Goal: Task Accomplishment & Management: Manage account settings

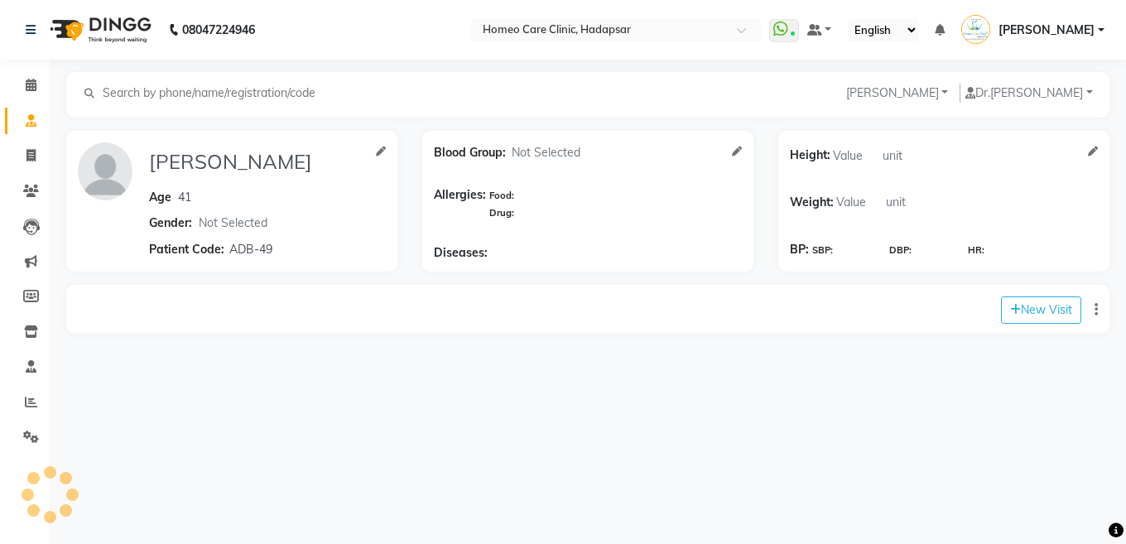
select select "[DEMOGRAPHIC_DATA]"
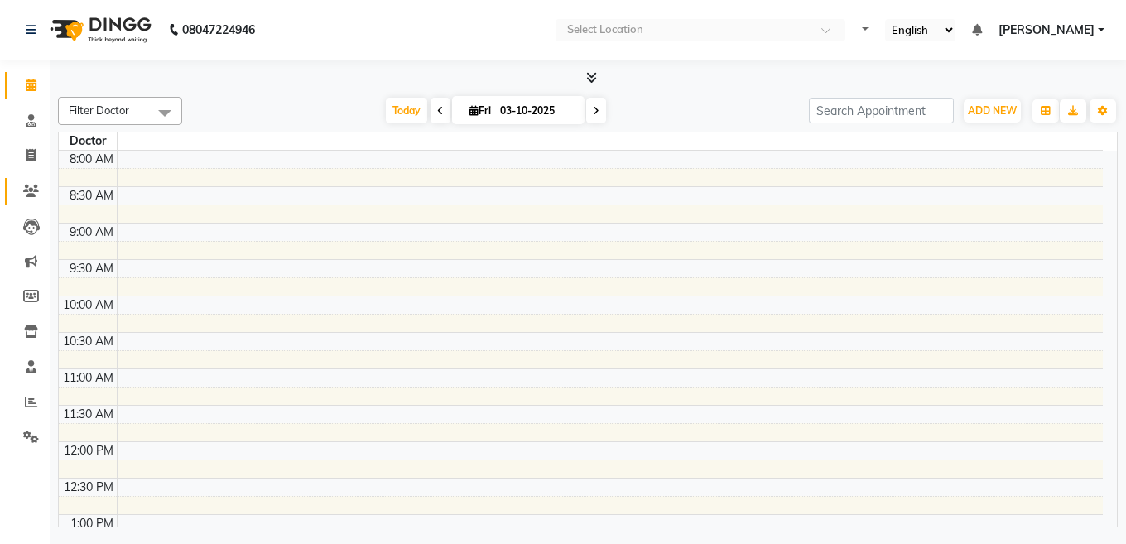
click at [27, 194] on icon at bounding box center [31, 191] width 16 height 12
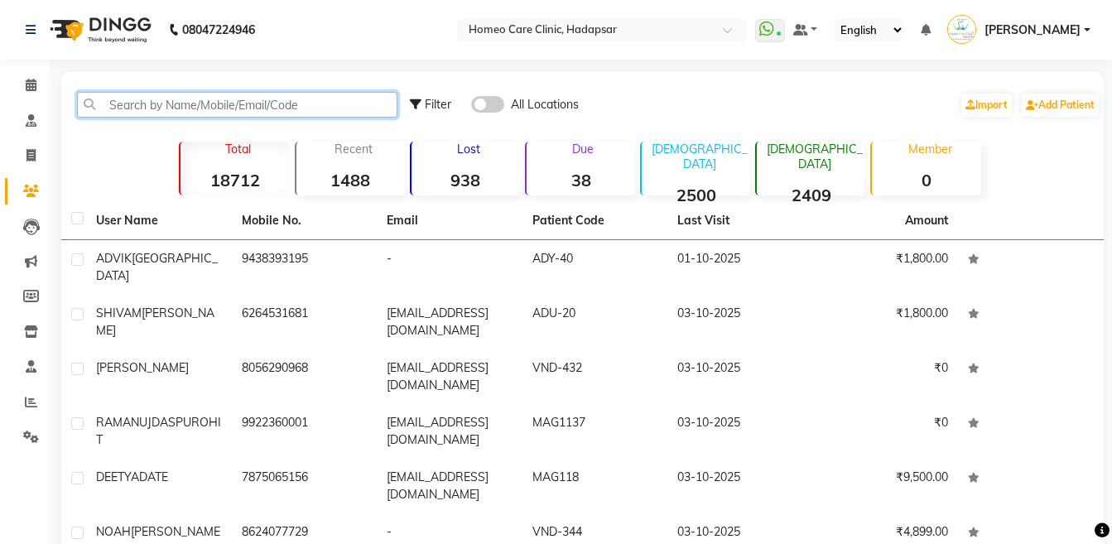
click at [324, 98] on input "text" at bounding box center [237, 105] width 320 height 26
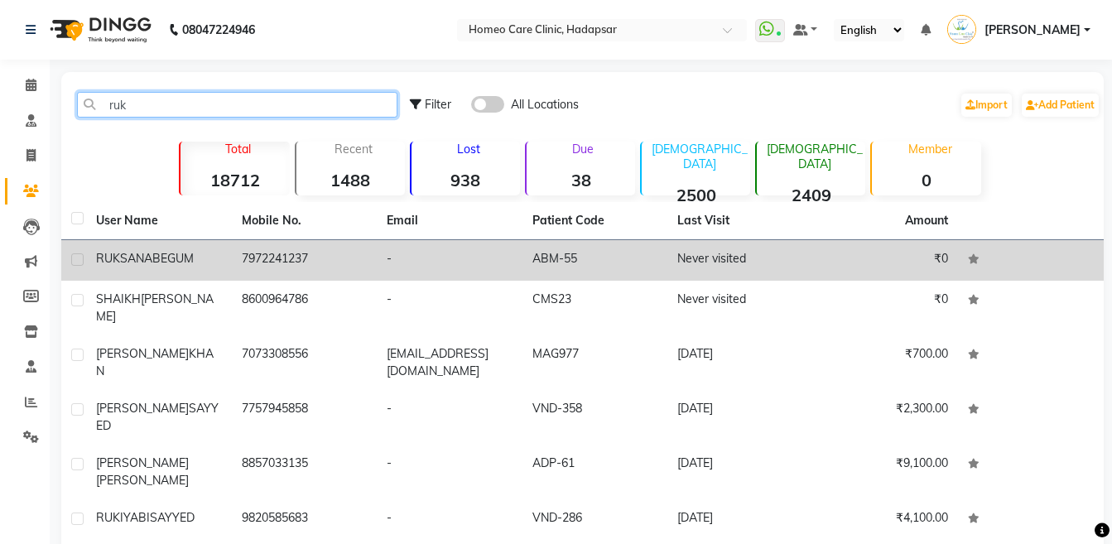
type input "ruk"
click at [319, 261] on td "7972241237" at bounding box center [305, 260] width 146 height 41
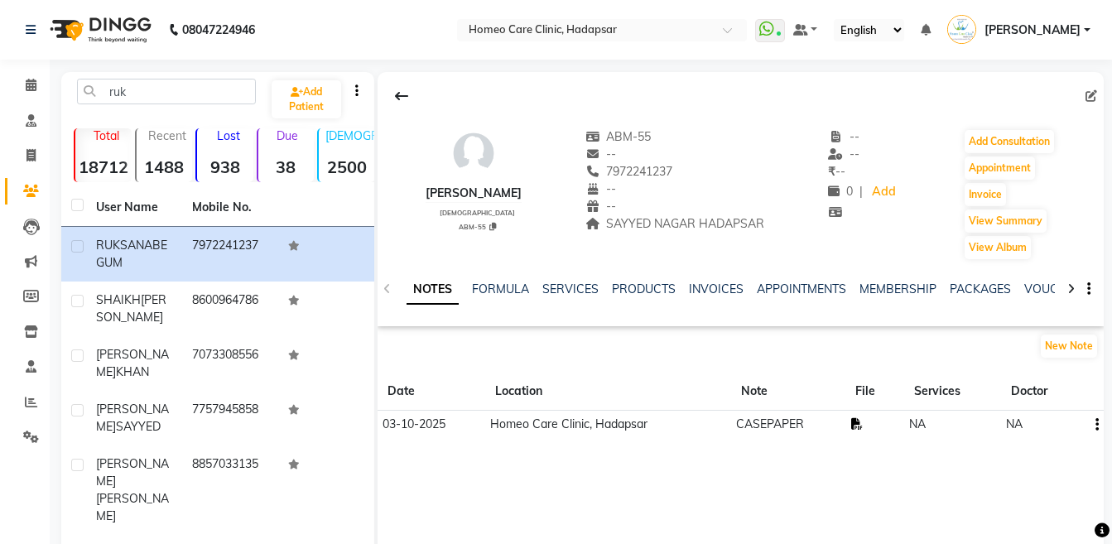
click at [852, 422] on icon at bounding box center [857, 424] width 12 height 12
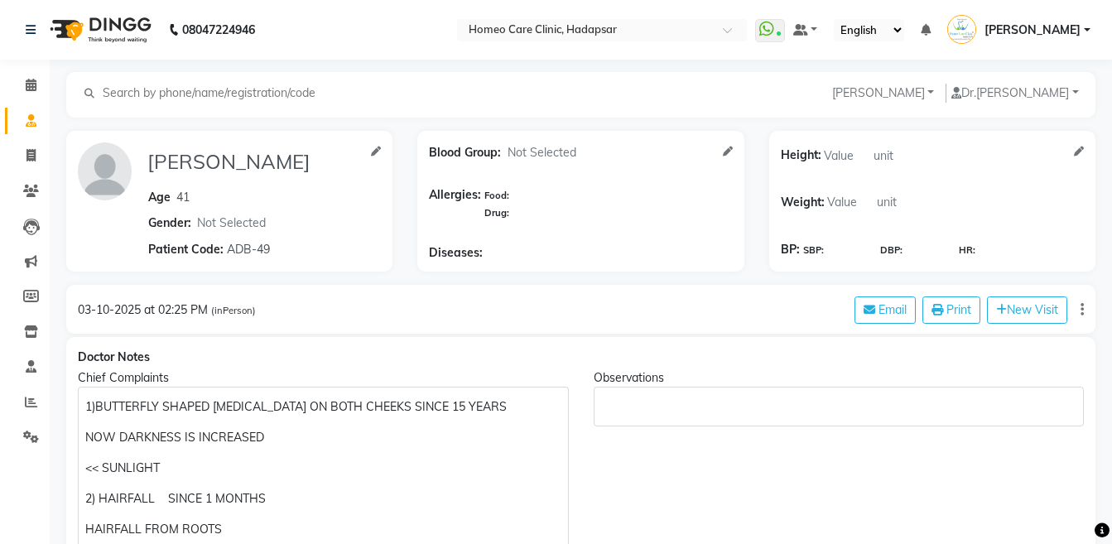
select select "[DEMOGRAPHIC_DATA]"
click at [38, 191] on icon at bounding box center [31, 191] width 16 height 12
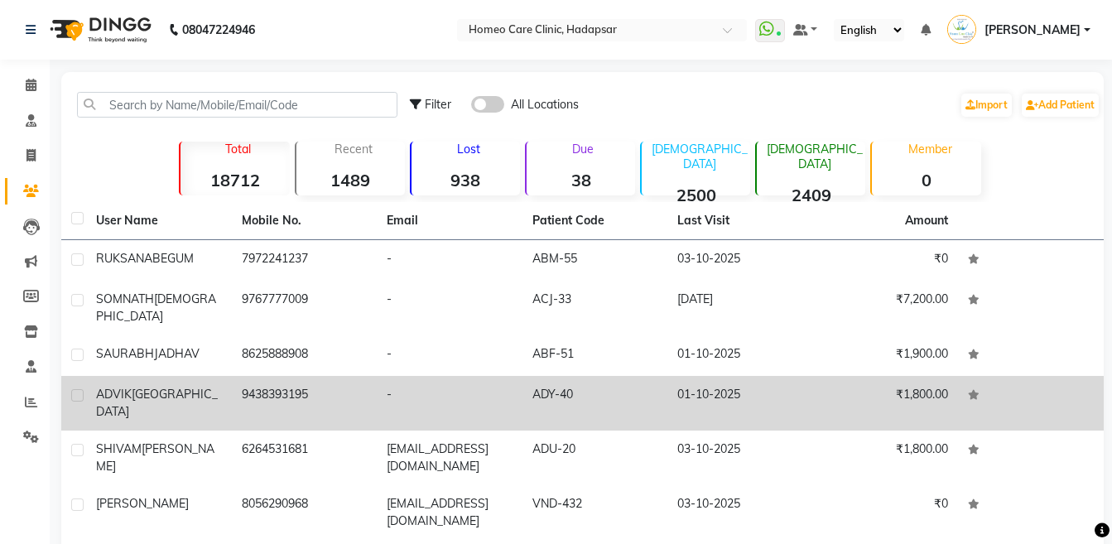
click at [186, 389] on td "ADVIK JENA" at bounding box center [159, 403] width 146 height 55
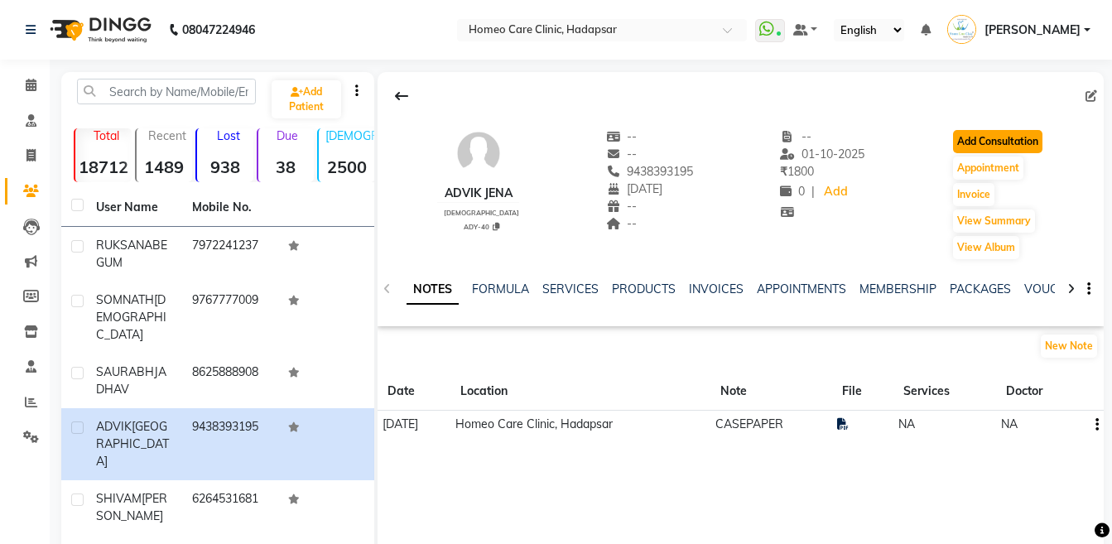
click at [977, 151] on button "Add Consultation" at bounding box center [997, 141] width 89 height 23
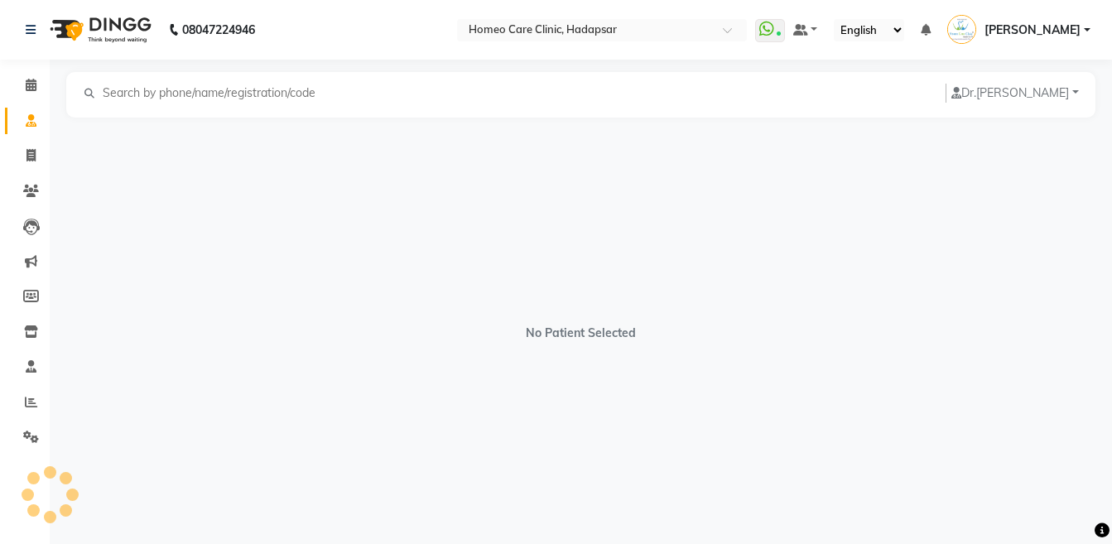
select select "male"
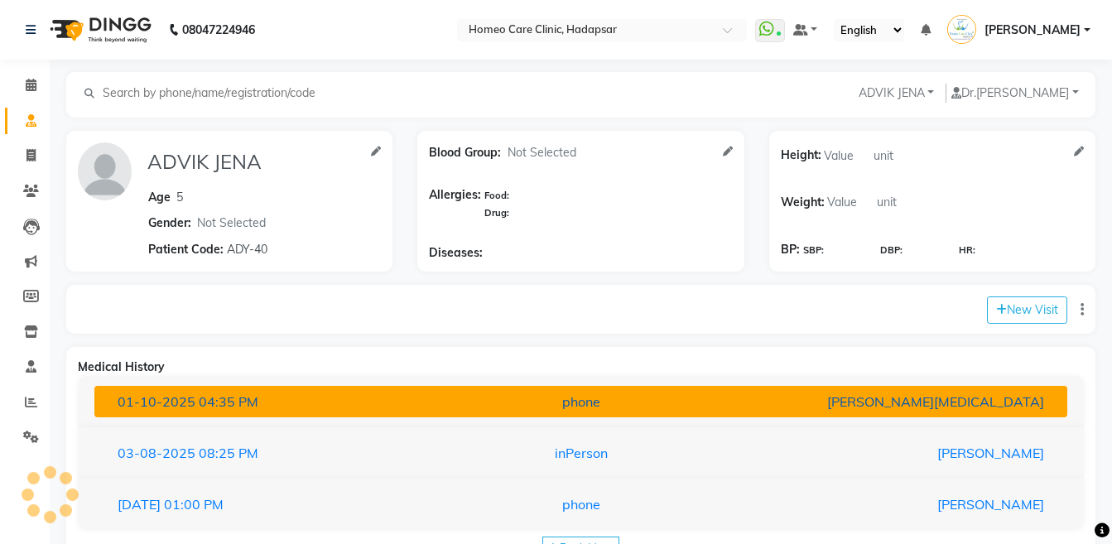
click at [972, 401] on div "Dr Nikita Patil" at bounding box center [897, 401] width 317 height 20
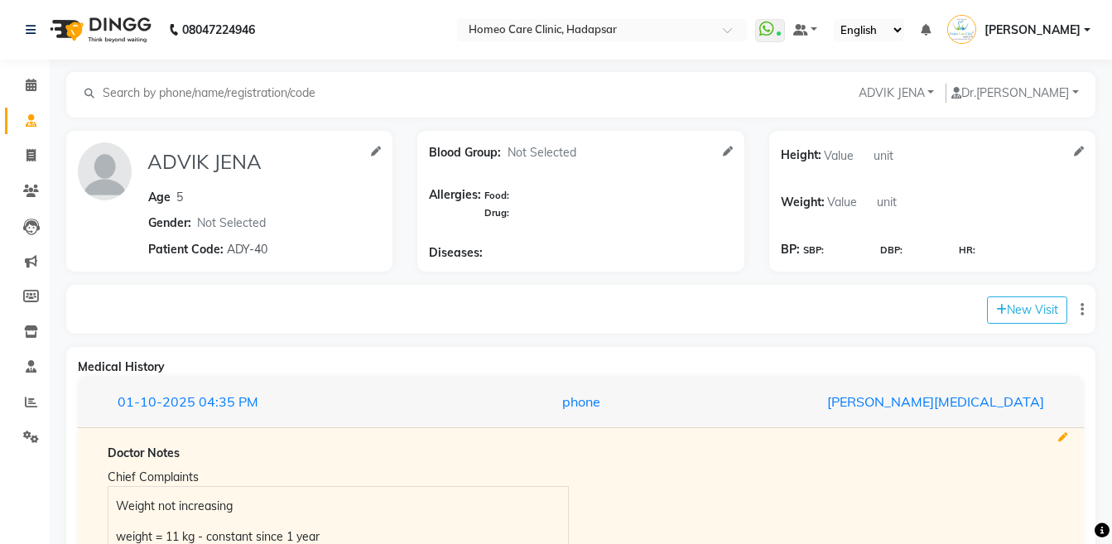
click at [1066, 434] on icon at bounding box center [1062, 437] width 9 height 9
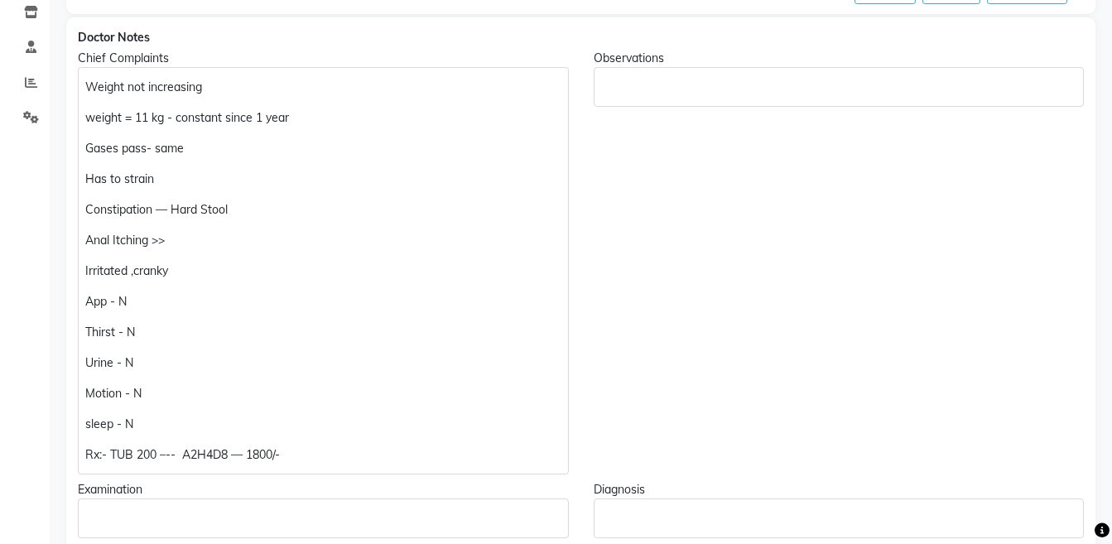
scroll to position [535, 0]
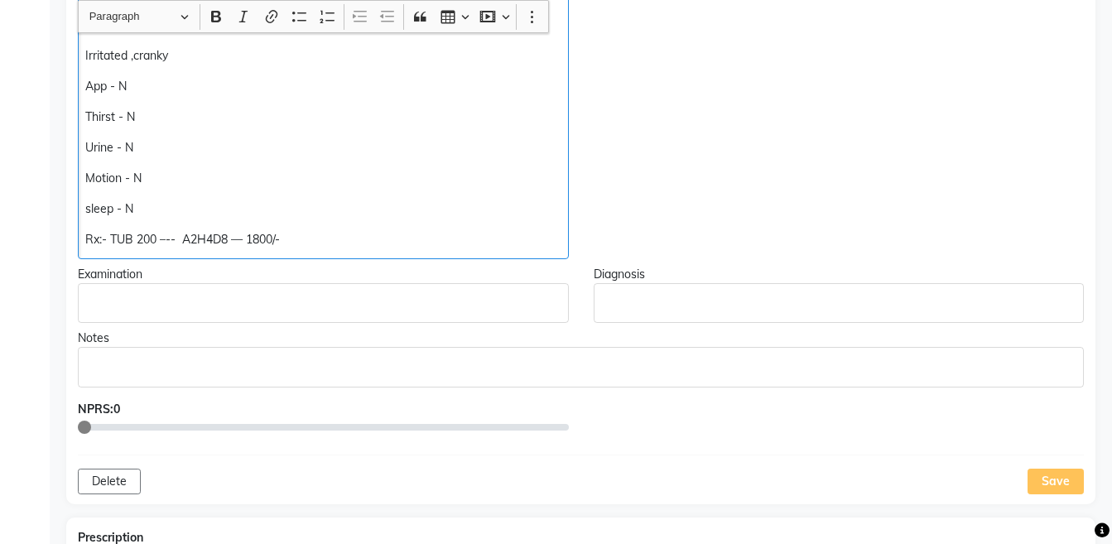
click at [227, 240] on p "Rx:- TUB 200 –-- A2H4D8 — 1800/-" at bounding box center [322, 239] width 475 height 17
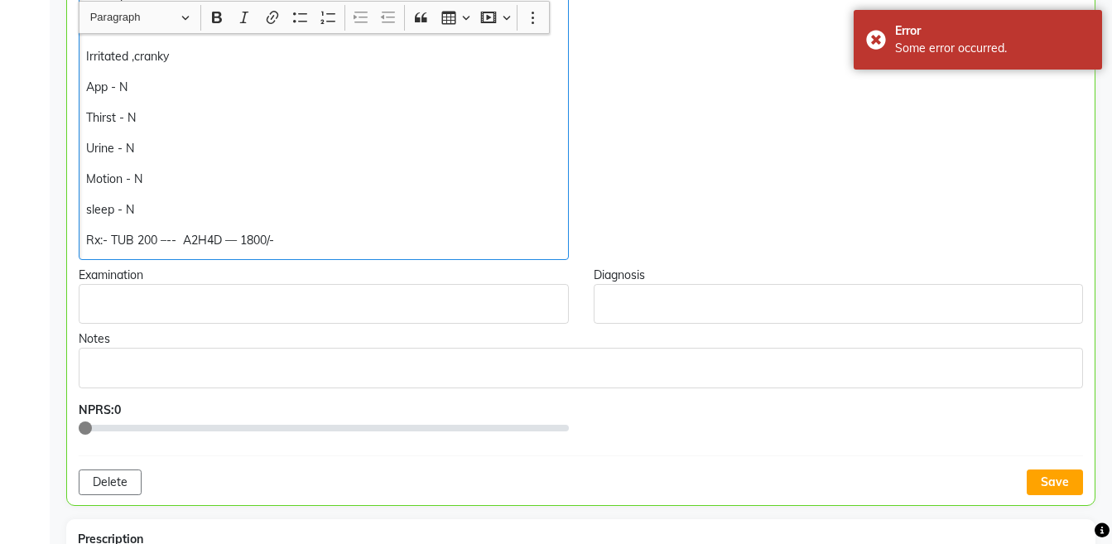
scroll to position [535, 0]
click at [345, 243] on p "Rx:- TUB 200 –-- A2H4D12 — 2400/-" at bounding box center [323, 239] width 474 height 17
copy div "Rx:- TUB 200 –-- A2H4D12 — 2400/-"
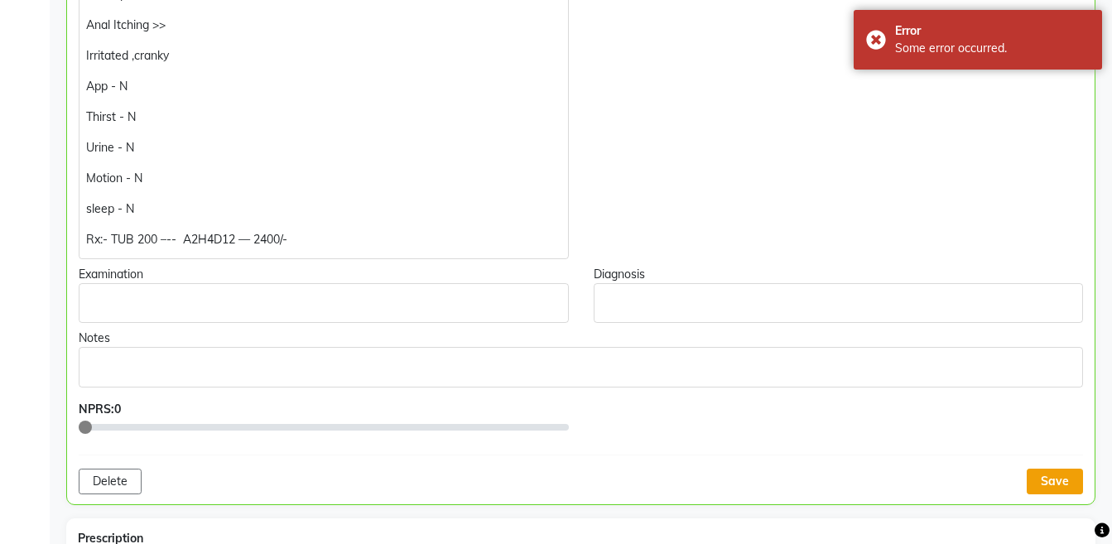
click at [1041, 478] on button "Save" at bounding box center [1054, 481] width 56 height 26
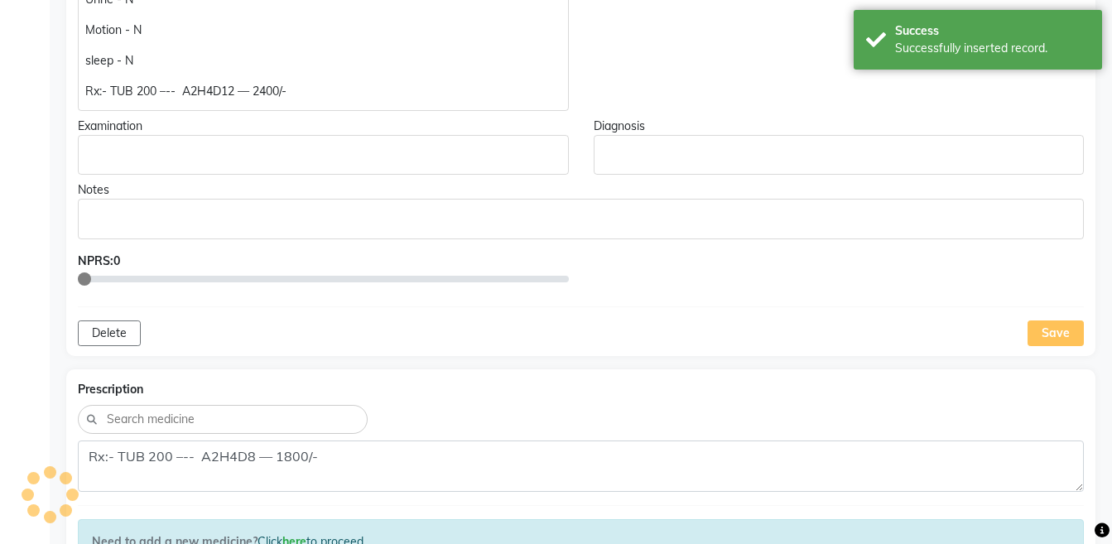
scroll to position [753, 0]
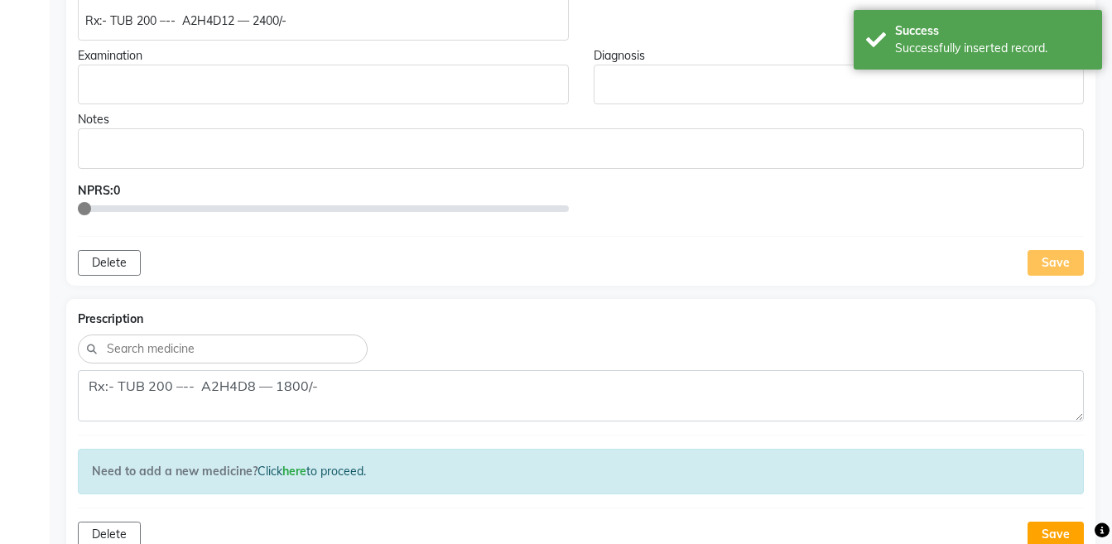
click at [713, 367] on div "Prescription Rx:- TUB 200 –-- A2H4D8 — 1800/- Need to add a new medicine? Click…" at bounding box center [580, 428] width 1029 height 258
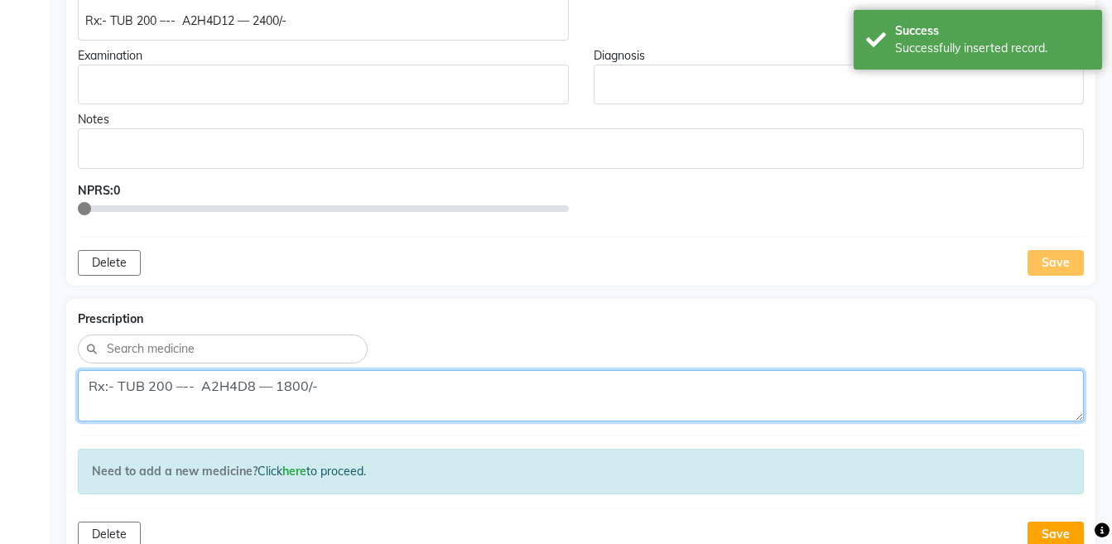
click at [713, 381] on textarea "Rx:- TUB 200 –-- A2H4D8 — 1800/-" at bounding box center [581, 395] width 1006 height 51
paste textarea "12 — 24"
type textarea "Rx:- TUB 200 –-- A2H4D12 — 2400/-"
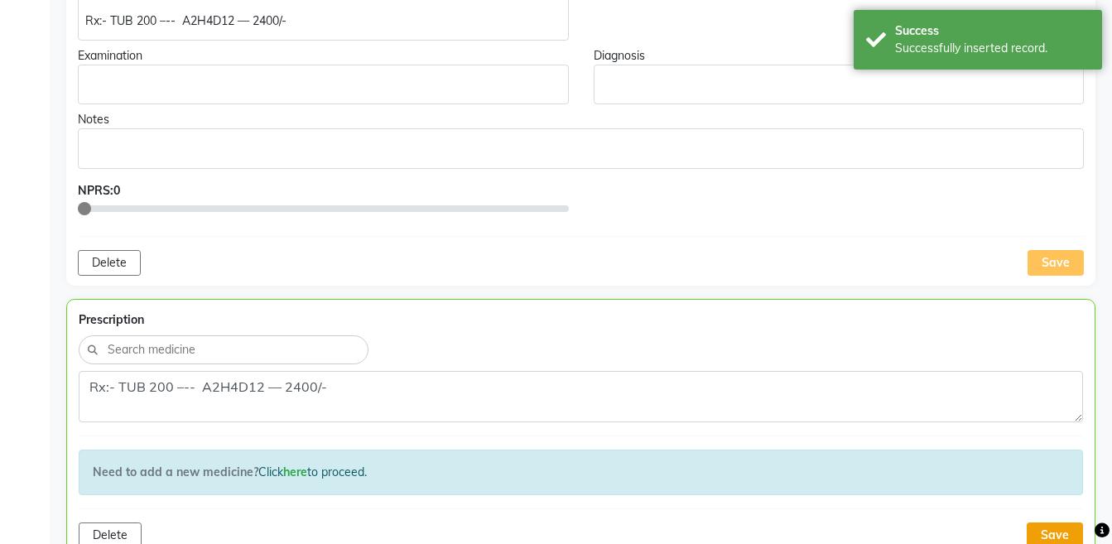
click at [1054, 525] on button "Save" at bounding box center [1054, 535] width 56 height 26
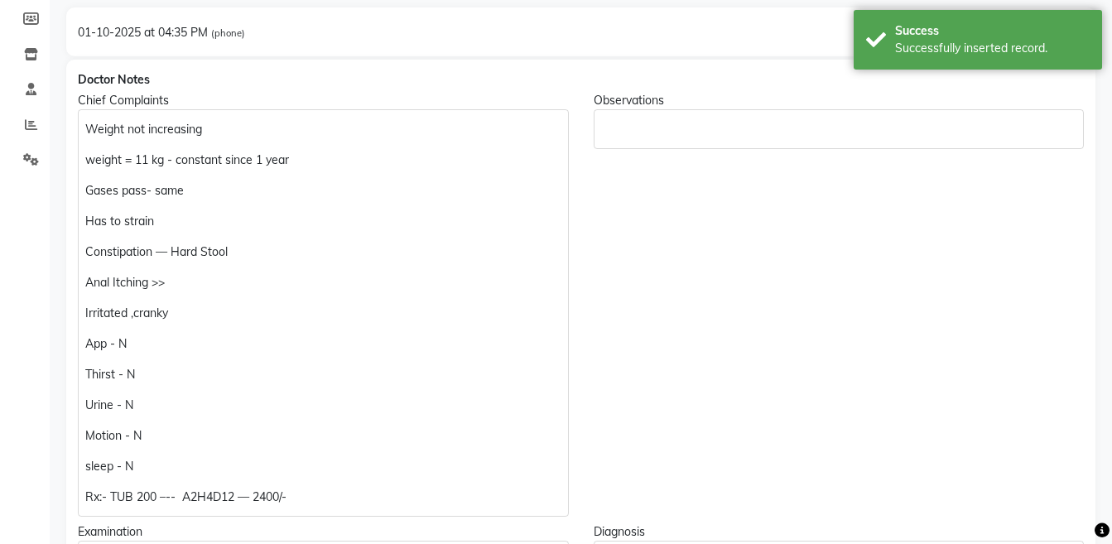
scroll to position [0, 0]
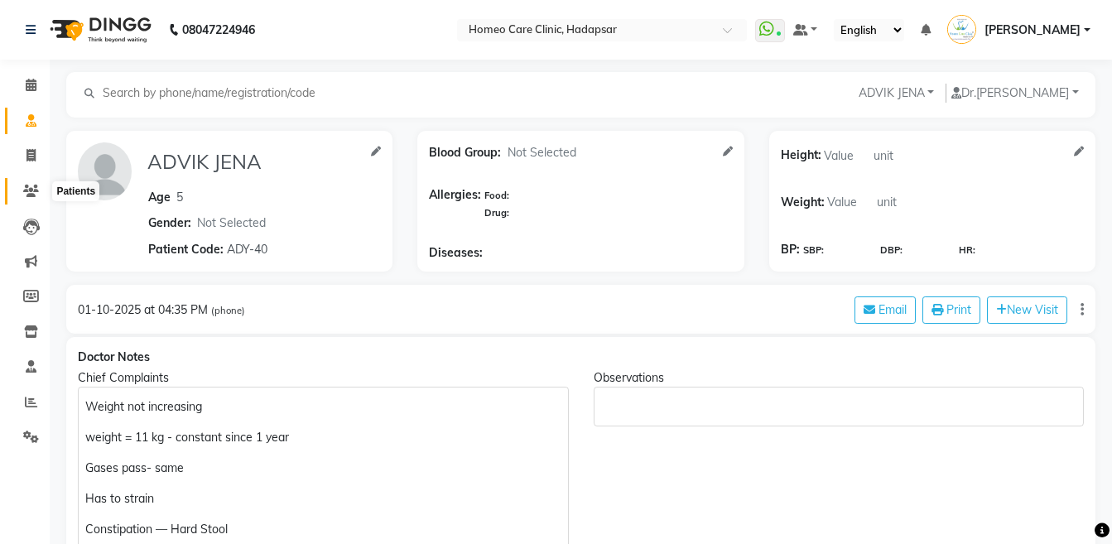
click at [30, 191] on icon at bounding box center [31, 191] width 16 height 12
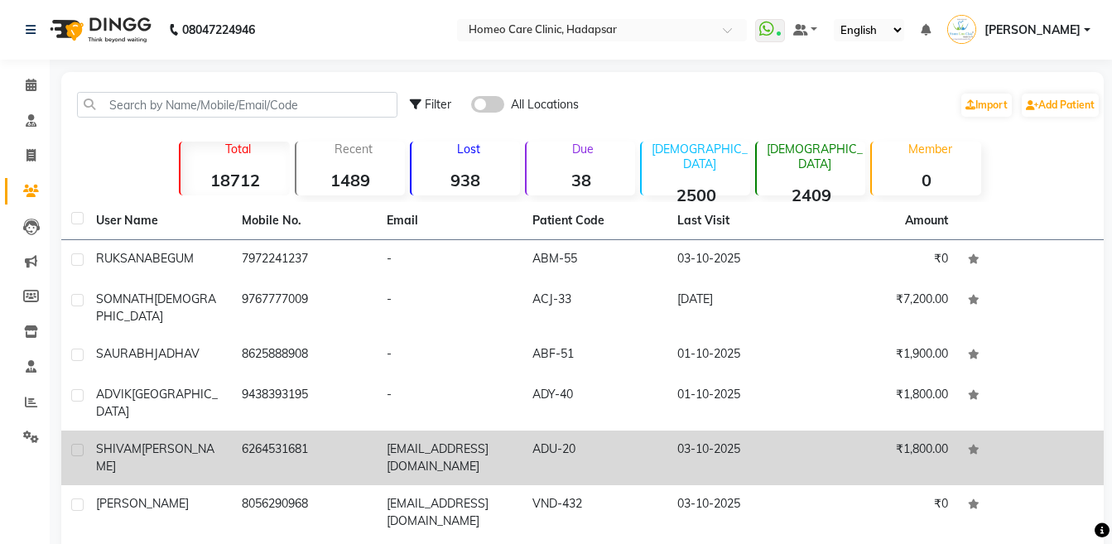
click at [194, 441] on span "[PERSON_NAME]" at bounding box center [155, 457] width 118 height 32
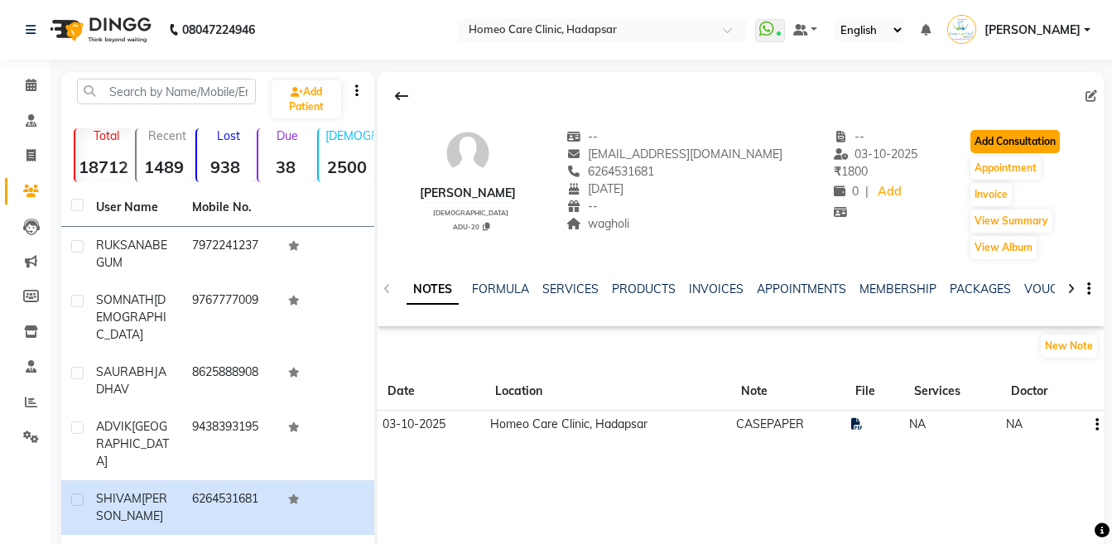
click at [1001, 140] on button "Add Consultation" at bounding box center [1014, 141] width 89 height 23
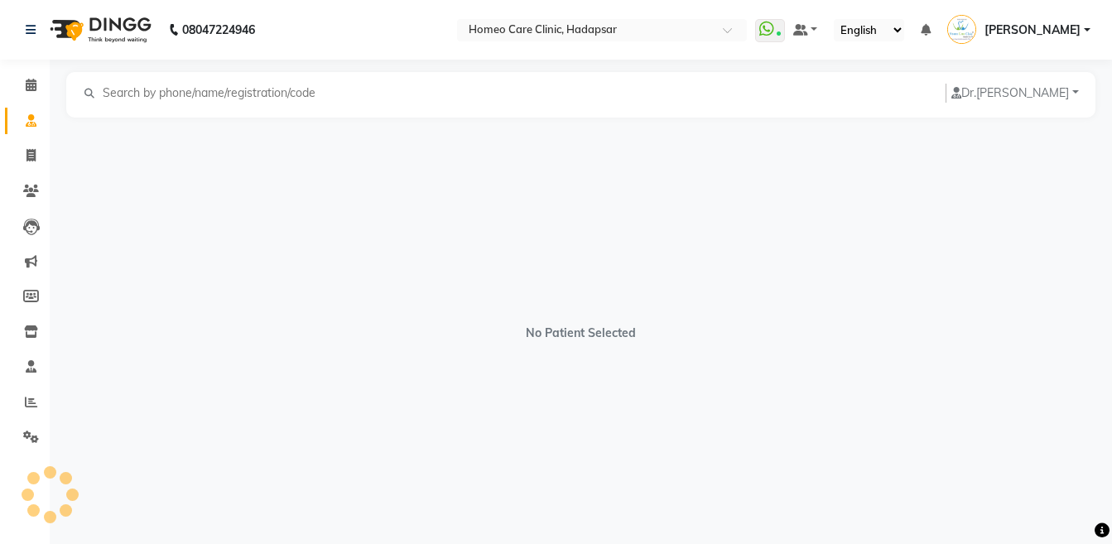
select select "[DEMOGRAPHIC_DATA]"
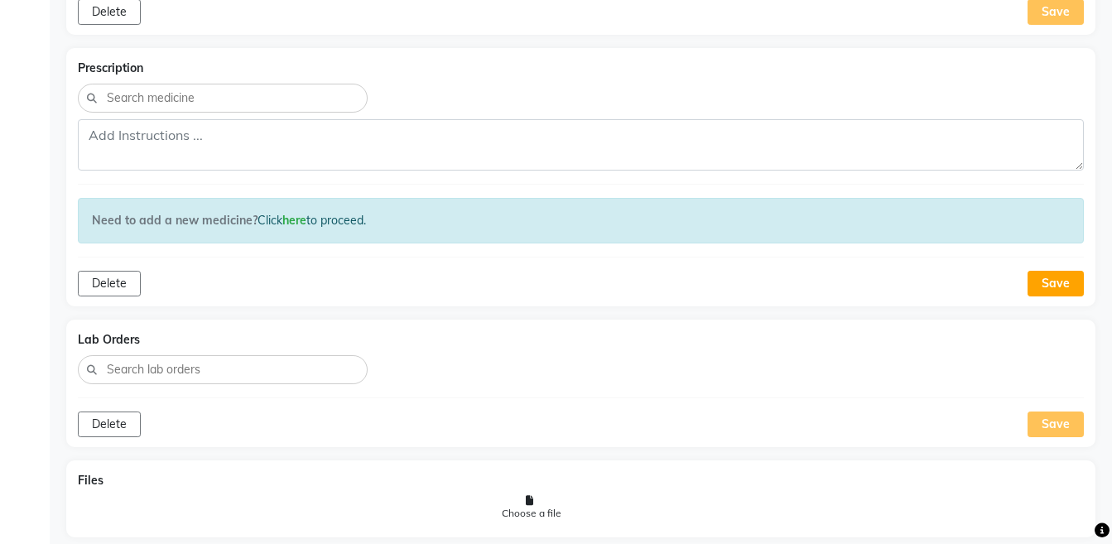
scroll to position [1260, 0]
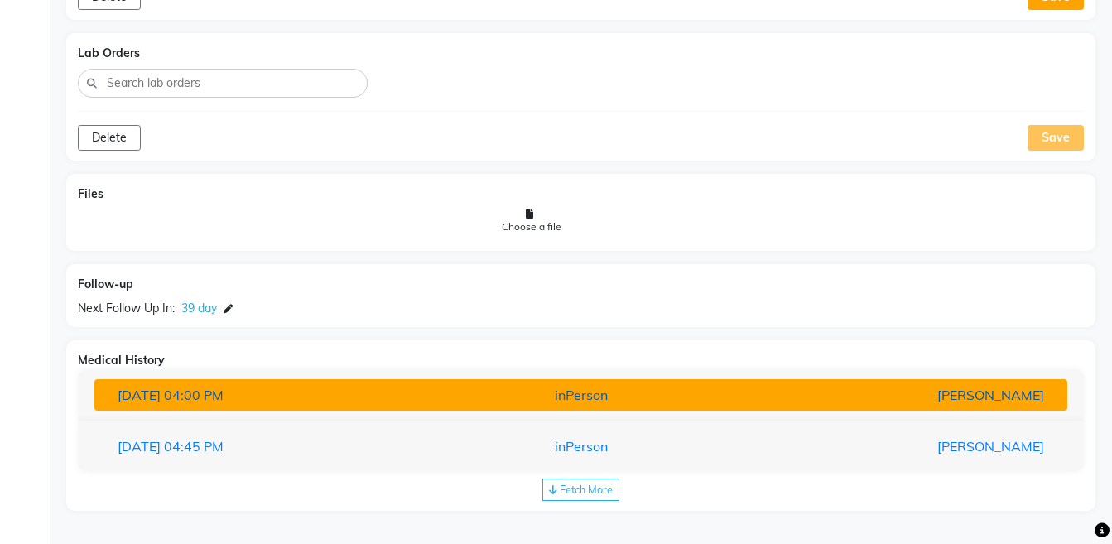
click at [819, 396] on div "[PERSON_NAME]" at bounding box center [897, 395] width 317 height 20
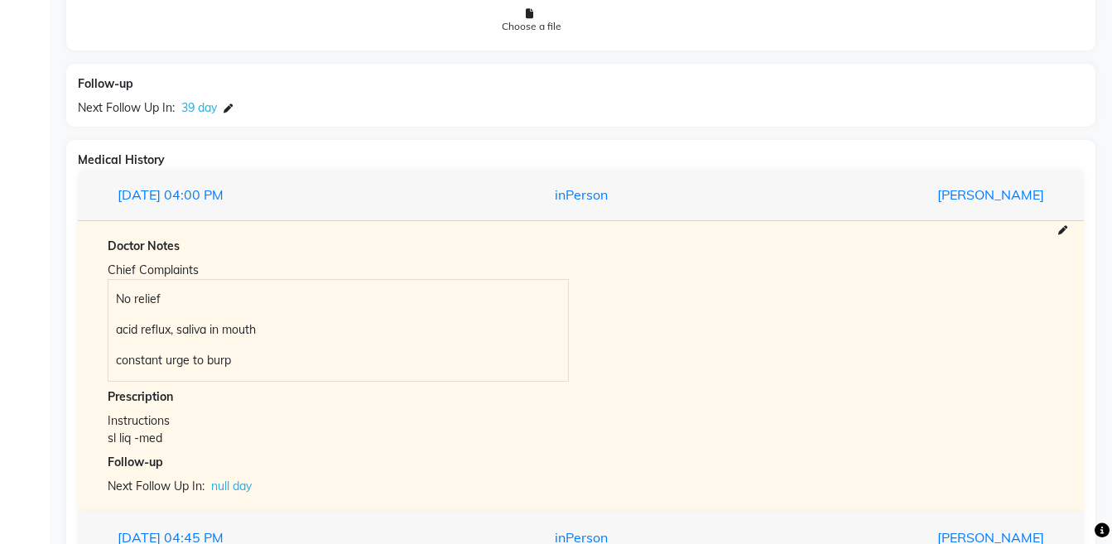
scroll to position [1551, 0]
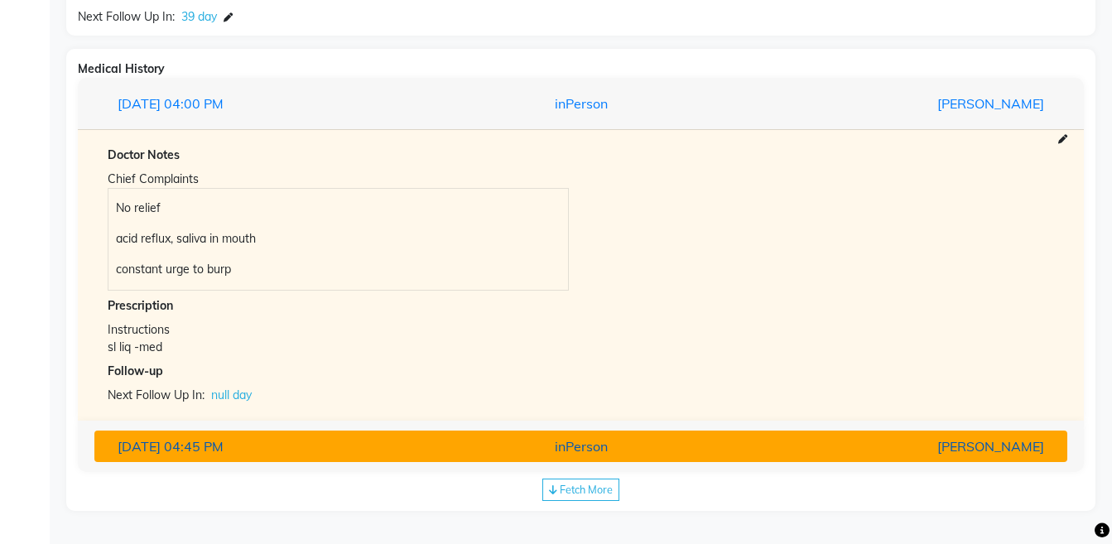
click at [845, 453] on div "[PERSON_NAME]" at bounding box center [897, 446] width 317 height 20
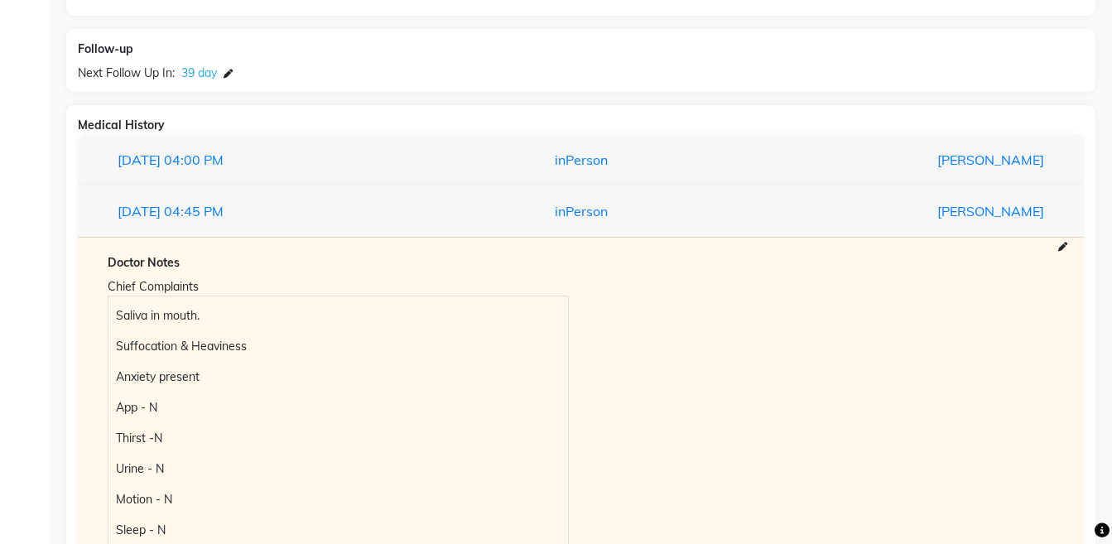
scroll to position [1656, 0]
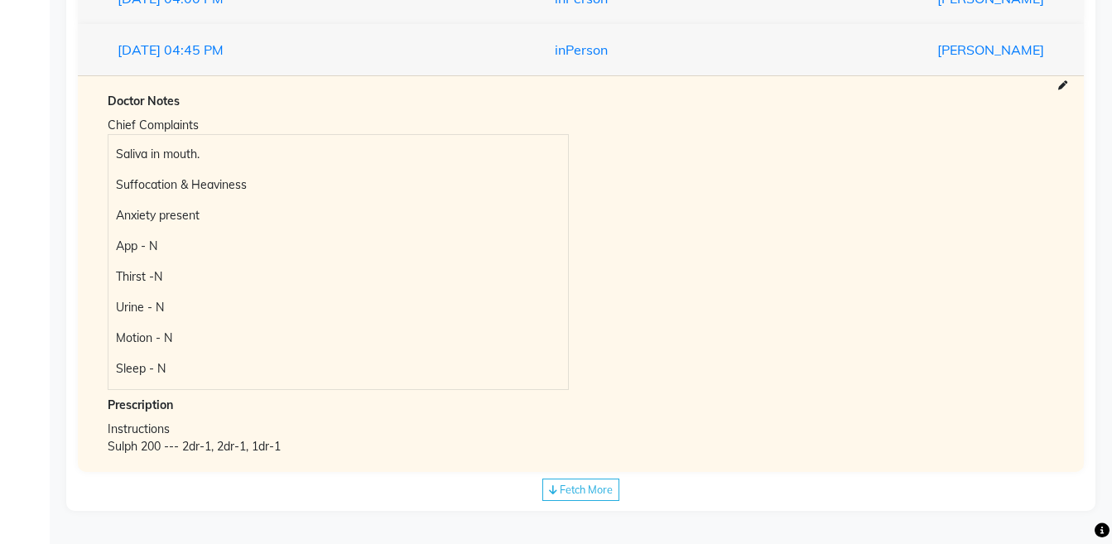
click at [321, 444] on div "Sulph 200 --- 2dr-1, 2dr-1, 1dr-1" at bounding box center [581, 446] width 946 height 17
click at [167, 448] on div "Sulph 200 --- 2dr-1, 2dr-1, 1dr-1" at bounding box center [581, 446] width 946 height 17
click at [107, 448] on div "Doctor Notes Chief Complaints Saliva in mouth. Suffocation & Heaviness Anxiety …" at bounding box center [580, 274] width 972 height 363
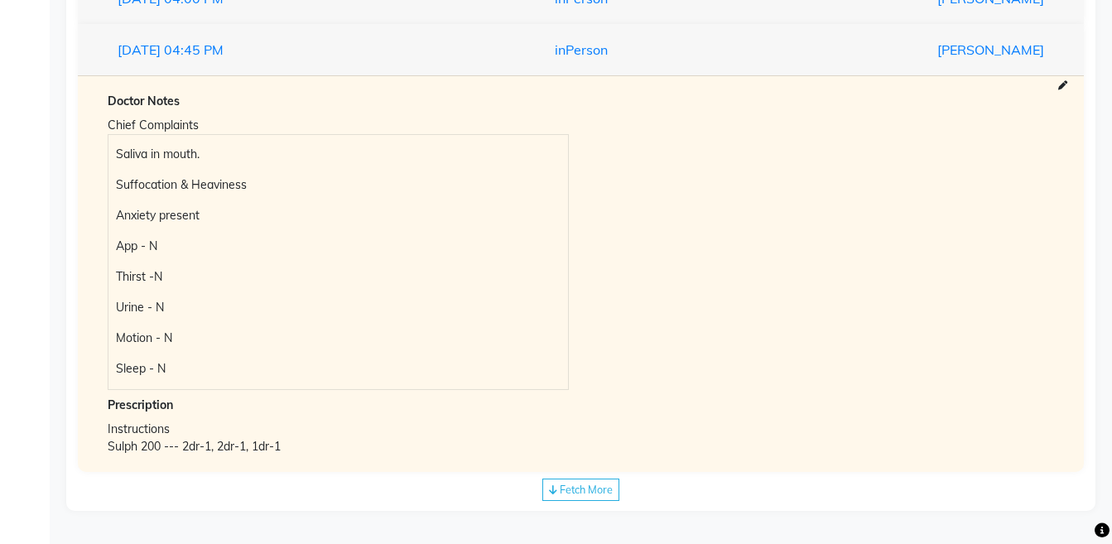
click at [107, 448] on div "Doctor Notes Chief Complaints Saliva in mouth. Suffocation & Heaviness Anxiety …" at bounding box center [580, 274] width 972 height 363
copy div "Sulph 200 --- 2dr-1, 2dr-1, 1dr-1"
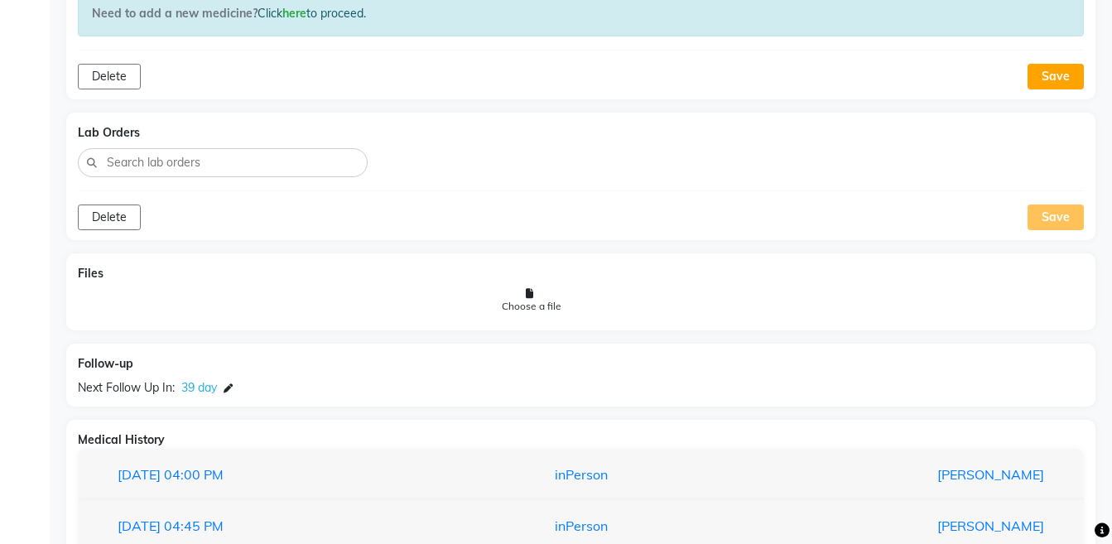
scroll to position [704, 0]
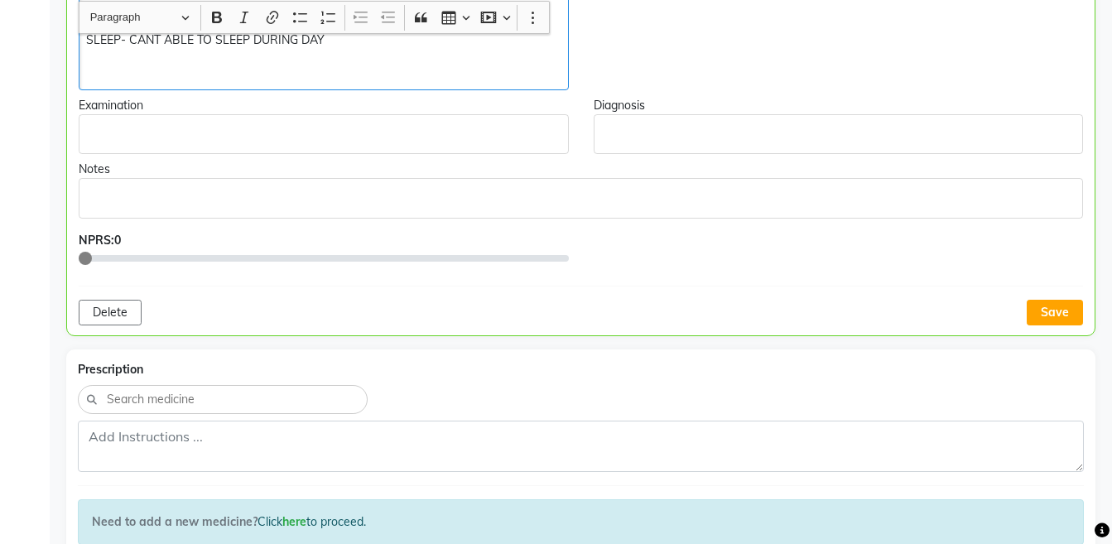
scroll to position [705, 0]
click at [88, 66] on p "Sulph 200 --- 2dr-1, 2dr-1, 1dr-1" at bounding box center [323, 69] width 474 height 17
click at [340, 74] on p "Rx:- Sulph 200 --- 2dr-1, 2dr-1, 1dr-1" at bounding box center [323, 69] width 474 height 17
click at [1054, 313] on button "Save" at bounding box center [1054, 312] width 56 height 26
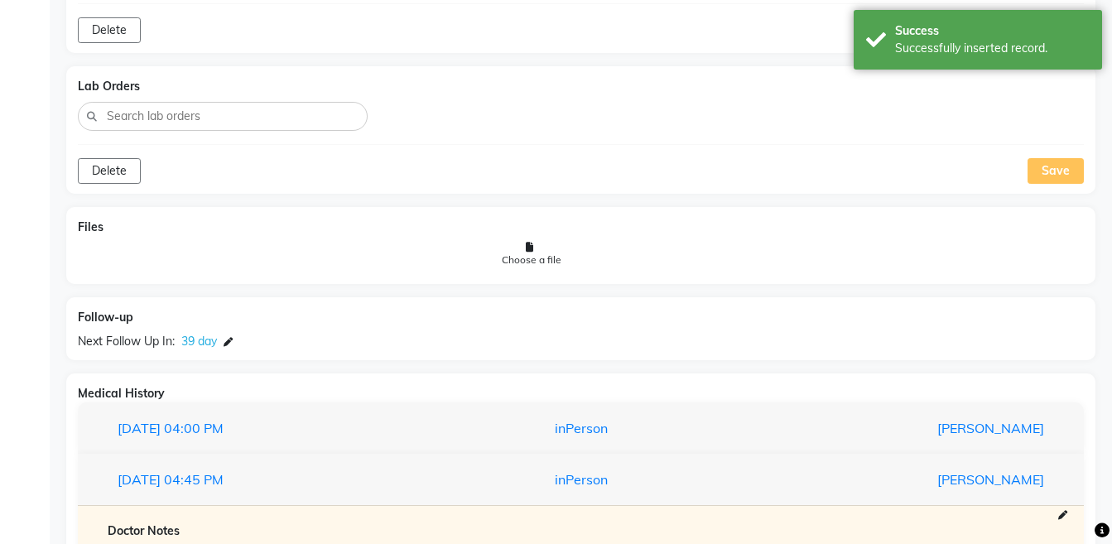
scroll to position [1525, 0]
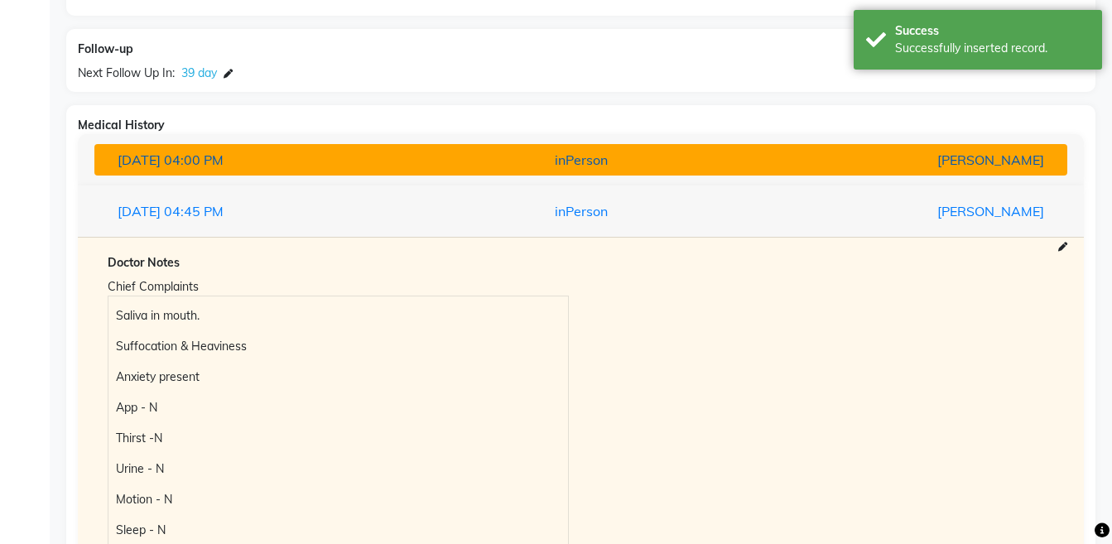
click at [924, 172] on button "04-02-2025 04:00 PM inPerson Dr Vaseem Choudhary" at bounding box center [580, 159] width 972 height 31
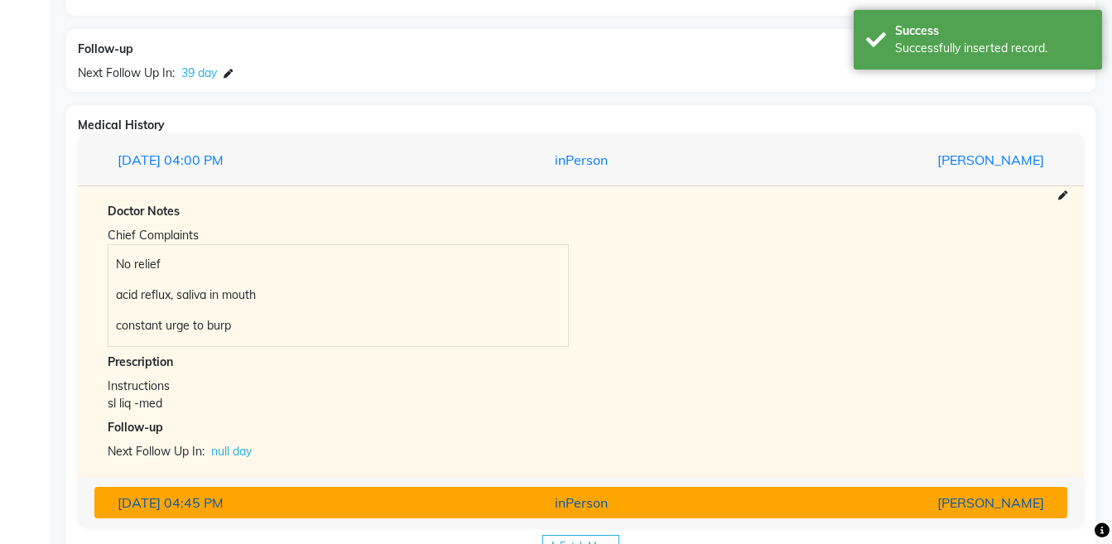
click at [969, 499] on div "[PERSON_NAME]" at bounding box center [897, 502] width 317 height 20
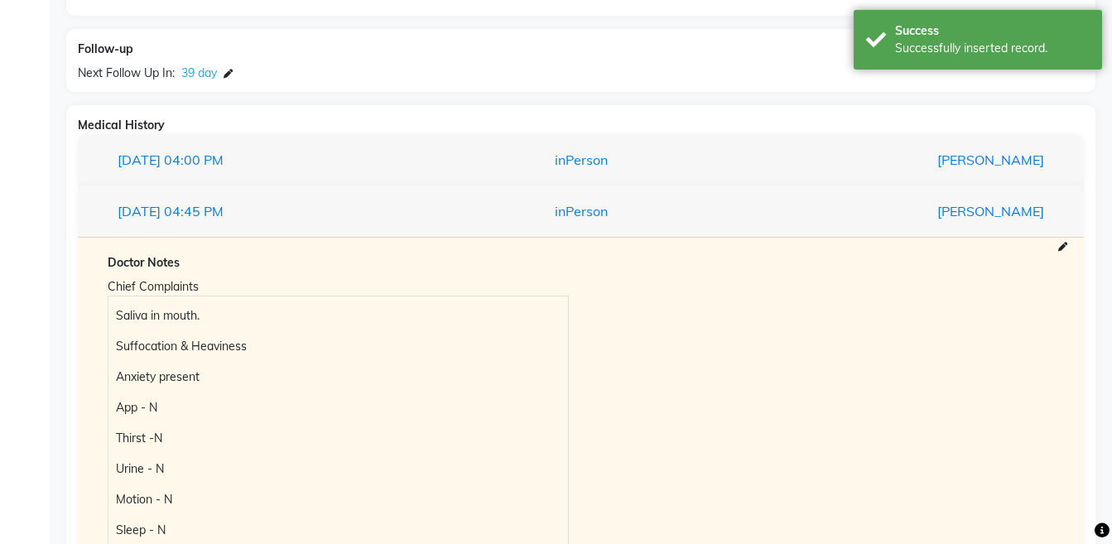
drag, startPoint x: 1108, startPoint y: 420, endPoint x: 1125, endPoint y: 510, distance: 90.9
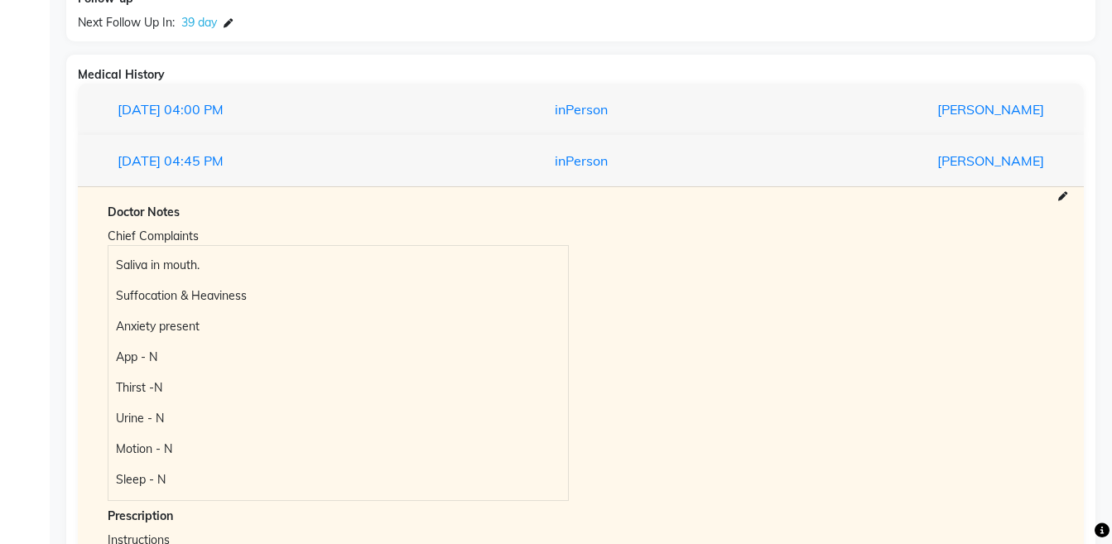
scroll to position [1687, 0]
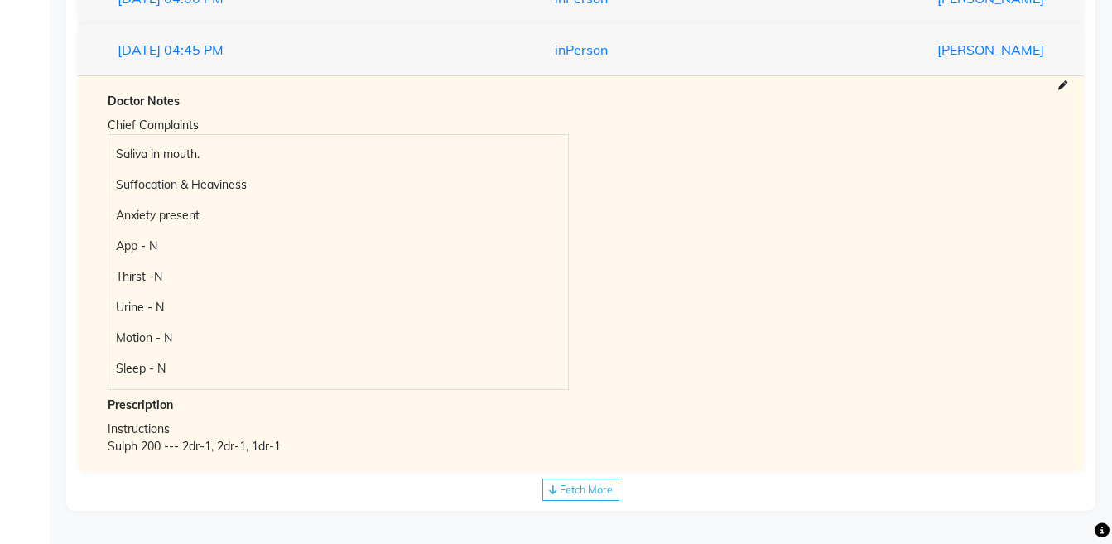
click at [591, 488] on span "Fetch More" at bounding box center [585, 489] width 53 height 13
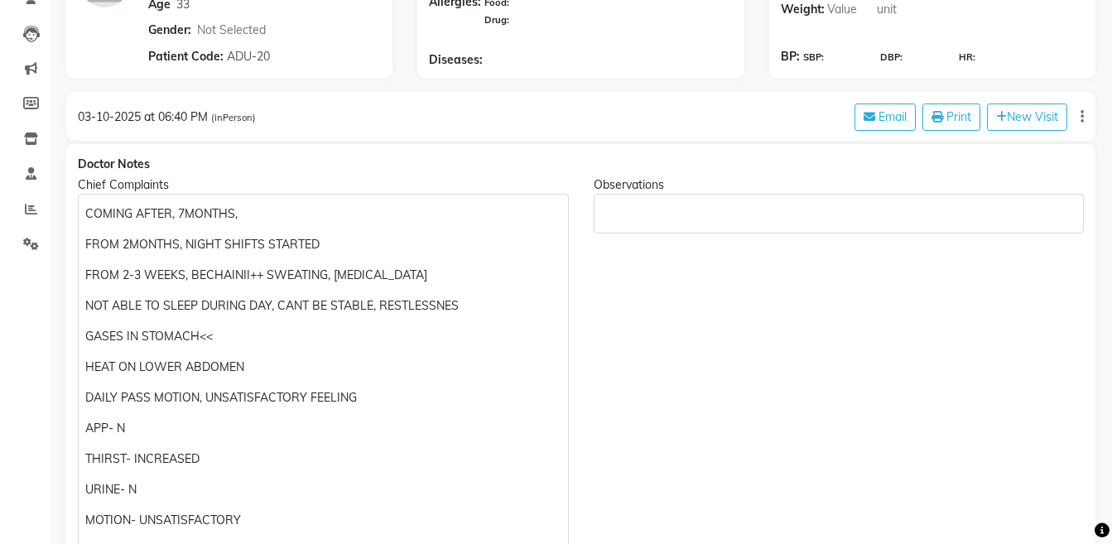
scroll to position [264, 0]
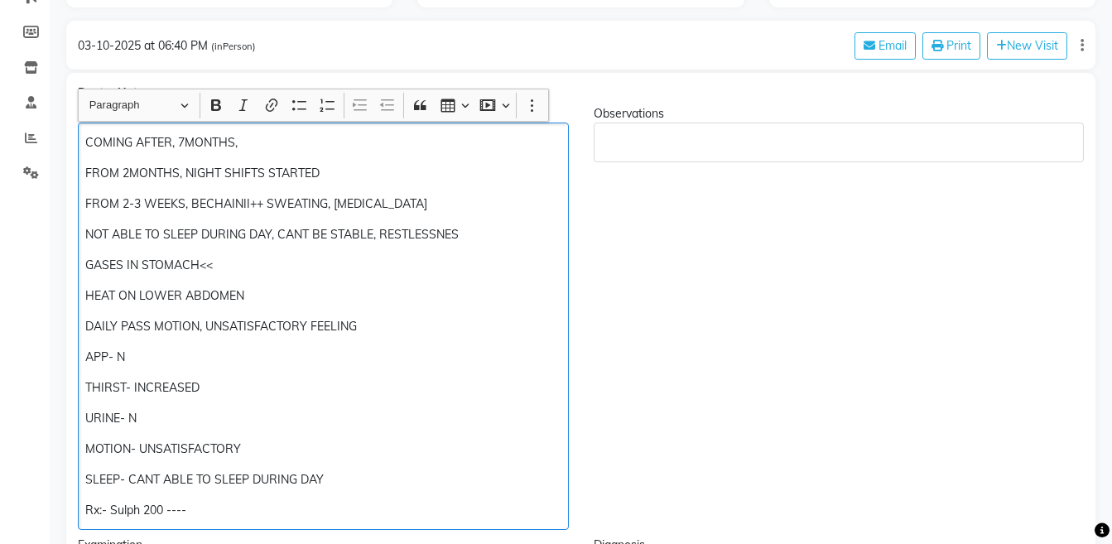
click at [85, 171] on p "FROM 2MONTHS, NIGHT SHIFTS STARTED" at bounding box center [322, 173] width 475 height 17
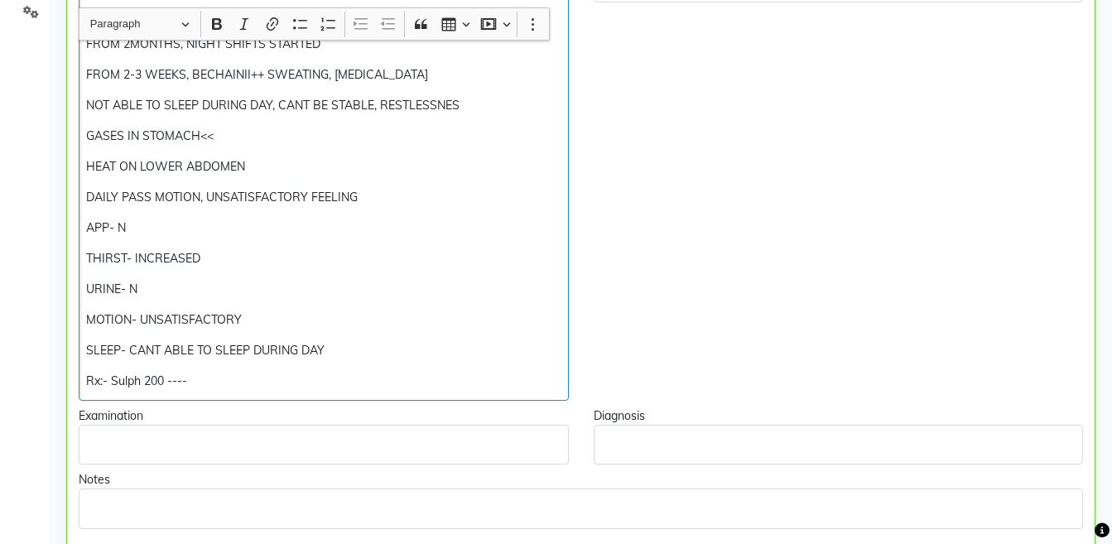
scroll to position [562, 0]
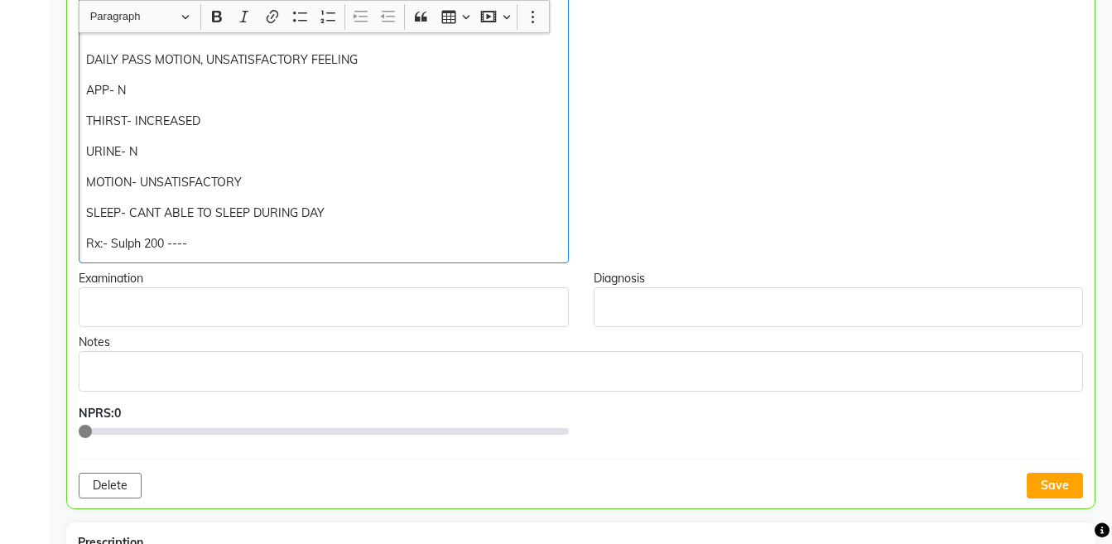
click at [267, 247] on p "Rx:- Sulph 200 ----" at bounding box center [323, 243] width 474 height 17
copy div "Rx:- Sulph 200 ----E2K4M8 — 1800/-"
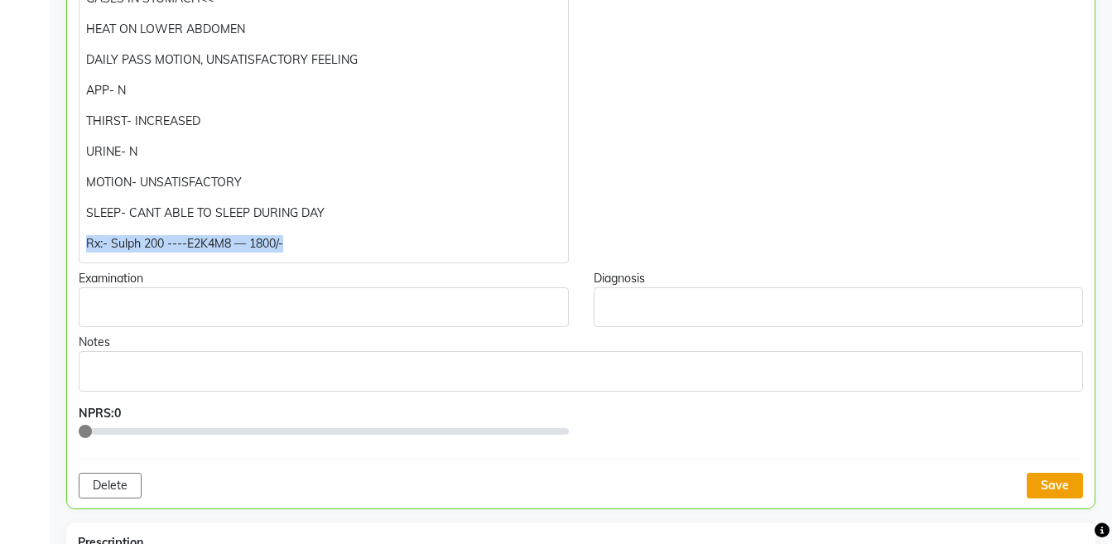
click at [1055, 490] on button "Save" at bounding box center [1054, 486] width 56 height 26
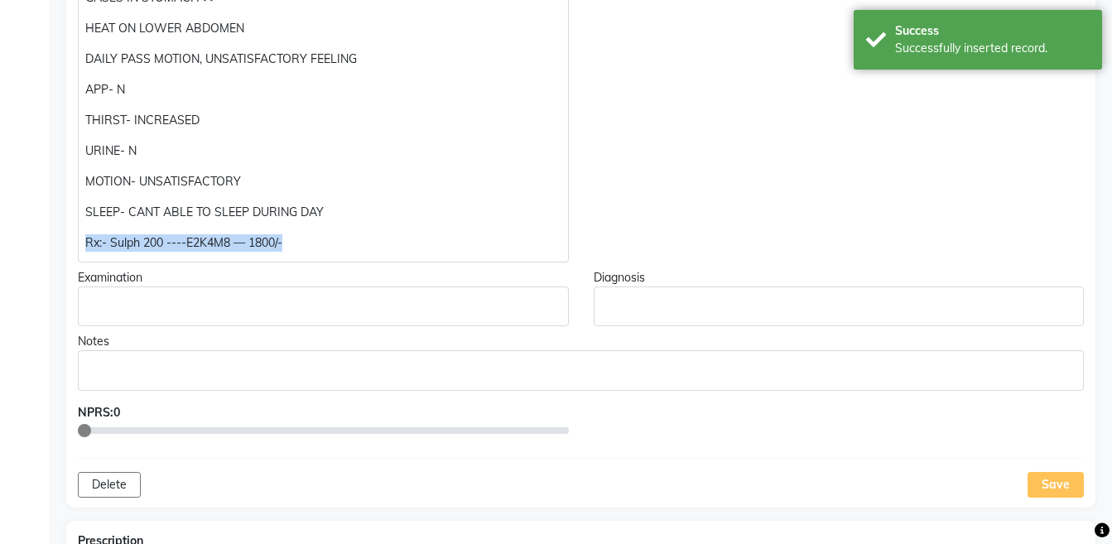
scroll to position [86, 0]
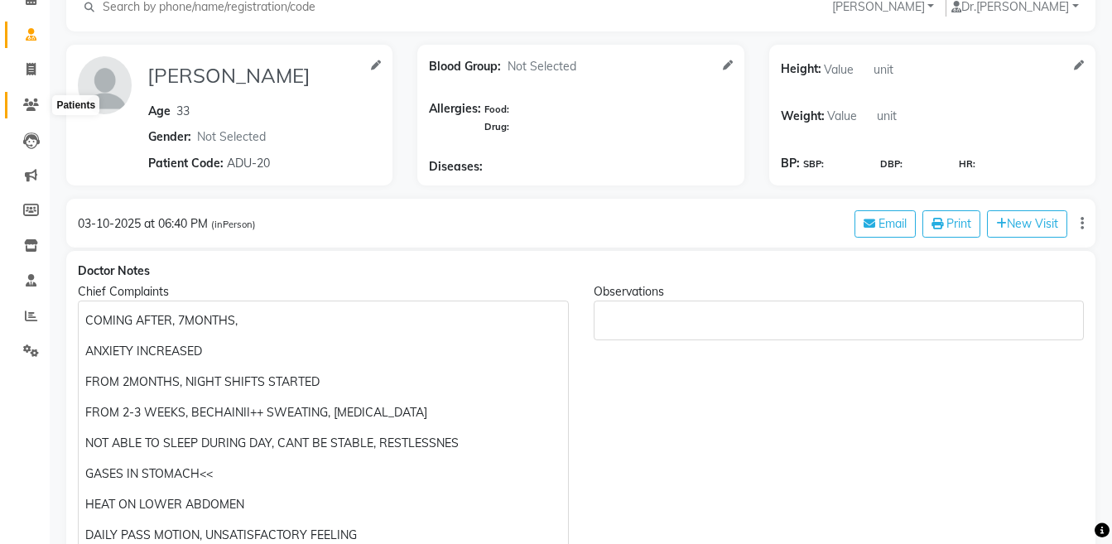
click at [27, 103] on icon at bounding box center [31, 104] width 16 height 12
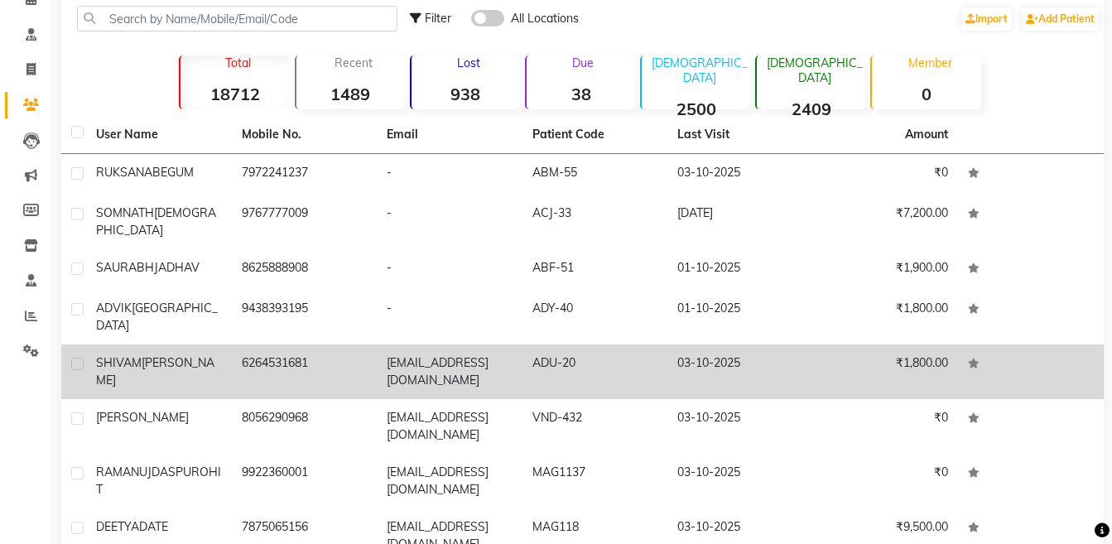
click at [182, 344] on td "SHIVAM SHARMA" at bounding box center [159, 371] width 146 height 55
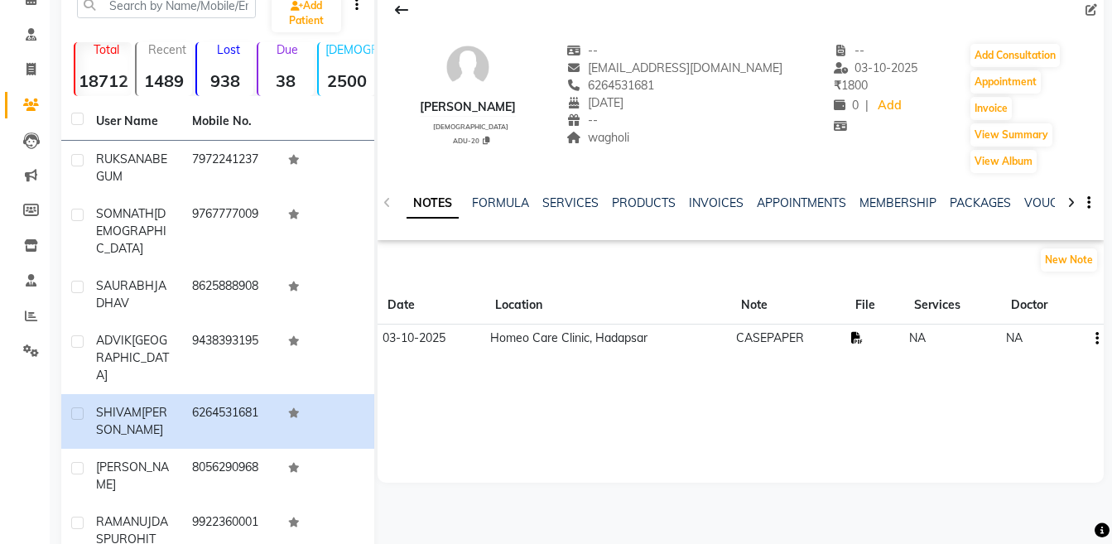
click at [852, 337] on icon at bounding box center [857, 338] width 12 height 12
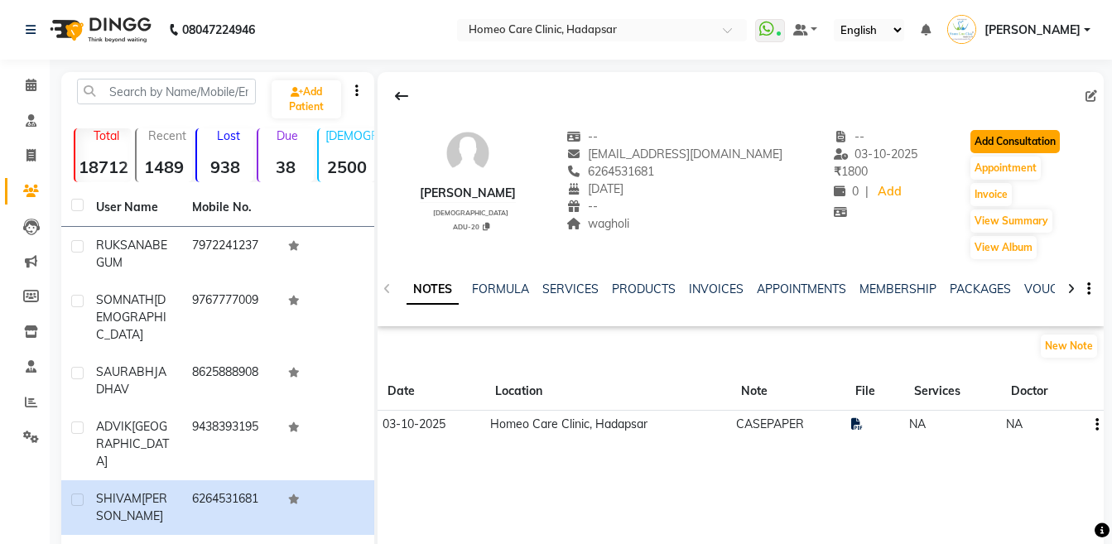
click at [1019, 138] on button "Add Consultation" at bounding box center [1014, 141] width 89 height 23
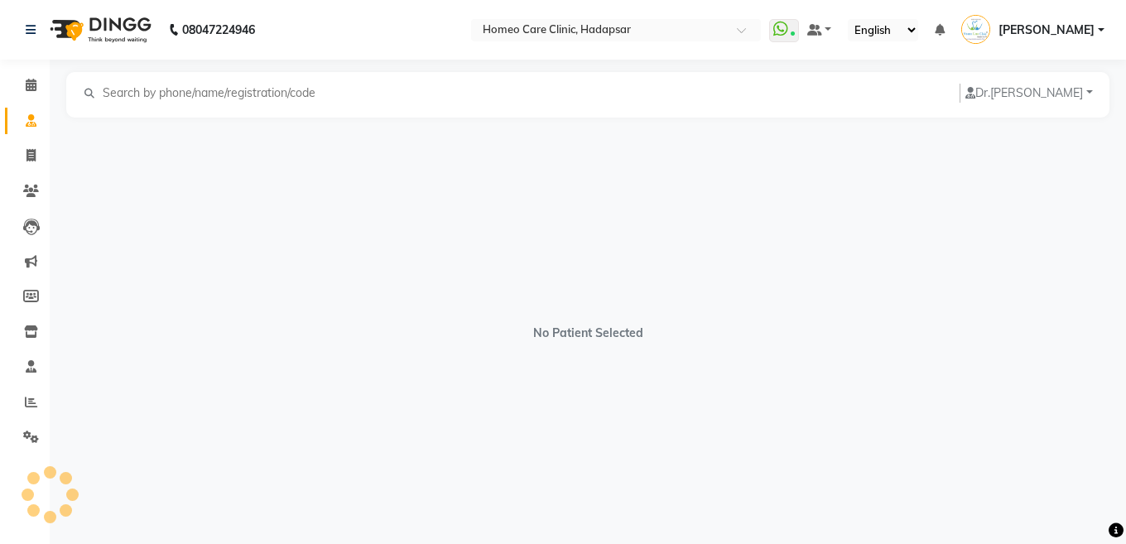
select select "[DEMOGRAPHIC_DATA]"
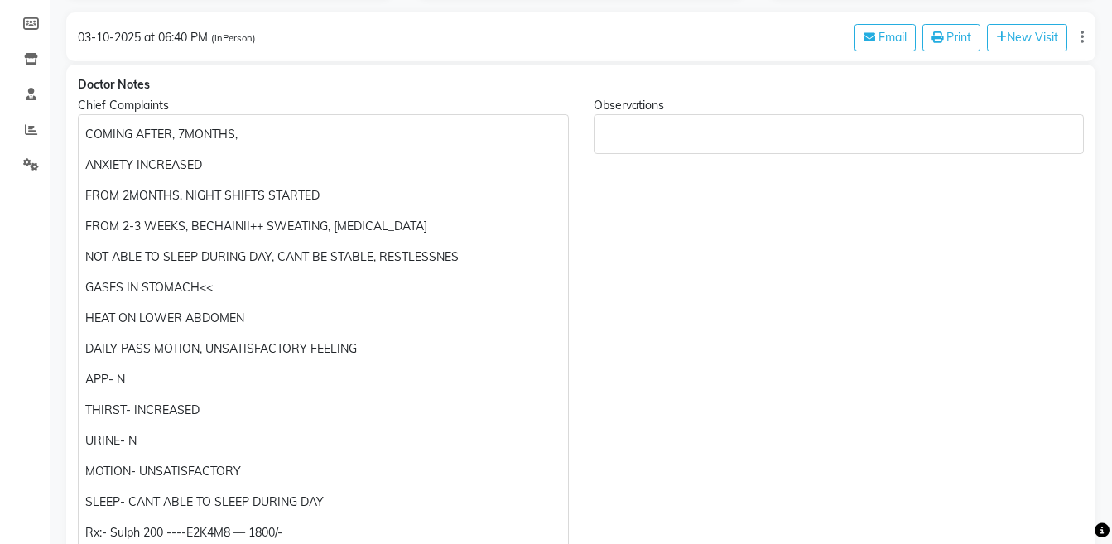
scroll to position [363, 0]
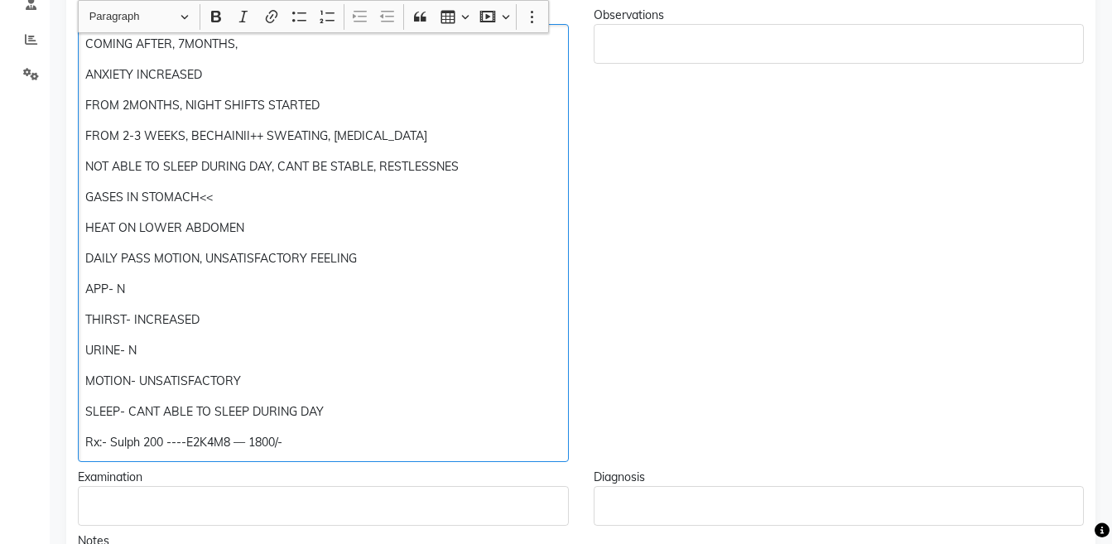
click at [232, 435] on p "Rx:- Sulph 200 ----E2K4M8 — 1800/-" at bounding box center [322, 442] width 475 height 17
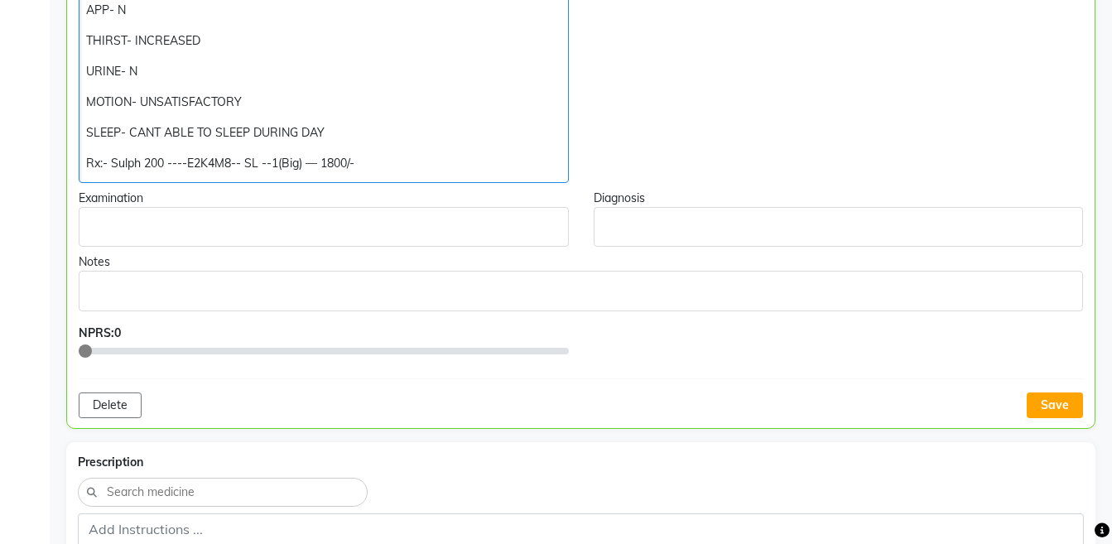
scroll to position [714, 0]
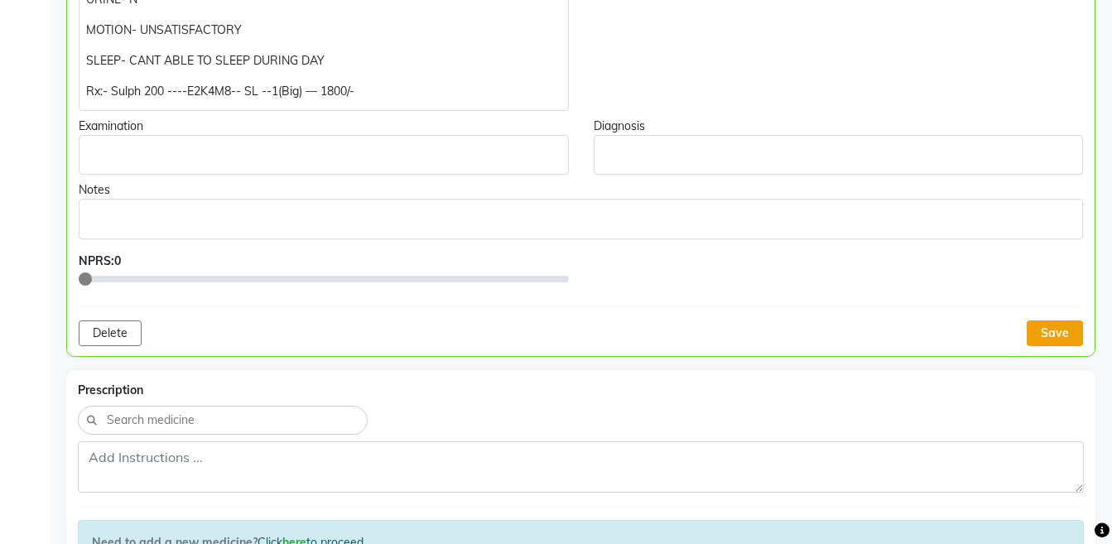
click at [1049, 333] on button "Save" at bounding box center [1054, 333] width 56 height 26
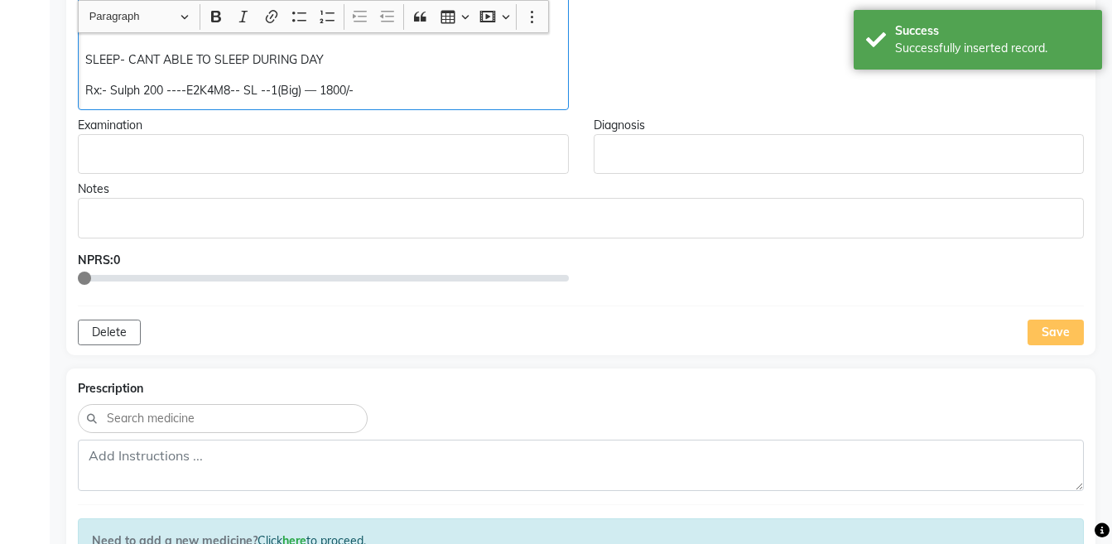
click at [448, 91] on p "Rx:- Sulph 200 ----E2K4M8-- SL --1(Big) — 1800/-" at bounding box center [322, 90] width 475 height 17
copy div "Rx:- Sulph 200 ----E2K4M8-- SL --1(Big) — 1800/-"
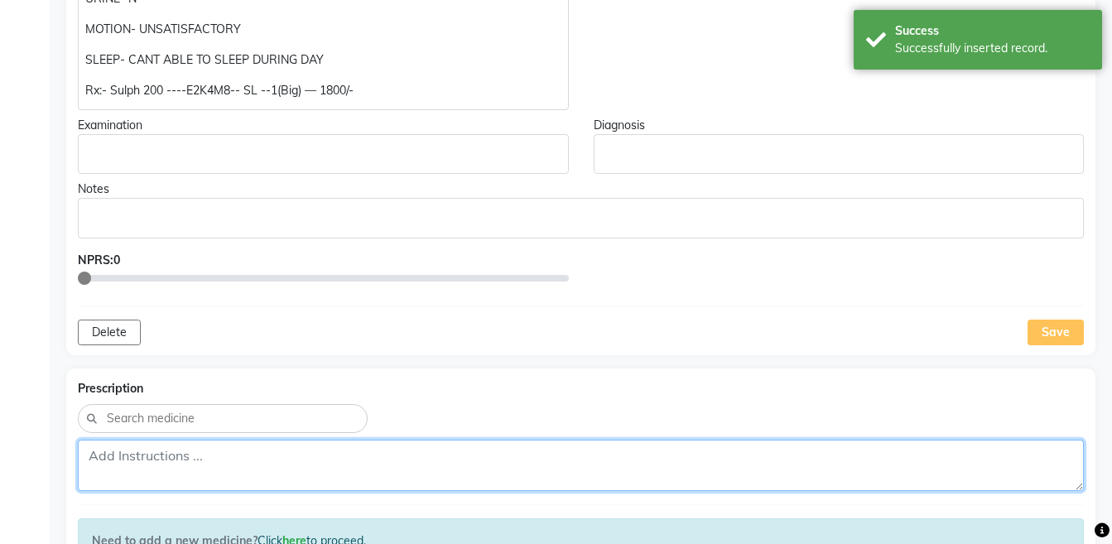
click at [830, 453] on textarea at bounding box center [581, 464] width 1006 height 51
paste textarea "Rx:- Sulph 200 ----E2K4M8-- SL --1(Big) — 1800/-"
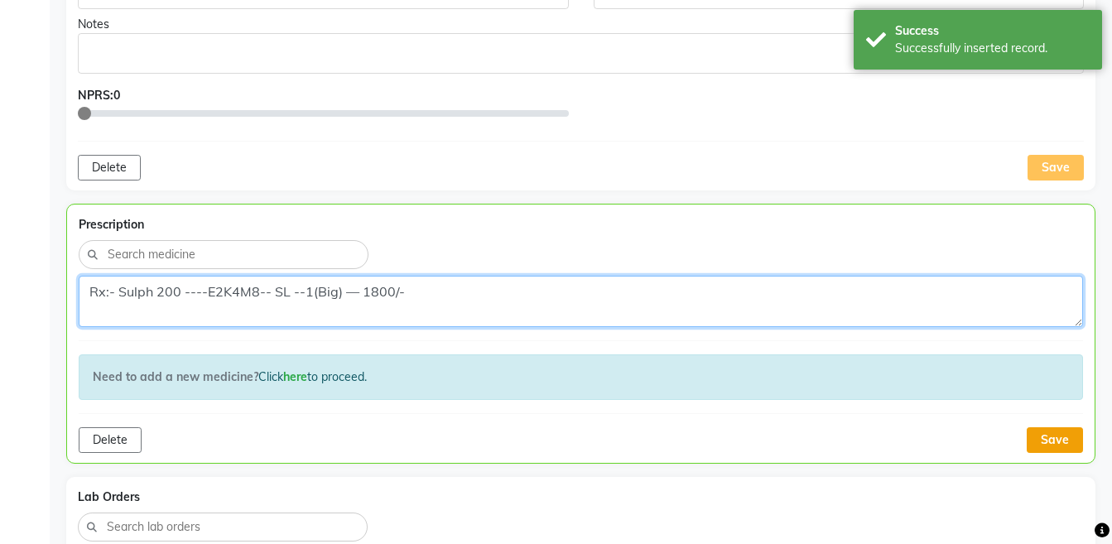
type textarea "Rx:- Sulph 200 ----E2K4M8-- SL --1(Big) — 1800/-"
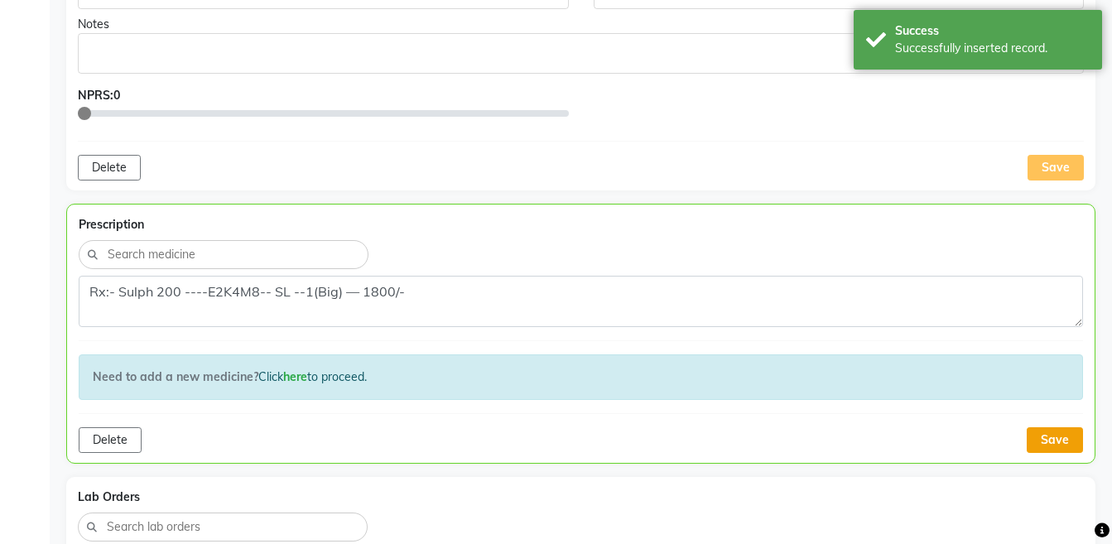
click at [1058, 439] on button "Save" at bounding box center [1054, 440] width 56 height 26
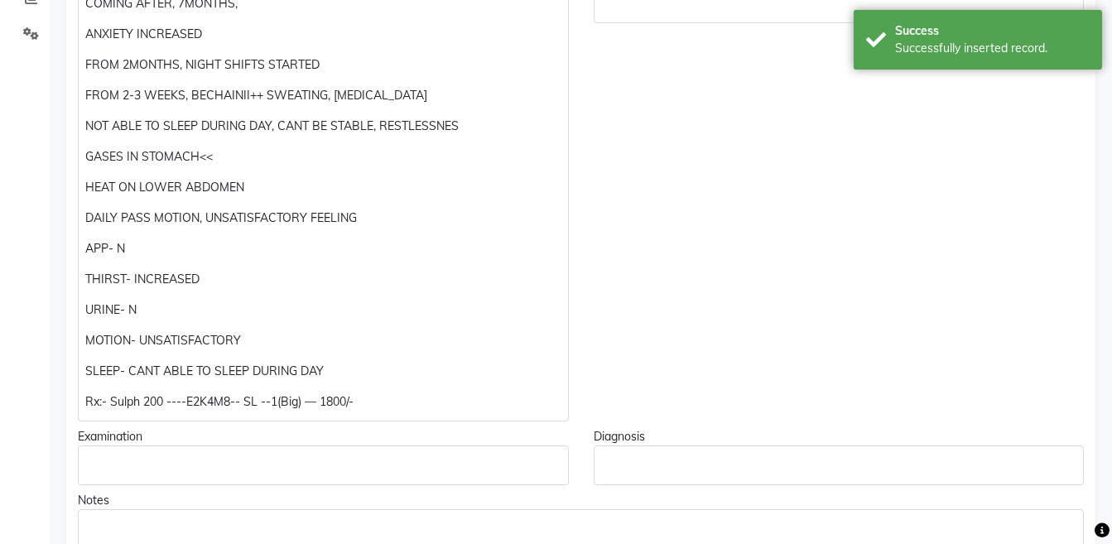
scroll to position [0, 0]
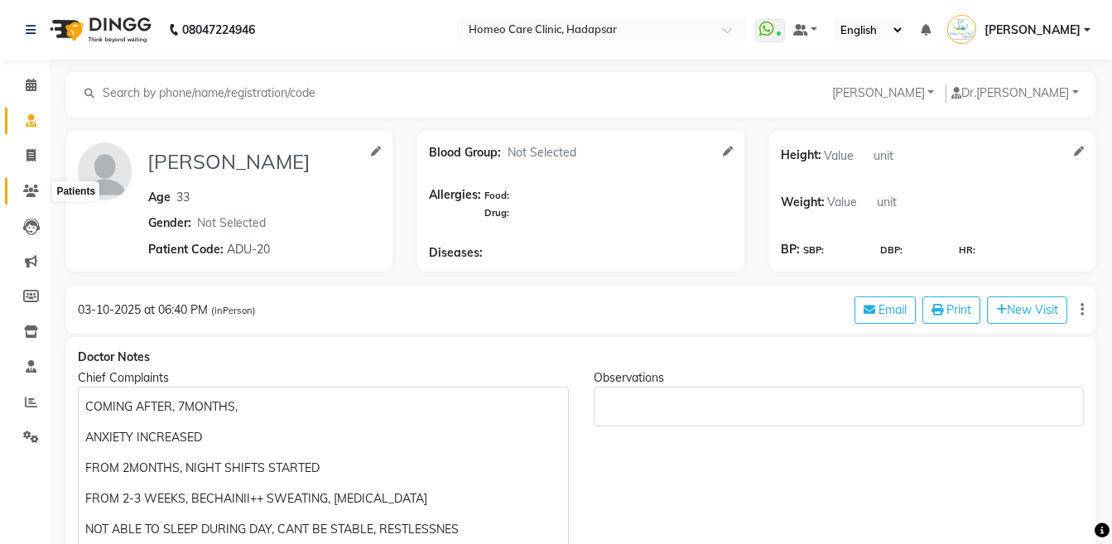
click at [38, 193] on icon at bounding box center [31, 191] width 16 height 12
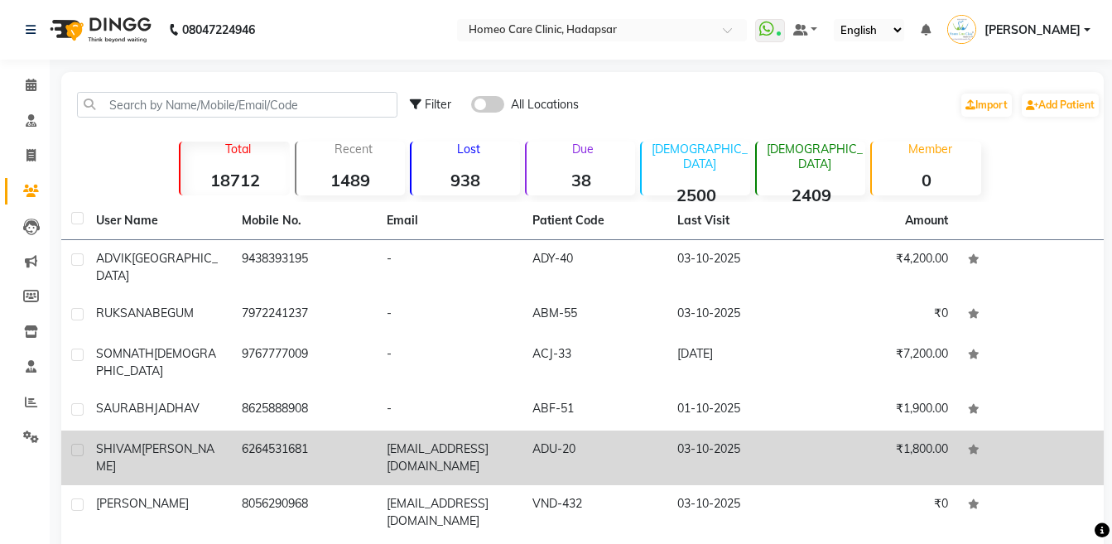
click at [192, 430] on td "SHIVAM SHARMA" at bounding box center [159, 457] width 146 height 55
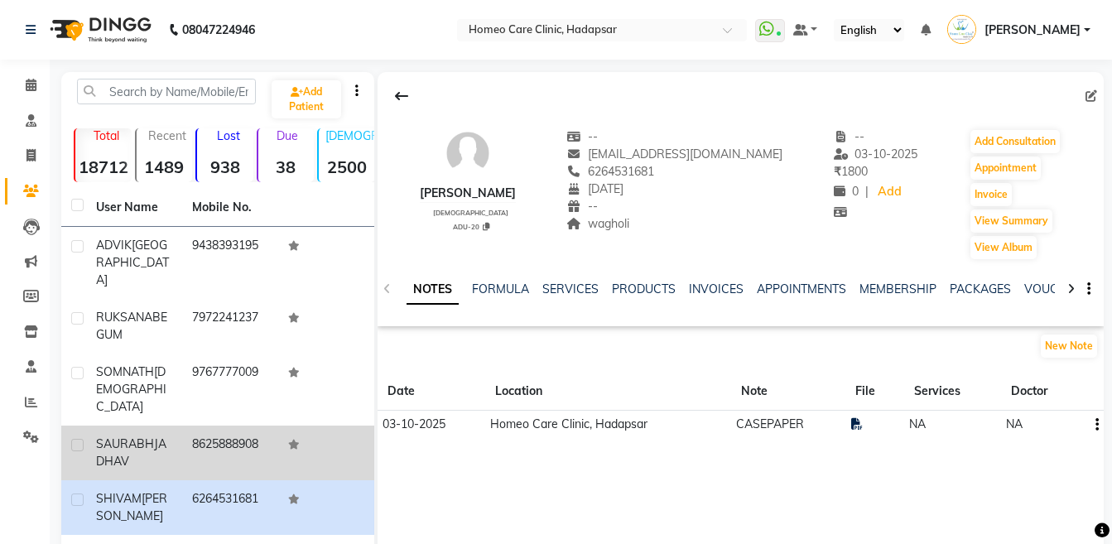
click at [190, 425] on td "8625888908" at bounding box center [230, 452] width 96 height 55
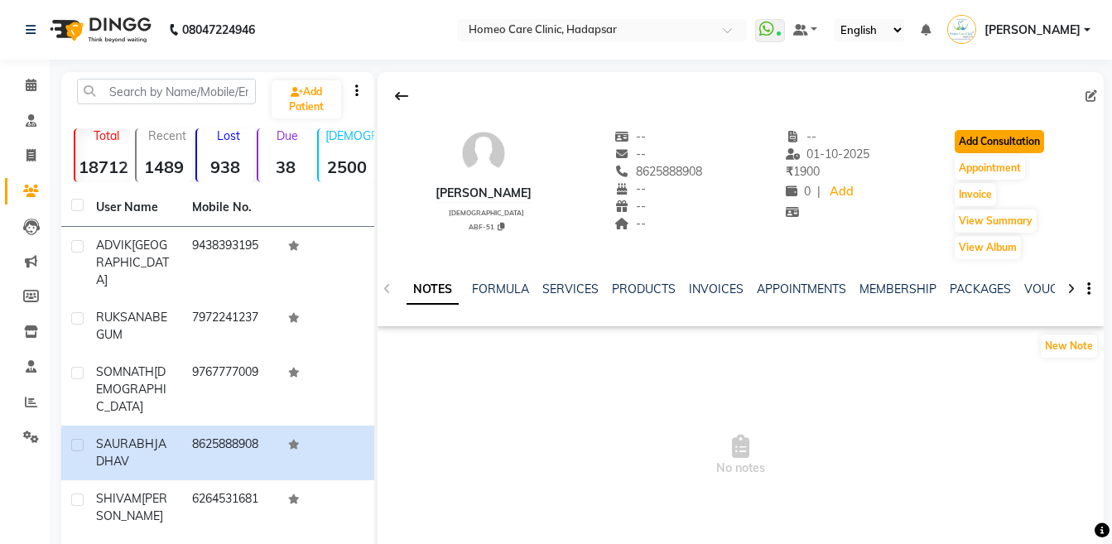
click at [1011, 144] on button "Add Consultation" at bounding box center [998, 141] width 89 height 23
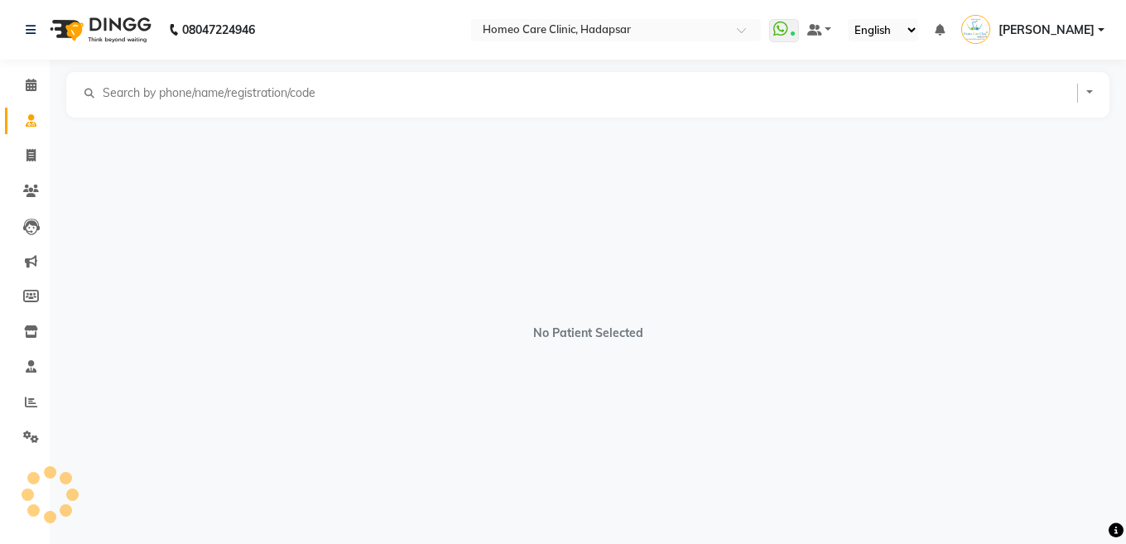
select select "[DEMOGRAPHIC_DATA]"
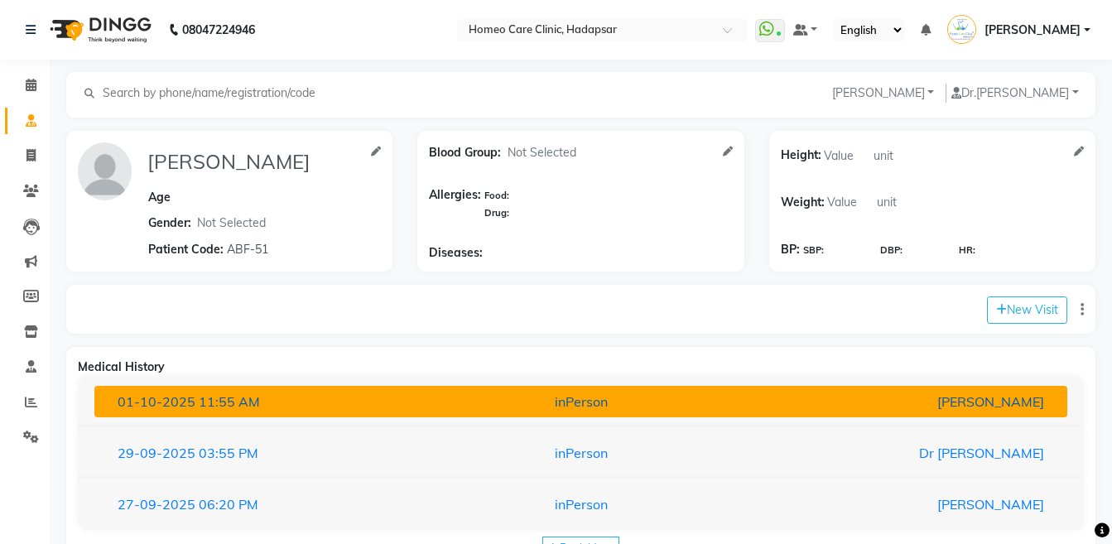
click at [929, 396] on div "[PERSON_NAME]" at bounding box center [897, 401] width 317 height 20
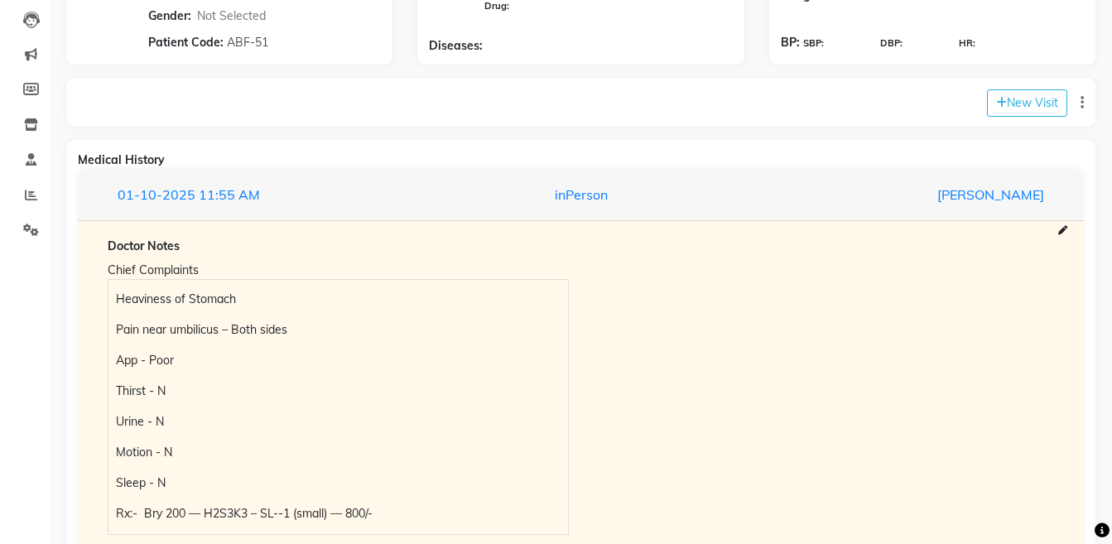
scroll to position [210, 0]
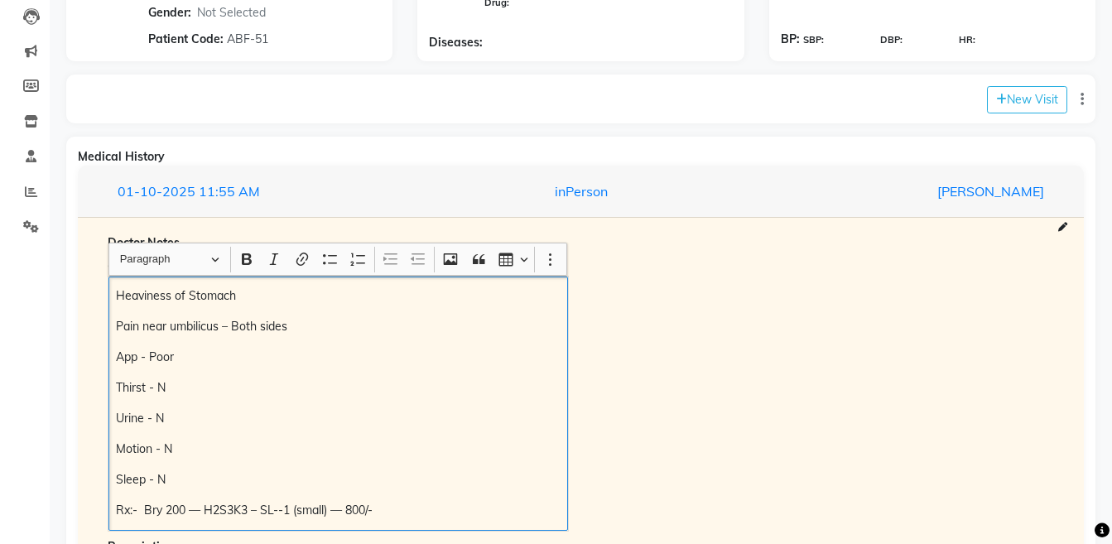
click at [113, 297] on div "Heaviness of Stomach Pain near umbilicus – Both sides App - Poor Thirst - N Uri…" at bounding box center [337, 403] width 459 height 254
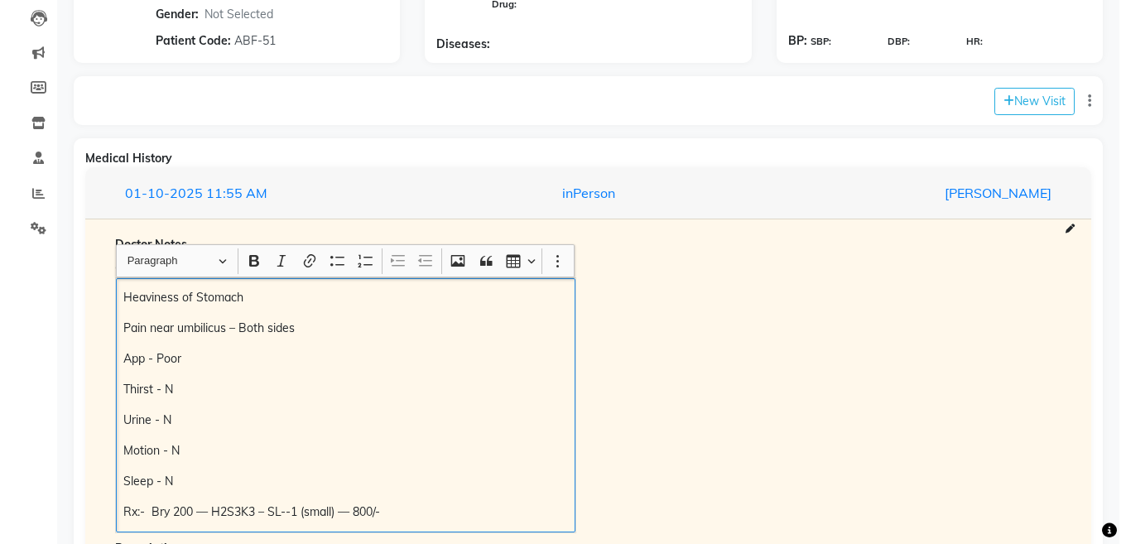
scroll to position [161, 0]
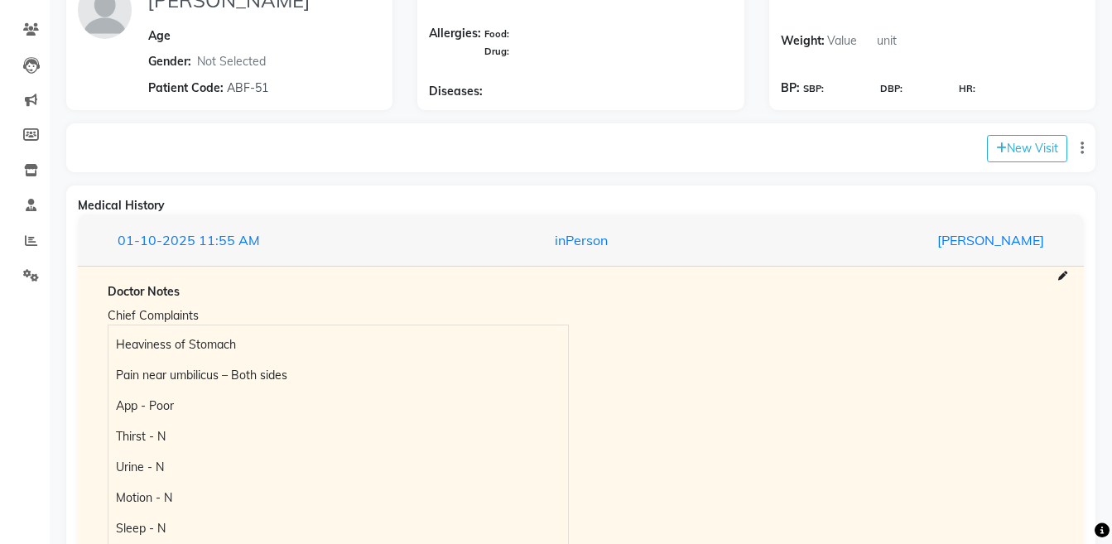
click at [980, 333] on div "Chief Complaints Heaviness of Stomach Pain near umbilicus – Both sides App - Po…" at bounding box center [580, 442] width 971 height 276
click at [1020, 146] on button "New Visit" at bounding box center [1027, 148] width 80 height 27
select select "1165"
select select "inPerson"
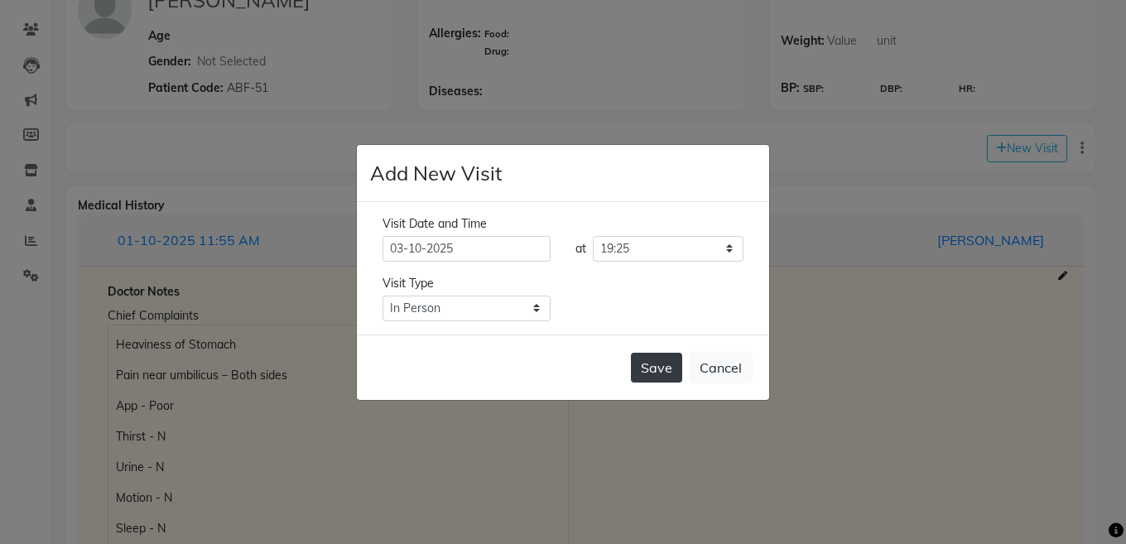
click at [646, 377] on button "Save" at bounding box center [656, 368] width 51 height 30
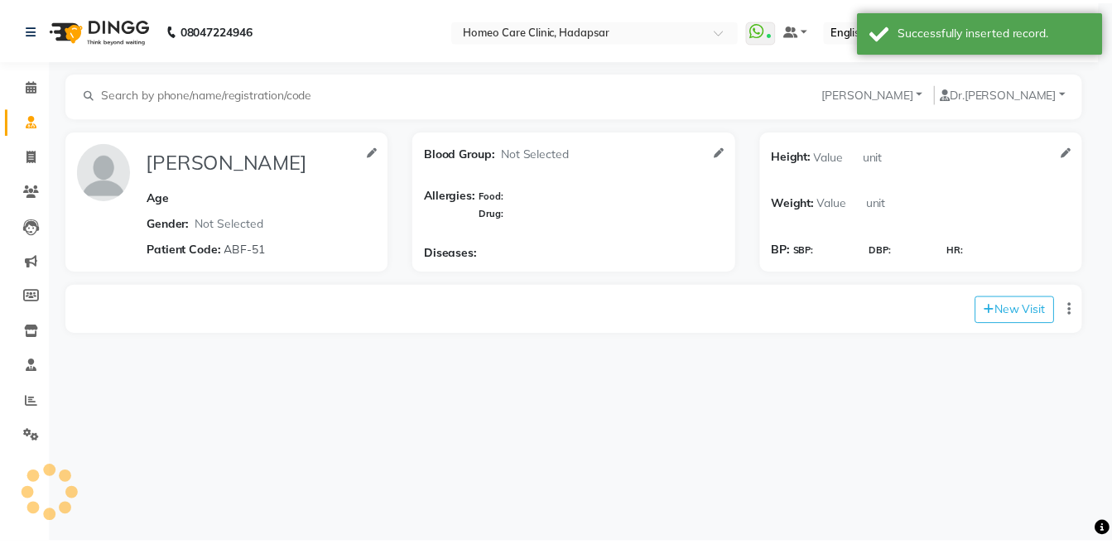
scroll to position [0, 0]
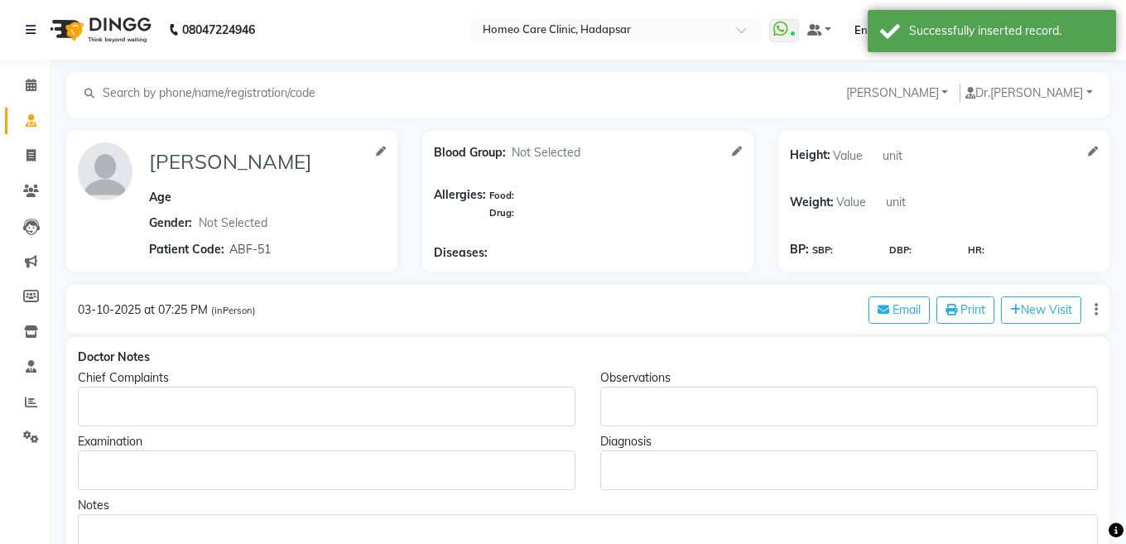
type input "SAURABH JADHAV"
select select "[DEMOGRAPHIC_DATA]"
type input "ABF-51"
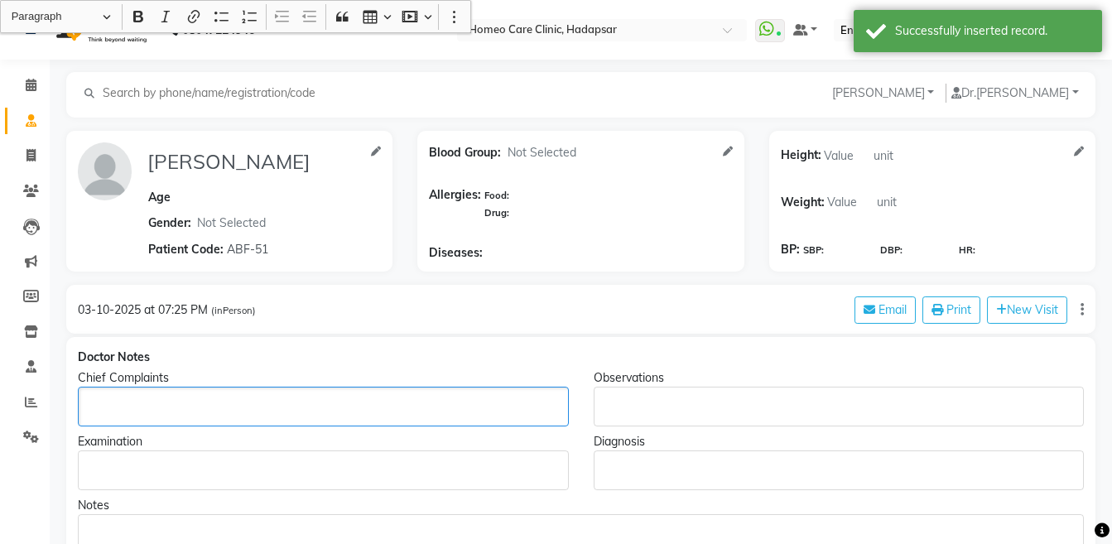
click at [221, 406] on p "Rich Text Editor, main" at bounding box center [322, 406] width 475 height 17
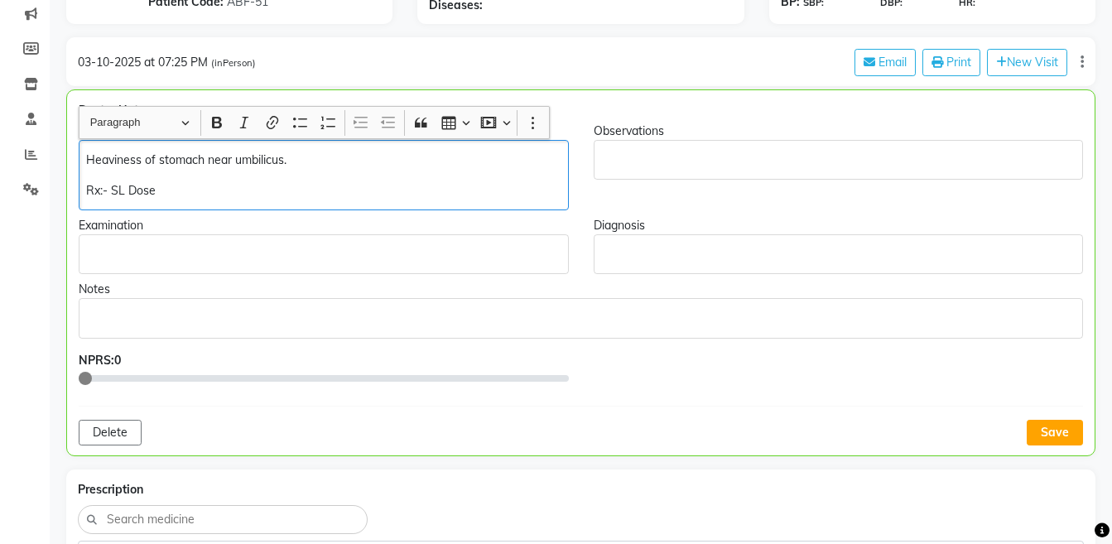
scroll to position [270, 0]
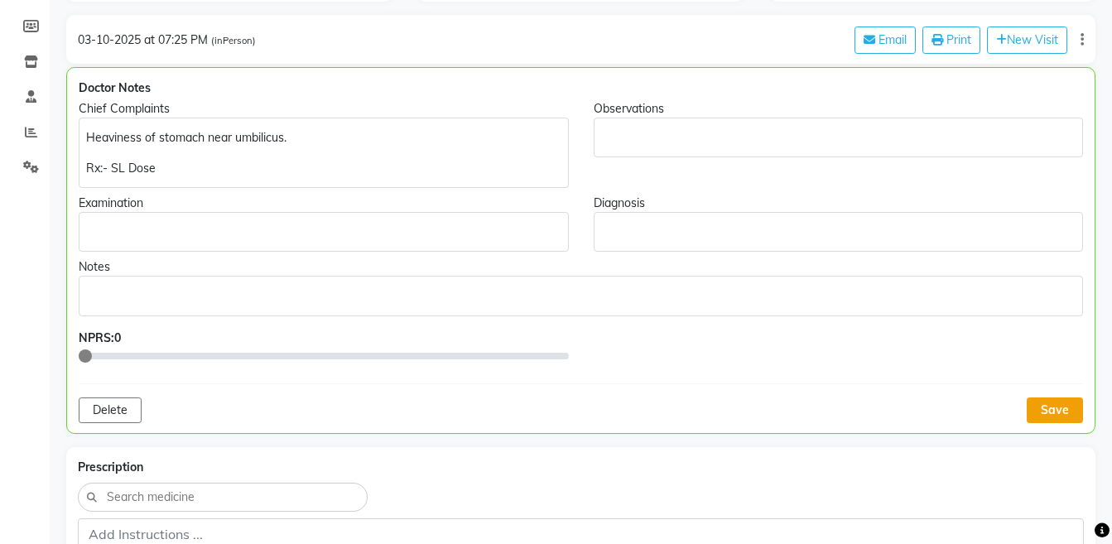
click at [1040, 405] on button "Save" at bounding box center [1054, 410] width 56 height 26
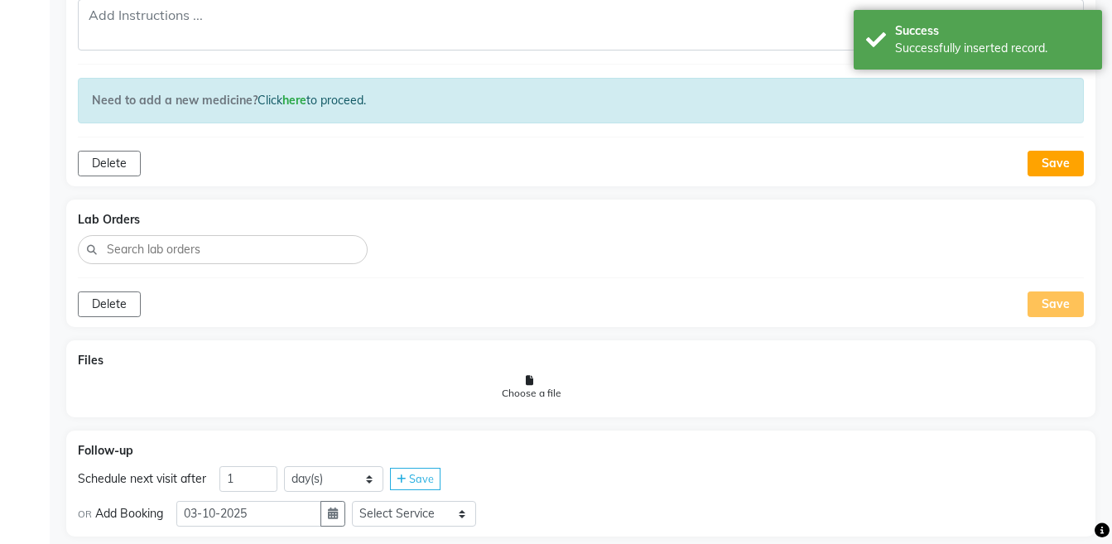
scroll to position [996, 0]
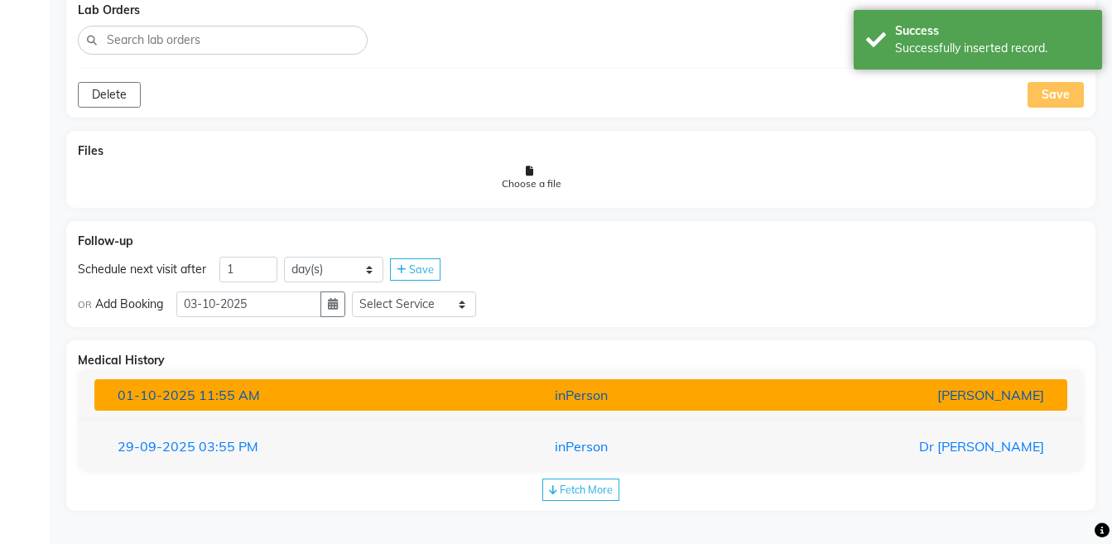
click at [850, 391] on div "[PERSON_NAME]" at bounding box center [897, 395] width 317 height 20
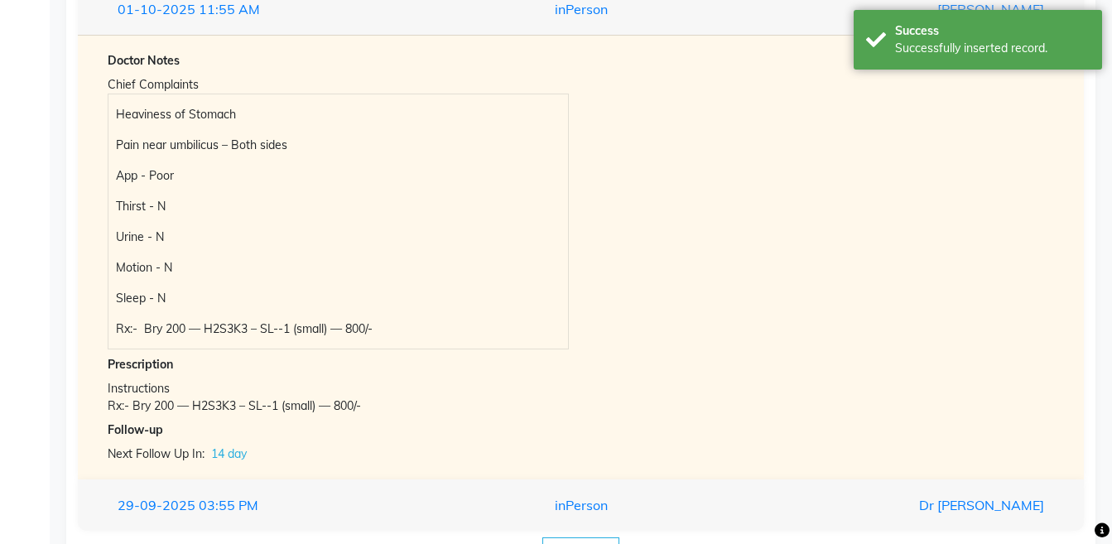
scroll to position [1398, 0]
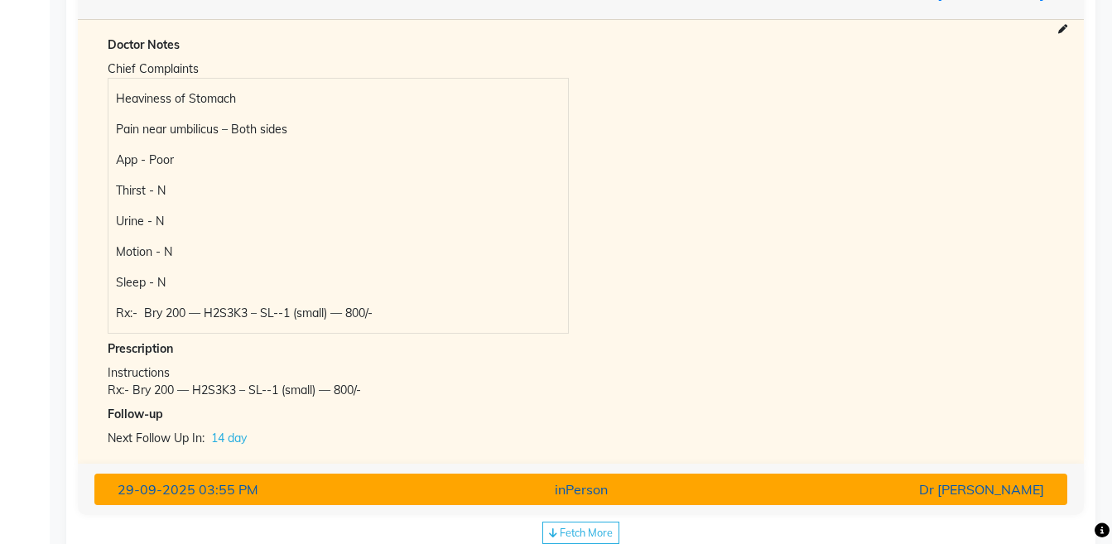
click at [933, 492] on div "Dr [PERSON_NAME]" at bounding box center [897, 489] width 317 height 20
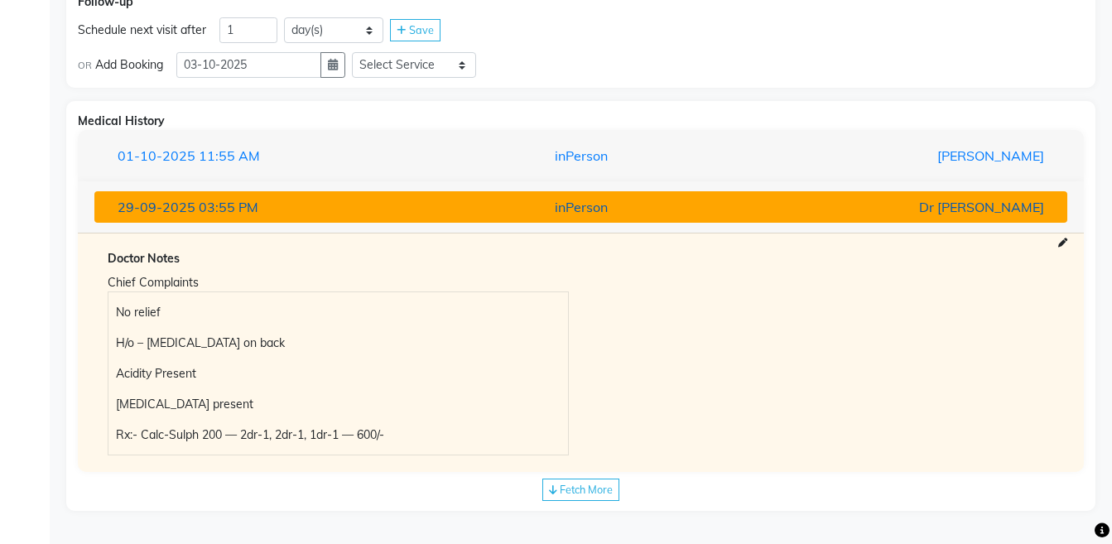
scroll to position [1236, 0]
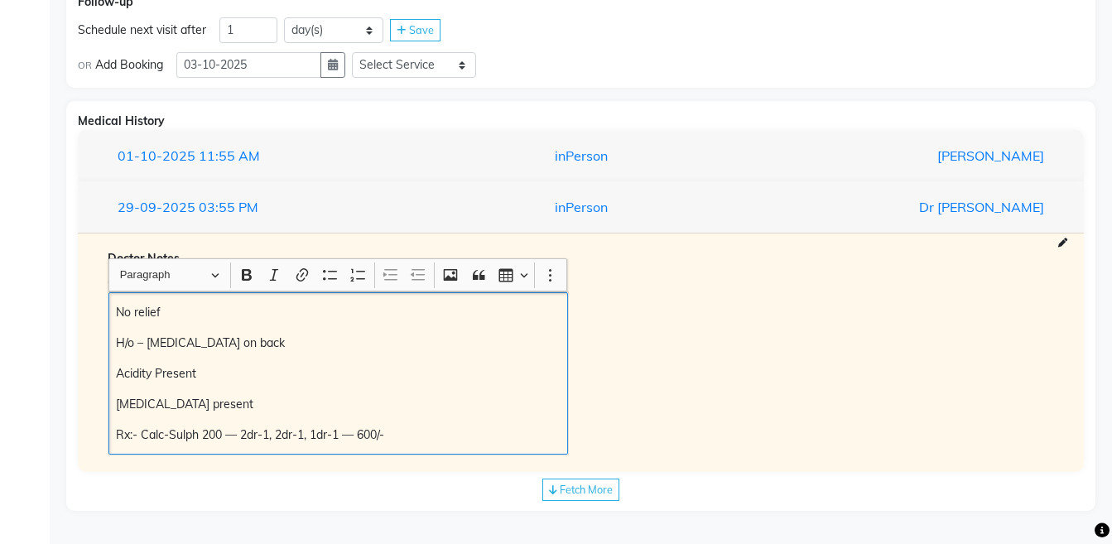
click at [417, 439] on p "Rx:- Calc-Sulph 200 — 2dr-1, 2dr-1, 1dr-1 — 600/-" at bounding box center [338, 434] width 444 height 17
copy p "2dr-1, 2dr-1, 1dr-1 — 600/-"
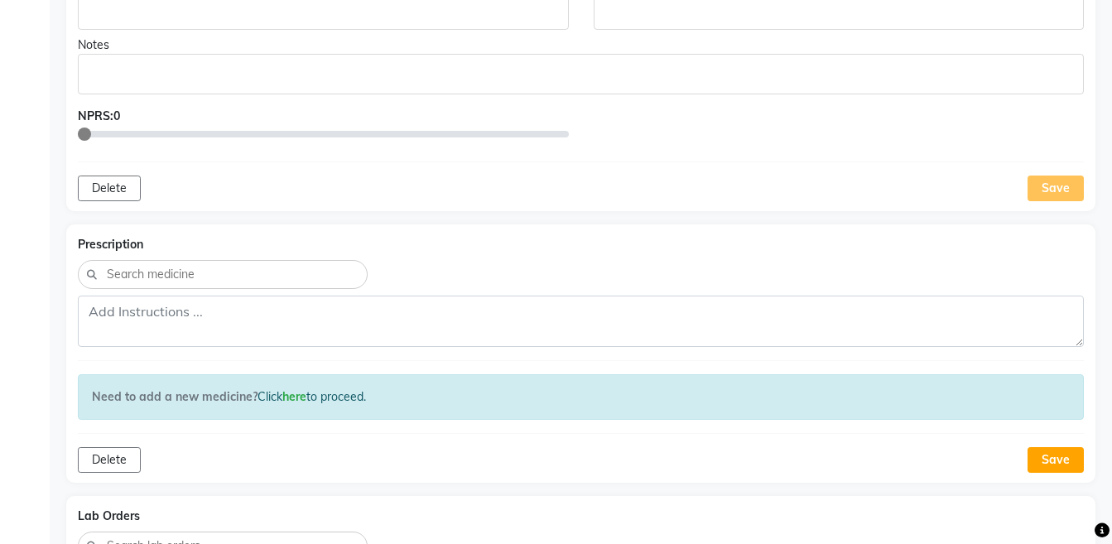
scroll to position [248, 0]
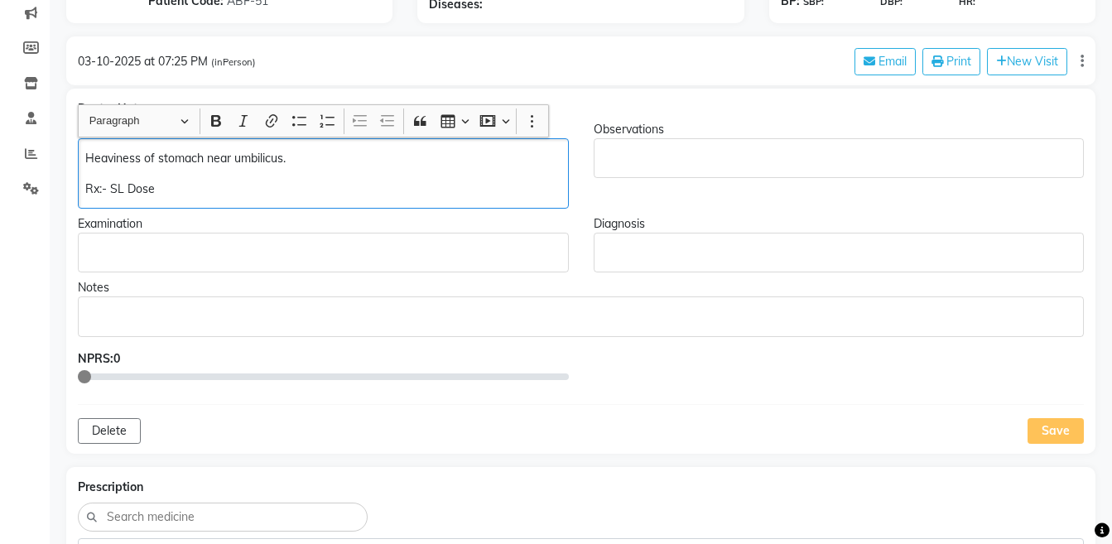
click at [312, 174] on div "Heaviness of stomach near umbilicus. Rx:- SL Dose" at bounding box center [323, 173] width 491 height 70
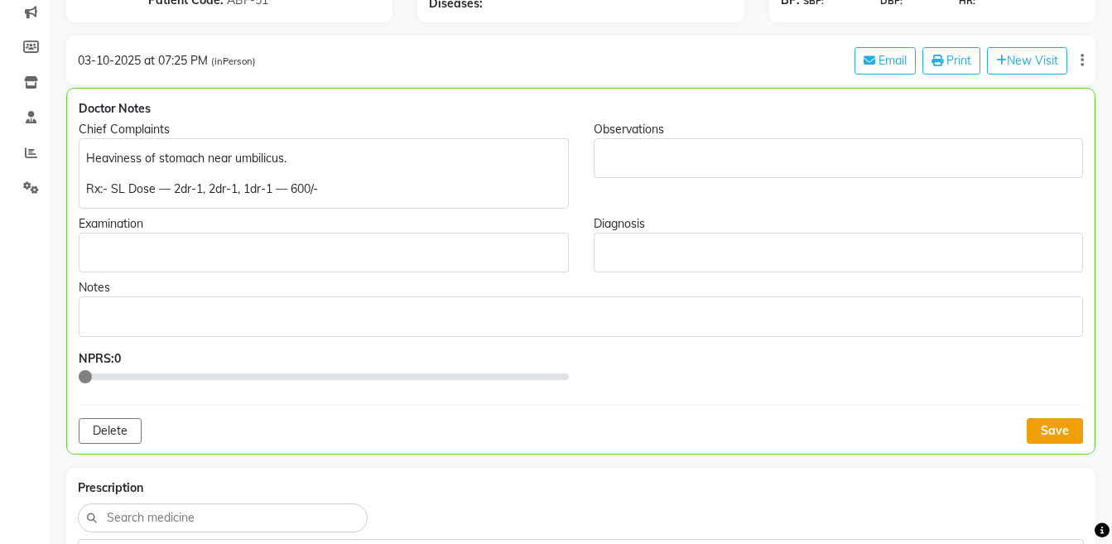
click at [1049, 425] on button "Save" at bounding box center [1054, 431] width 56 height 26
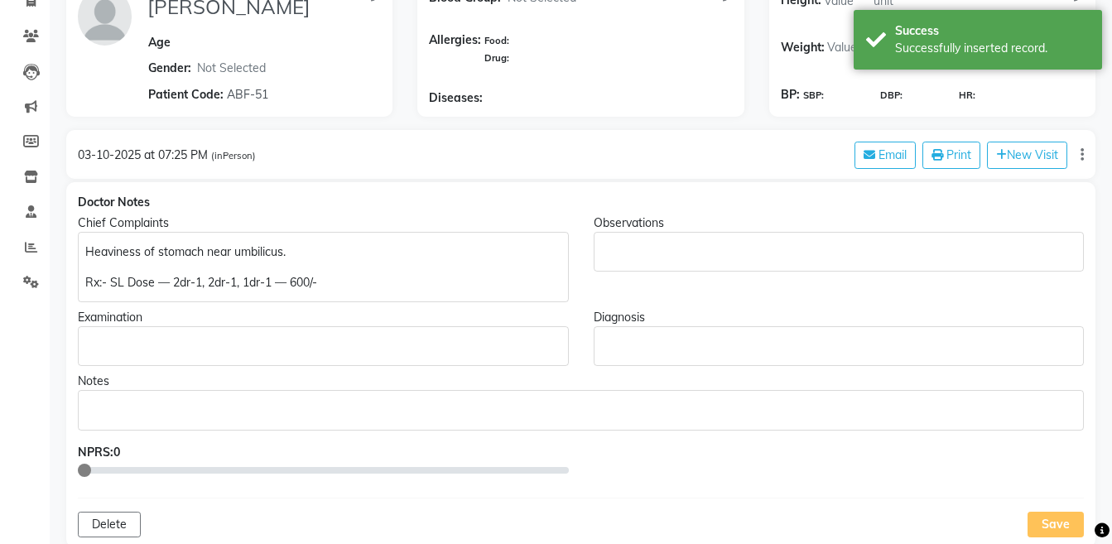
scroll to position [158, 0]
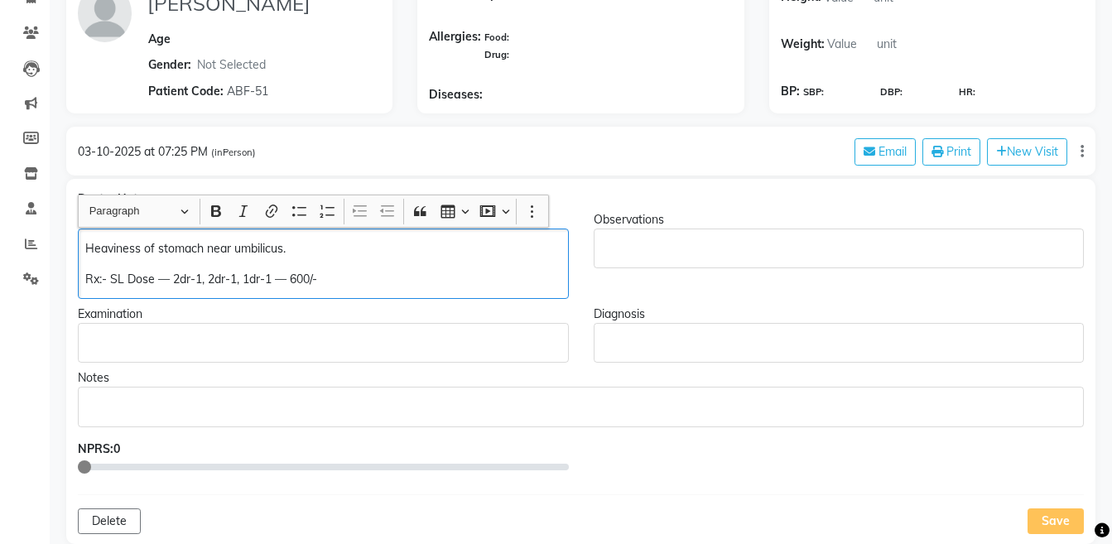
click at [301, 278] on p "Rx:- SL Dose — 2dr-1, 2dr-1, 1dr-1 — 600/-" at bounding box center [322, 279] width 475 height 17
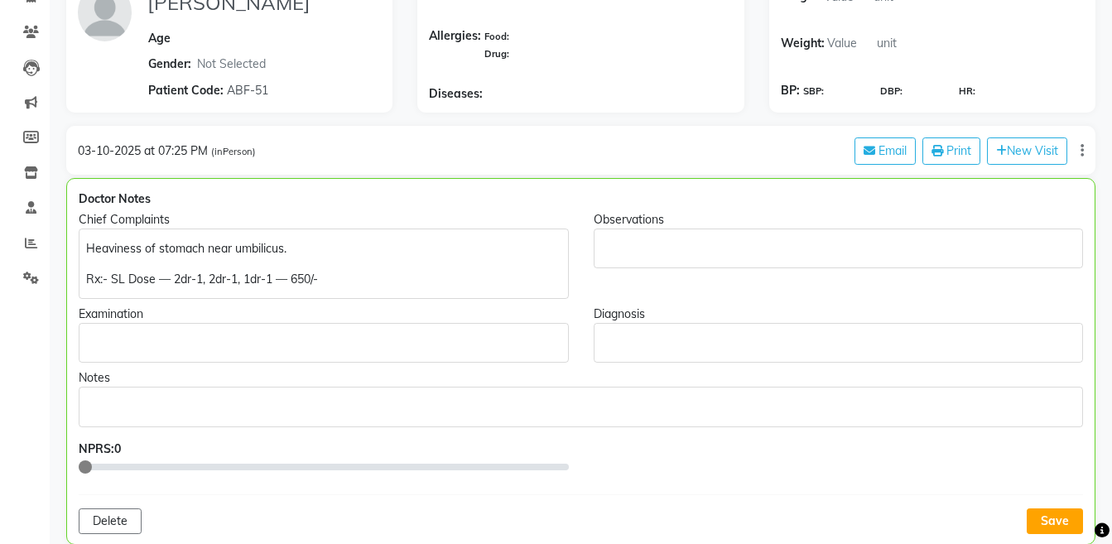
click at [1083, 514] on div "Doctor Notes Chief Complaints Heaviness of stomach near umbilicus. Rx:- SL Dose…" at bounding box center [580, 361] width 1029 height 367
click at [1054, 520] on button "Save" at bounding box center [1054, 521] width 56 height 26
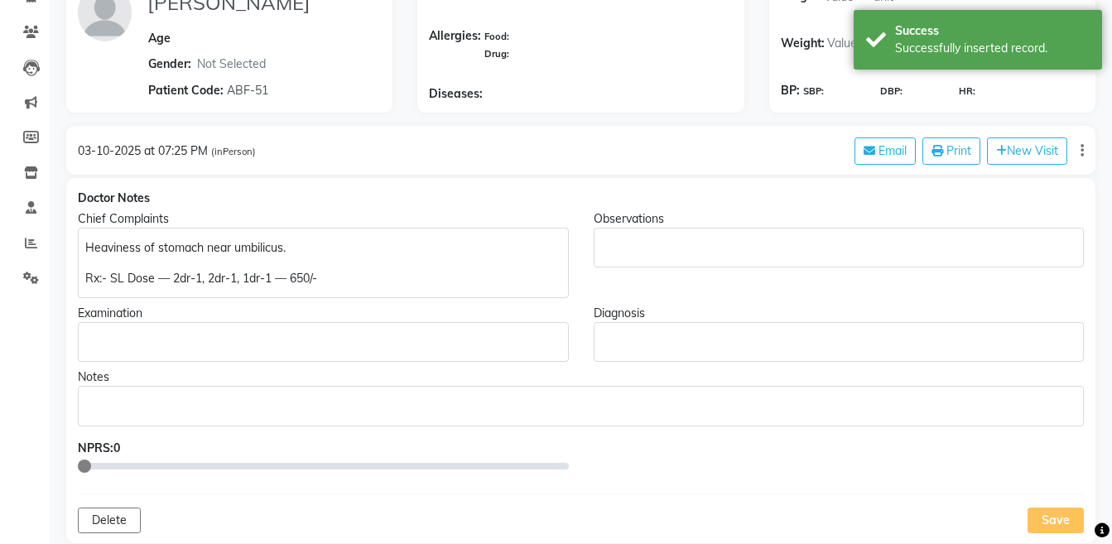
click at [455, 277] on p "Rx:- SL Dose — 2dr-1, 2dr-1, 1dr-1 — 650/-" at bounding box center [322, 278] width 475 height 17
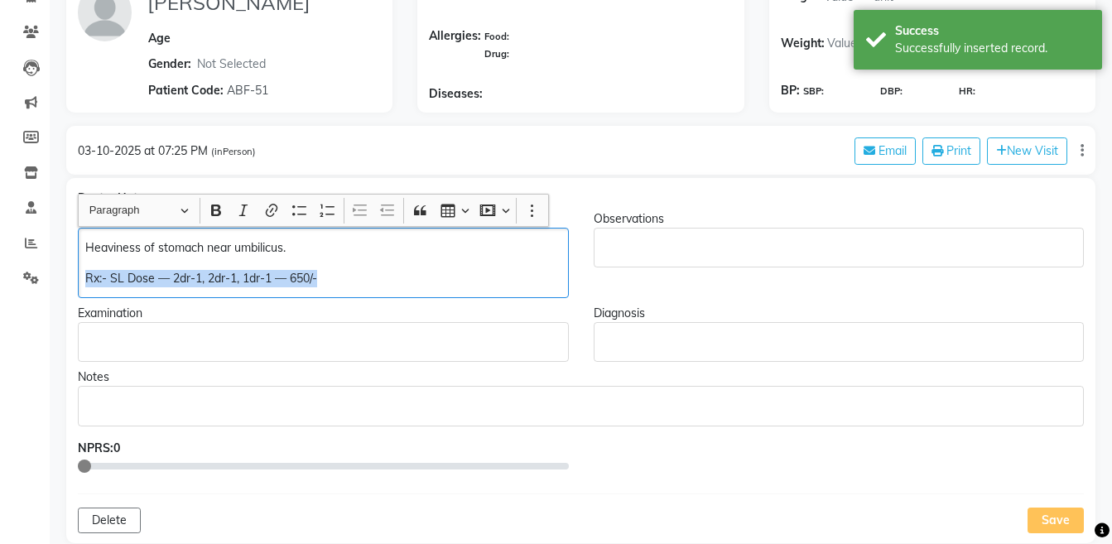
copy div "Rx:- SL Dose — 2dr-1, 2dr-1, 1dr-1 — 650/-"
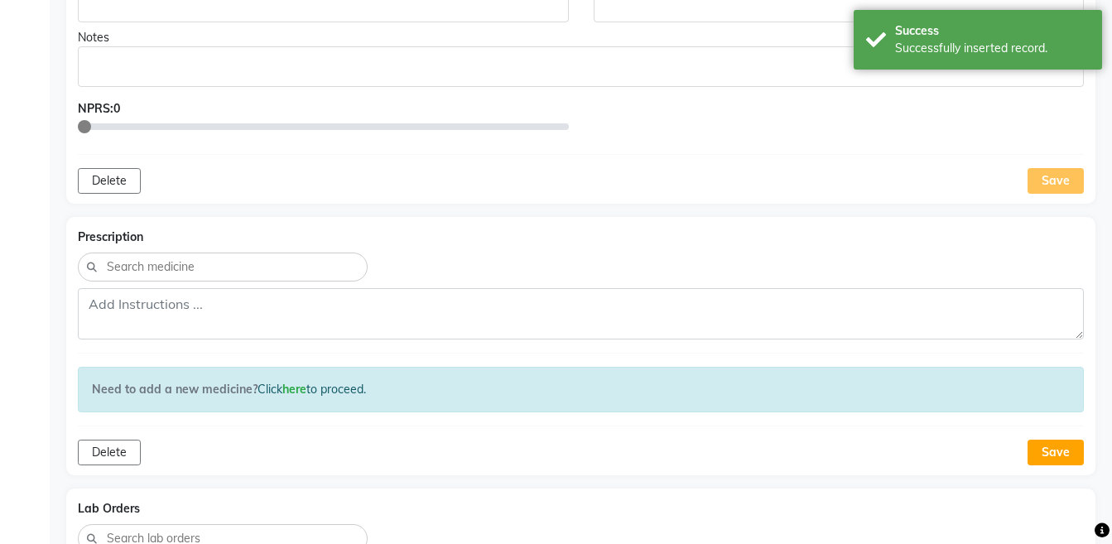
scroll to position [530, 0]
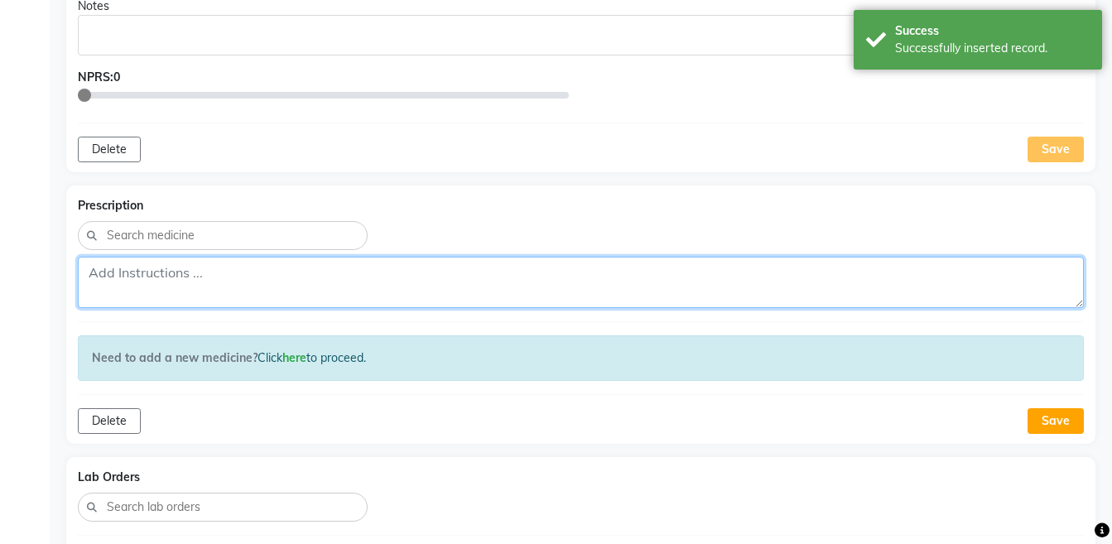
click at [718, 291] on textarea at bounding box center [581, 282] width 1006 height 51
paste textarea "Rx:- SL Dose — 2dr-1, 2dr-1, 1dr-1 — 650/-"
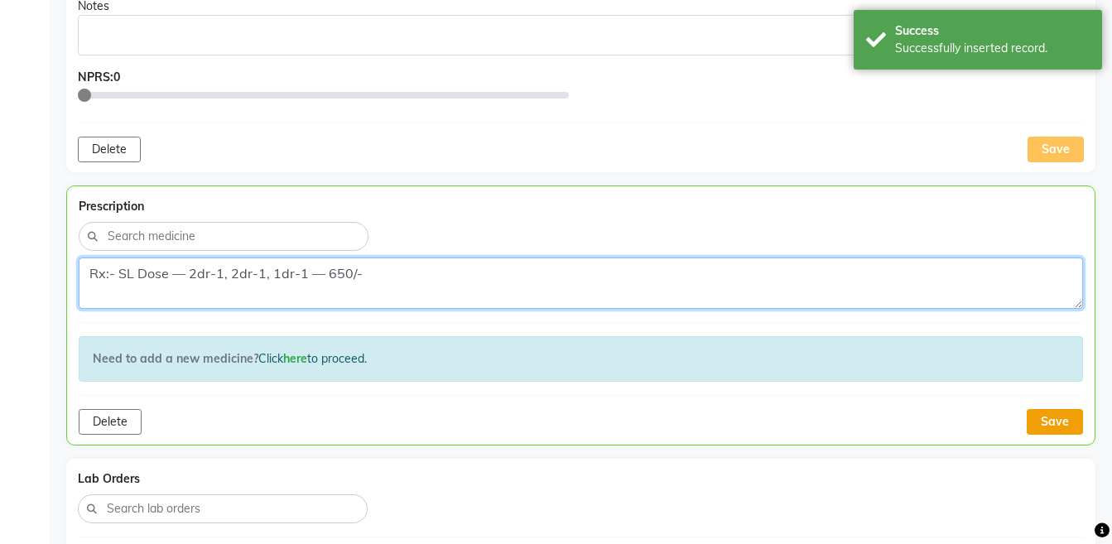
type textarea "Rx:- SL Dose — 2dr-1, 2dr-1, 1dr-1 — 650/-"
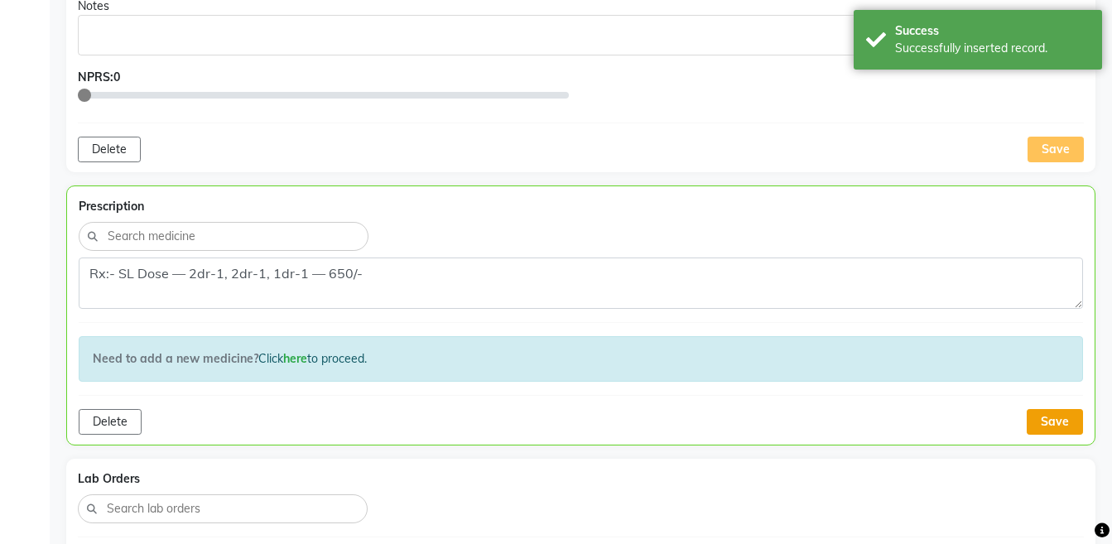
click at [1042, 420] on button "Save" at bounding box center [1054, 422] width 56 height 26
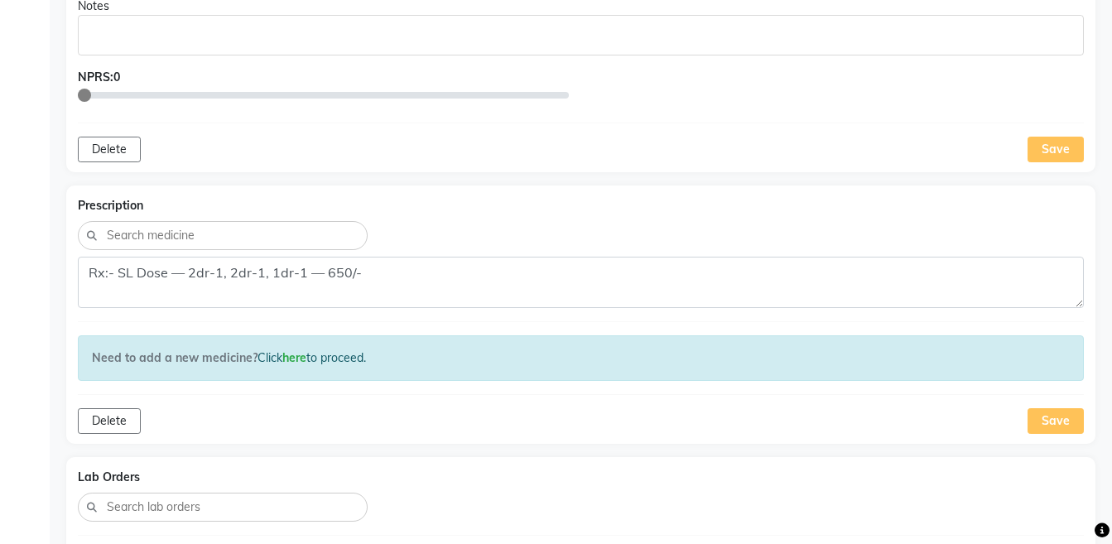
scroll to position [54, 0]
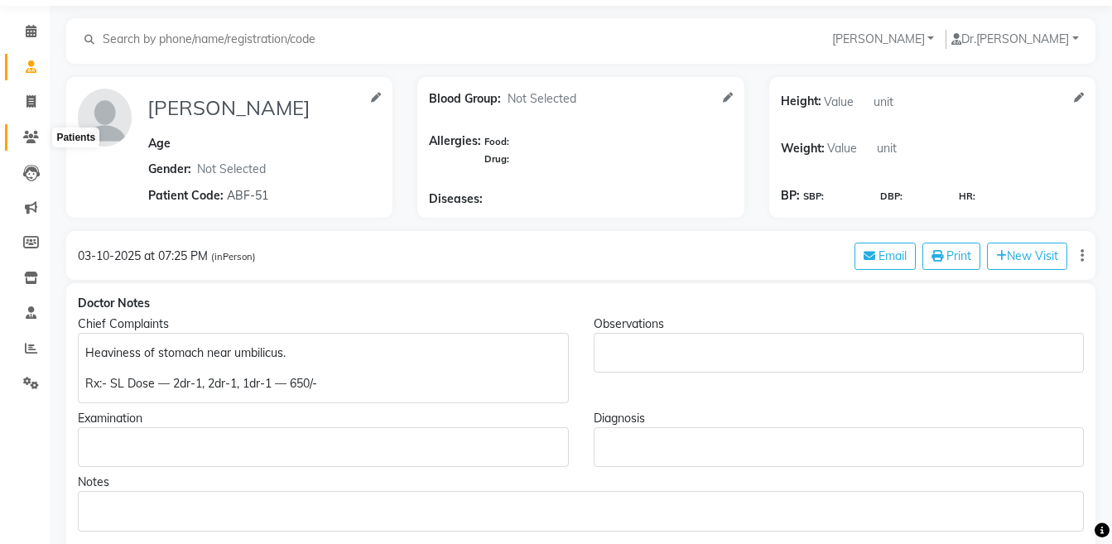
click at [38, 132] on icon at bounding box center [31, 137] width 16 height 12
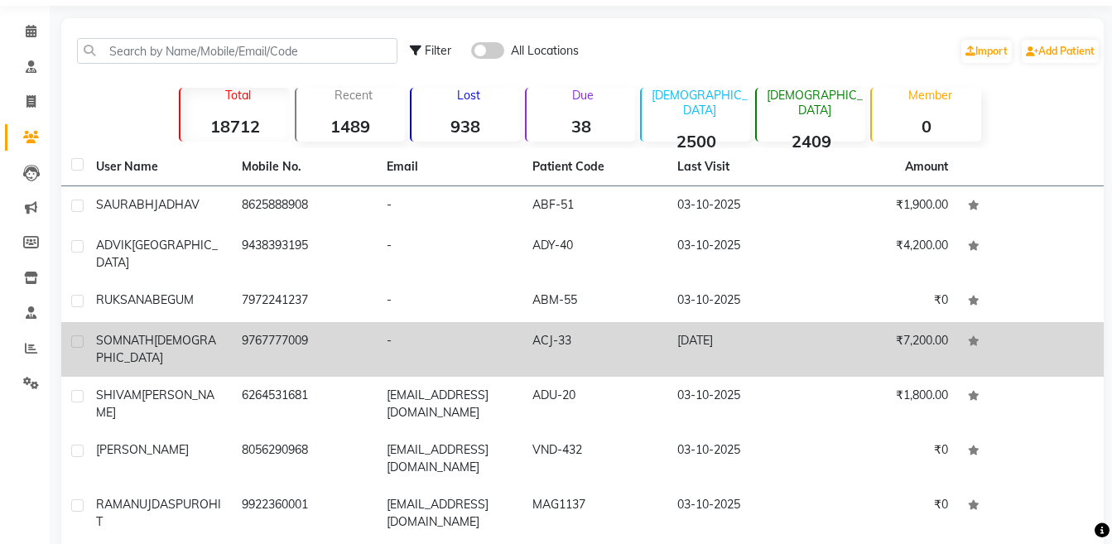
click at [140, 333] on span "SOMNATH" at bounding box center [125, 340] width 58 height 15
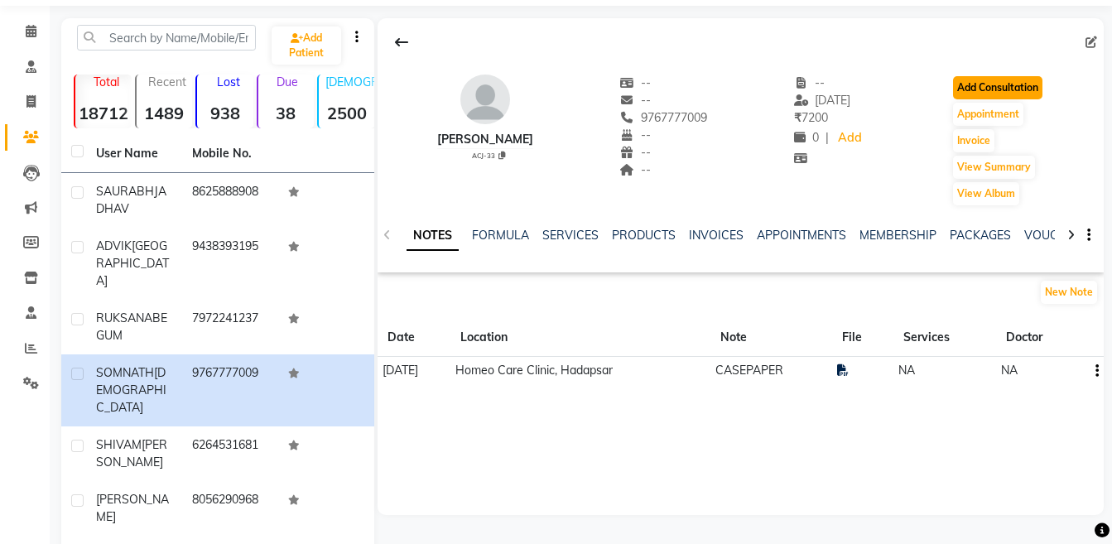
click at [992, 94] on button "Add Consultation" at bounding box center [997, 87] width 89 height 23
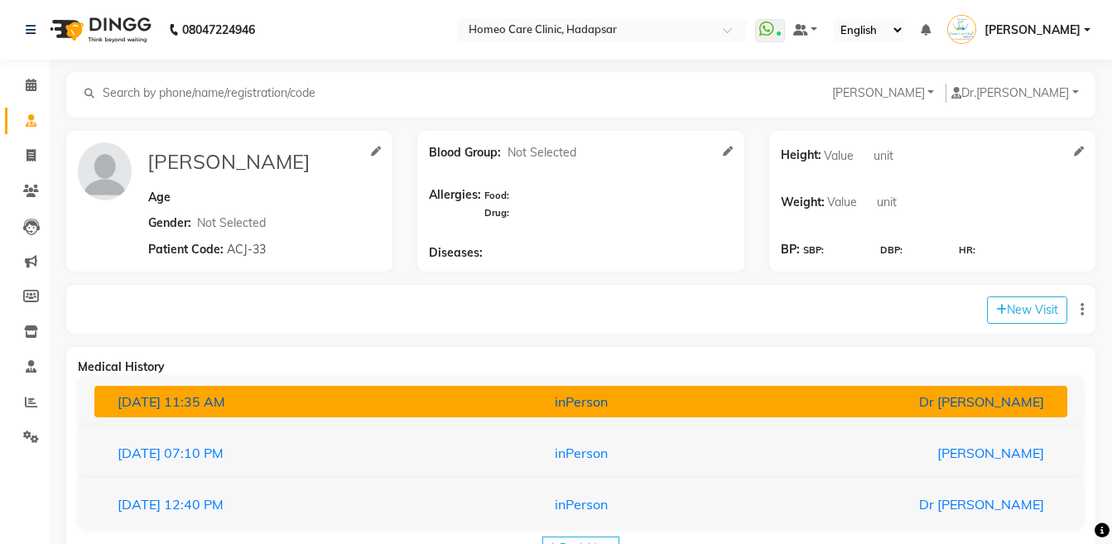
click at [524, 405] on div "inPerson" at bounding box center [580, 401] width 317 height 20
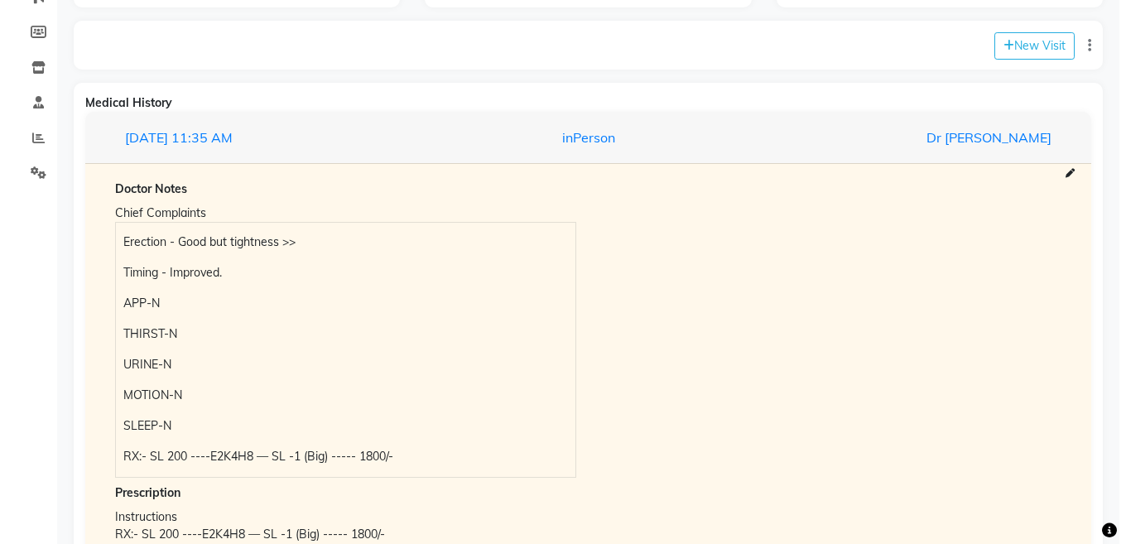
scroll to position [271, 0]
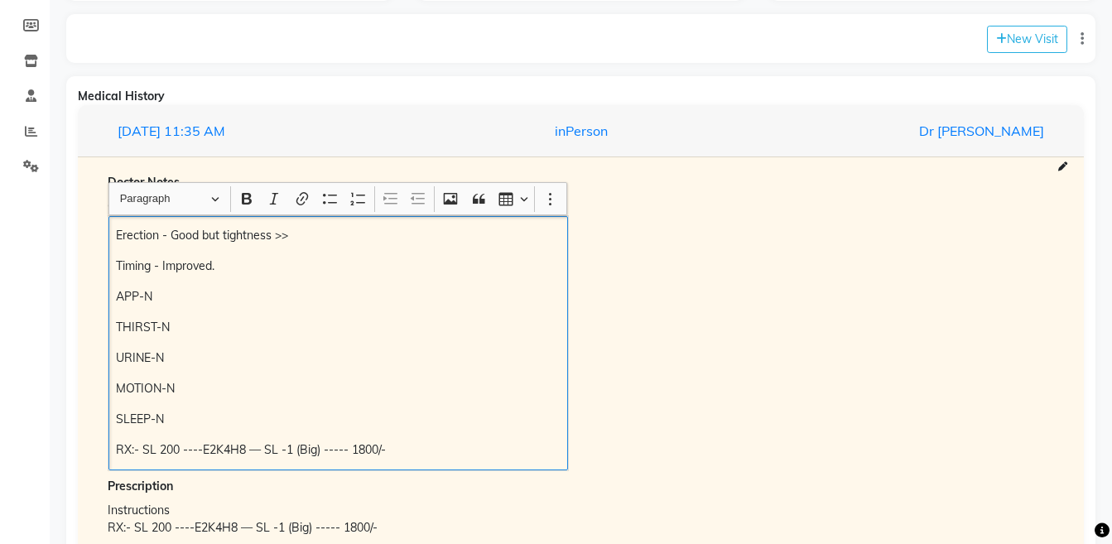
click at [113, 240] on div "Erection - Good but tightness >> Timing - Improved. APP-N THIRST-N URINE-N MOTI…" at bounding box center [337, 343] width 459 height 254
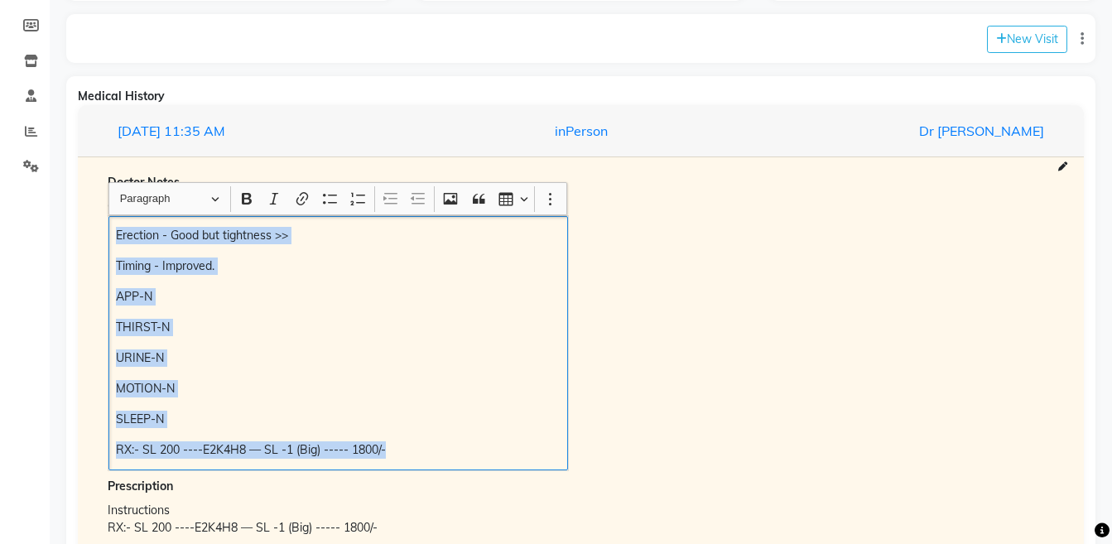
copy div "Erection - Good but tightness >> Timing - Improved. APP-N THIRST-N URINE-N MOTI…"
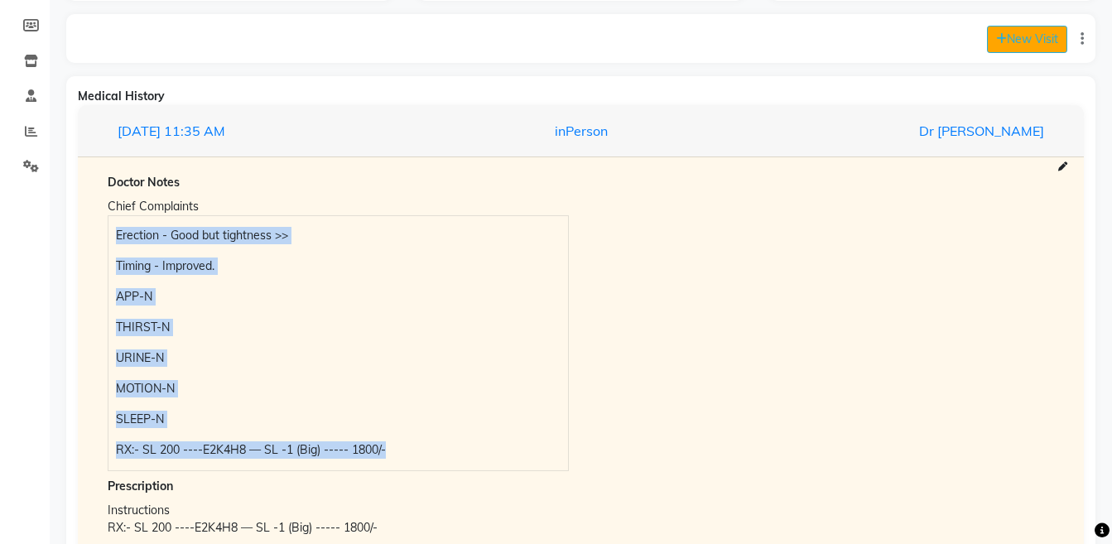
click at [1040, 35] on button "New Visit" at bounding box center [1027, 39] width 80 height 27
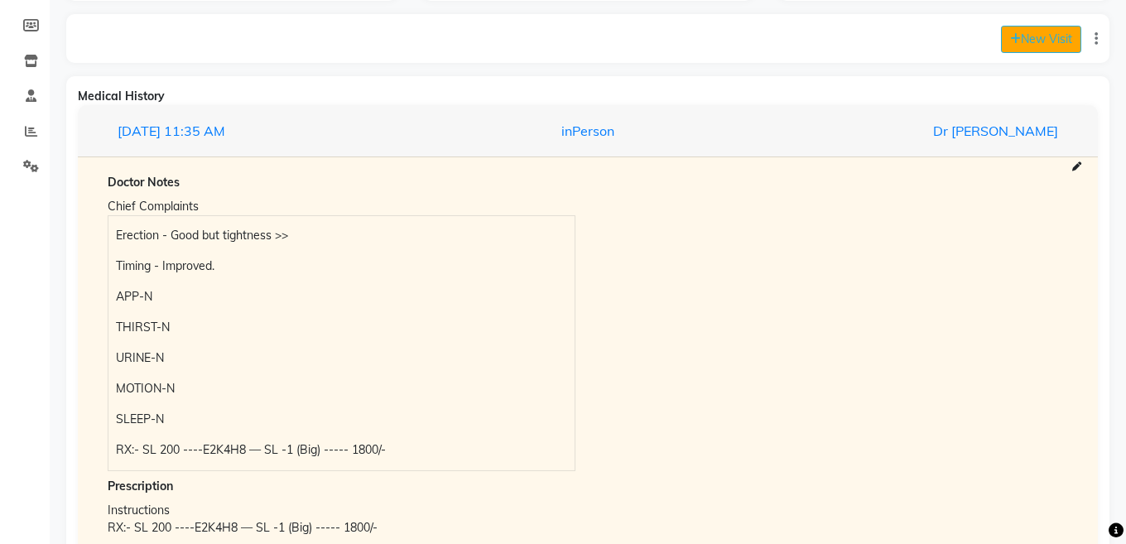
select select "1165"
select select "inPerson"
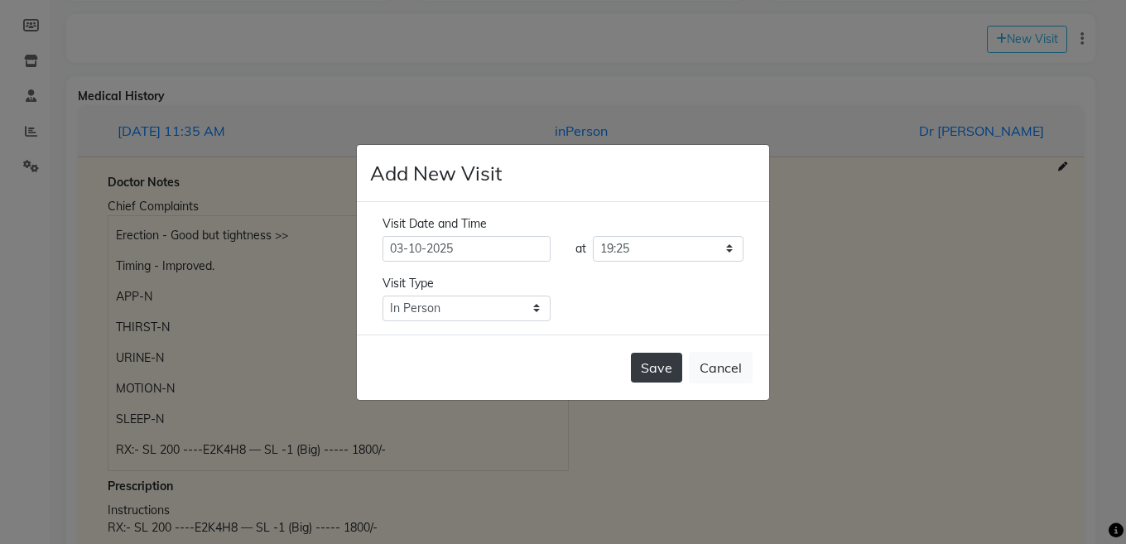
click at [652, 372] on button "Save" at bounding box center [656, 368] width 51 height 30
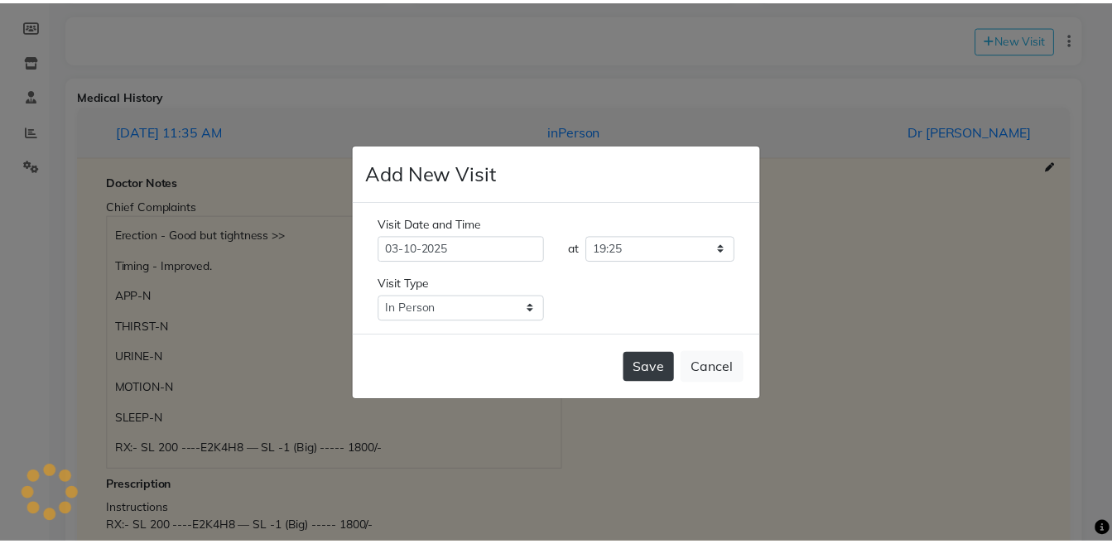
scroll to position [0, 0]
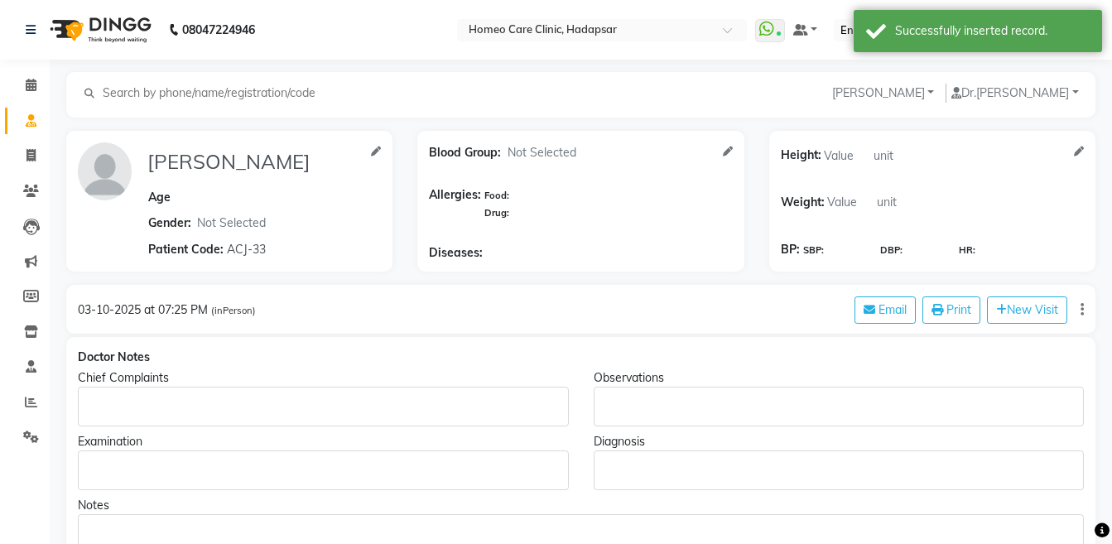
type input "SOMNATH SURAVSE"
select select
type input "ACJ-33"
click at [343, 388] on div "Rich Text Editor, main" at bounding box center [323, 407] width 491 height 40
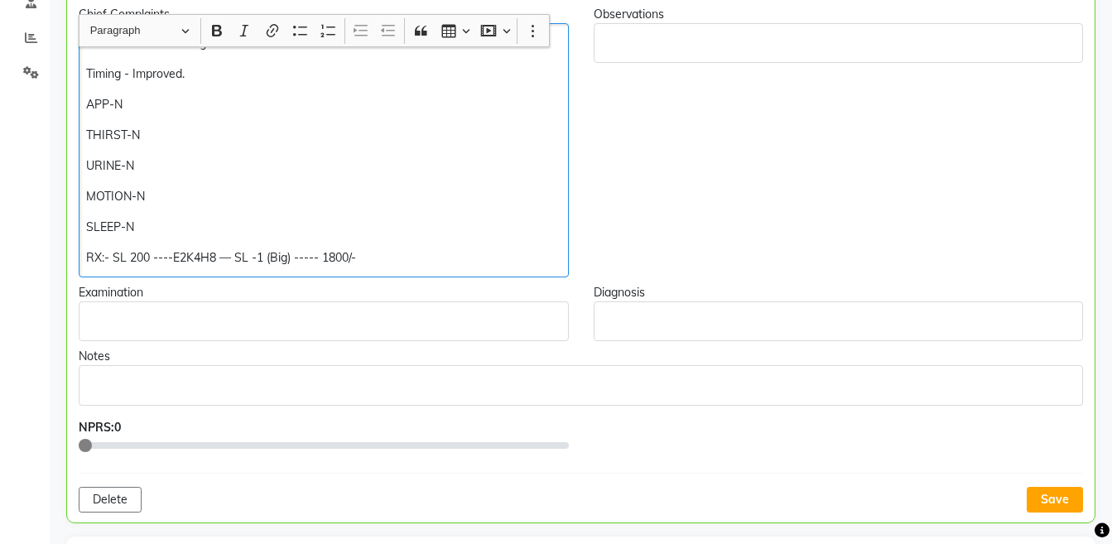
scroll to position [381, 0]
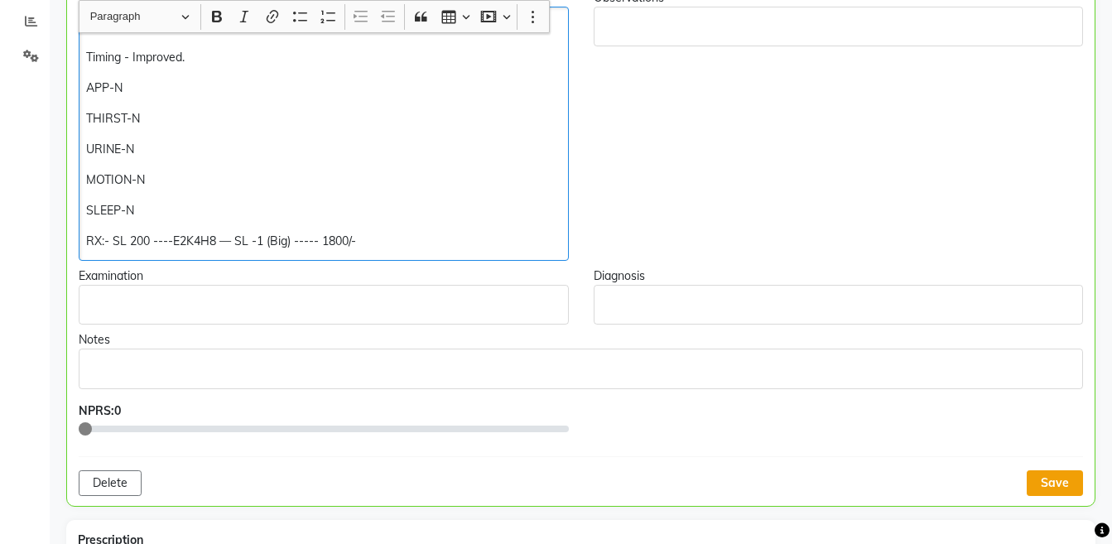
click at [1056, 484] on button "Save" at bounding box center [1054, 483] width 56 height 26
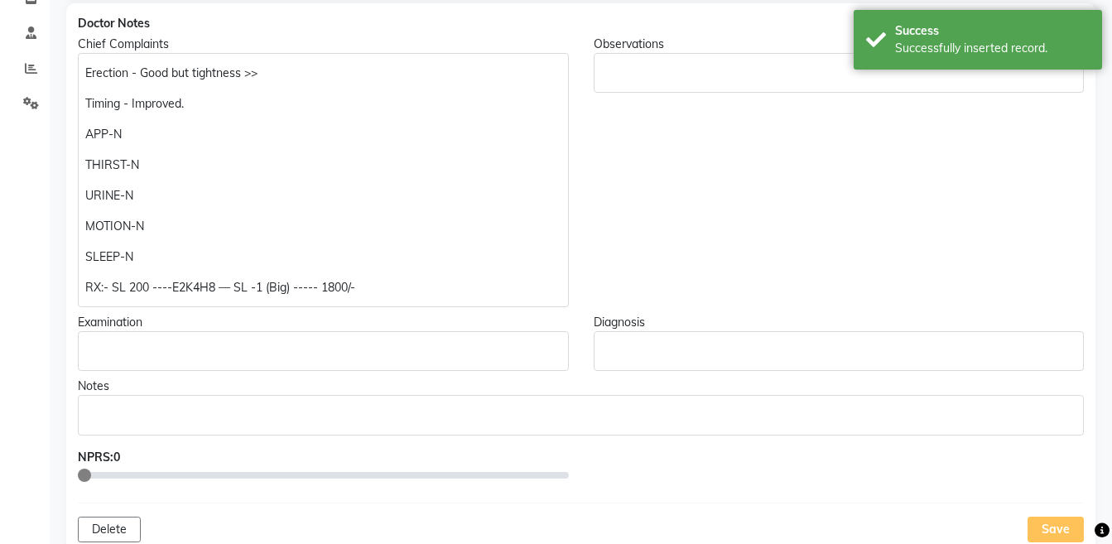
scroll to position [331, 0]
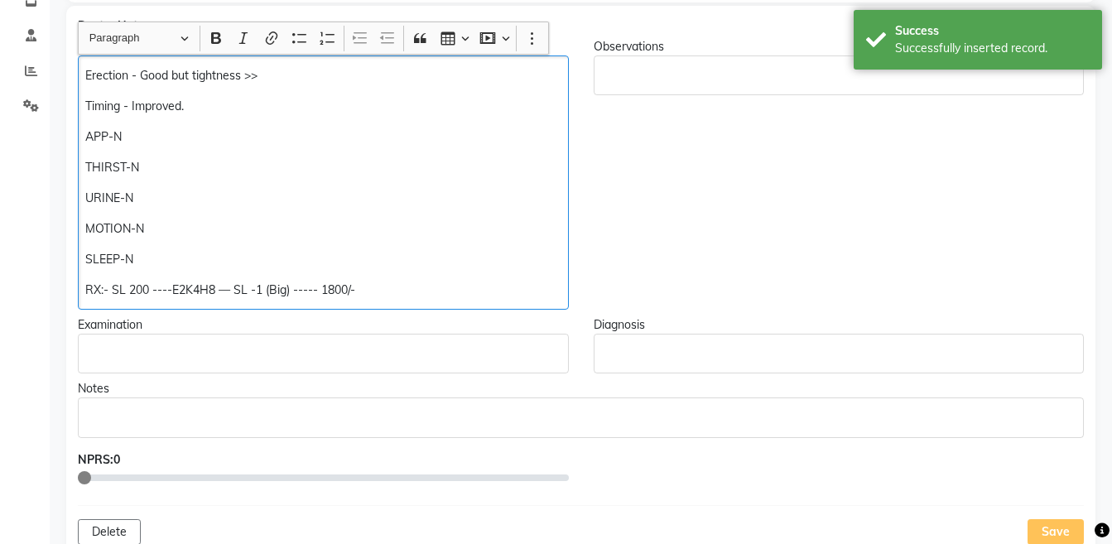
click at [445, 282] on p "RX:- SL 200 ----E2K4H8 — SL -1 (Big) ----- 1800/-" at bounding box center [322, 289] width 475 height 17
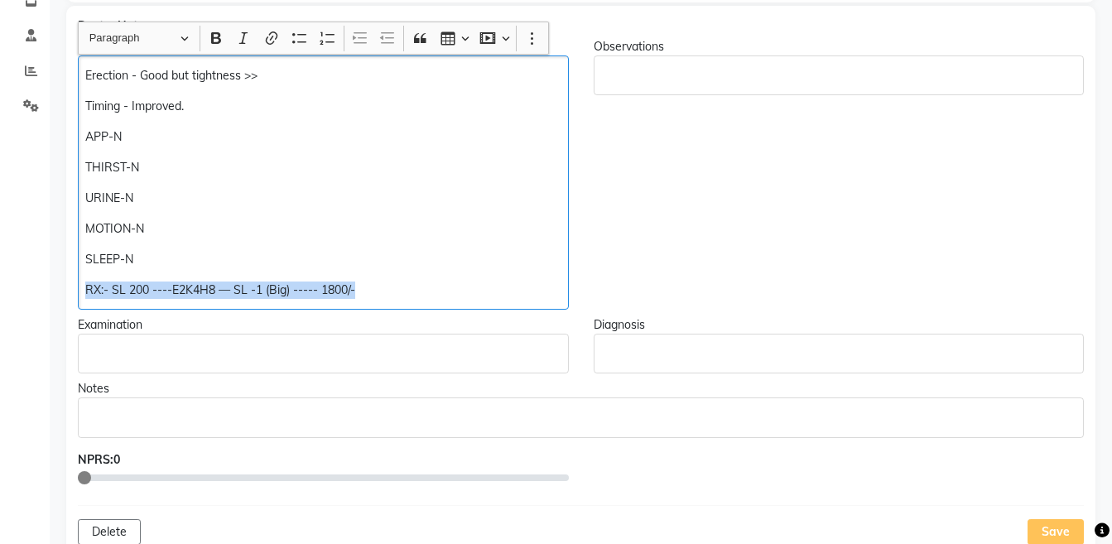
copy div "RX:- SL 200 ----E2K4H8 — SL -1 (Big) ----- 1800/-"
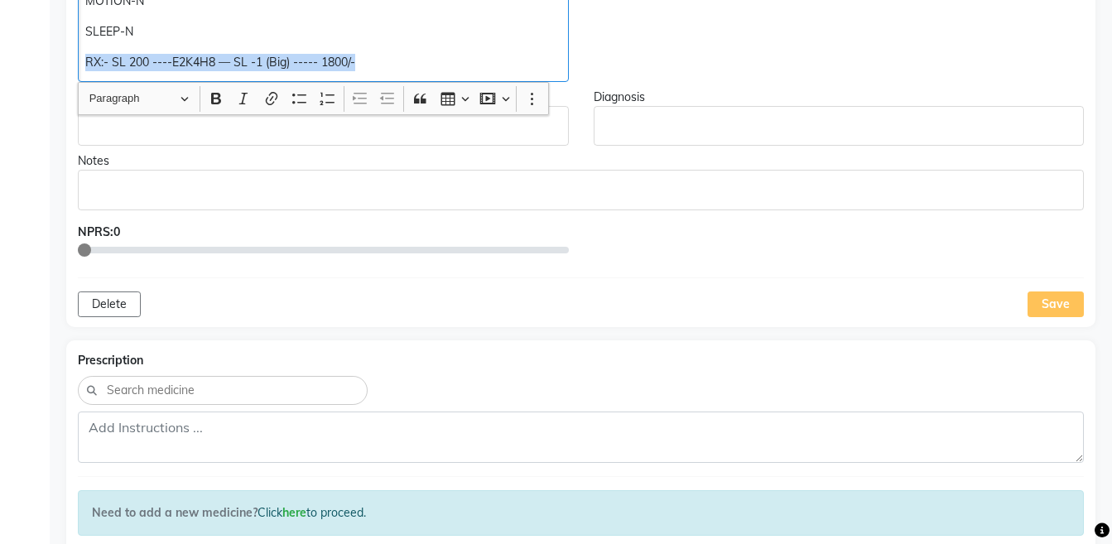
scroll to position [586, 0]
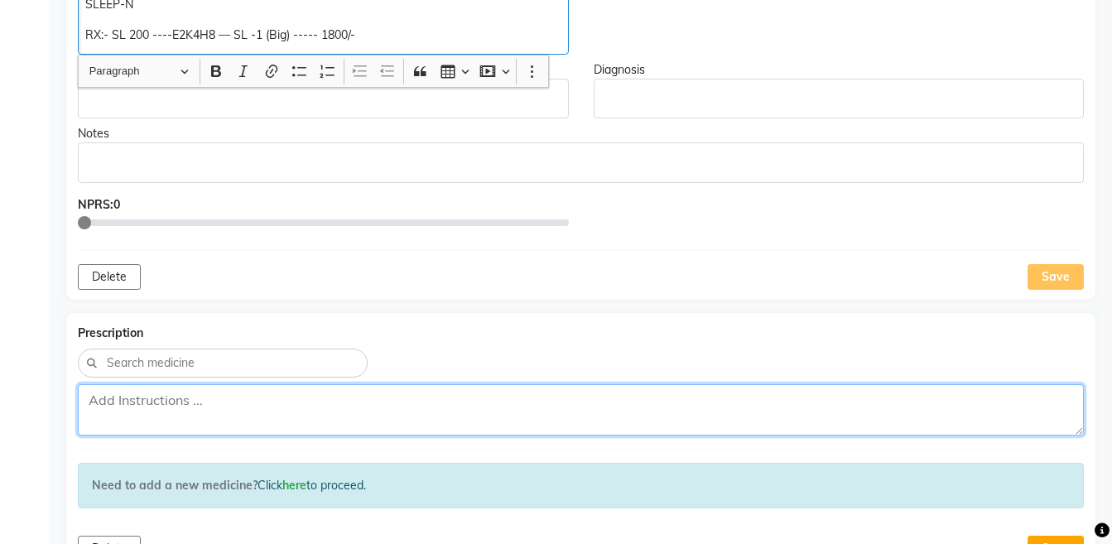
click at [769, 415] on textarea at bounding box center [581, 409] width 1006 height 51
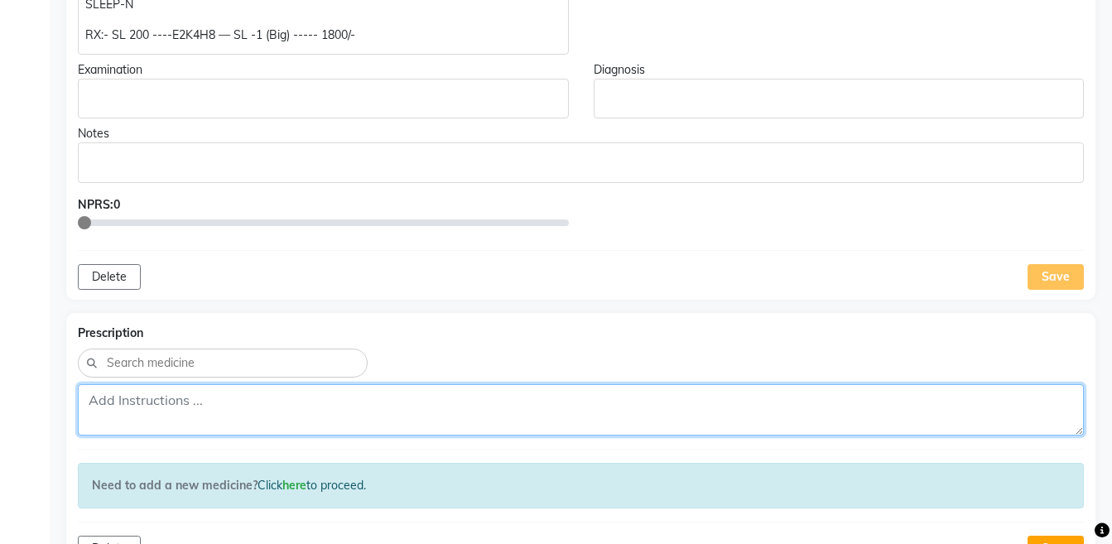
paste textarea "RX:- SL 200 ----E2K4H8 — SL -1 (Big) ----- 1800/-"
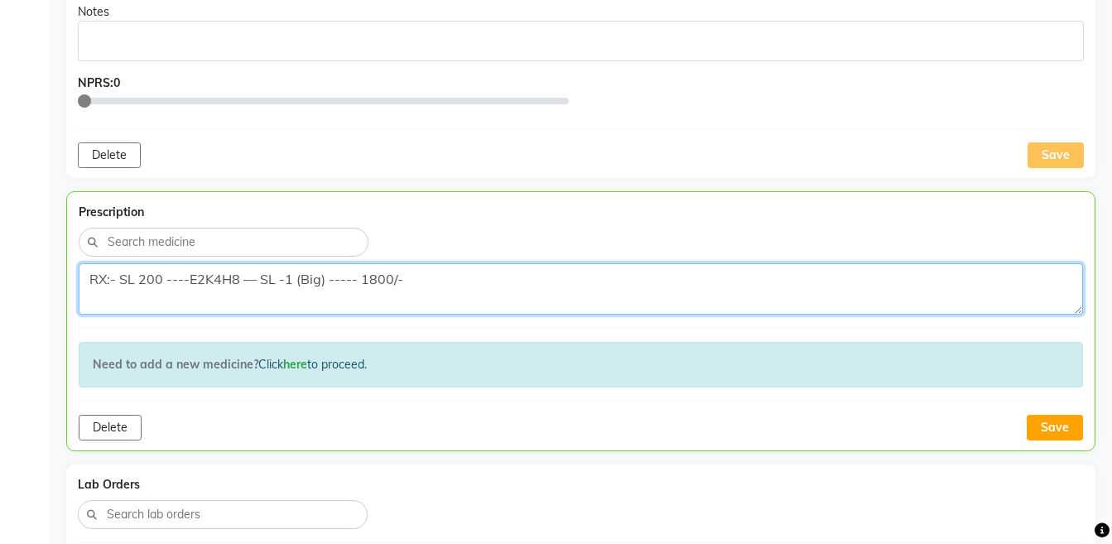
scroll to position [730, 0]
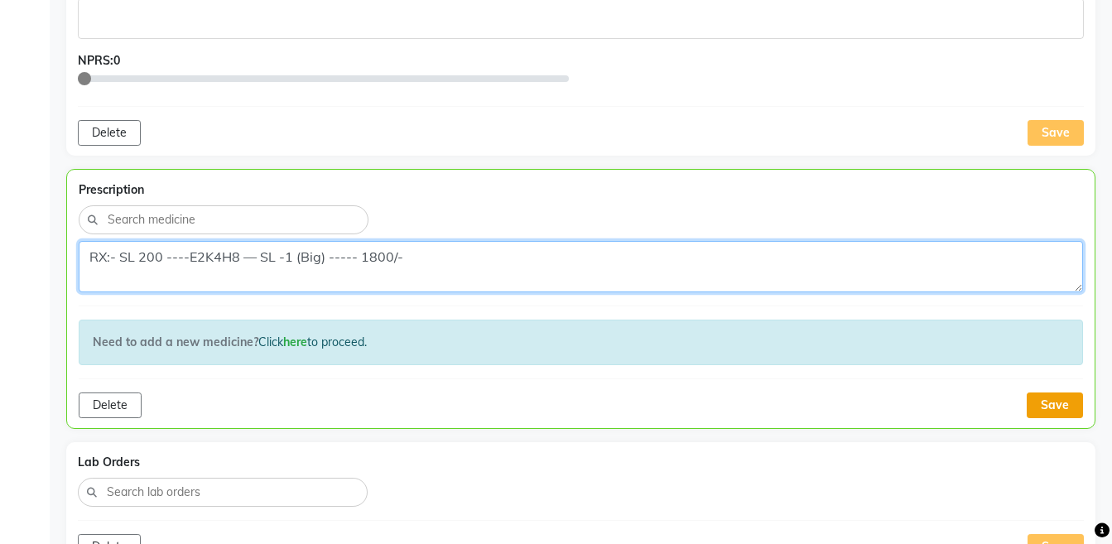
type textarea "RX:- SL 200 ----E2K4H8 — SL -1 (Big) ----- 1800/-"
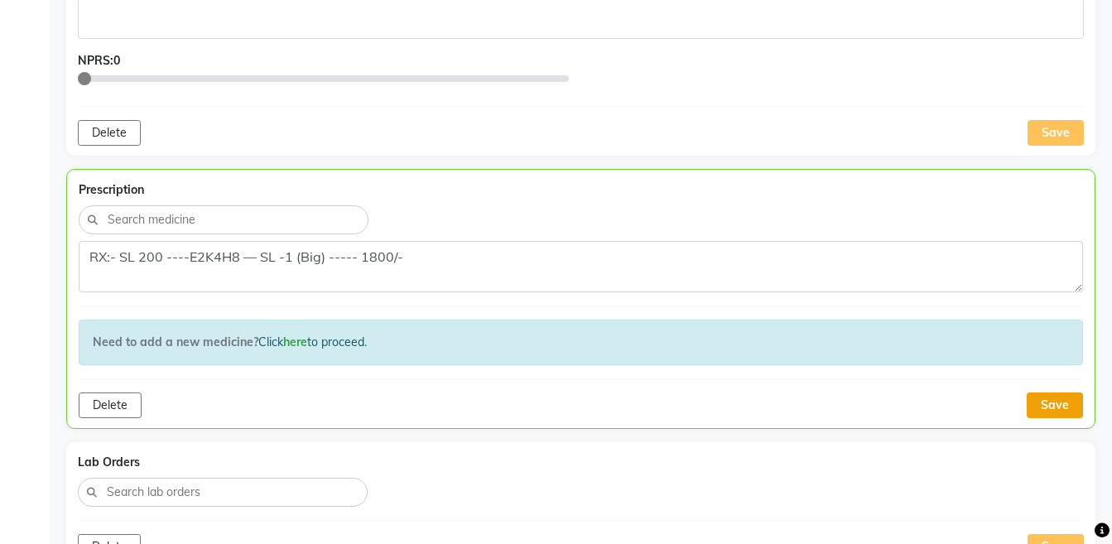
click at [1061, 406] on button "Save" at bounding box center [1054, 405] width 56 height 26
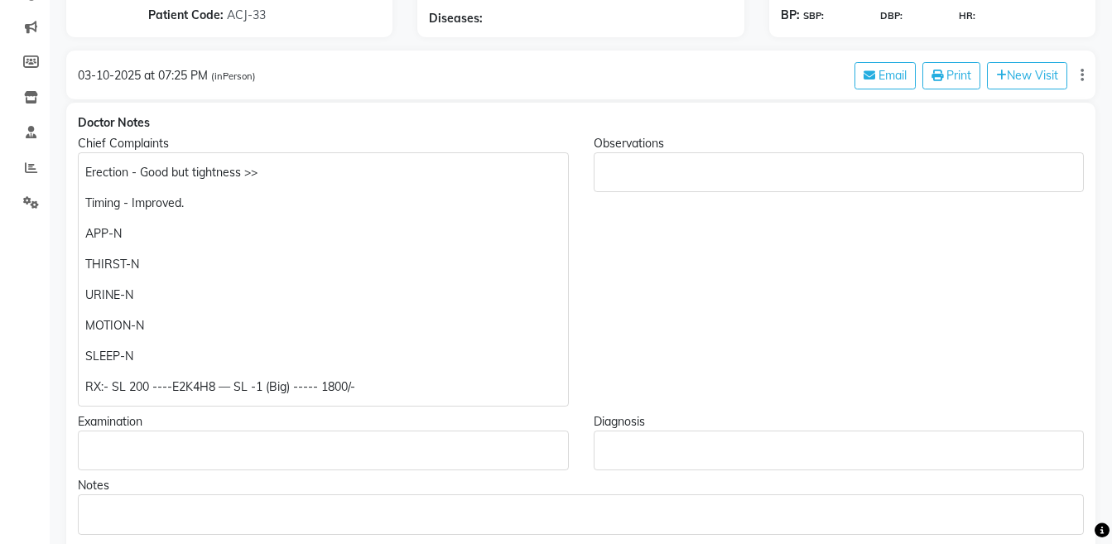
scroll to position [240, 0]
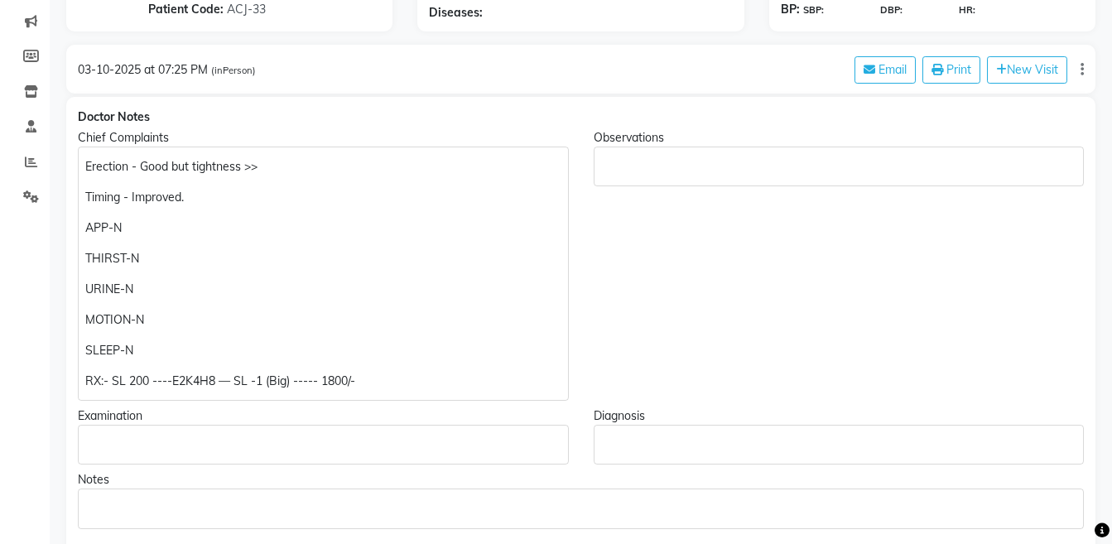
click at [473, 393] on div "Erection - Good but tightness >> Timing - Improved. APP-N THIRST-N URINE-N MOTI…" at bounding box center [323, 273] width 491 height 254
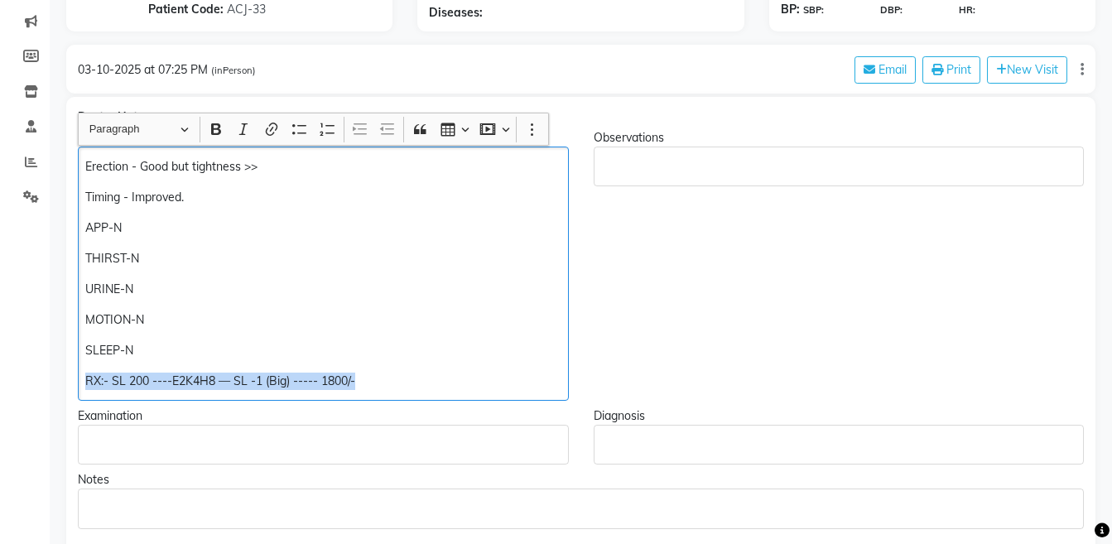
copy div "RX:- SL 200 ----E2K4H8 — SL -1 (Big) ----- 1800/-"
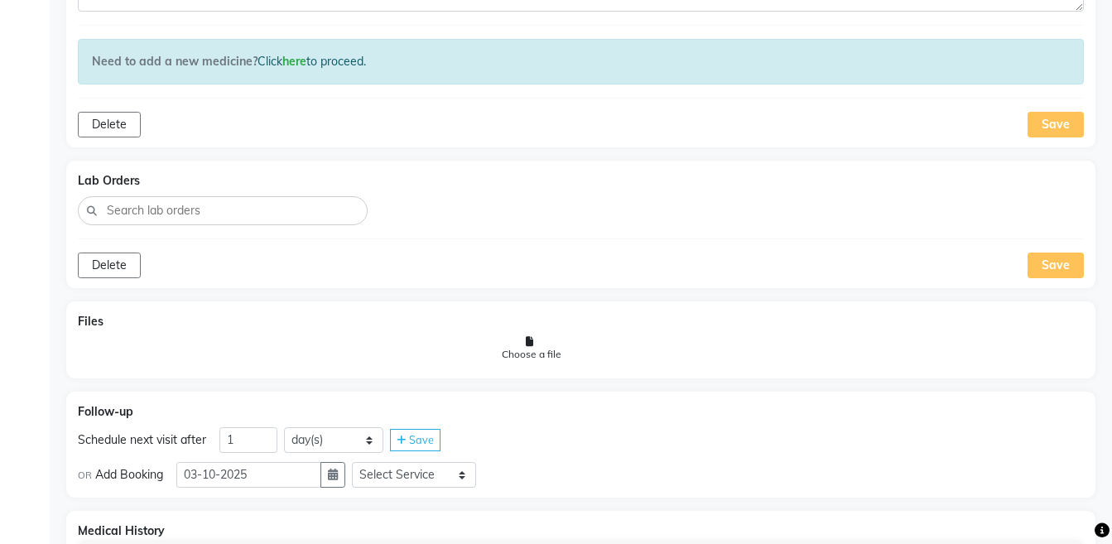
scroll to position [1012, 0]
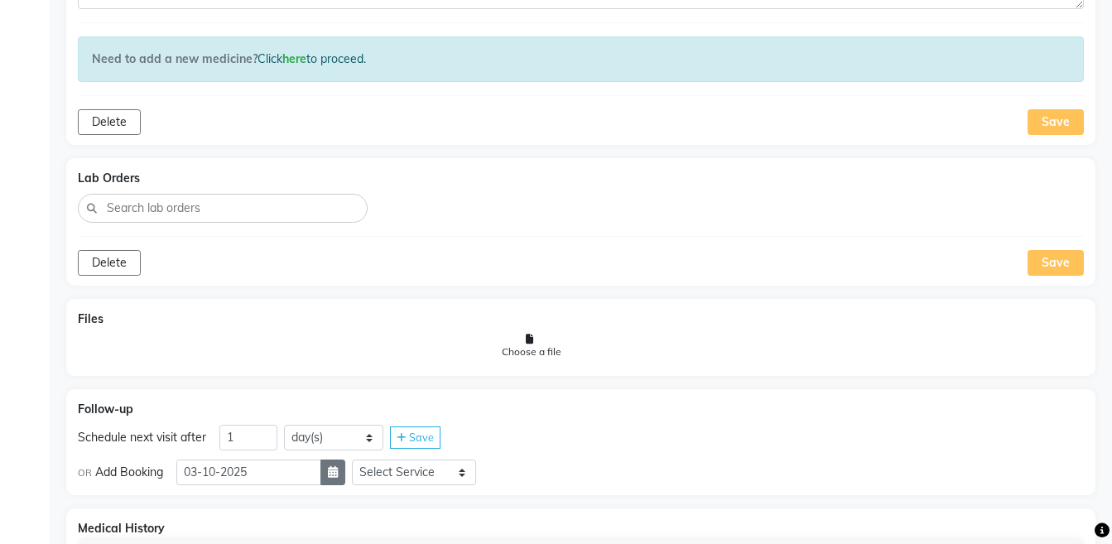
click at [338, 468] on icon "button" at bounding box center [333, 472] width 10 height 12
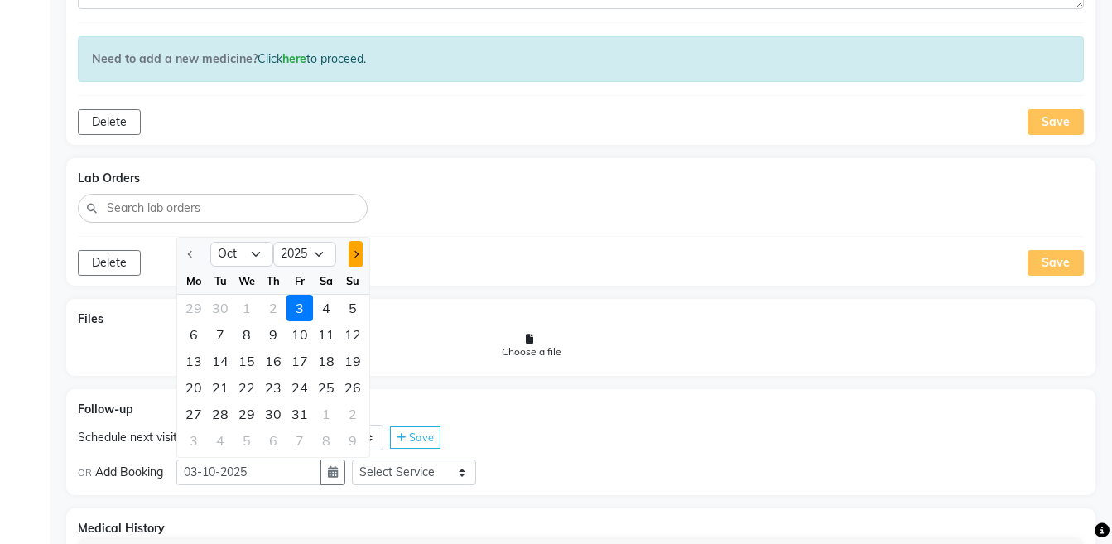
click at [357, 255] on span "Next month" at bounding box center [355, 254] width 7 height 7
select select "11"
click at [197, 361] on div "10" at bounding box center [193, 361] width 26 height 26
type input "10-11-2025"
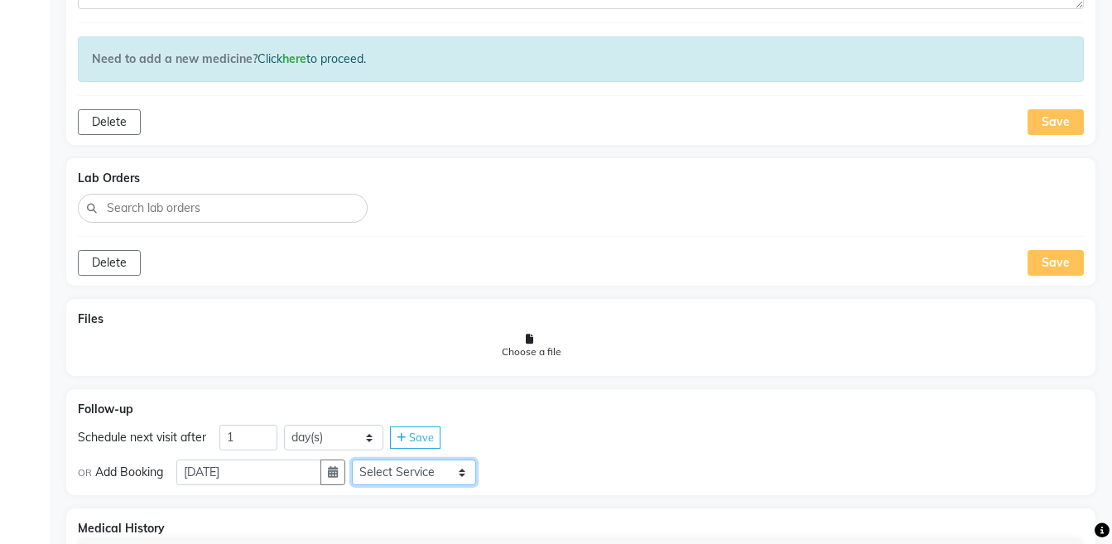
click at [396, 470] on select "Select Service Medicine Medicine 1 Hydra Facial Medi Facial Vampire Facial With…" at bounding box center [414, 472] width 124 height 26
select select "972997"
click at [365, 459] on select "Select Service Medicine Medicine 1 Hydra Facial Medi Facial Vampire Facial With…" at bounding box center [414, 472] width 124 height 26
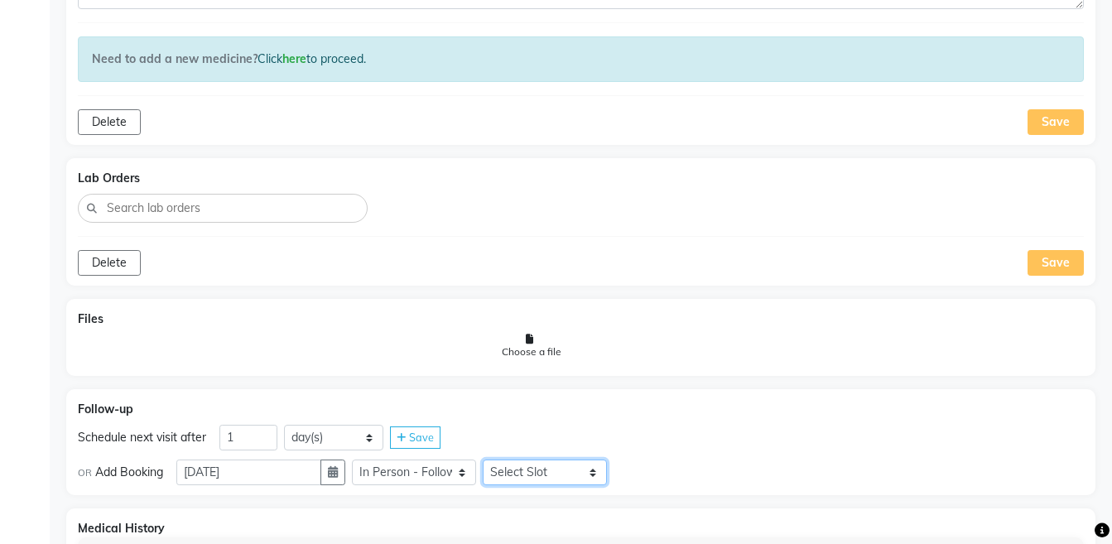
click at [511, 469] on select "Select Slot 10:15 10:30 10:45 11:00 11:15 11:30 11:45 12:00 12:15 12:30 12:45 1…" at bounding box center [545, 472] width 124 height 26
select select "1170"
click at [496, 459] on select "Select Slot 10:15 10:30 10:45 11:00 11:15 11:30 11:45 12:00 12:15 12:30 12:45 1…" at bounding box center [545, 472] width 124 height 26
click at [657, 474] on span "Save" at bounding box center [644, 471] width 25 height 13
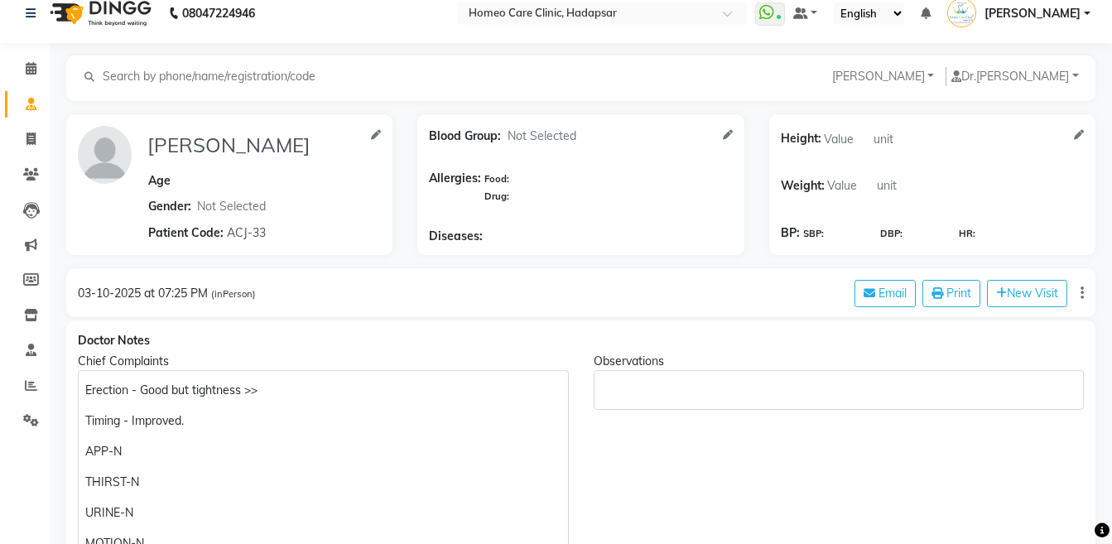
scroll to position [0, 0]
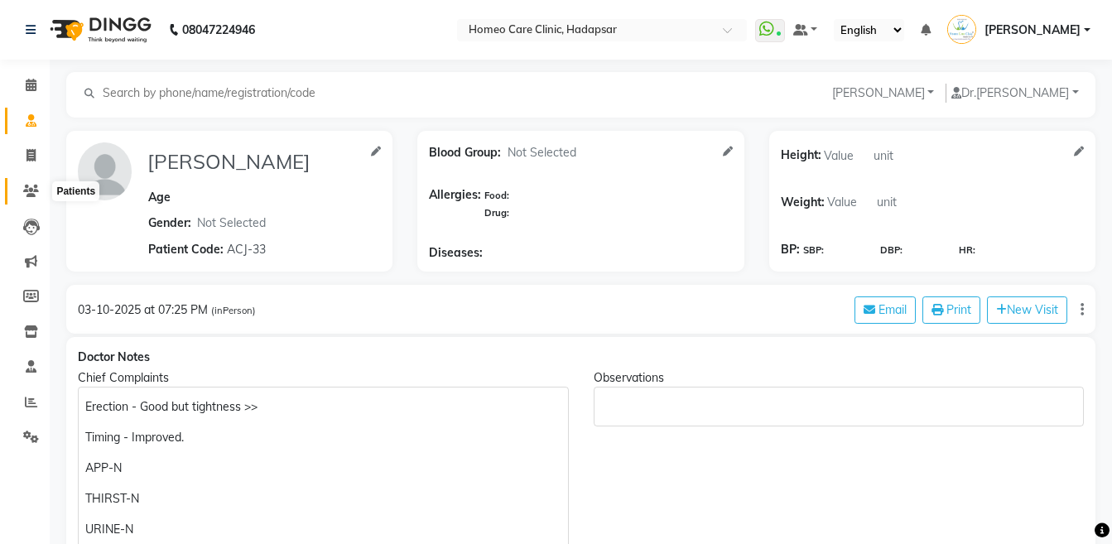
click at [38, 185] on icon at bounding box center [31, 191] width 16 height 12
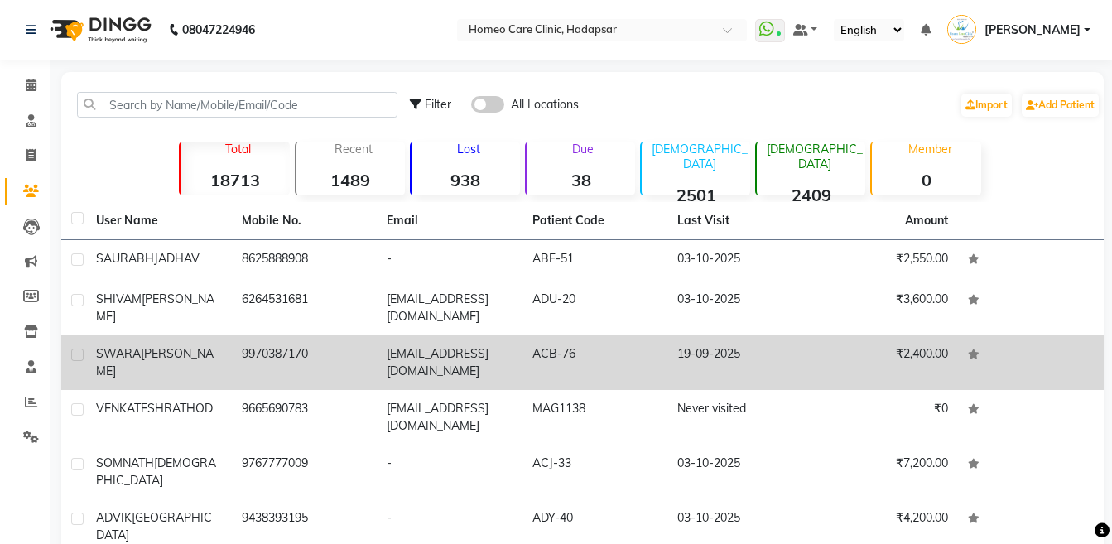
click at [148, 354] on span "[PERSON_NAME]" at bounding box center [155, 362] width 118 height 32
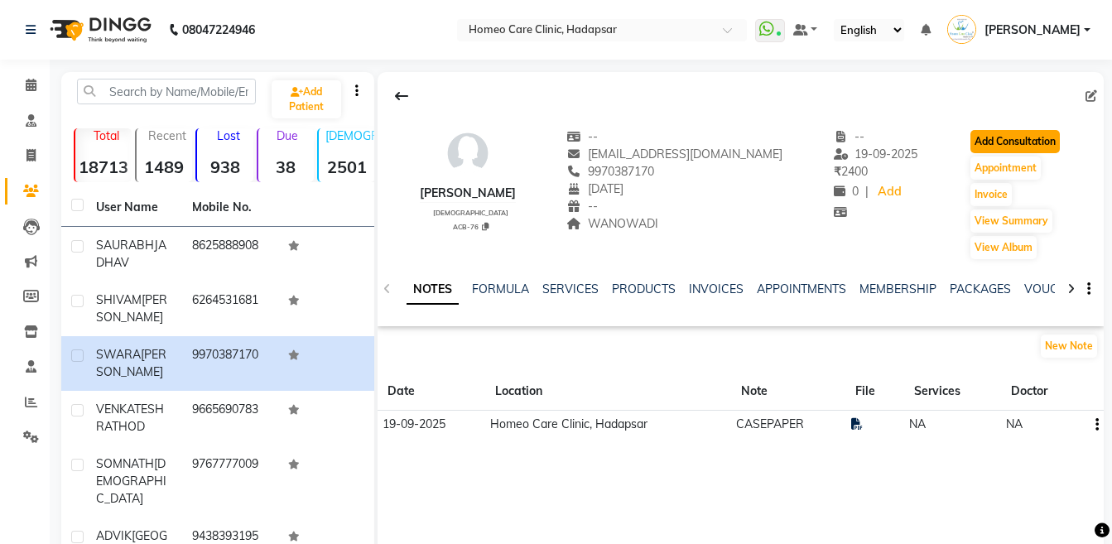
click at [1000, 142] on button "Add Consultation" at bounding box center [1014, 141] width 89 height 23
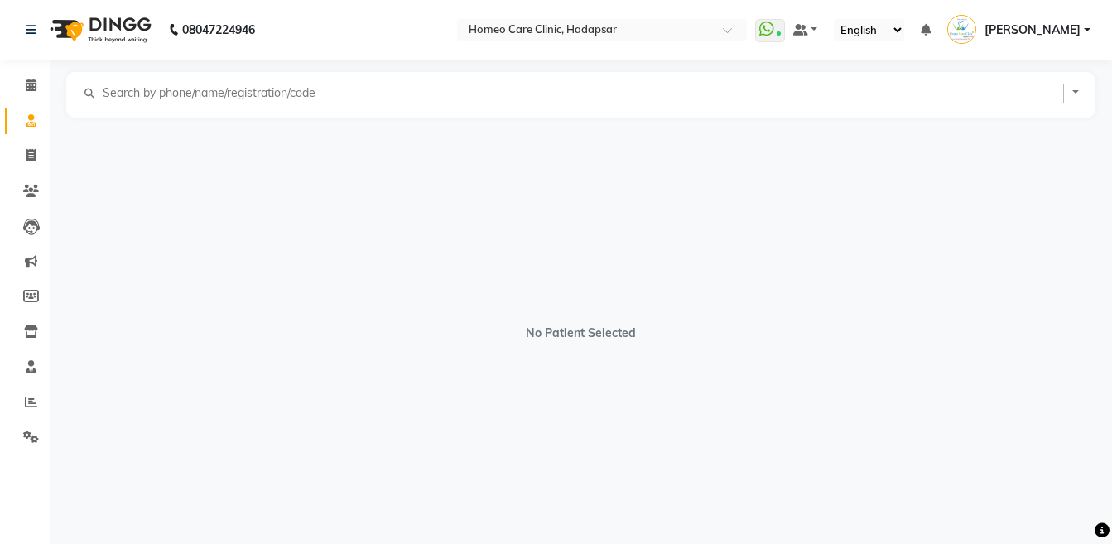
select select "[DEMOGRAPHIC_DATA]"
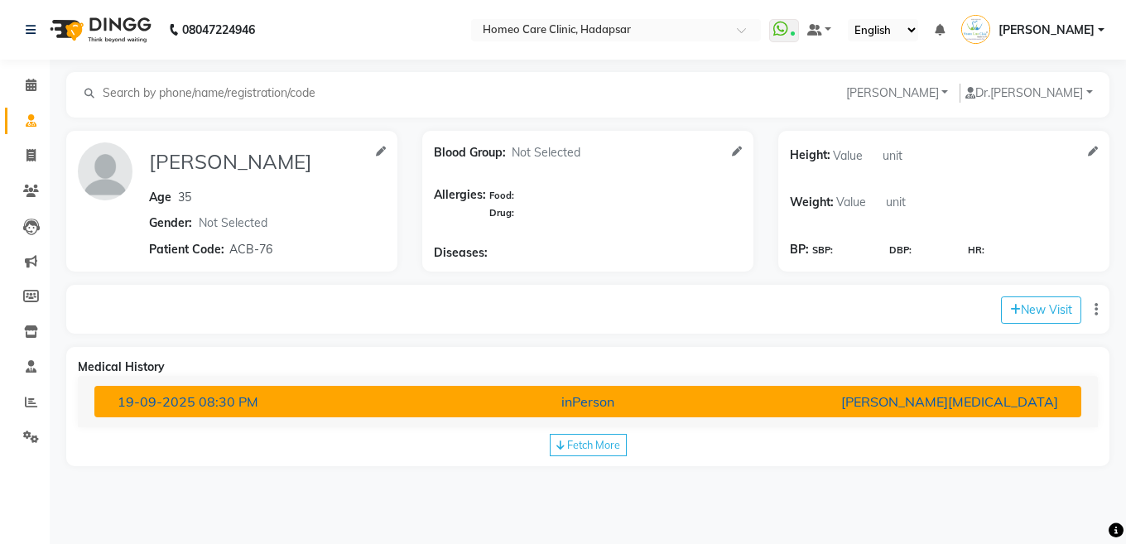
click at [615, 411] on button "19-09-2025 08:30 PM inPerson Dr Nikita Patil" at bounding box center [587, 401] width 987 height 31
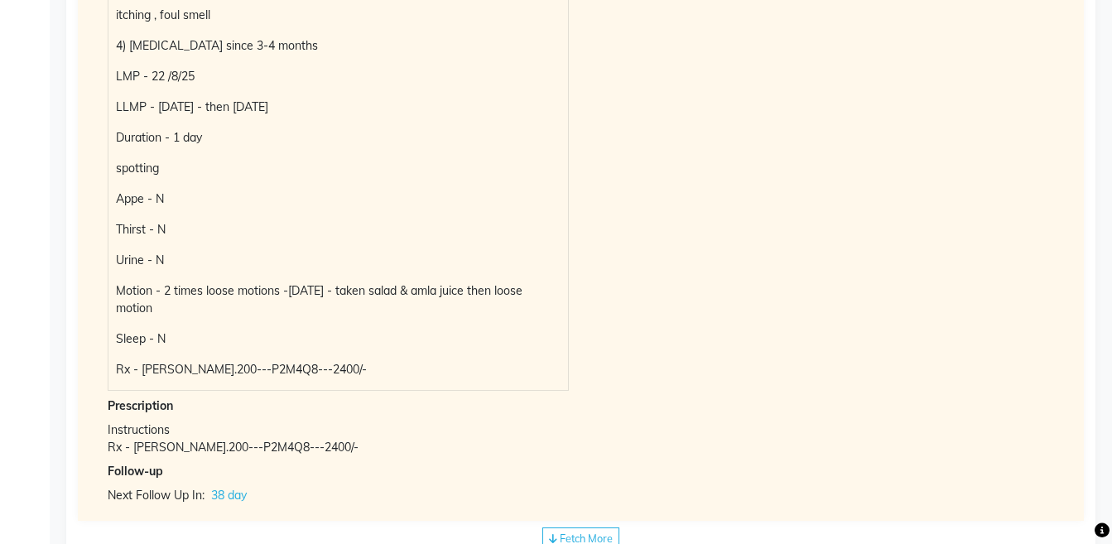
scroll to position [859, 0]
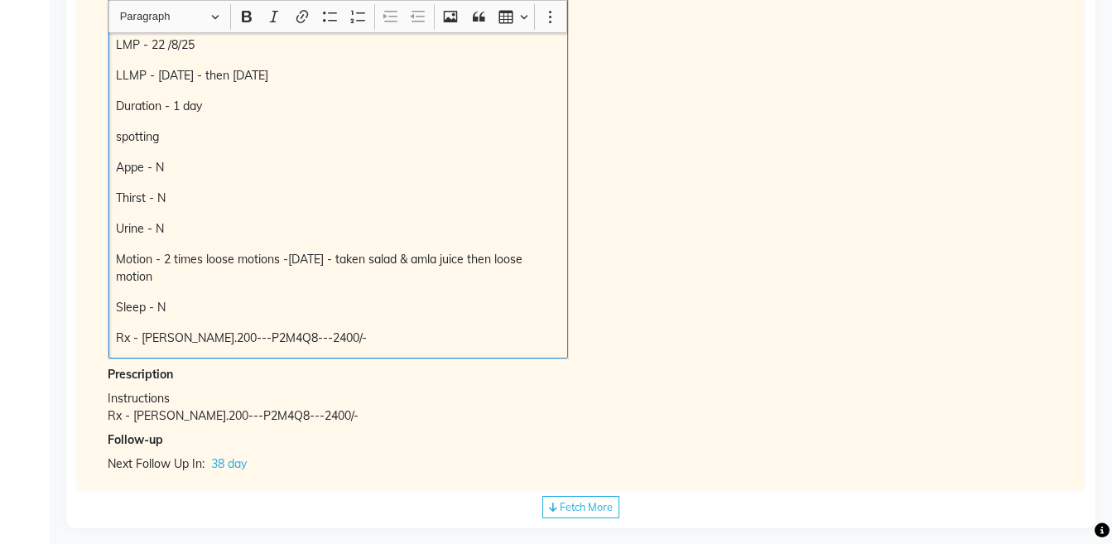
copy div "Rx - Puls.200---P2M4Q8---2400/-"
click at [401, 329] on p "Rx - Puls.200---P2M4Q8---2400/-" at bounding box center [338, 337] width 444 height 17
click at [188, 329] on p "Rx - Puls.200---P2M4Q8---2400/-" at bounding box center [338, 337] width 444 height 17
click at [120, 329] on p "Rx - Puls.200---P2M4Q8---2400/-" at bounding box center [338, 337] width 444 height 17
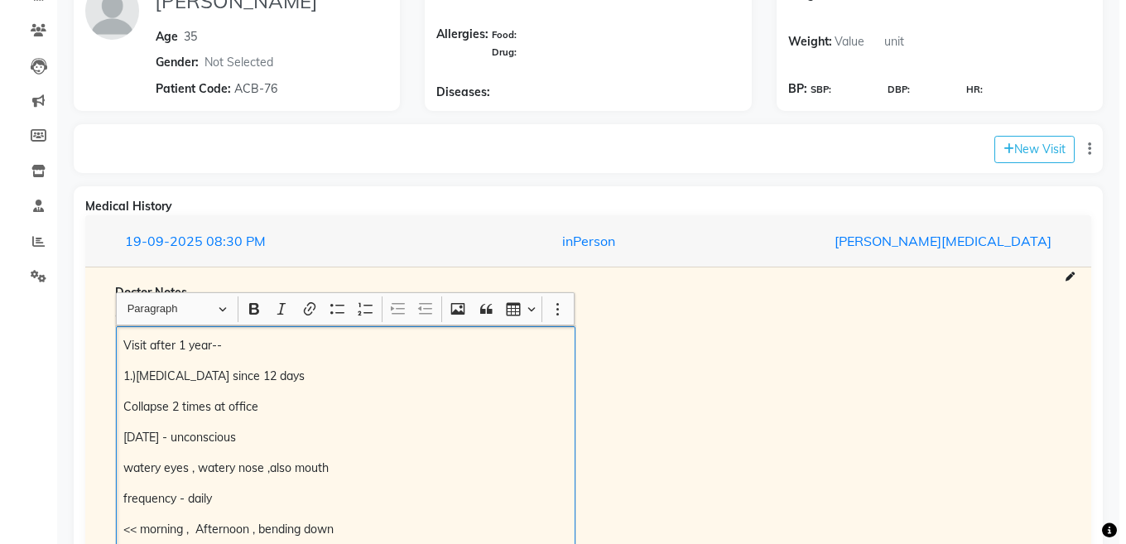
scroll to position [112, 0]
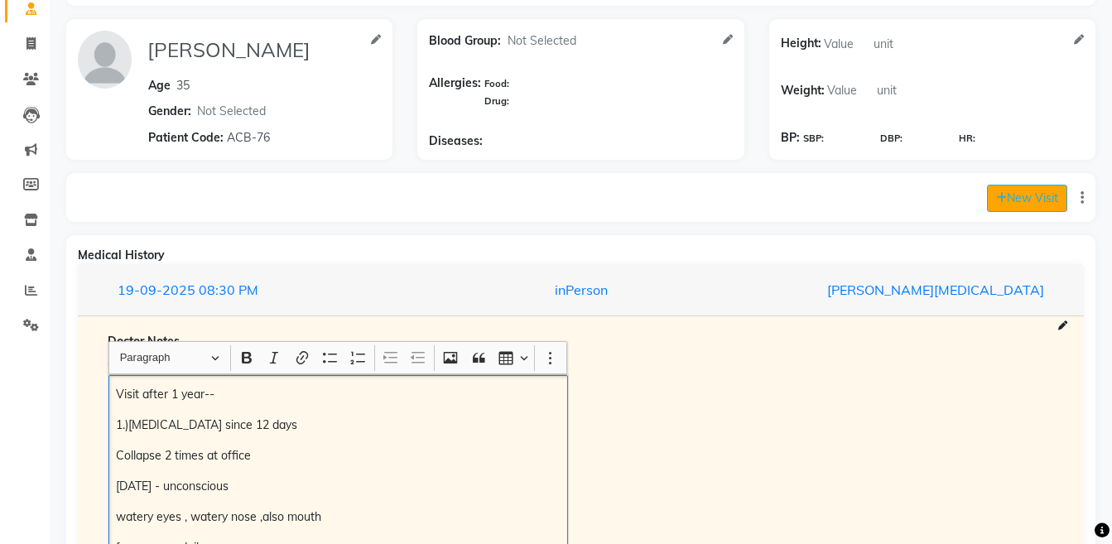
click at [1030, 201] on button "New Visit" at bounding box center [1027, 198] width 80 height 27
select select "1175"
select select "inPerson"
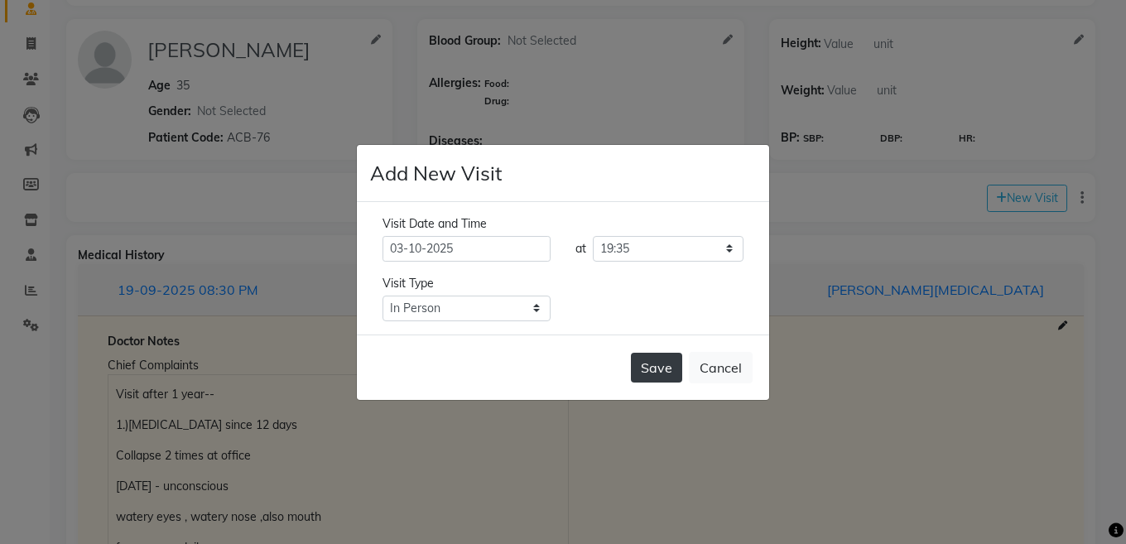
click at [658, 371] on button "Save" at bounding box center [656, 368] width 51 height 30
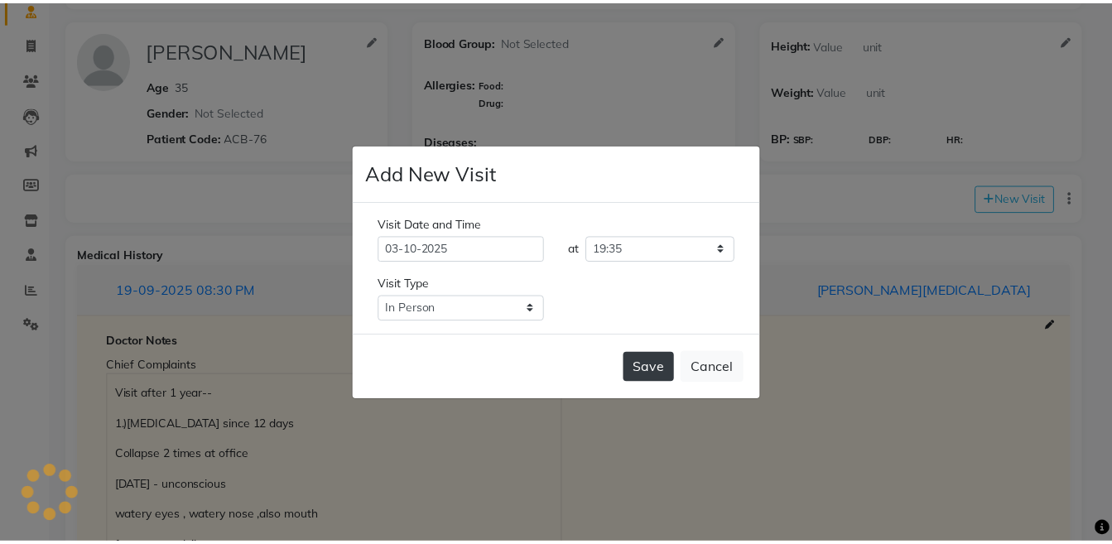
scroll to position [0, 0]
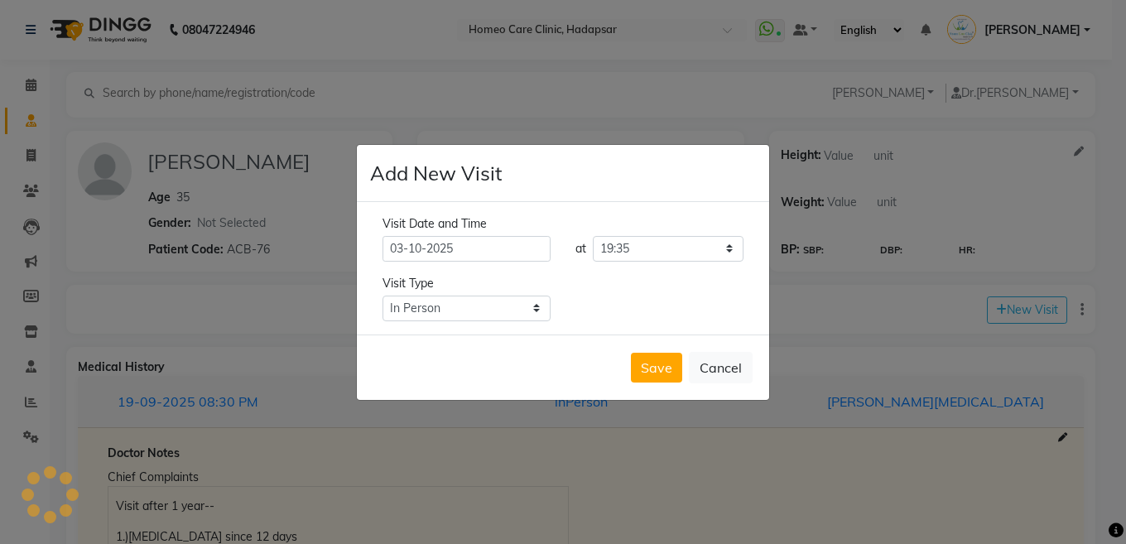
type input "SWARA BHUMKAR"
type input "35"
select select "[DEMOGRAPHIC_DATA]"
type input "ACB-76"
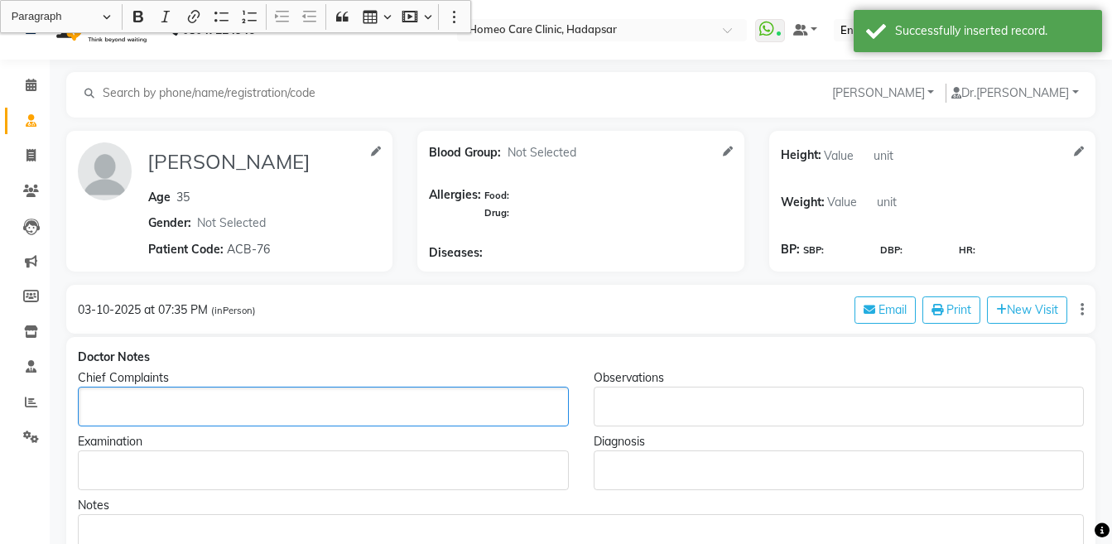
click at [161, 392] on div "Rich Text Editor, main" at bounding box center [323, 407] width 491 height 40
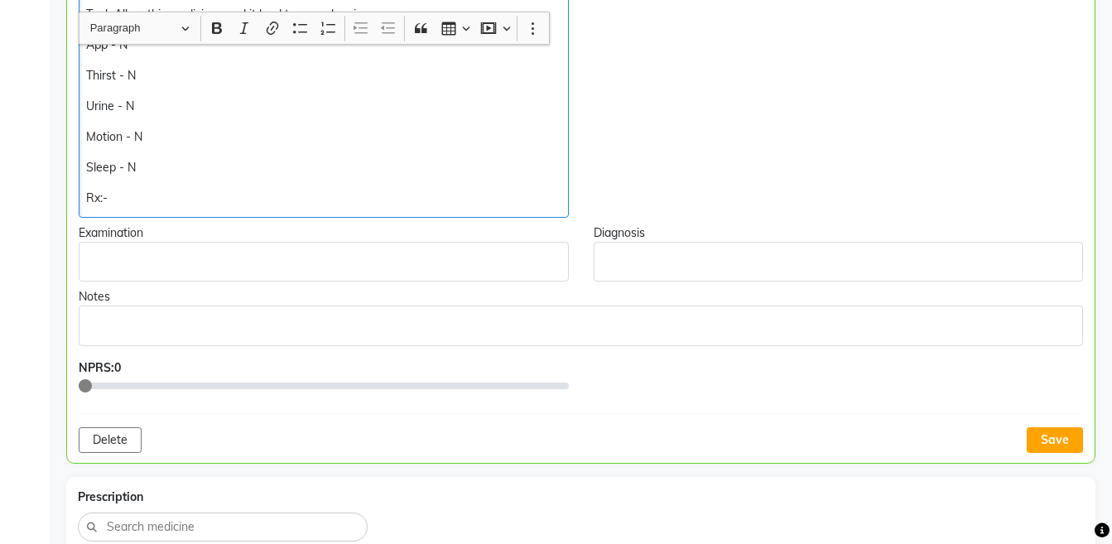
scroll to position [530, 0]
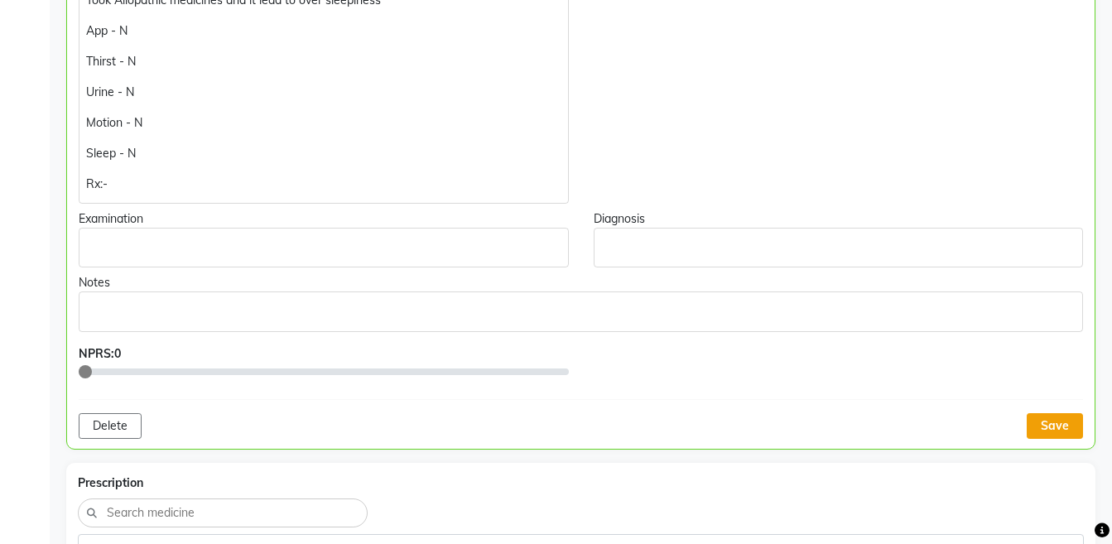
click at [1032, 426] on button "Save" at bounding box center [1054, 426] width 56 height 26
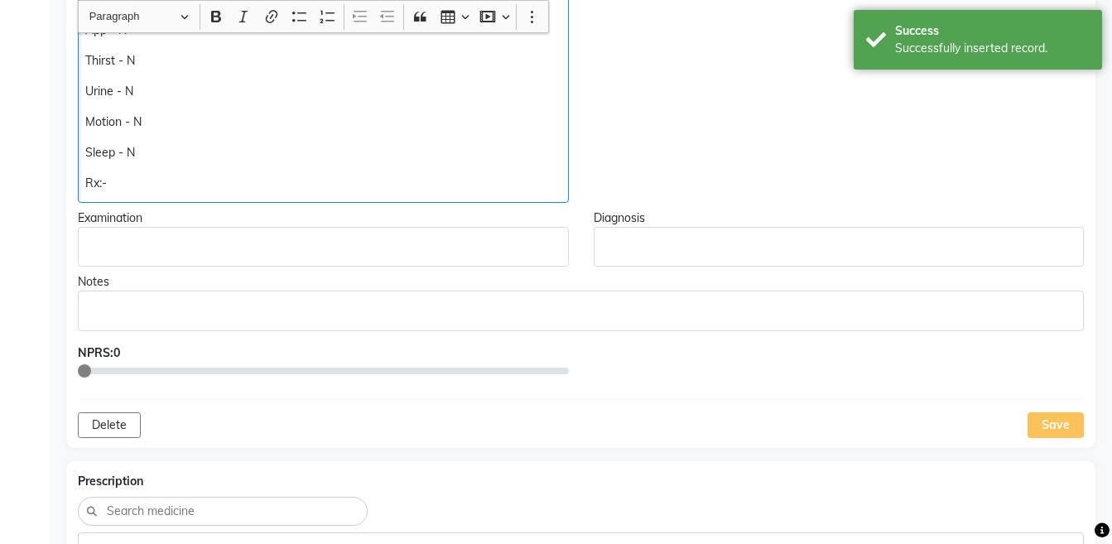
click at [206, 189] on p "Rx:-" at bounding box center [322, 183] width 475 height 17
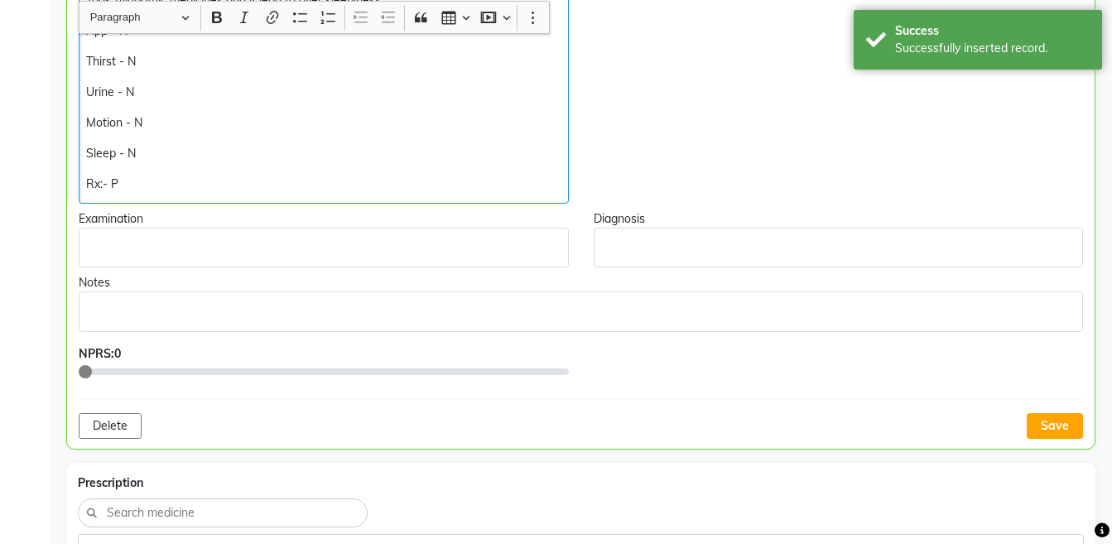
scroll to position [531, 0]
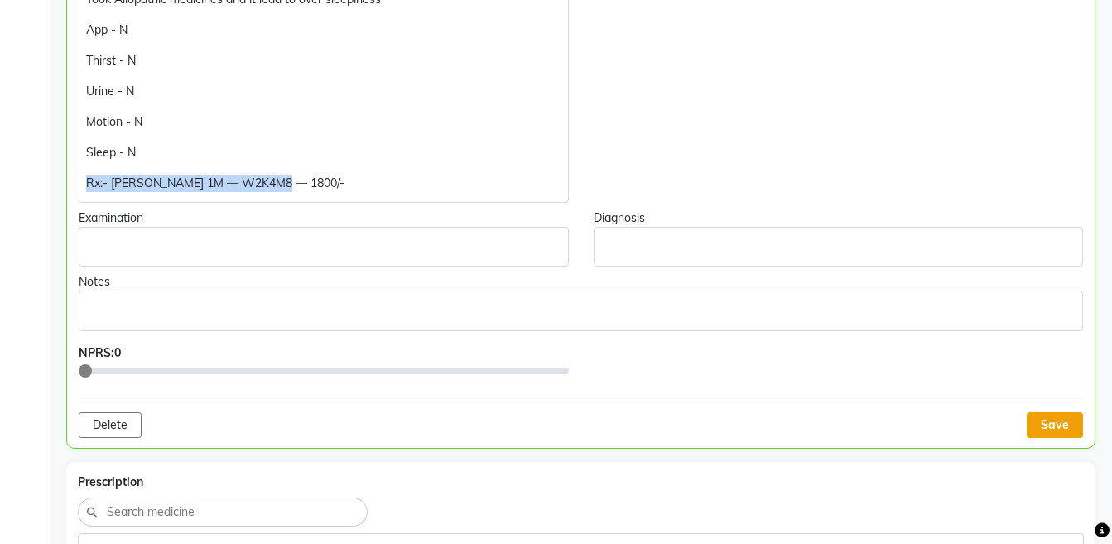
click at [1049, 424] on button "Save" at bounding box center [1054, 425] width 56 height 26
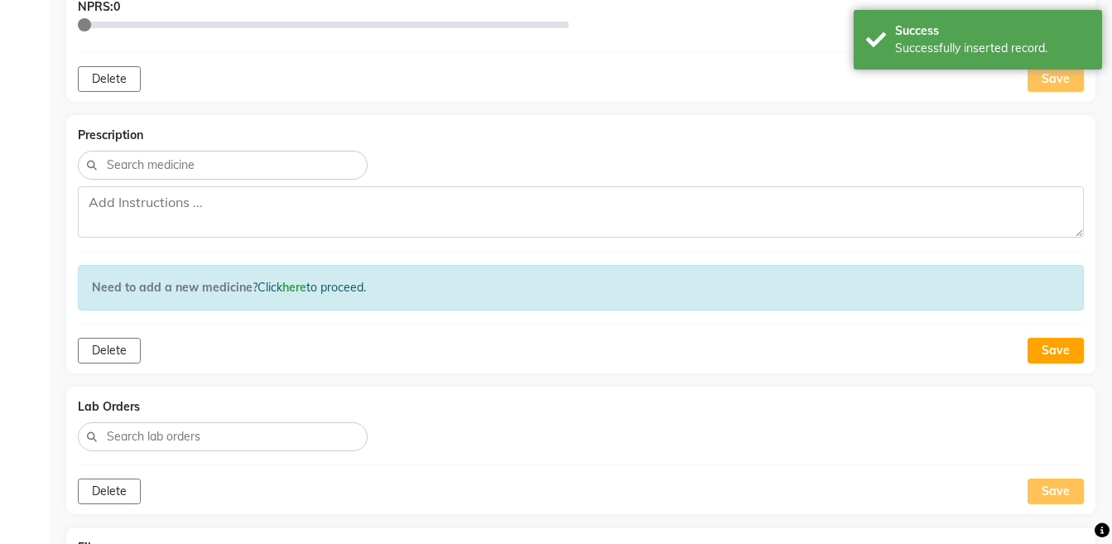
scroll to position [944, 0]
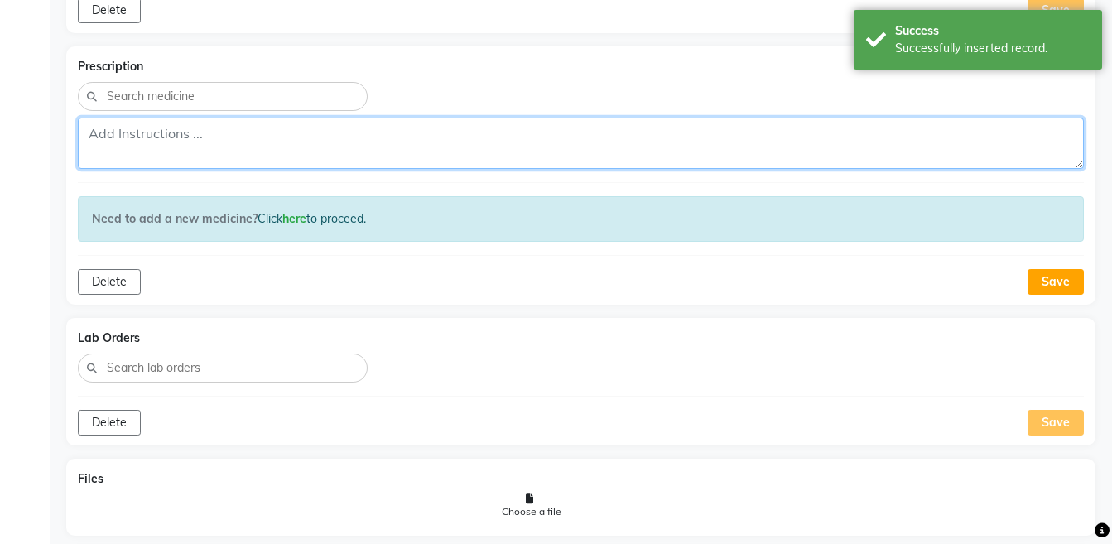
click at [676, 135] on textarea at bounding box center [581, 143] width 1006 height 51
paste textarea "Rx:- PULS 1M — W2K4M8 — 1800/-"
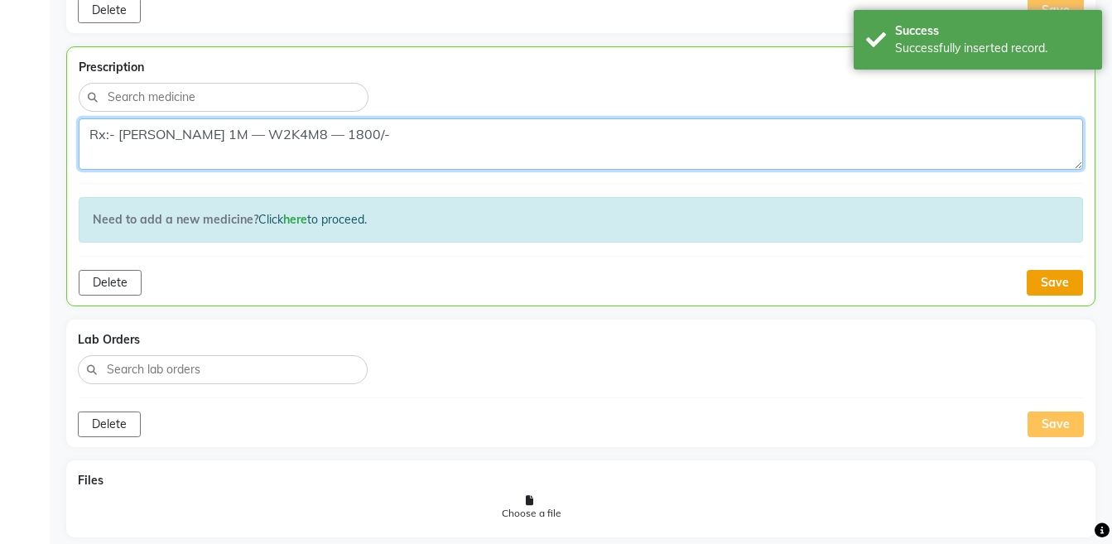
type textarea "Rx:- PULS 1M — W2K4M8 — 1800/-"
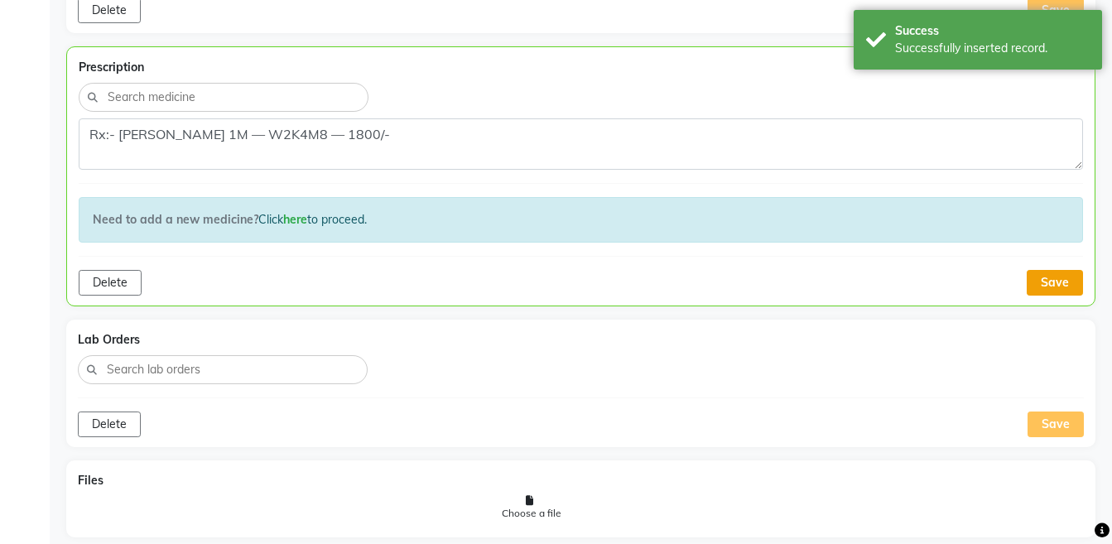
click at [1045, 281] on button "Save" at bounding box center [1054, 283] width 56 height 26
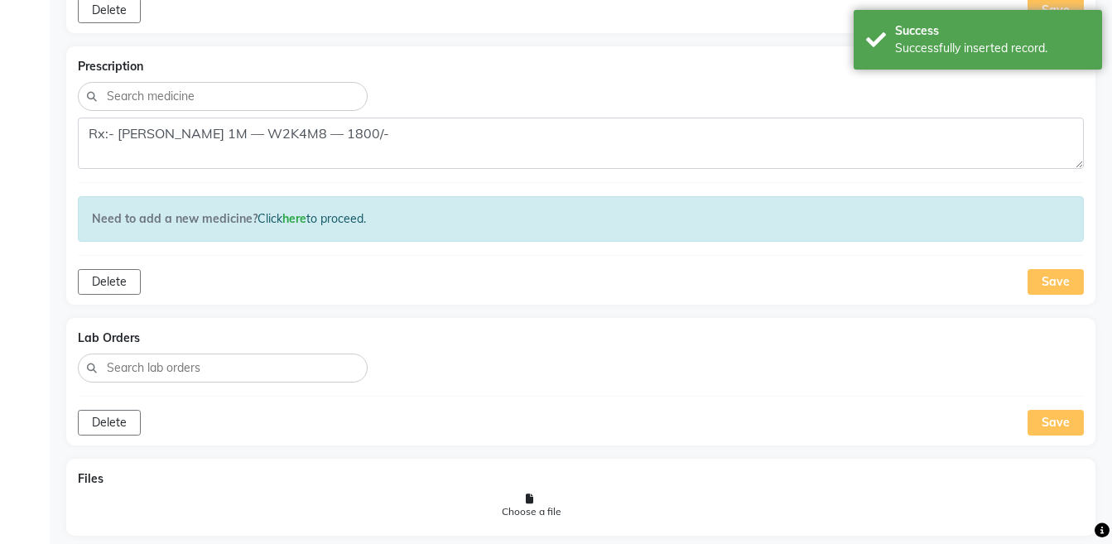
scroll to position [1221, 0]
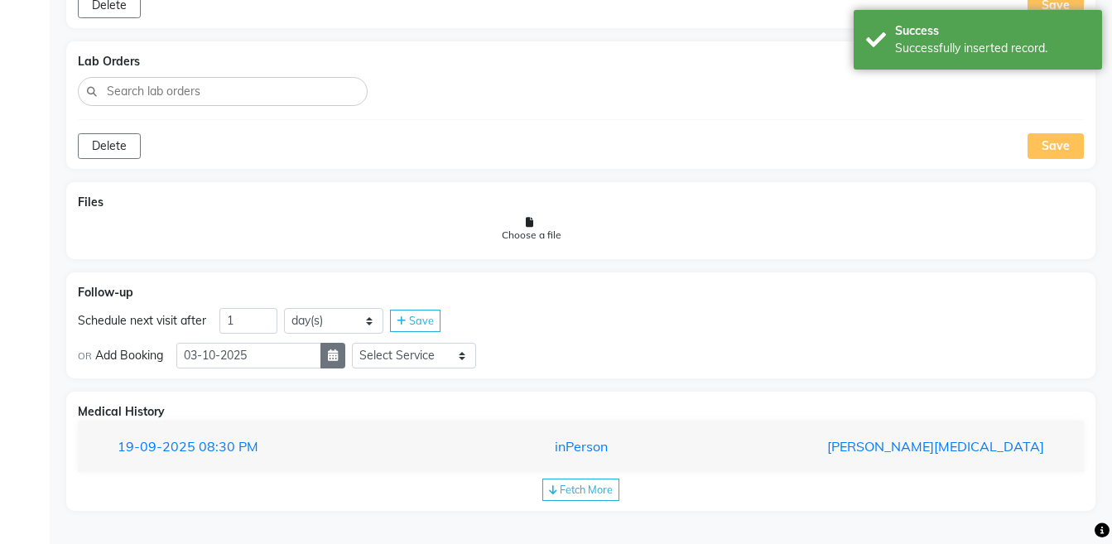
click at [338, 358] on icon "button" at bounding box center [333, 355] width 10 height 12
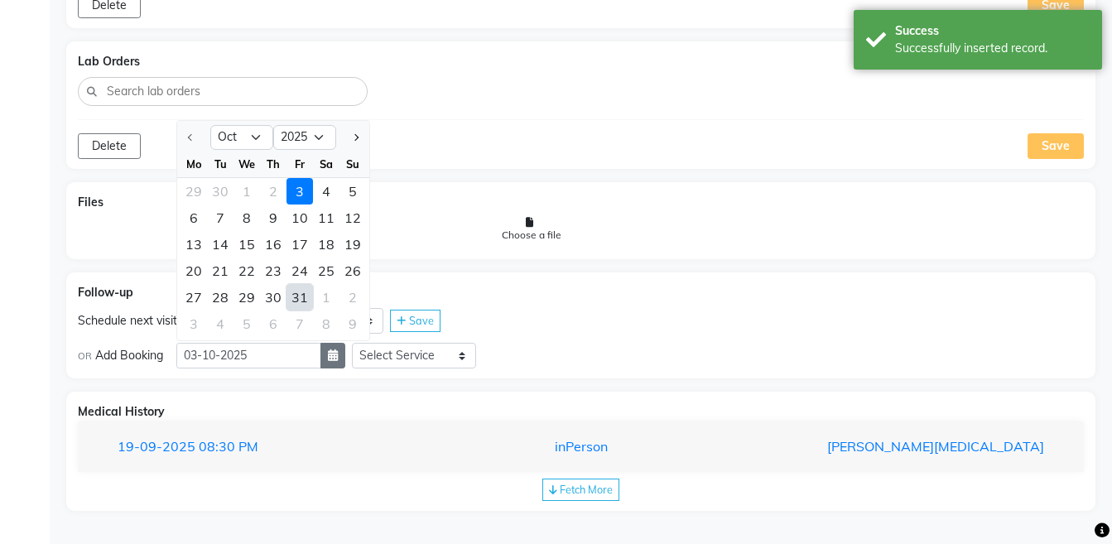
select select "11"
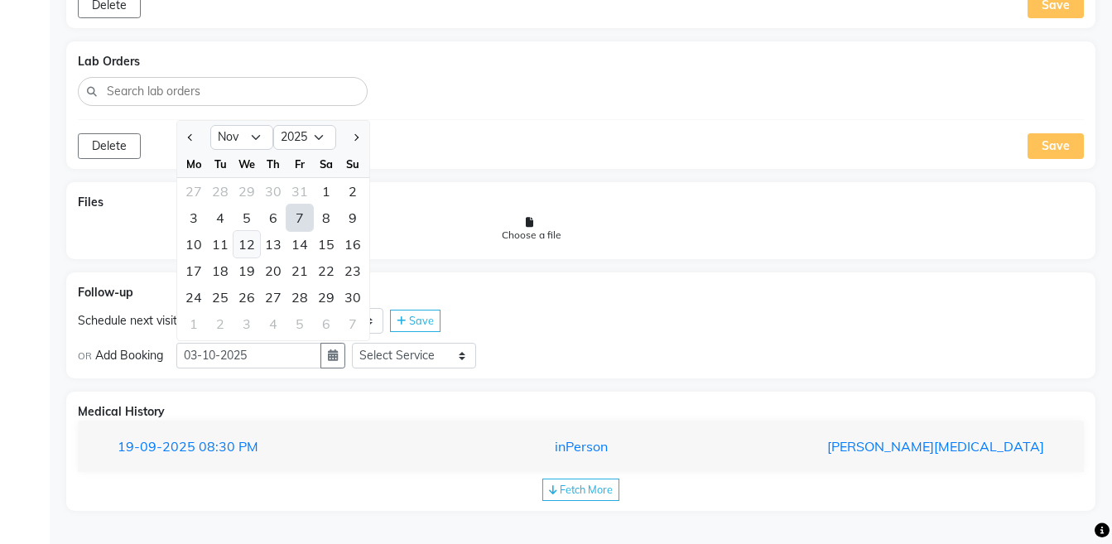
click at [248, 247] on div "12" at bounding box center [246, 244] width 26 height 26
type input "[DATE]"
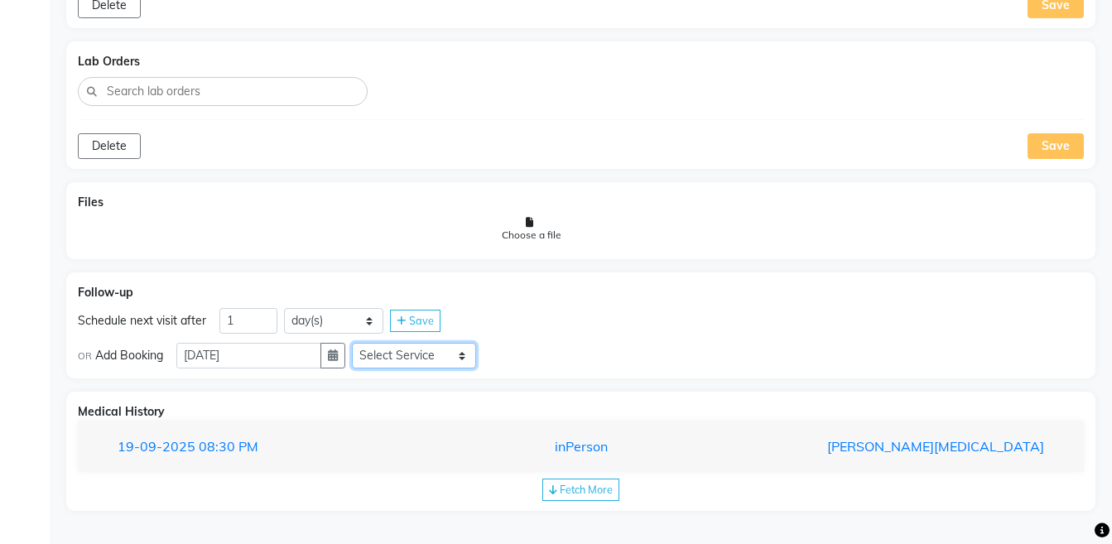
click at [394, 358] on select "Select Service Medicine Medicine 1 Hydra Facial Medi Facial Vampire Facial With…" at bounding box center [414, 356] width 124 height 26
select select "972997"
click at [365, 343] on select "Select Service Medicine Medicine 1 Hydra Facial Medi Facial Vampire Facial With…" at bounding box center [414, 356] width 124 height 26
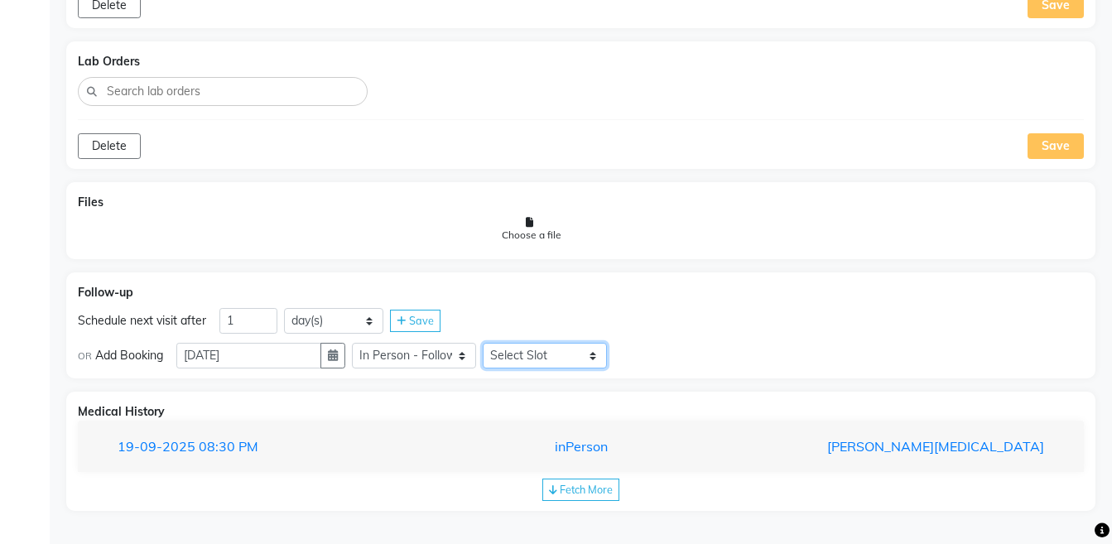
click at [539, 358] on select "Select Slot 10:15 10:30 10:45 11:00 11:15 11:30 11:45 12:00 12:15 12:30 12:45 1…" at bounding box center [545, 356] width 124 height 26
select select "1170"
click at [496, 343] on select "Select Slot 10:15 10:30 10:45 11:00 11:15 11:30 11:45 12:00 12:15 12:30 12:45 1…" at bounding box center [545, 356] width 124 height 26
click at [649, 350] on span "Save" at bounding box center [644, 354] width 25 height 13
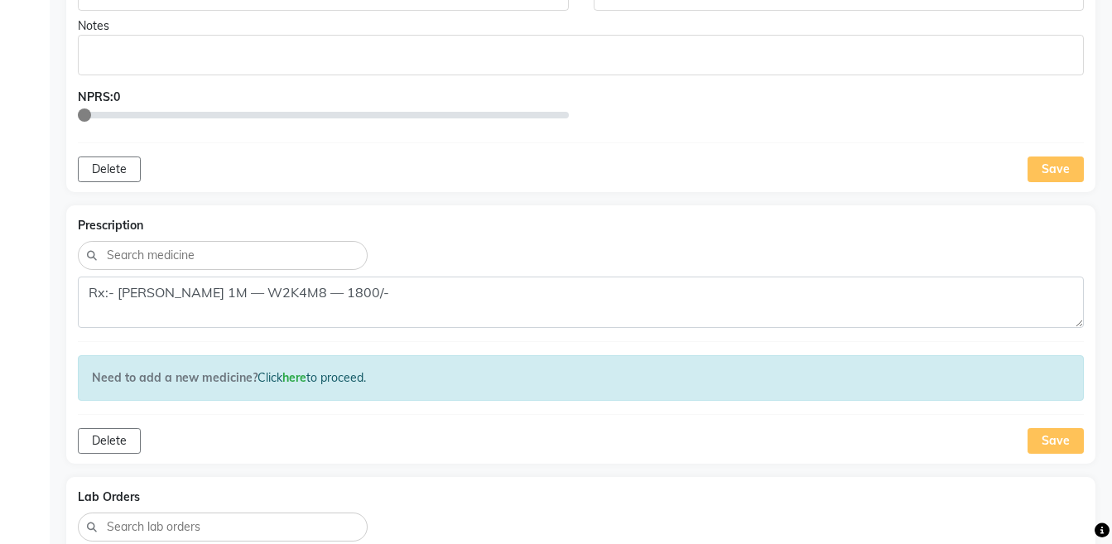
scroll to position [1178, 0]
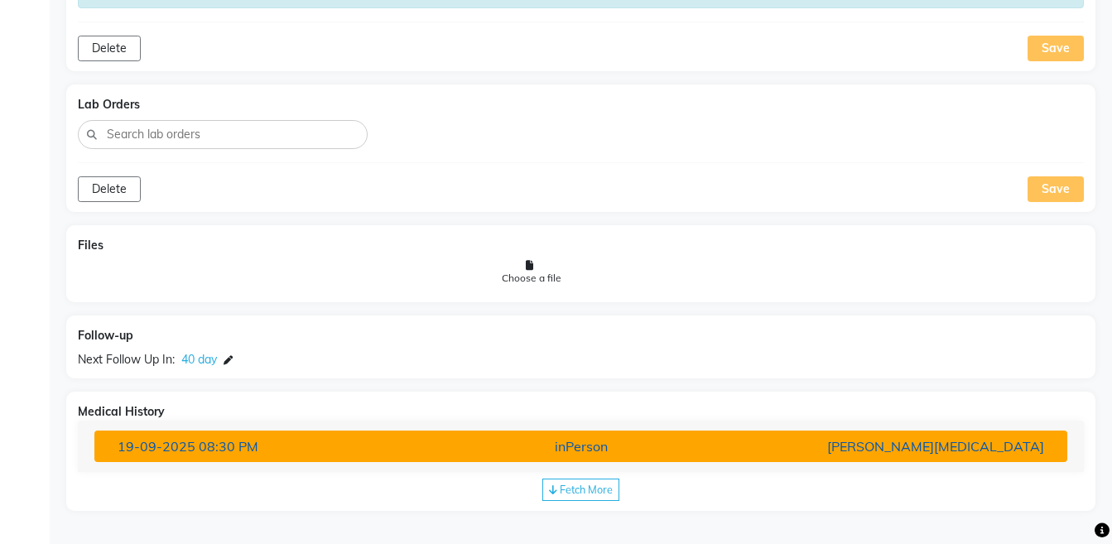
click at [879, 454] on div "[PERSON_NAME][MEDICAL_DATA]" at bounding box center [897, 446] width 317 height 20
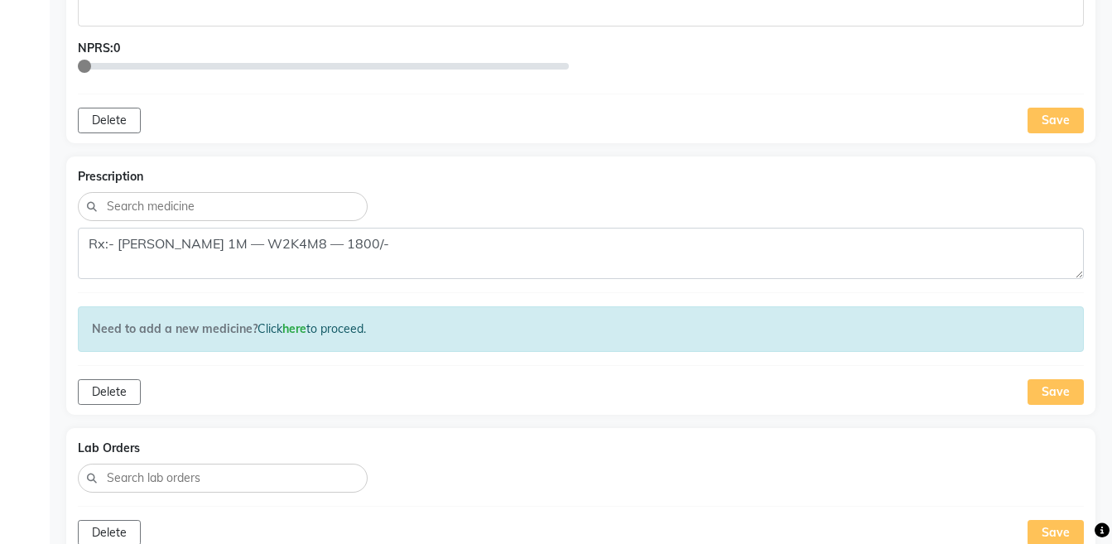
scroll to position [826, 0]
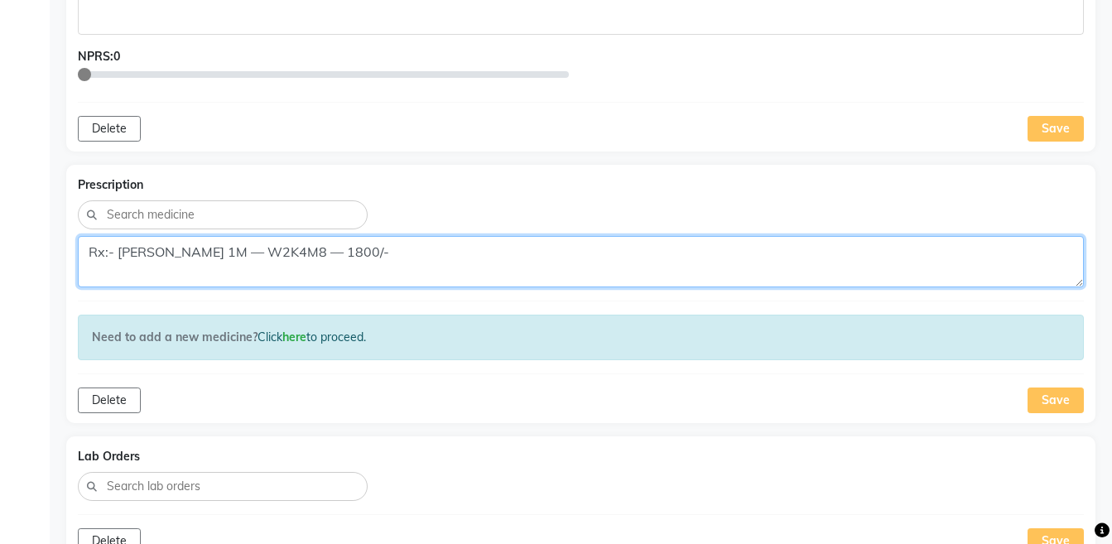
click at [289, 258] on textarea "Rx:- PULS 1M — W2K4M8 — 1800/-" at bounding box center [581, 261] width 1006 height 51
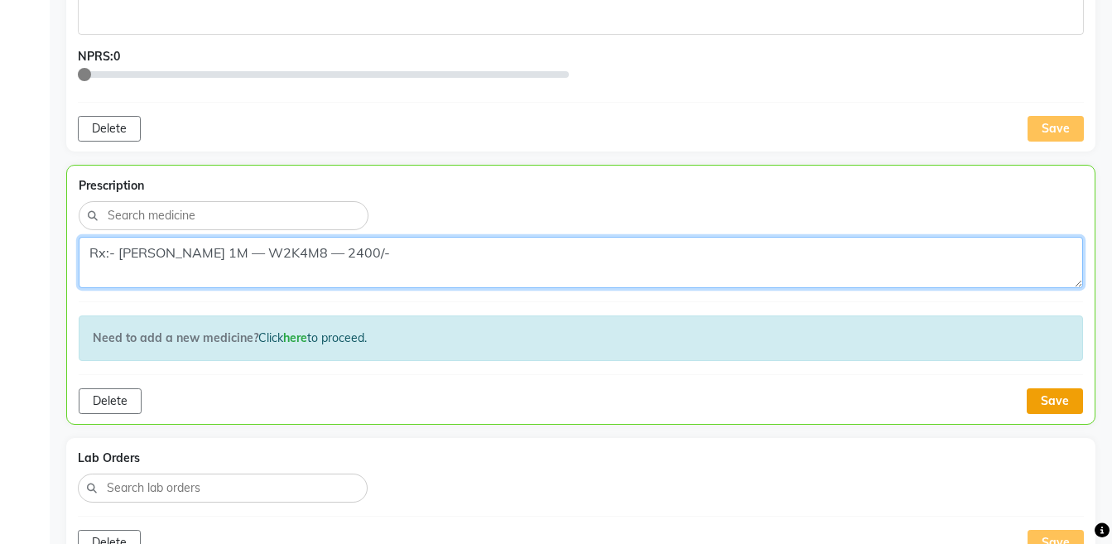
type textarea "Rx:- PULS 1M — W2K4M8 — 2400/-"
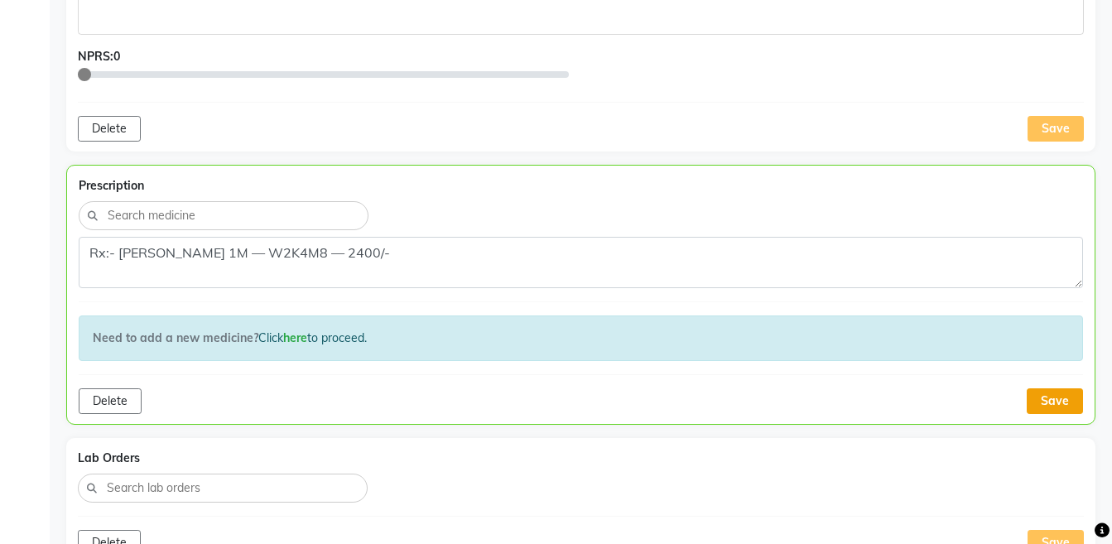
click at [1040, 394] on button "Save" at bounding box center [1054, 401] width 56 height 26
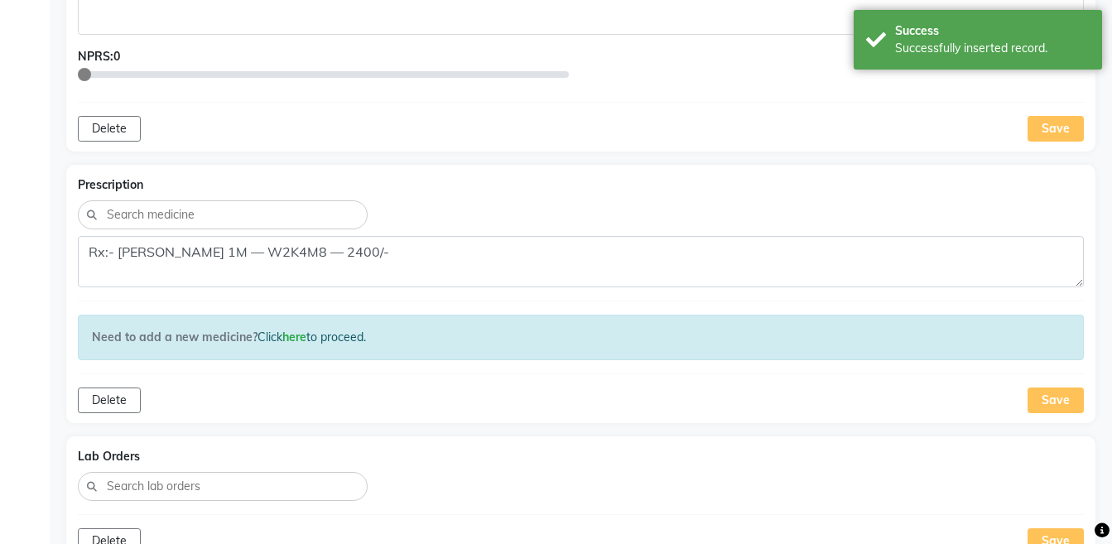
scroll to position [544, 0]
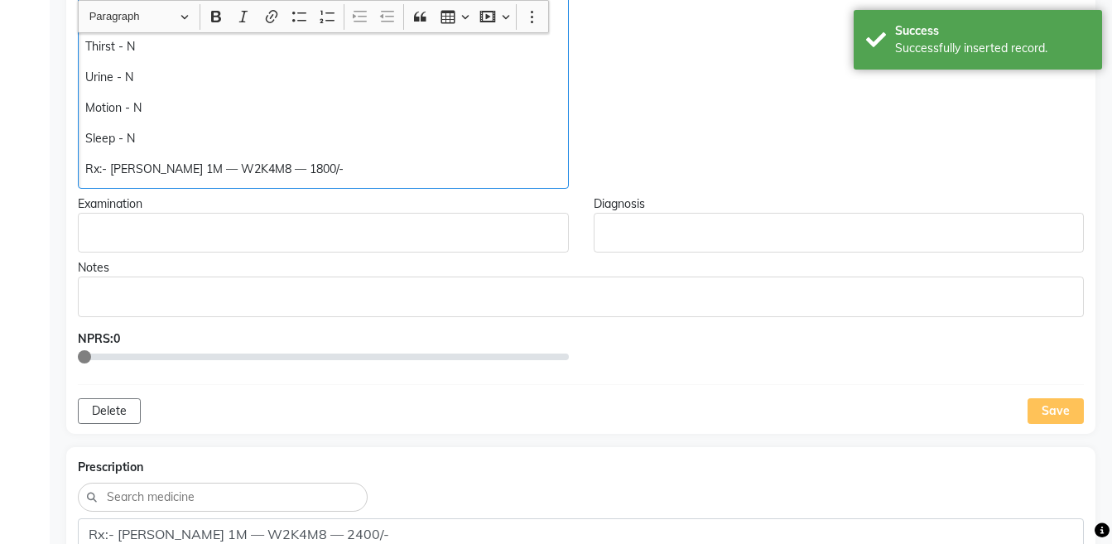
click at [257, 168] on p "Rx:- PULS 1M — W2K4M8 — 1800/-" at bounding box center [322, 169] width 475 height 17
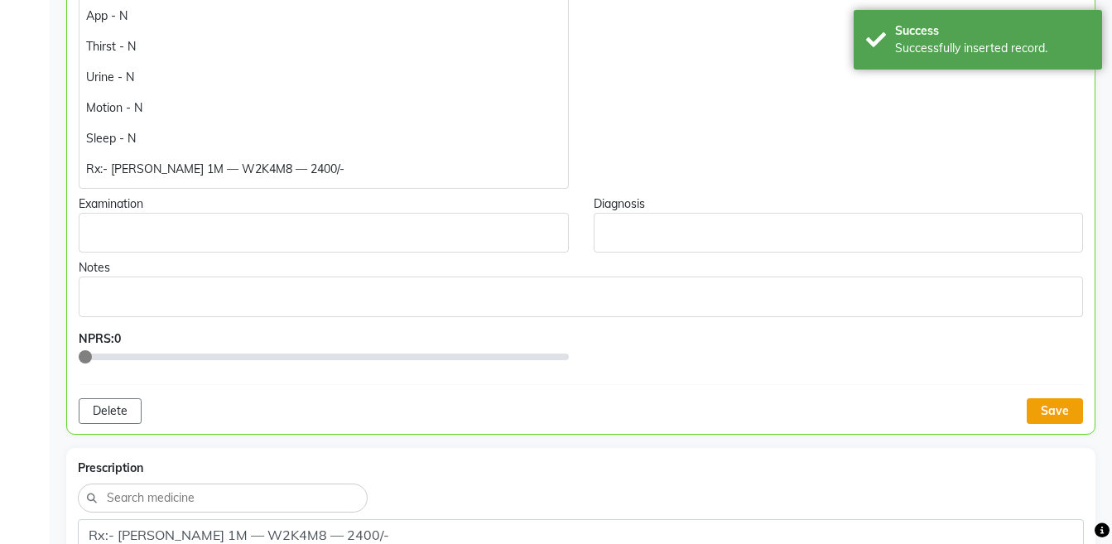
click at [1038, 407] on button "Save" at bounding box center [1054, 411] width 56 height 26
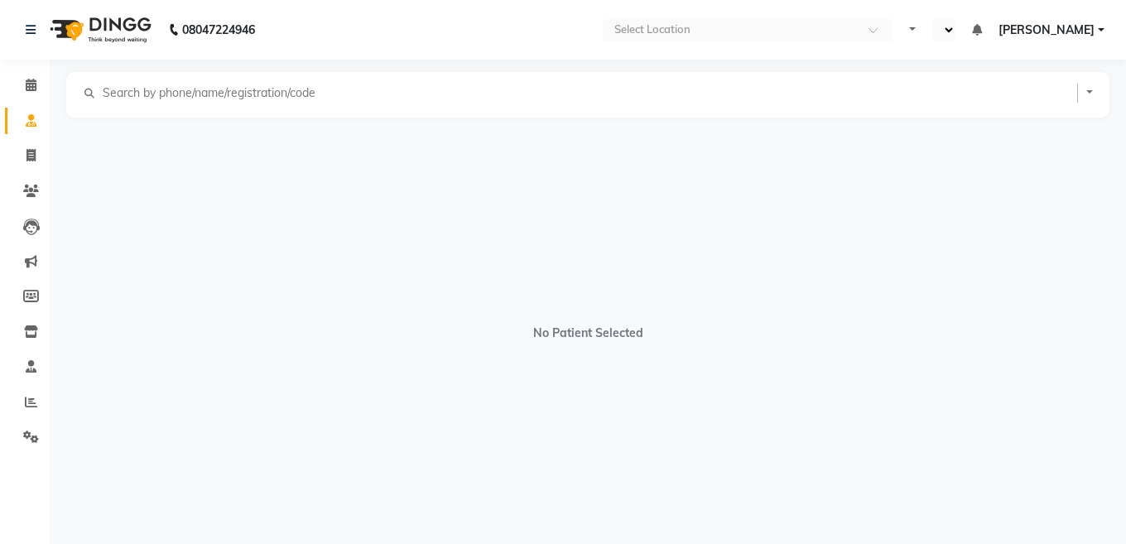
select select "en"
select select "[DEMOGRAPHIC_DATA]"
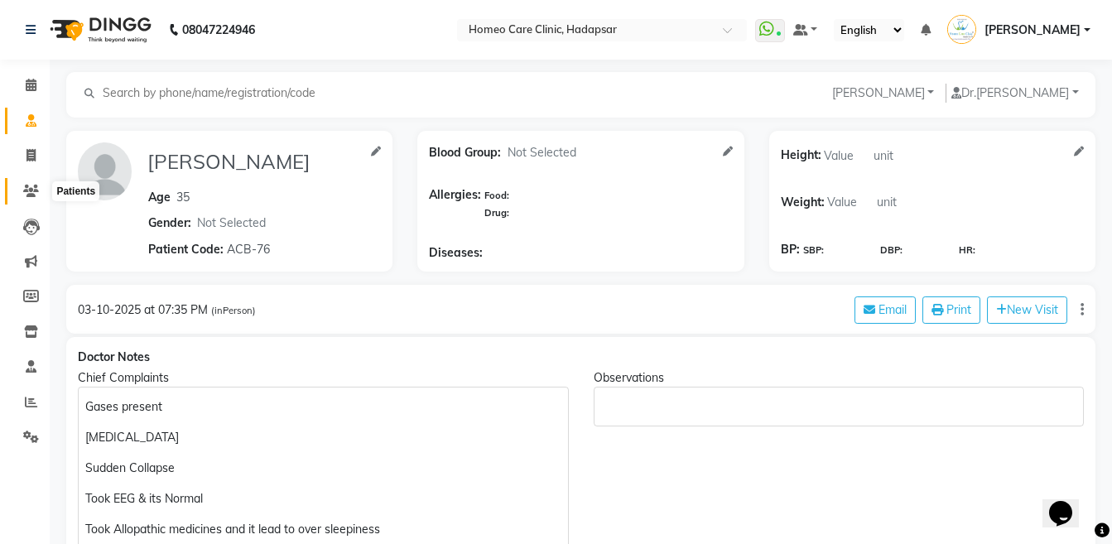
click at [26, 188] on icon at bounding box center [31, 191] width 16 height 12
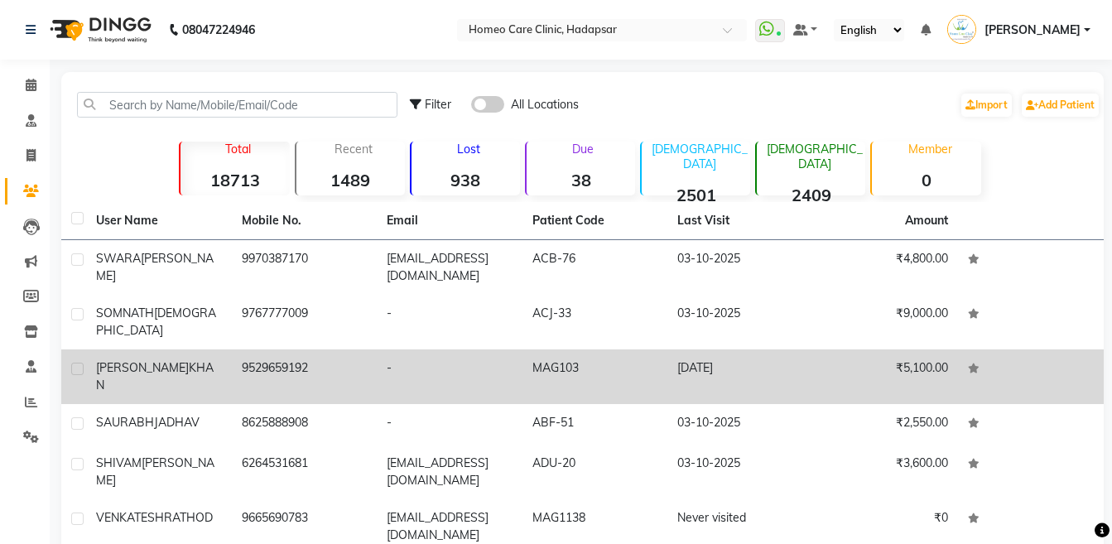
click at [166, 359] on div "[PERSON_NAME]" at bounding box center [159, 376] width 126 height 35
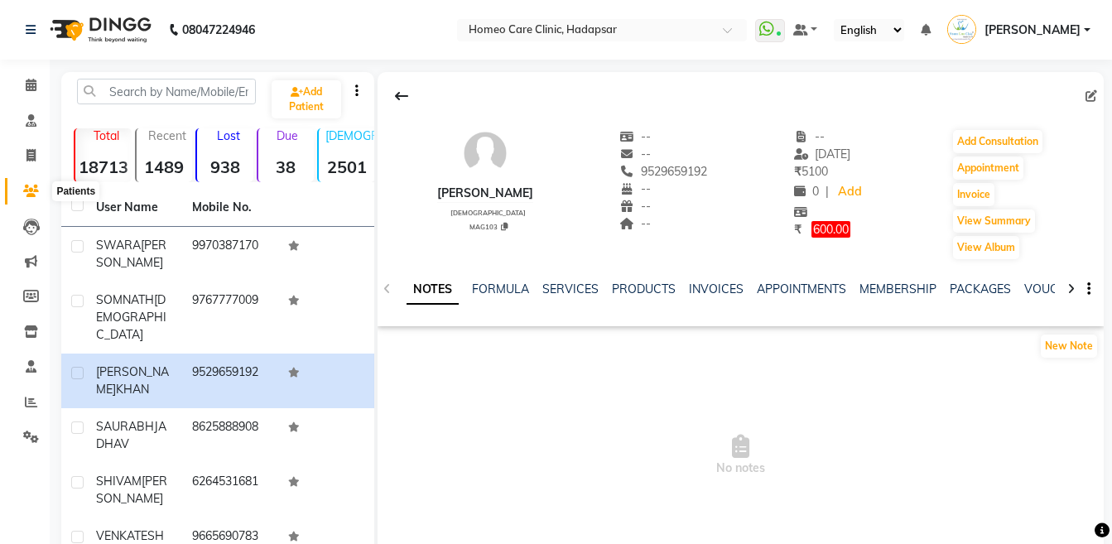
click at [26, 185] on icon at bounding box center [31, 191] width 16 height 12
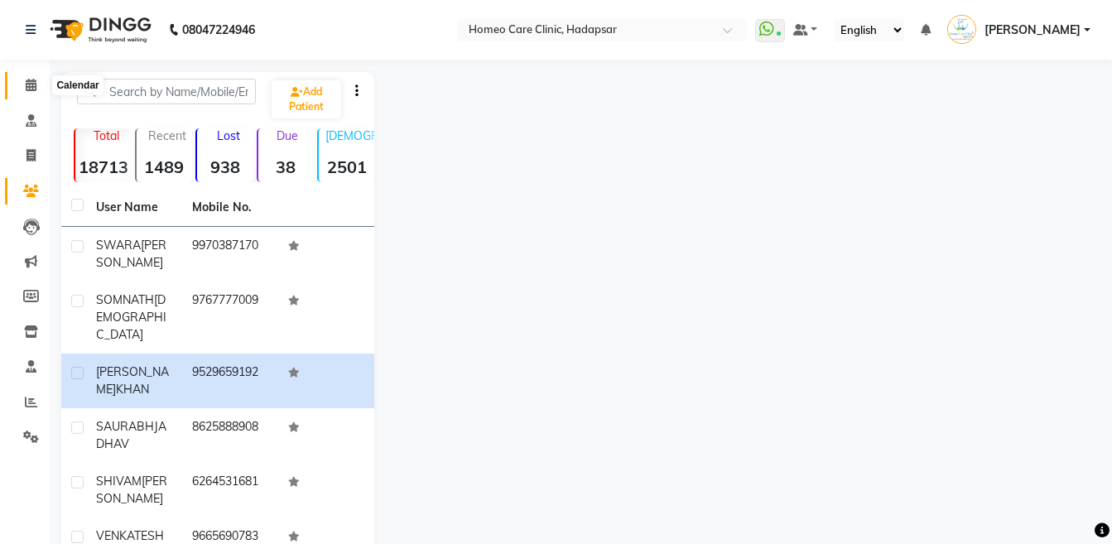
click at [30, 82] on icon at bounding box center [31, 85] width 11 height 12
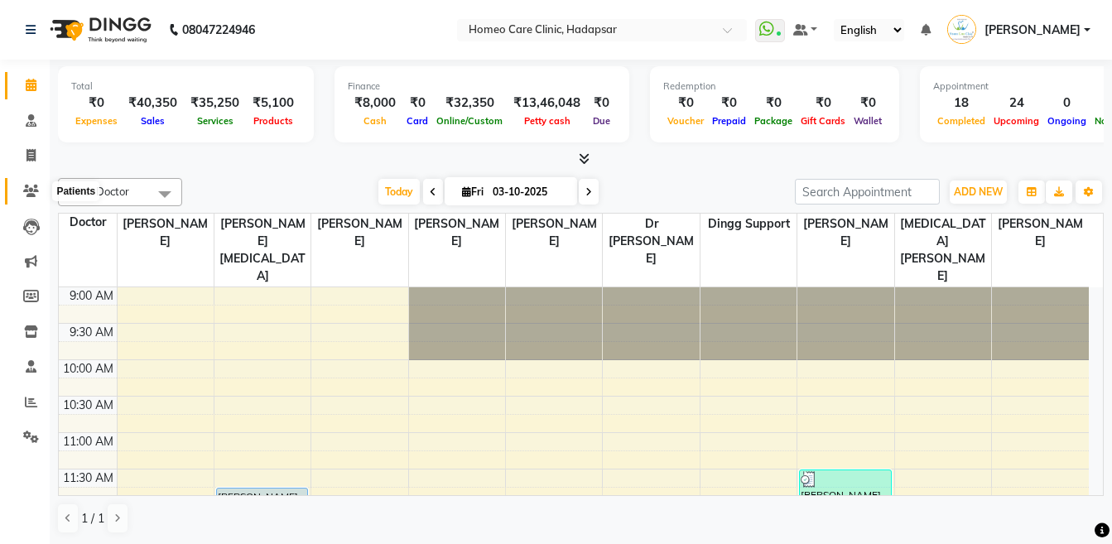
click at [31, 194] on icon at bounding box center [31, 191] width 16 height 12
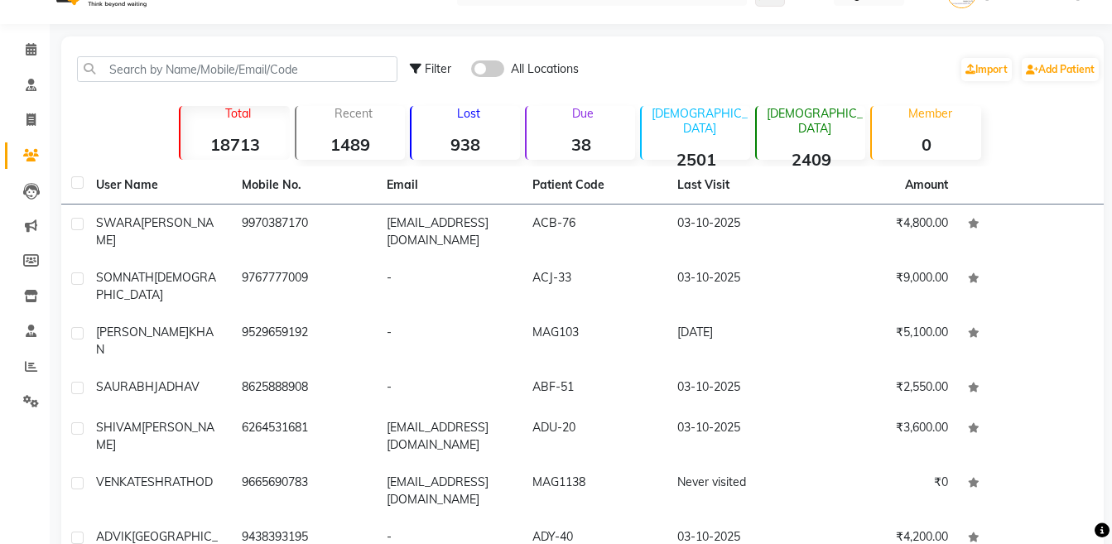
scroll to position [7, 0]
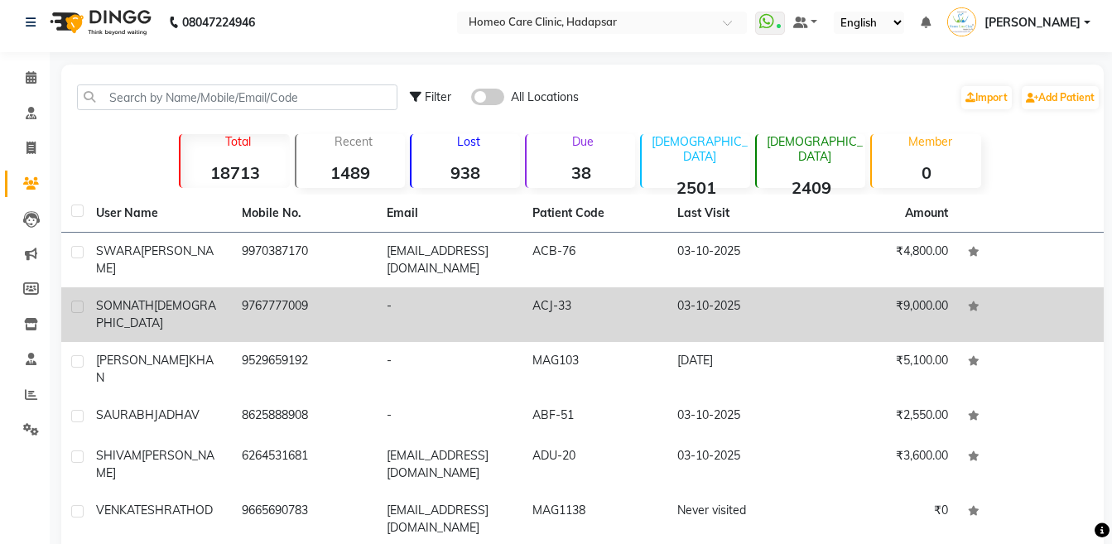
click at [716, 325] on td "03-10-2025" at bounding box center [740, 314] width 146 height 55
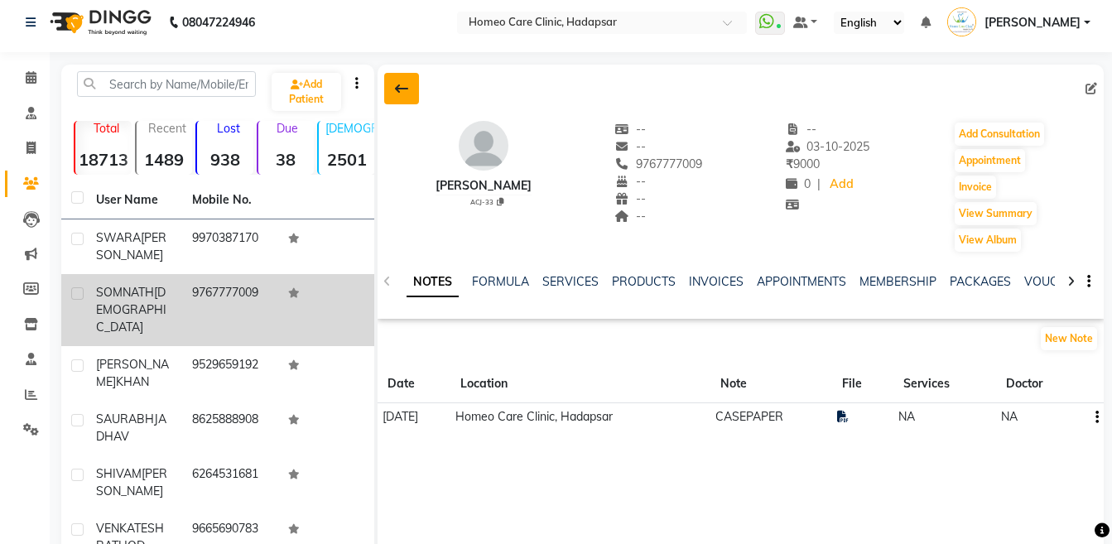
click at [395, 82] on icon at bounding box center [401, 88] width 13 height 13
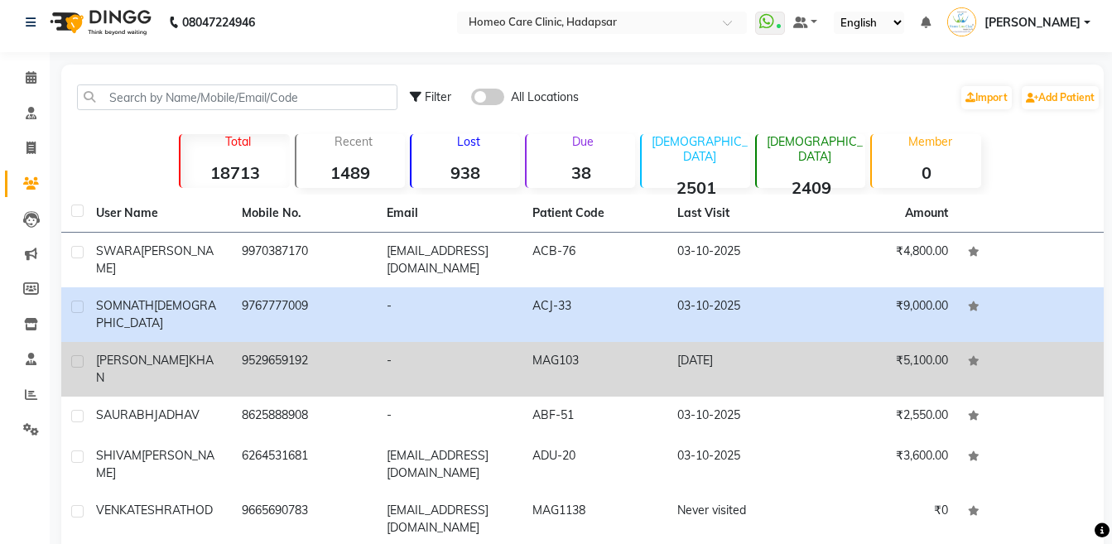
click at [293, 342] on td "9529659192" at bounding box center [305, 369] width 146 height 55
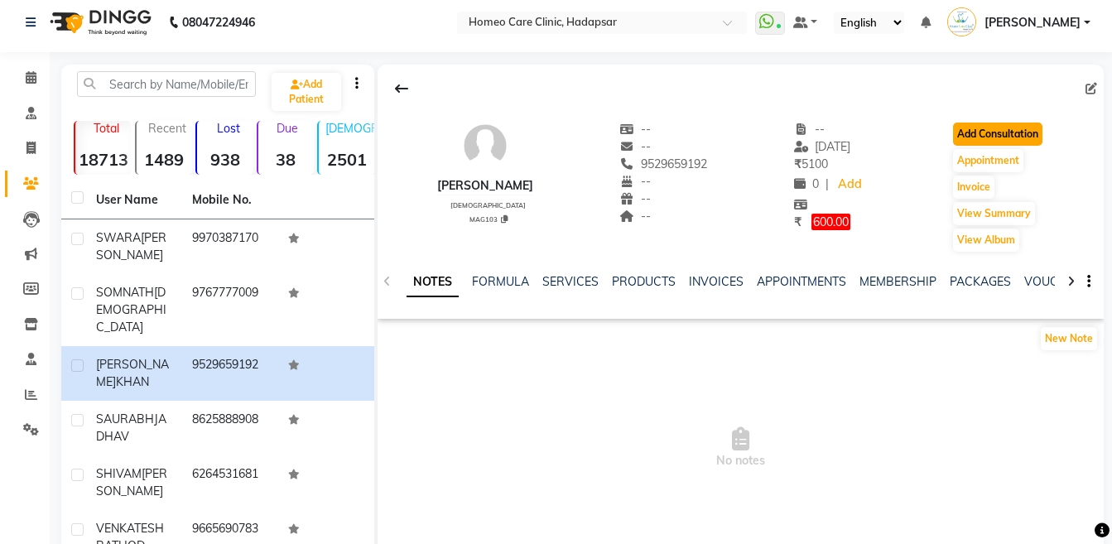
click at [993, 137] on button "Add Consultation" at bounding box center [997, 133] width 89 height 23
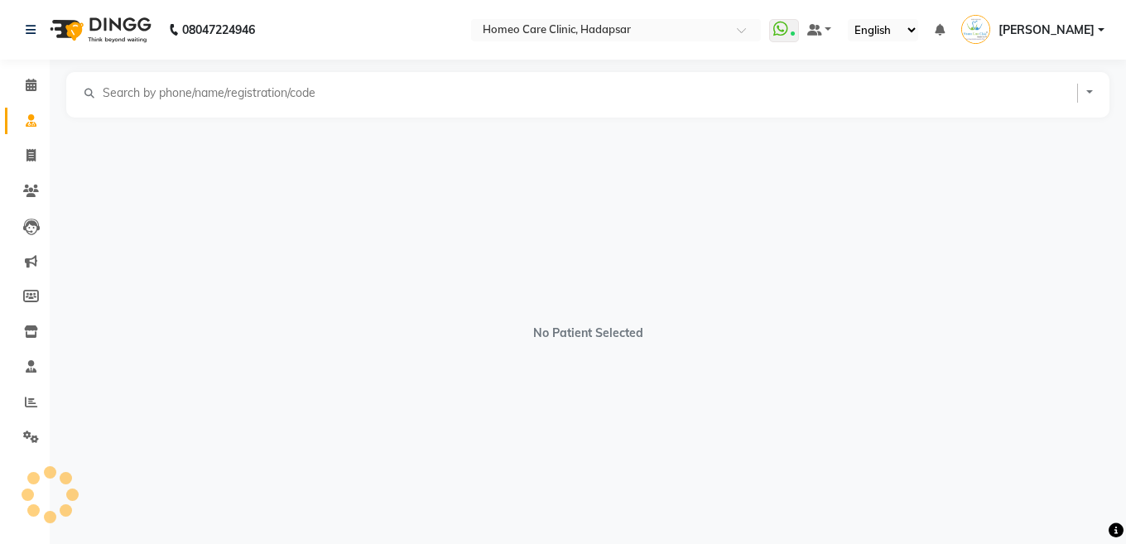
select select "[DEMOGRAPHIC_DATA]"
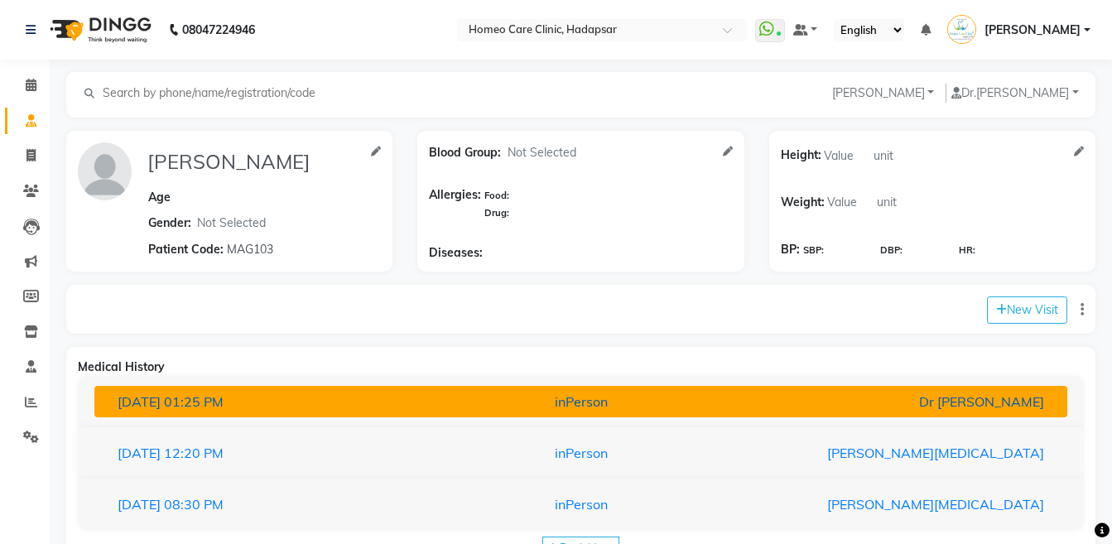
click at [638, 408] on div "inPerson" at bounding box center [580, 401] width 317 height 20
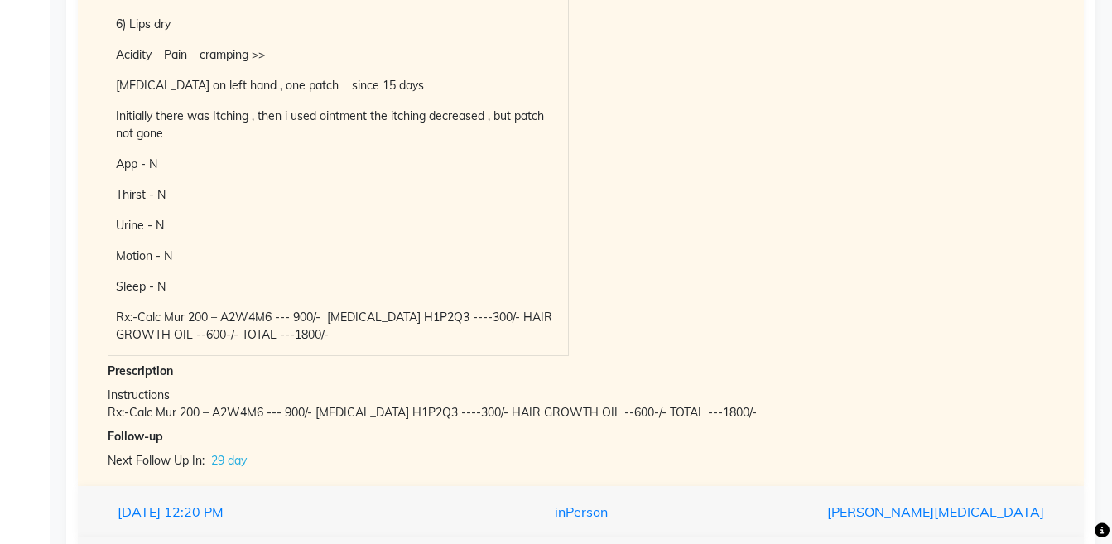
scroll to position [655, 0]
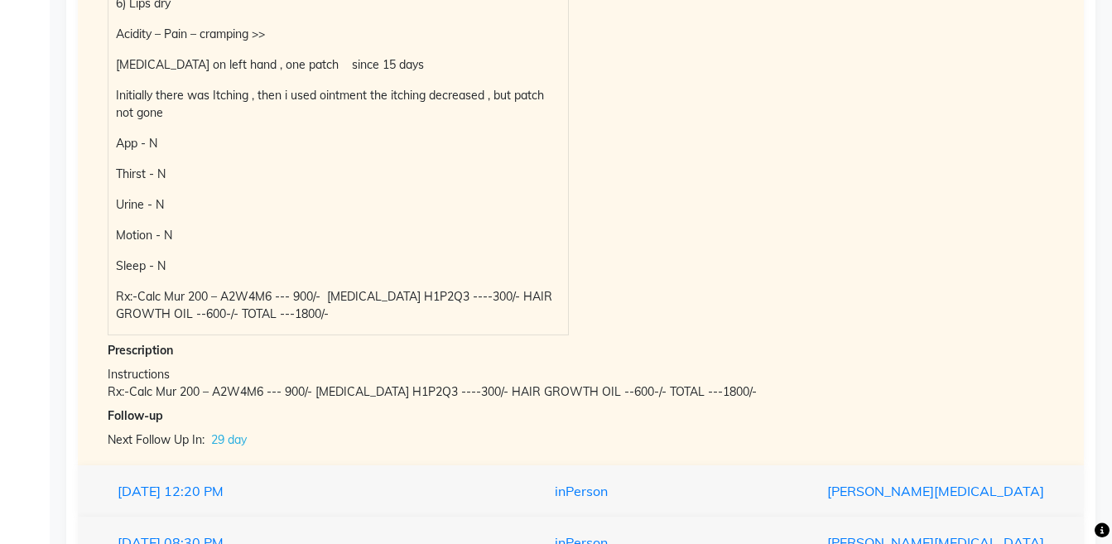
click at [119, 300] on p "Rx:-Calc Mur 200 – A2W4M6 --- 900/- [MEDICAL_DATA] H1P2Q3 ----300/- HAIR GROWTH…" at bounding box center [338, 305] width 444 height 35
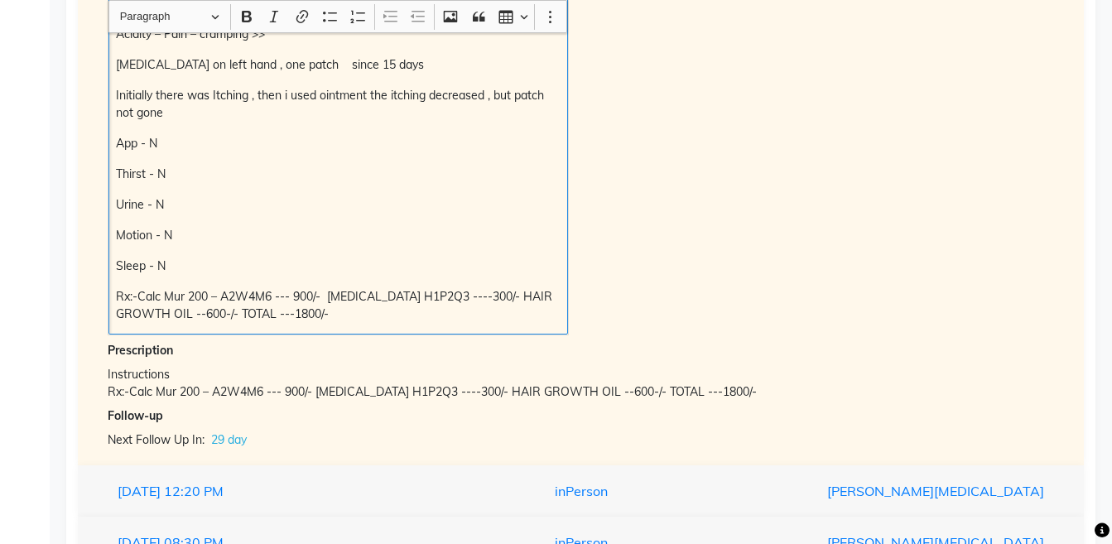
copy p "Rx:-Calc Mur 200 – A2W4M6 --- 900/- [MEDICAL_DATA] H1P2Q3 ----300/- HAIR GROWTH…"
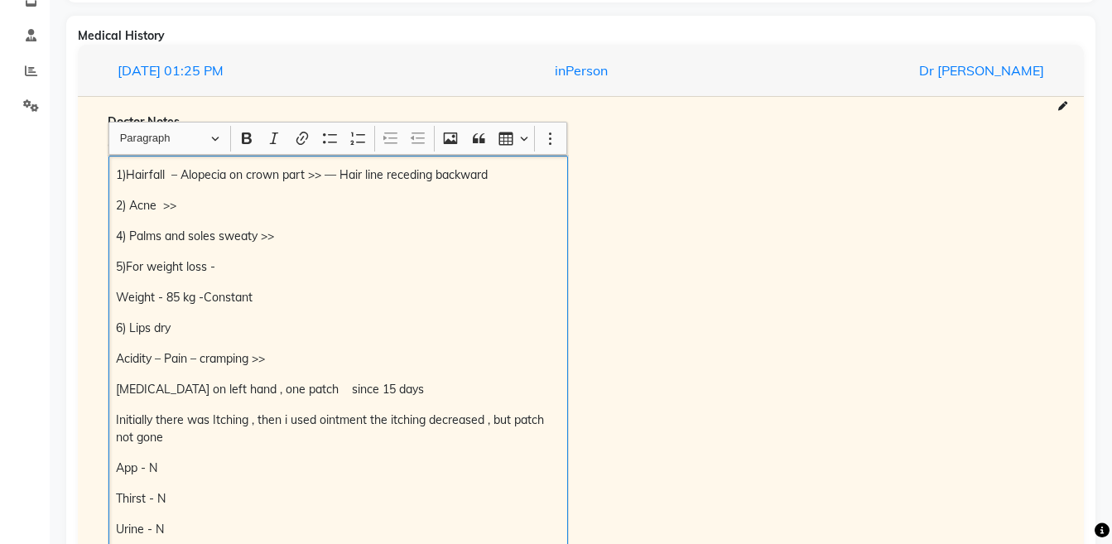
scroll to position [348, 0]
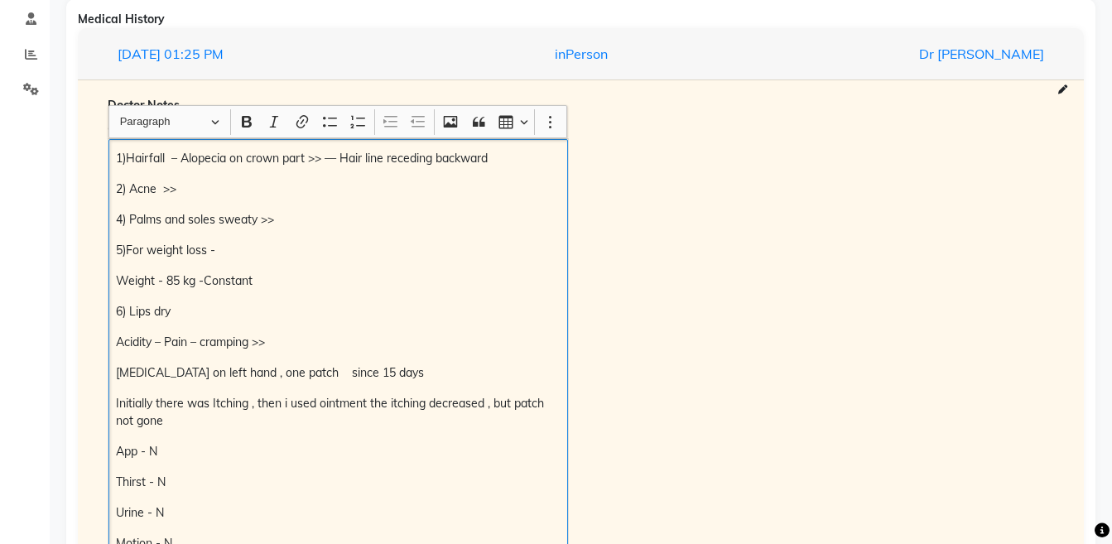
click at [118, 155] on p "1)Hairfall – Alopecia on crown part >> — Hair line receding backward" at bounding box center [338, 158] width 444 height 17
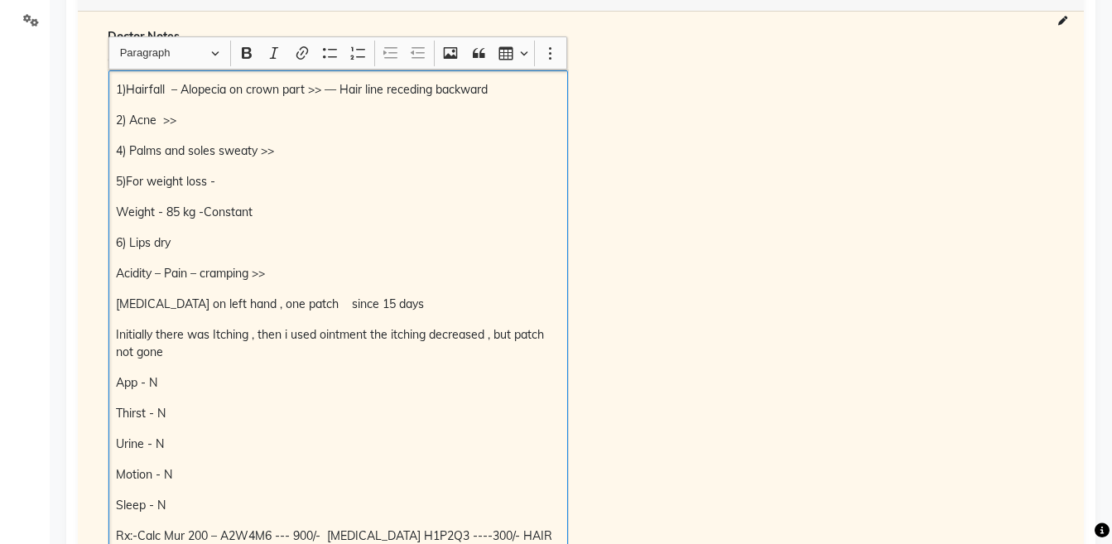
scroll to position [434, 0]
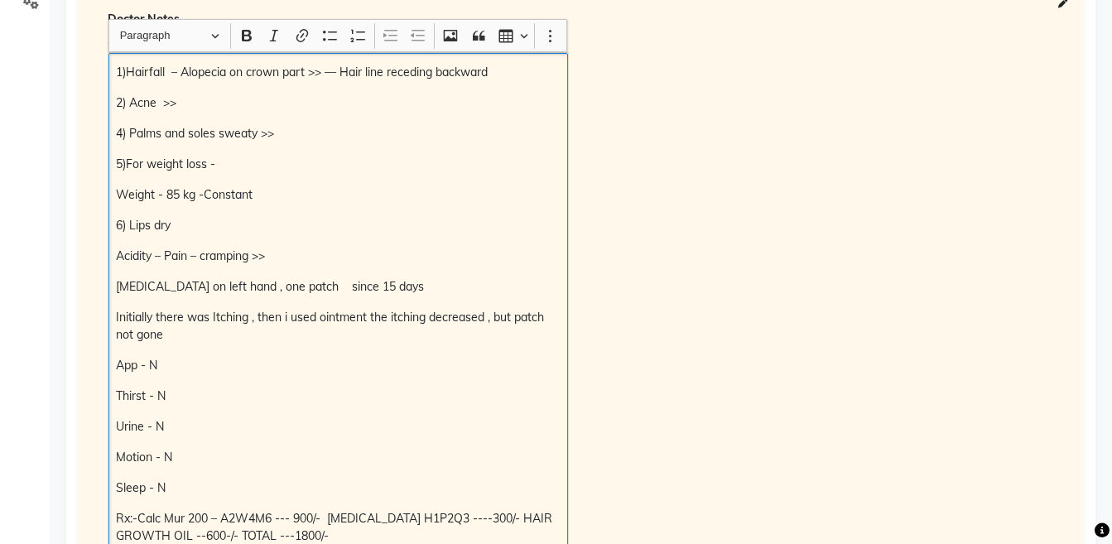
copy div "1)Hairfall – Alopecia on crown part >> — Hair line receding backward 2) Acne >>…"
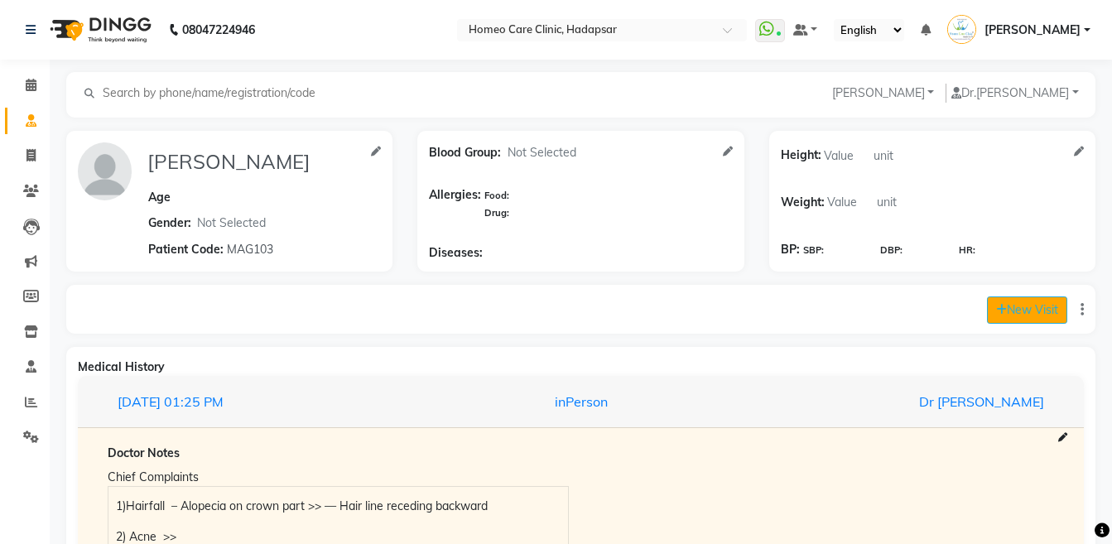
click at [1002, 299] on button "New Visit" at bounding box center [1027, 309] width 80 height 27
select select "1210"
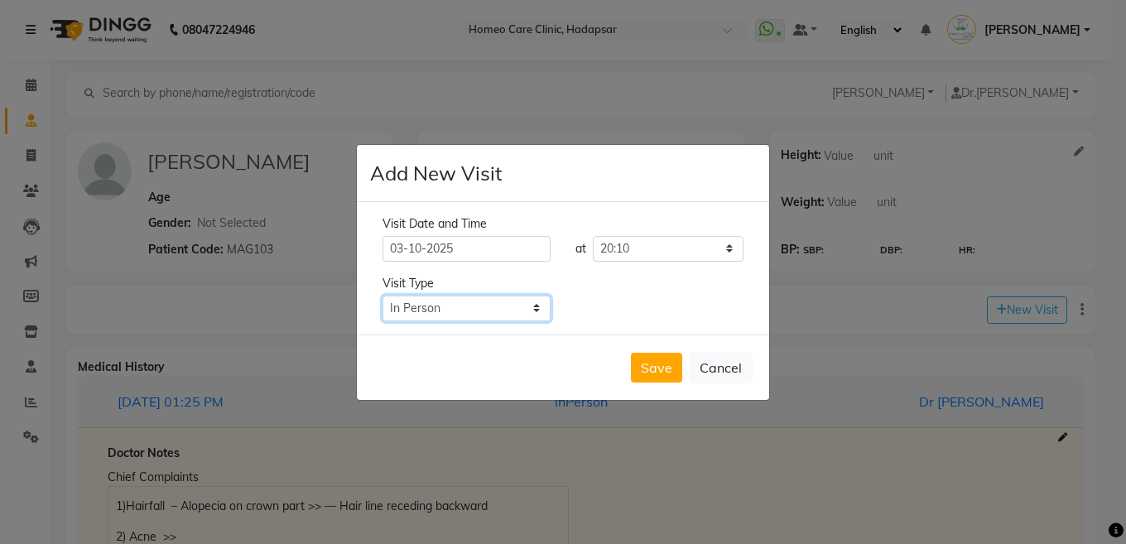
click at [510, 314] on select "Select Type In Person Video Phone Chat" at bounding box center [466, 308] width 168 height 26
select select "phone"
click at [382, 295] on select "Select Type In Person Video Phone Chat" at bounding box center [466, 308] width 168 height 26
click at [632, 372] on button "Save" at bounding box center [656, 368] width 51 height 30
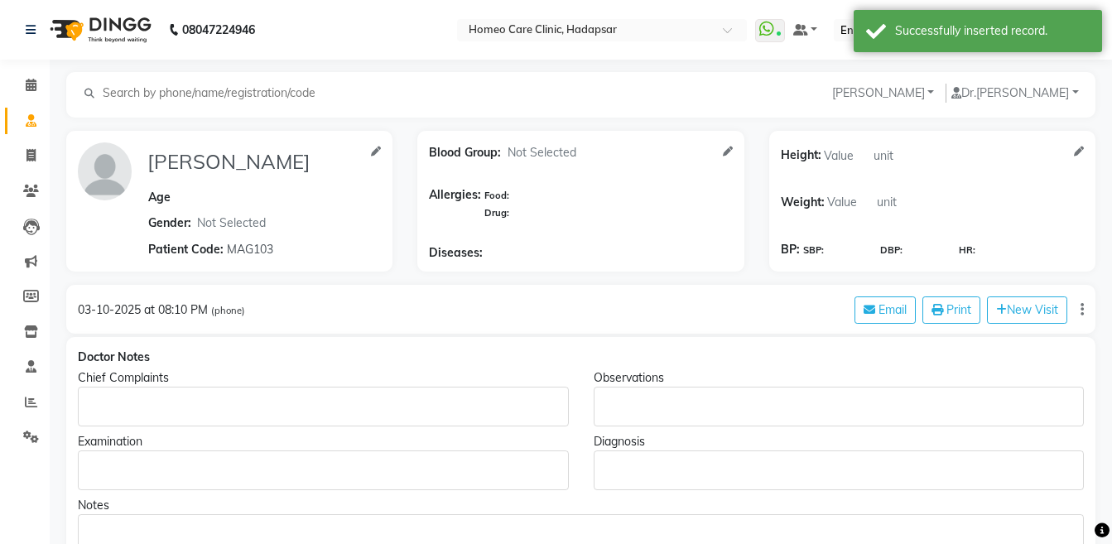
type input "[PERSON_NAME]"
select select "[DEMOGRAPHIC_DATA]"
type input "MAG103"
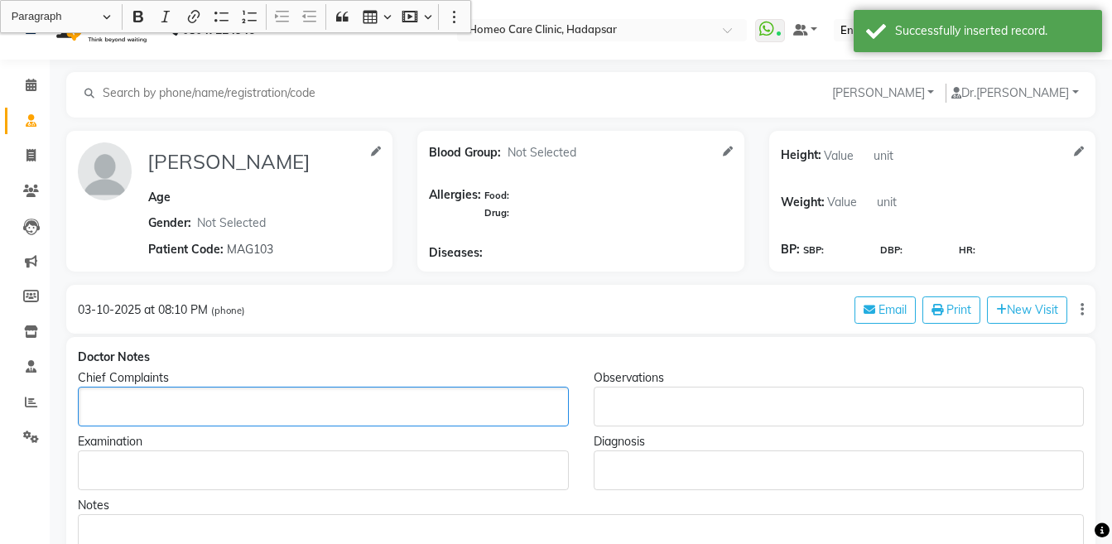
click at [185, 401] on p "Rich Text Editor, main" at bounding box center [322, 406] width 475 height 17
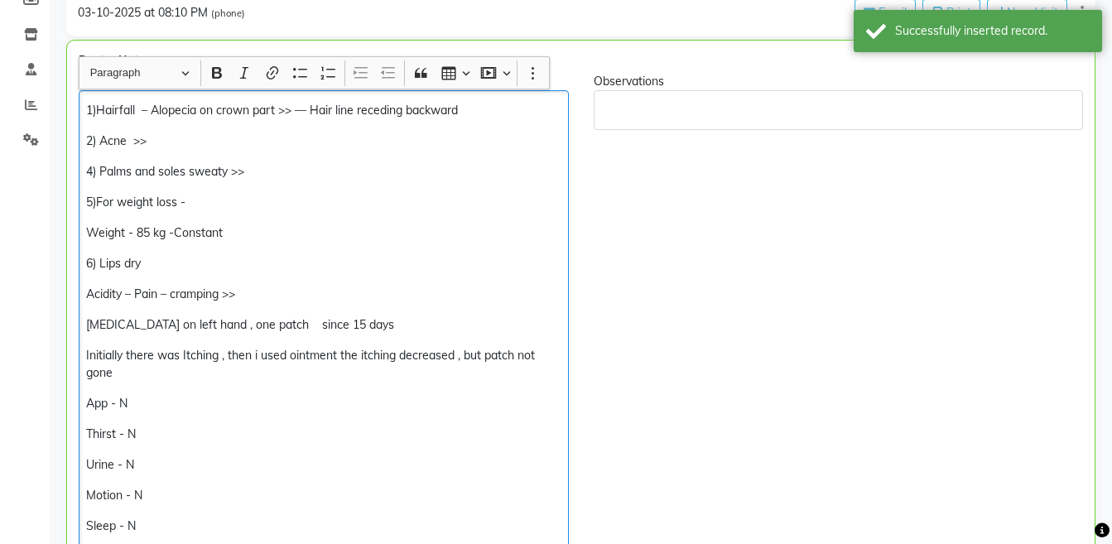
scroll to position [351, 0]
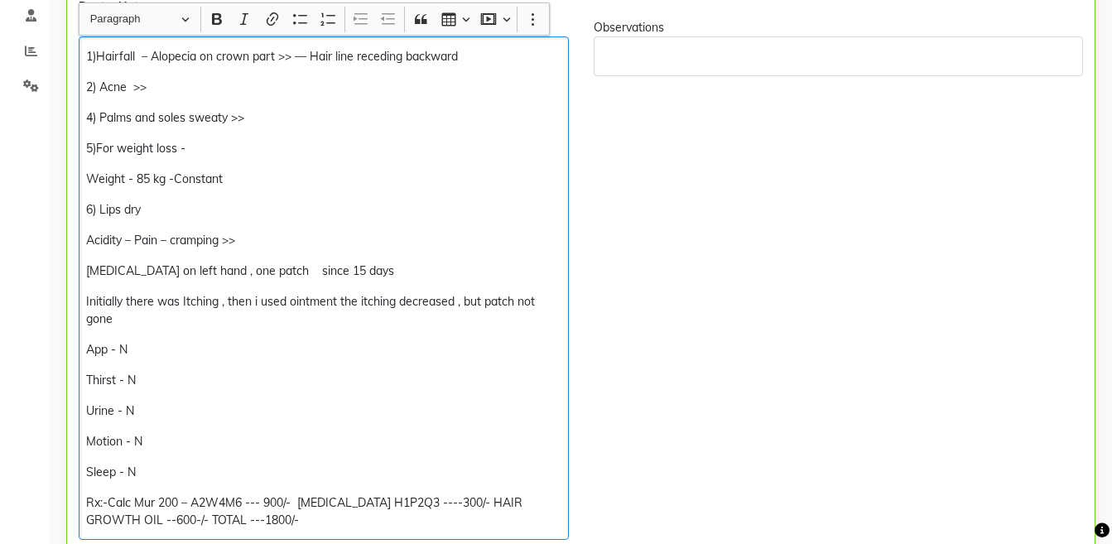
click at [464, 57] on p "1)Hairfall – Alopecia on crown part >> — Hair line receding backward" at bounding box center [323, 56] width 474 height 17
click at [83, 61] on div "1)Hairfall – Alopecia on crown part >> — Hair line receding backward — pre 2) A…" at bounding box center [324, 287] width 490 height 503
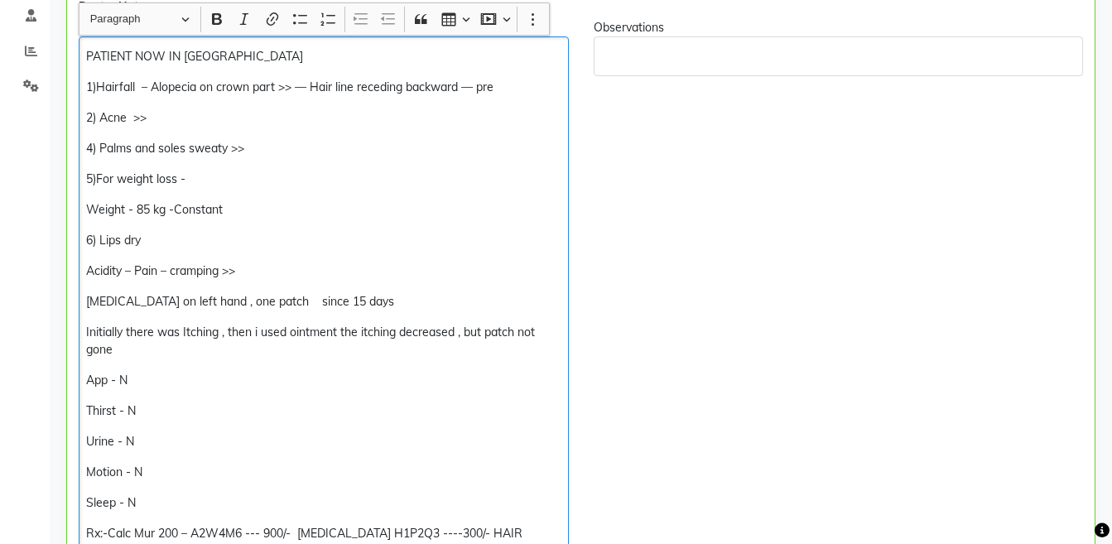
click at [287, 157] on div "PATIENT NOW IN ABU DHABI 1)Hairfall – Alopecia on crown part >> — Hair line rec…" at bounding box center [324, 303] width 490 height 534
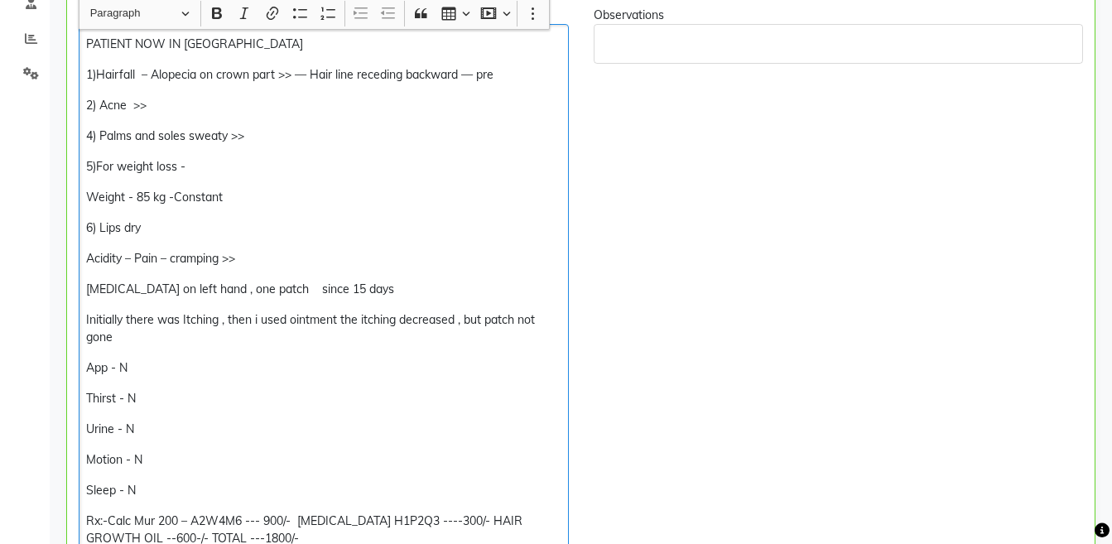
scroll to position [357, 0]
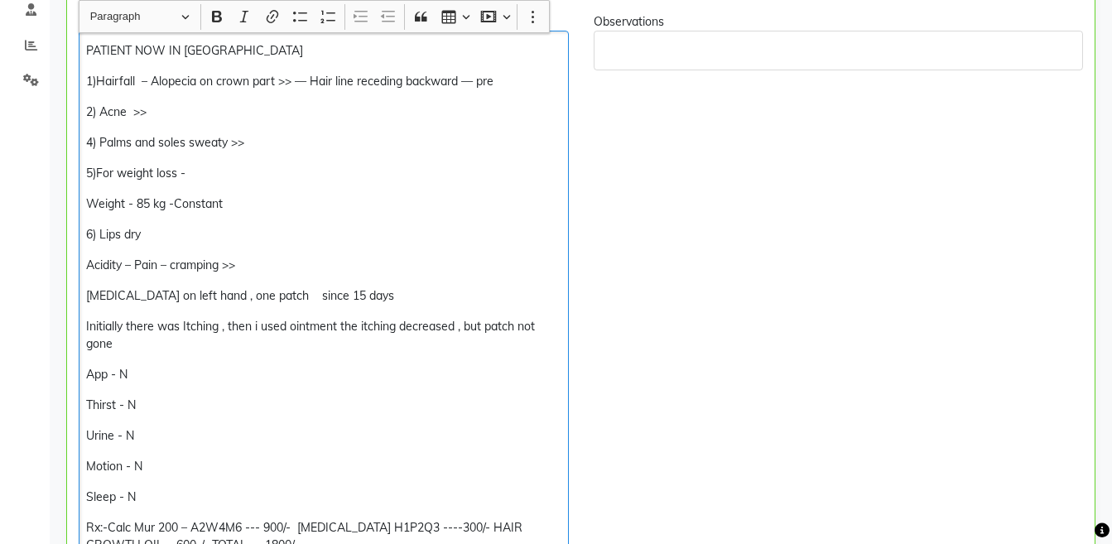
click at [100, 175] on p "5)For weight loss -" at bounding box center [323, 173] width 474 height 17
click at [148, 207] on p "Weight - 85 kg -Constant" at bounding box center [323, 203] width 474 height 17
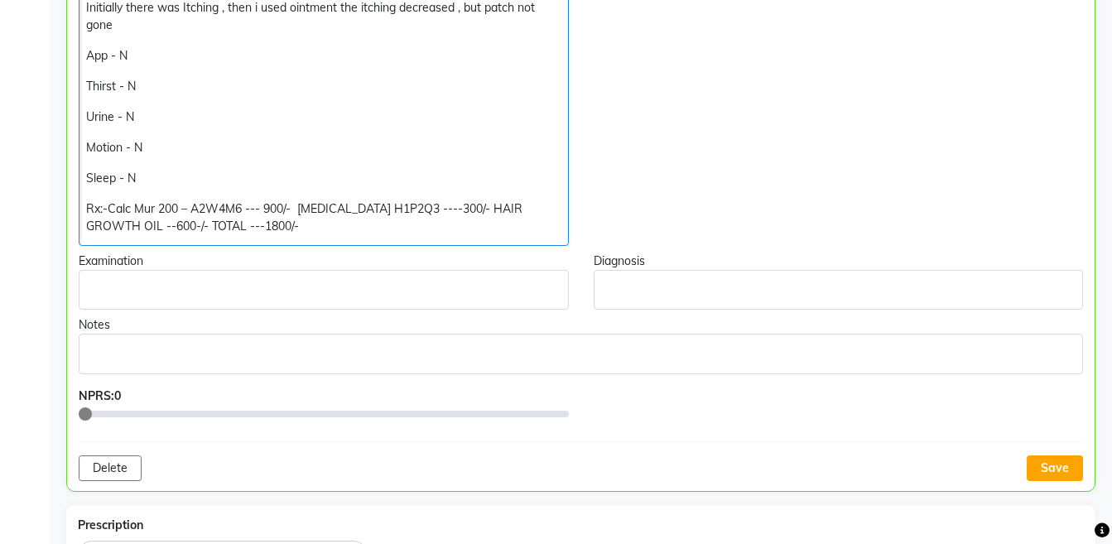
scroll to position [685, 0]
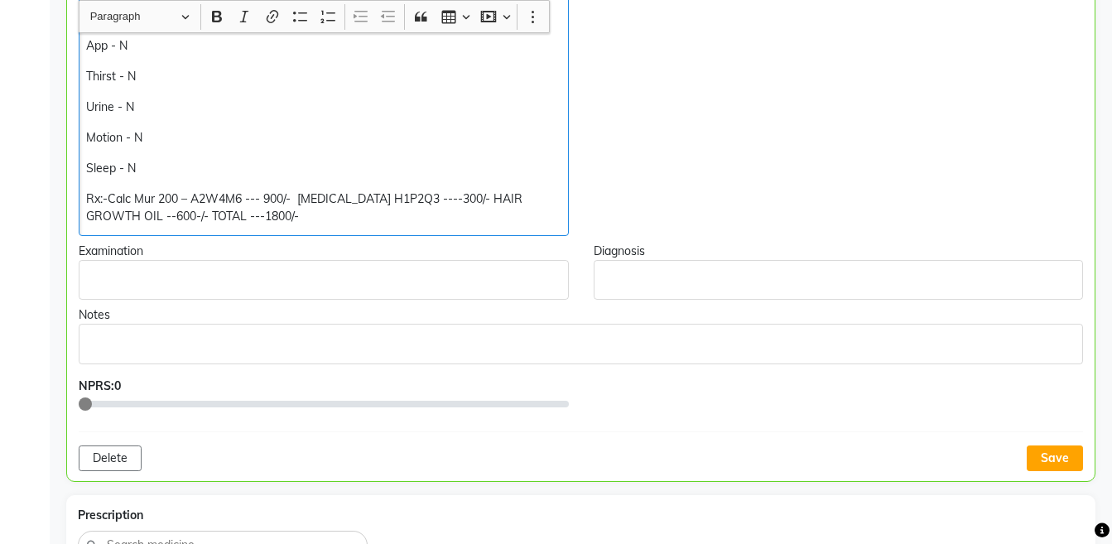
click at [511, 195] on p "Rx:-Calc Mur 200 – A2W4M6 --- 900/- [MEDICAL_DATA] H1P2Q3 ----300/- HAIR GROWTH…" at bounding box center [323, 207] width 474 height 35
click at [108, 217] on p "Rx:-Calc Mur 200 – A2W4M6 --- 900/- FUNGAL INFECTION H1P2Q3 ----300/- TOTAL ---…" at bounding box center [323, 207] width 474 height 35
click at [87, 218] on p "Rx:-Calc Mur 200 – A2W4M6 --- 900/- FUNGAL INFECTION H1P2Q3 ----300/- TOTAL ---…" at bounding box center [323, 207] width 474 height 35
click at [86, 199] on p "Rx:-Calc Mur 200 – A2W4M6 --- 900/- FUNGAL INFECTION H1P2Q3 ----300/- TOTAL----…" at bounding box center [323, 207] width 474 height 35
copy p "Rx:-Calc Mur 200 – A2W4M6 --- 900/- FUNGAL INFECTION H1P2Q3 ----300/- TOTAL----…"
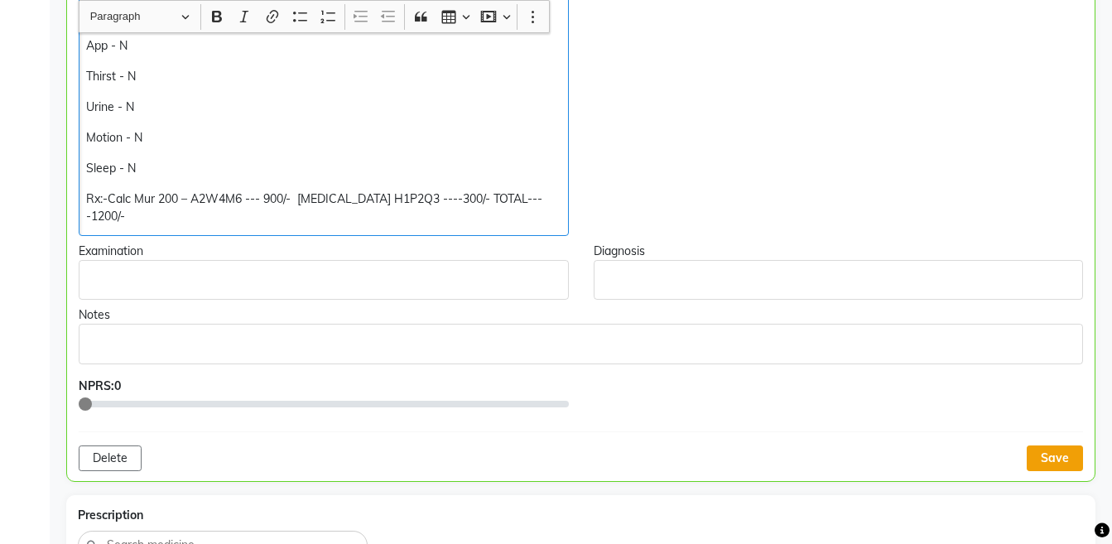
click at [1068, 456] on button "Save" at bounding box center [1054, 458] width 56 height 26
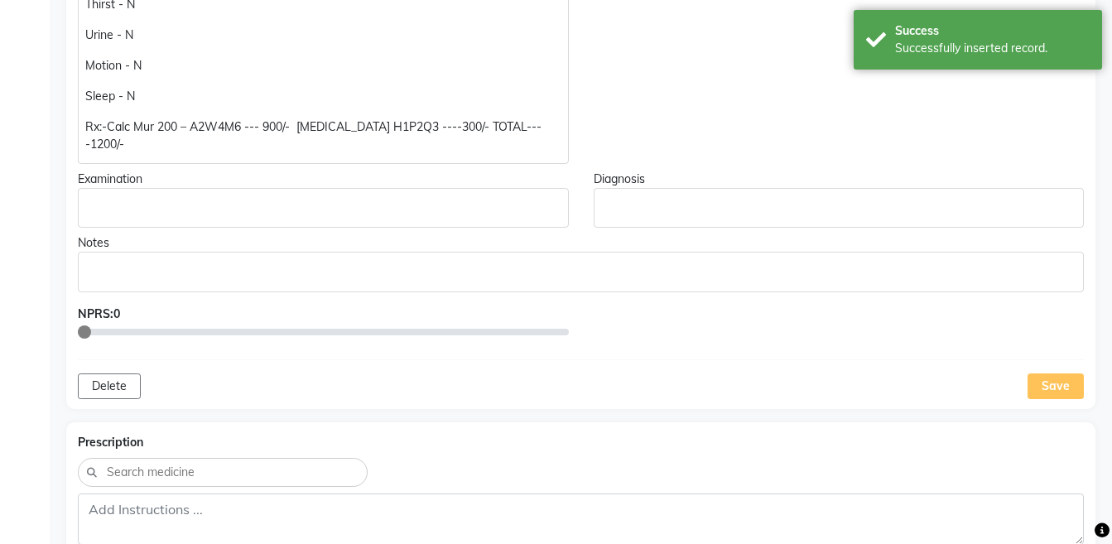
scroll to position [933, 0]
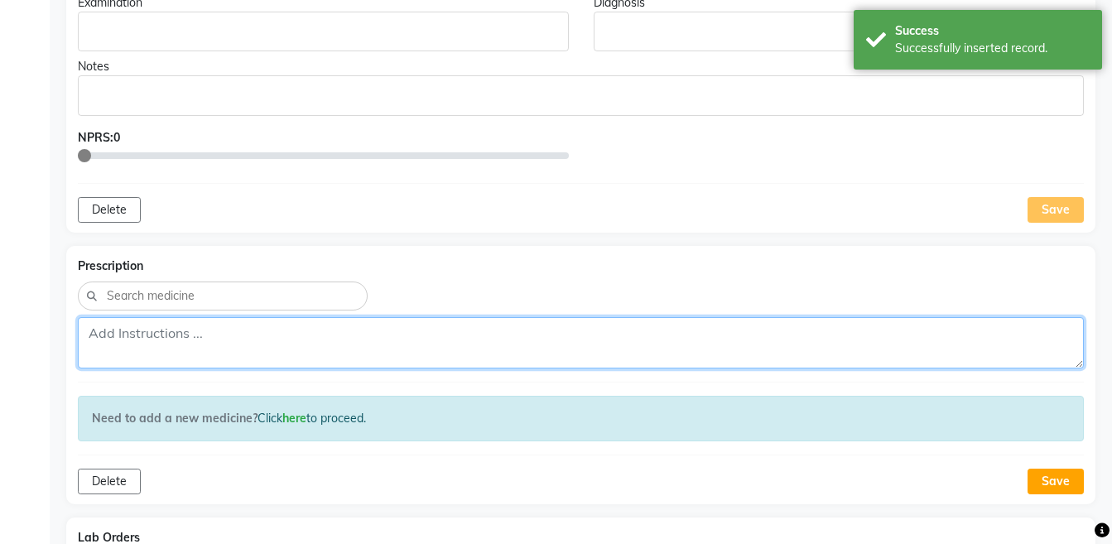
click at [737, 339] on textarea at bounding box center [581, 342] width 1006 height 51
paste textarea "Rx:-Calc Mur 200 – A2W4M6 --- 900/- FUNGAL INFECTION H1P2Q3 ----300/- TOTAL----…"
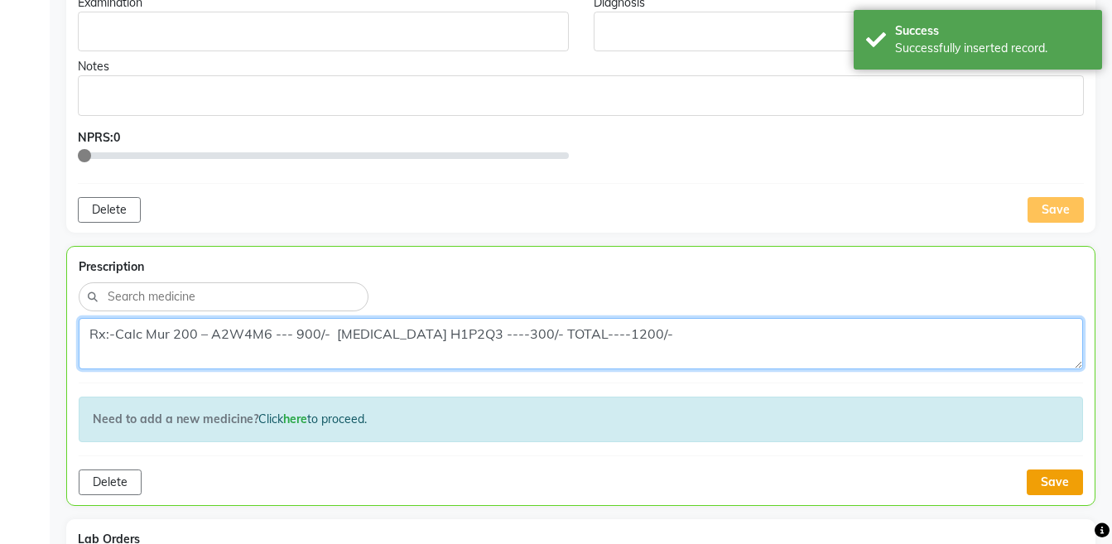
type textarea "Rx:-Calc Mur 200 – A2W4M6 --- 900/- FUNGAL INFECTION H1P2Q3 ----300/- TOTAL----…"
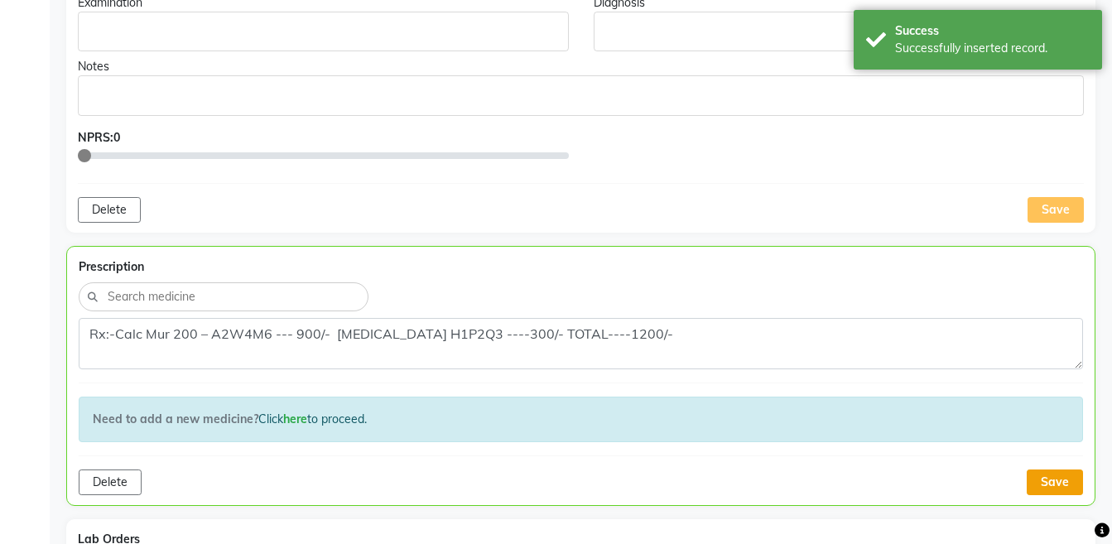
click at [1068, 483] on button "Save" at bounding box center [1054, 482] width 56 height 26
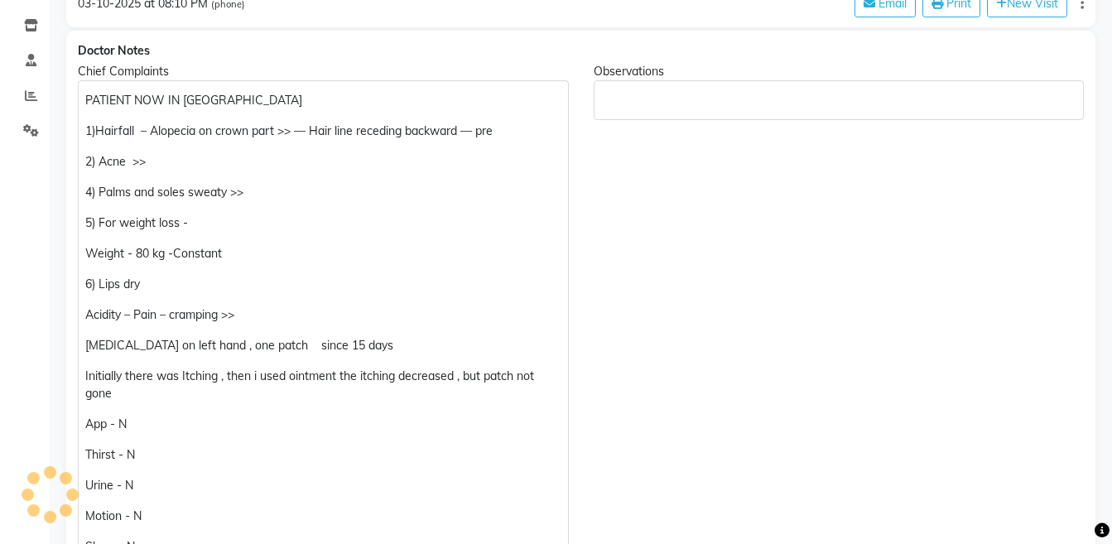
scroll to position [0, 0]
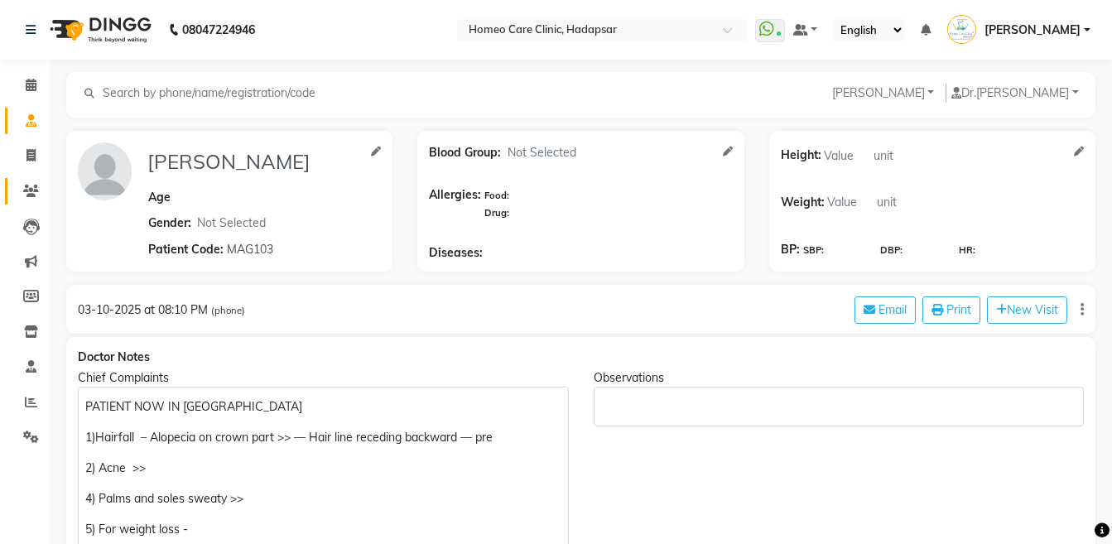
click at [46, 189] on li "Patients" at bounding box center [25, 192] width 50 height 36
click at [33, 191] on icon at bounding box center [31, 191] width 16 height 12
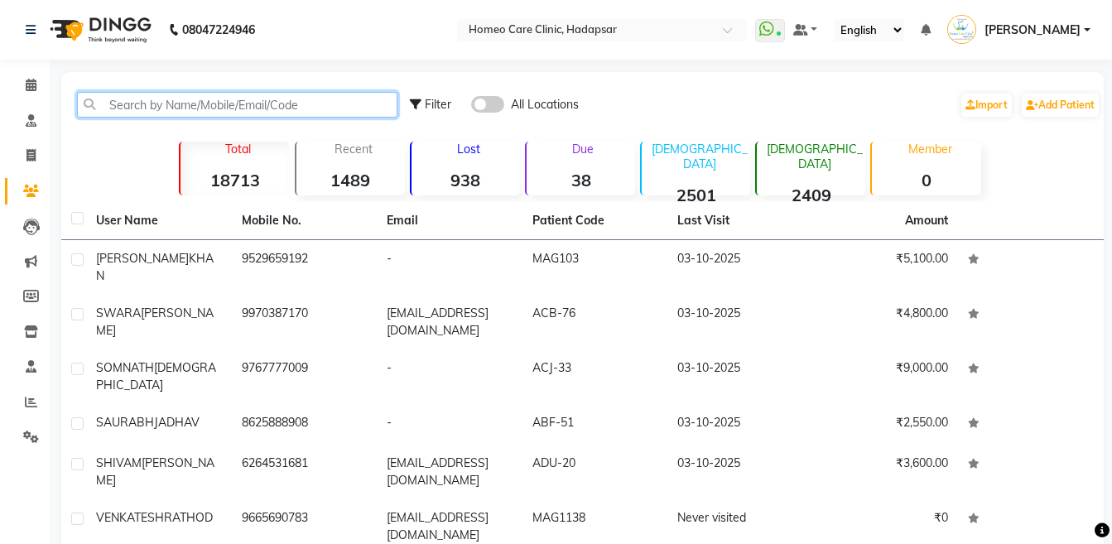
click at [254, 108] on input "text" at bounding box center [237, 105] width 320 height 26
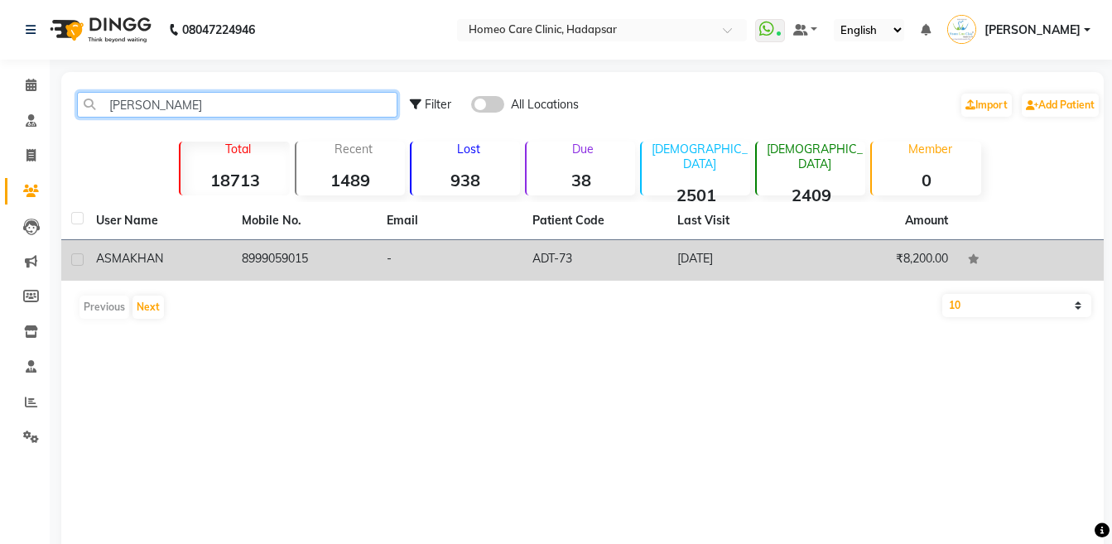
type input "[PERSON_NAME]"
click at [229, 253] on td "[PERSON_NAME]" at bounding box center [159, 260] width 146 height 41
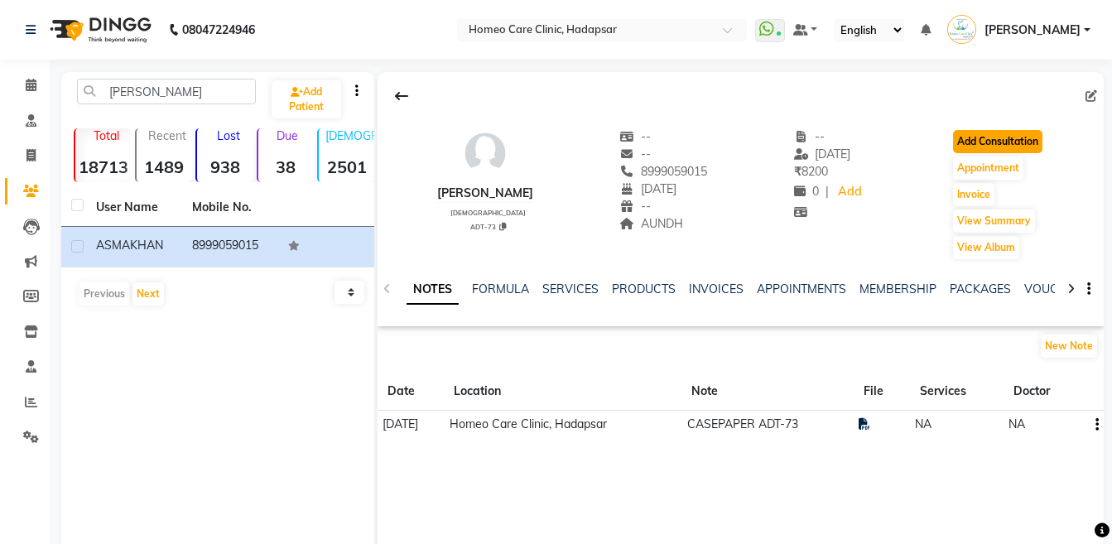
click at [984, 146] on button "Add Consultation" at bounding box center [997, 141] width 89 height 23
select select "[DEMOGRAPHIC_DATA]"
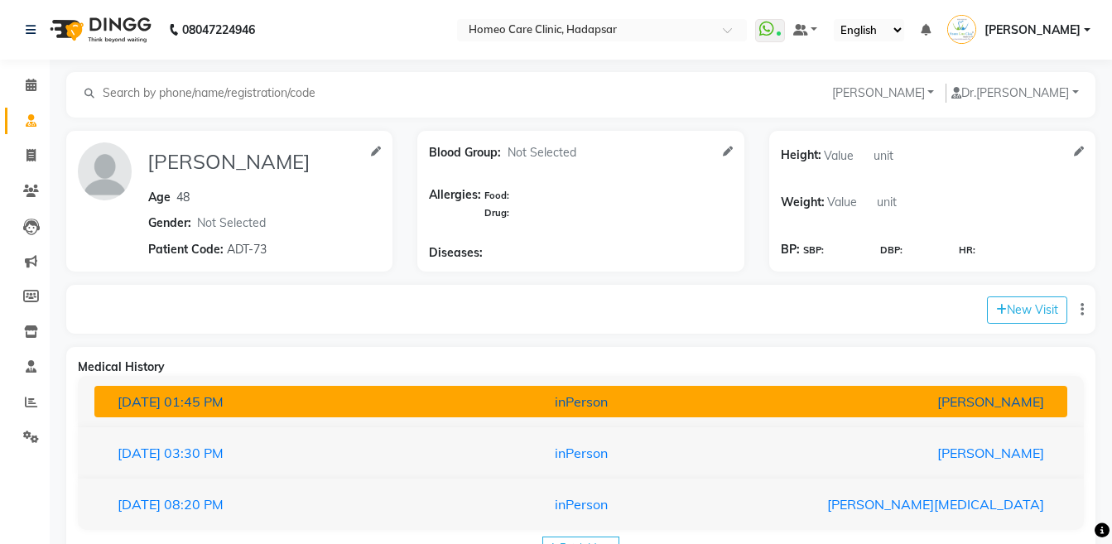
click at [465, 396] on div "inPerson" at bounding box center [580, 401] width 317 height 20
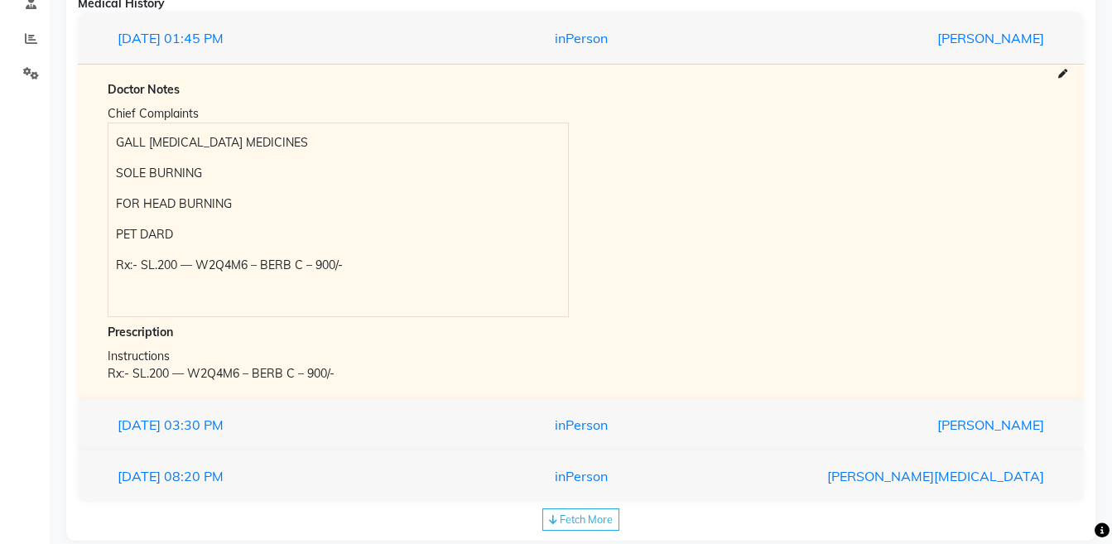
scroll to position [393, 0]
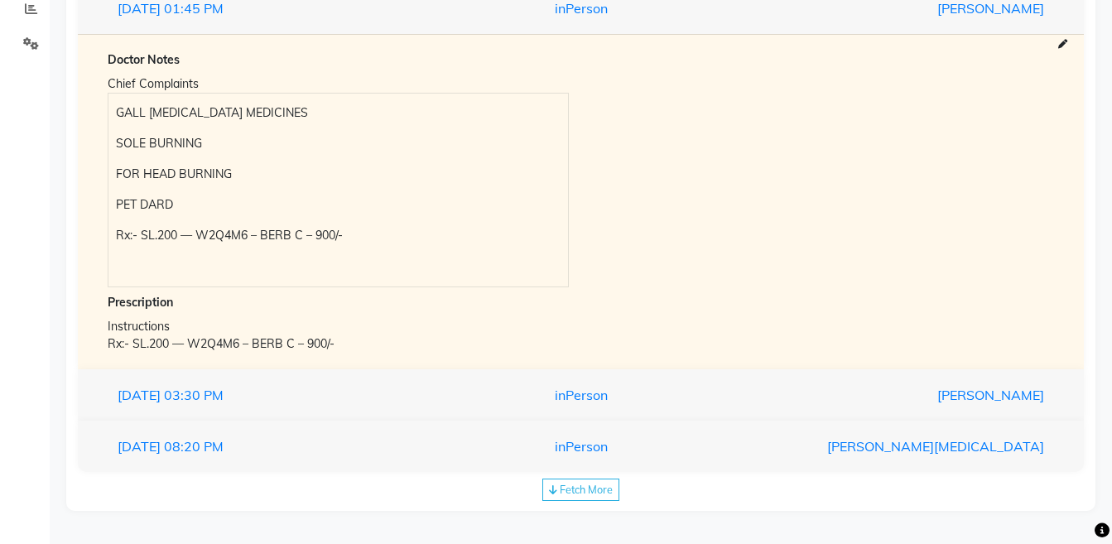
click at [111, 113] on div "GALL BLADDER STONE MEDICINES SOLE BURNING FOR HEAD BURNING PET DARD Rx:- SL.200…" at bounding box center [337, 190] width 459 height 193
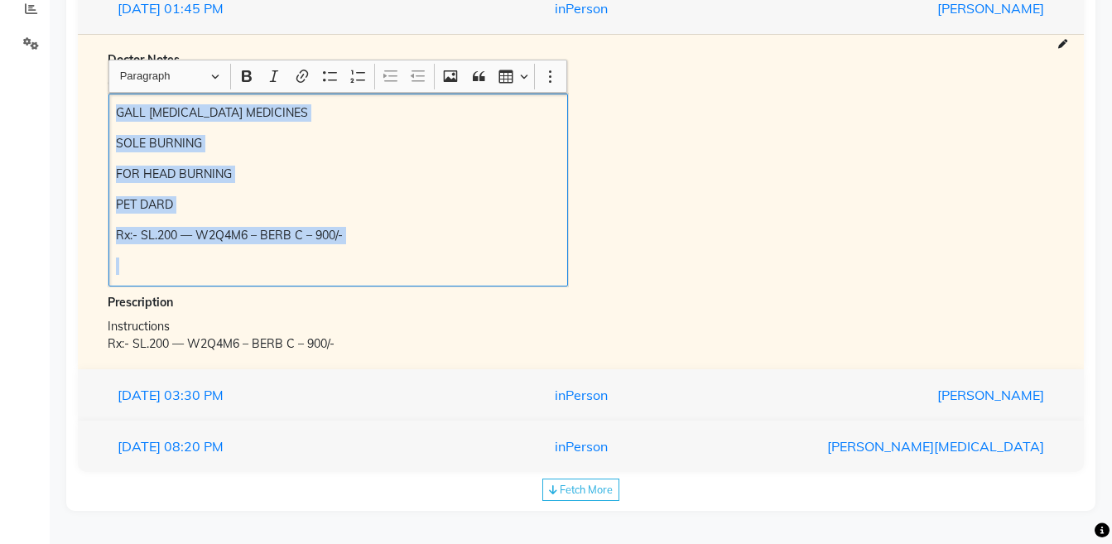
copy div "GALL BLADDER STONE MEDICINES SOLE BURNING FOR HEAD BURNING PET DARD Rx:- SL.200…"
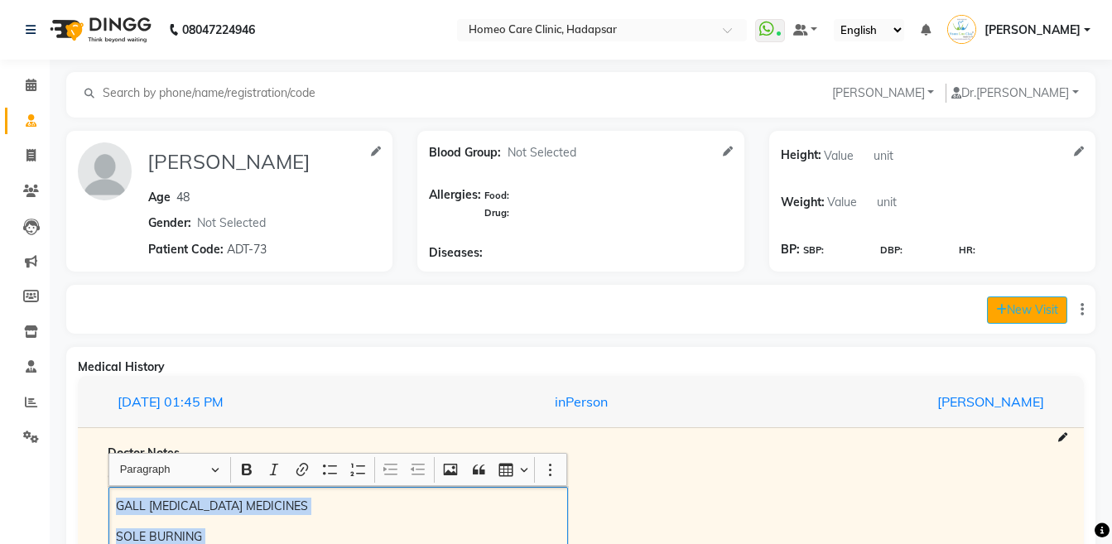
click at [1014, 310] on button "New Visit" at bounding box center [1027, 309] width 80 height 27
select select "1215"
select select "inPerson"
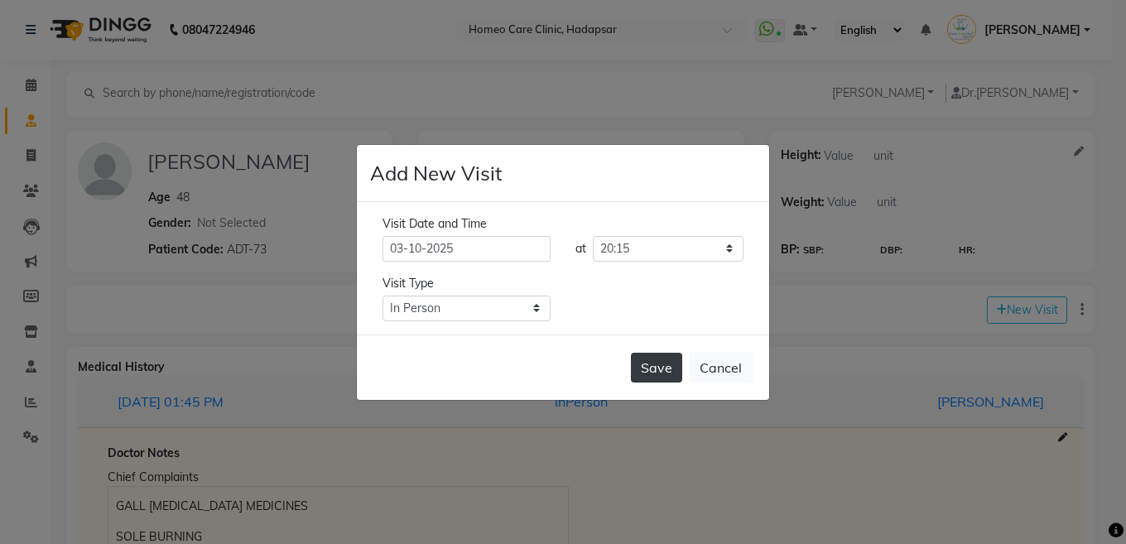
click at [662, 367] on button "Save" at bounding box center [656, 368] width 51 height 30
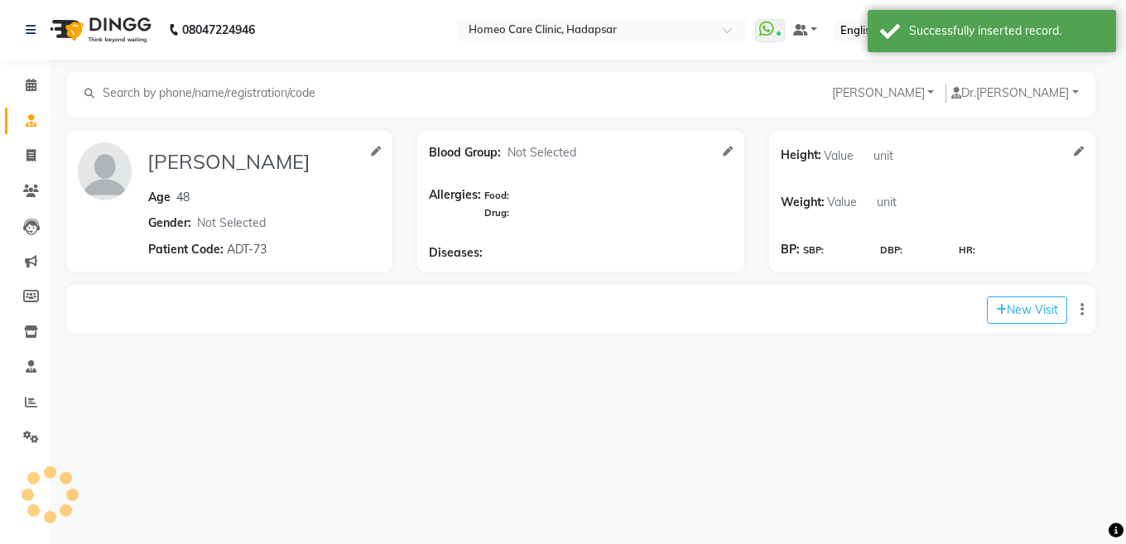
type input "[PERSON_NAME]"
type input "48"
select select "[DEMOGRAPHIC_DATA]"
type input "ADT-73"
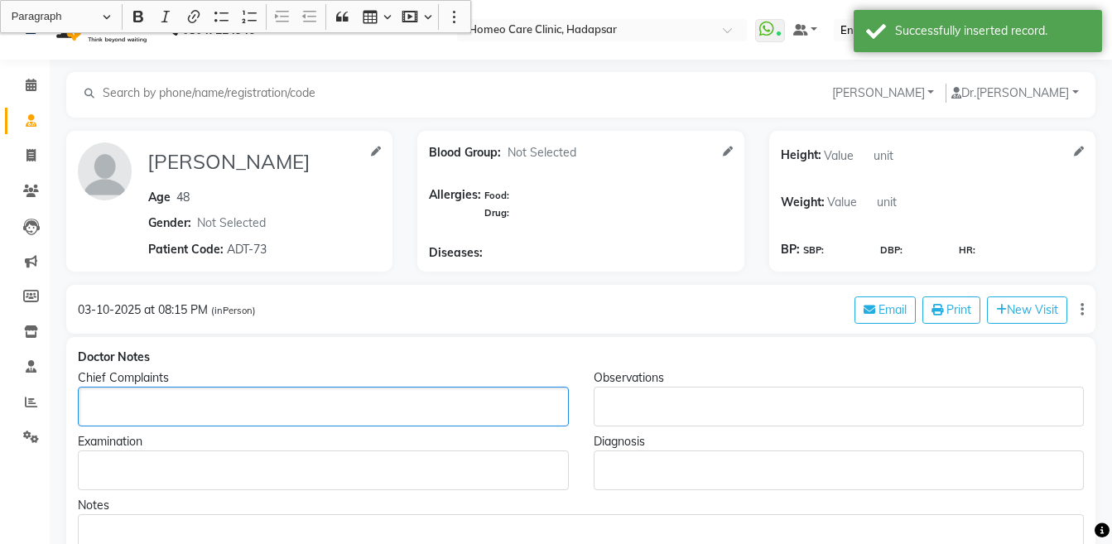
click at [228, 411] on p "Rich Text Editor, main" at bounding box center [322, 406] width 475 height 17
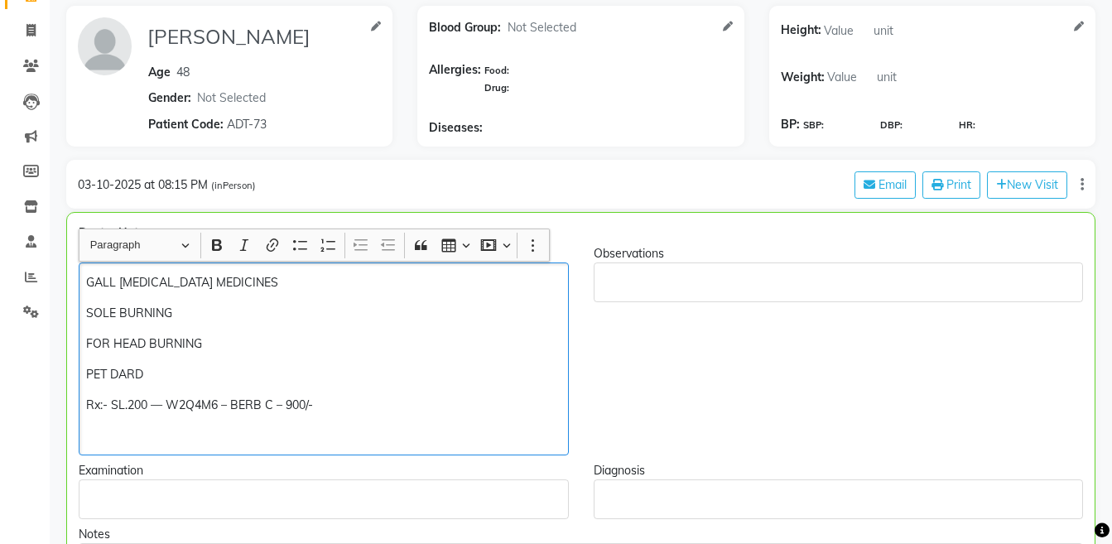
scroll to position [130, 0]
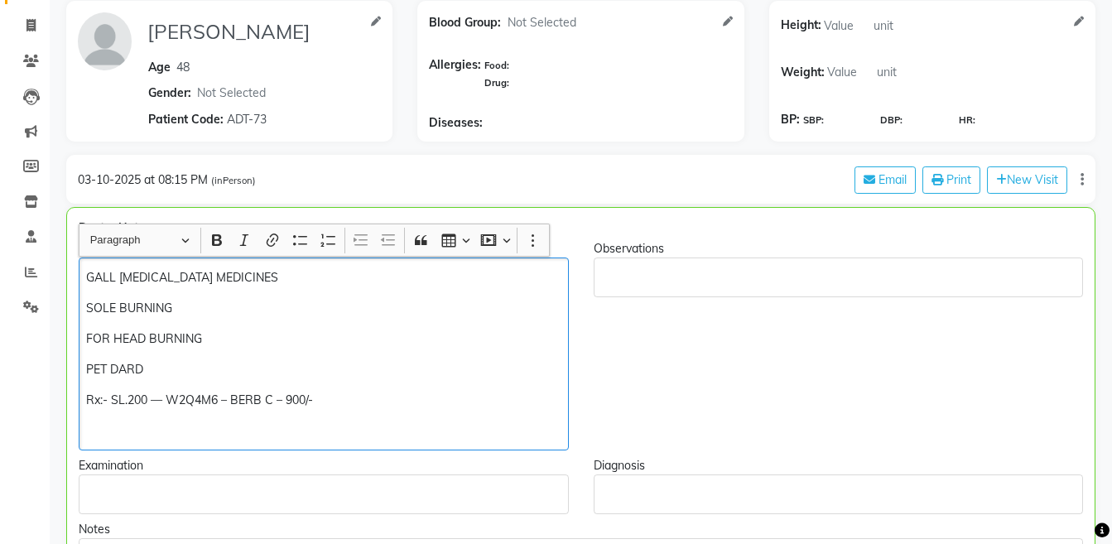
click at [273, 351] on div "GALL BLADDER STONE MEDICINES SOLE BURNING FOR HEAD BURNING PET DARD Rx:- SL.200…" at bounding box center [324, 353] width 490 height 193
click at [276, 400] on p "Rx:- SL.200 — W2Q4M6 – BERB C – 900/-" at bounding box center [323, 399] width 474 height 17
click at [388, 400] on p "Rx:- SL.200 — W2Q4M6 – BERB C (Med) – 900/-" at bounding box center [323, 399] width 474 height 17
copy div "PET DARD — Rx:- SL.200 — W2Q4M6 – BERB C (Med) – 900/-"
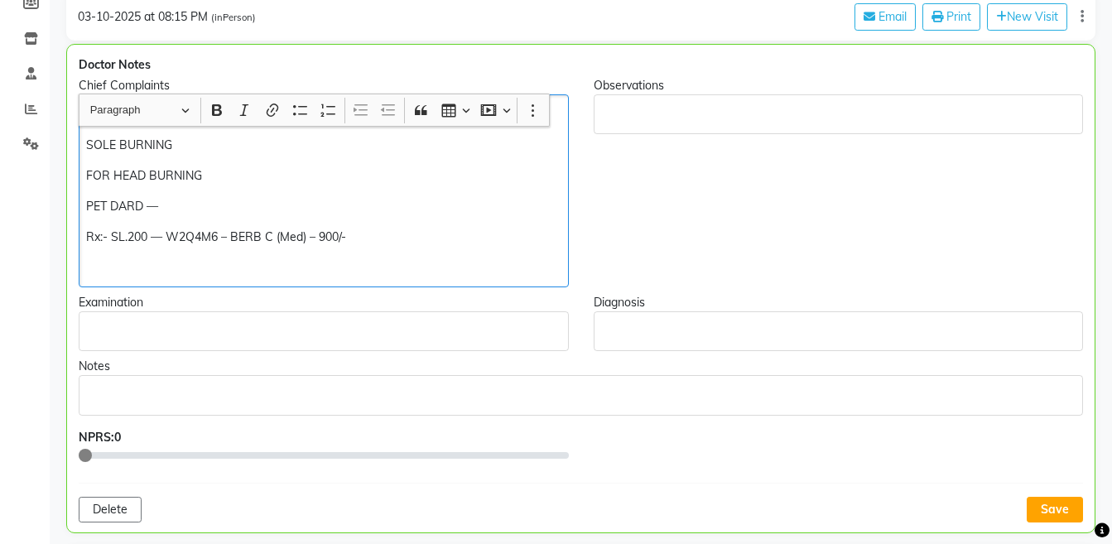
scroll to position [419, 0]
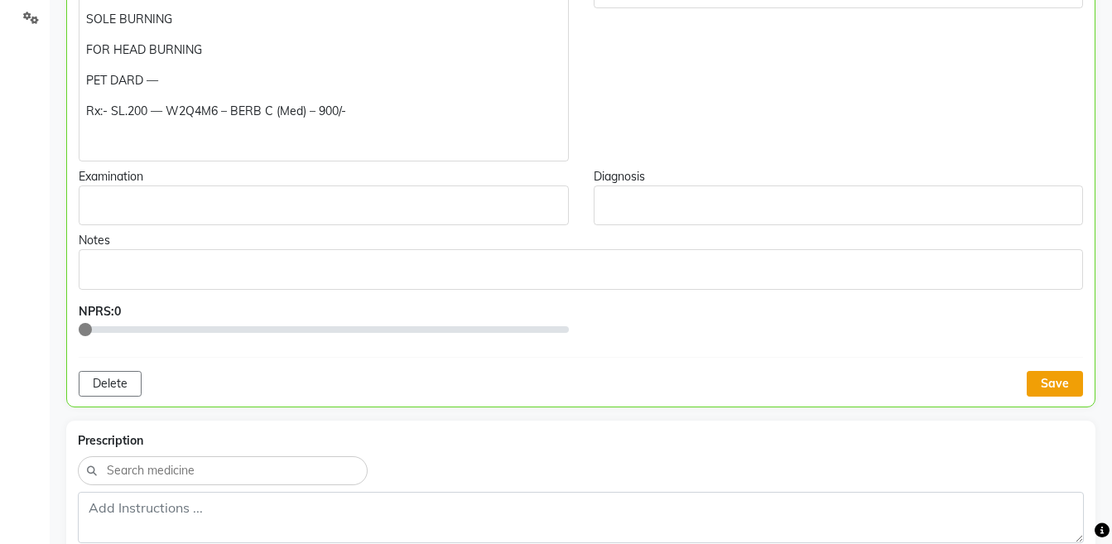
click at [1054, 381] on button "Save" at bounding box center [1054, 384] width 56 height 26
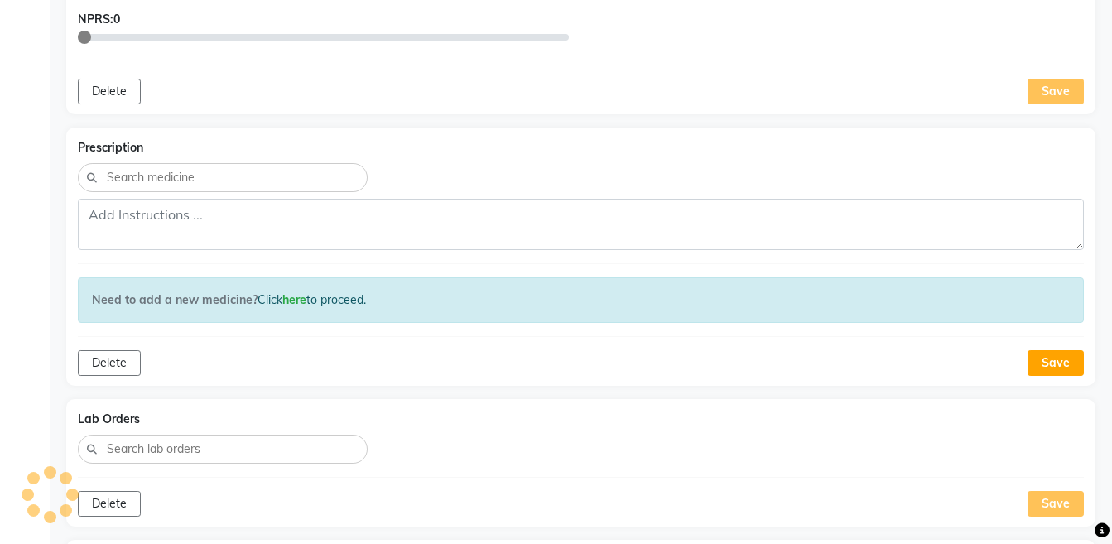
scroll to position [723, 0]
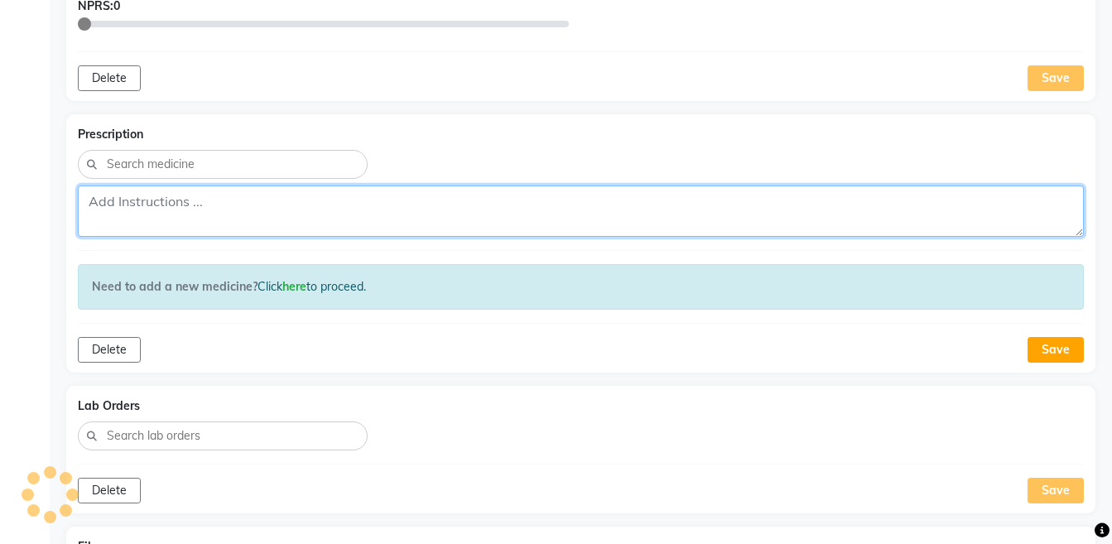
click at [655, 206] on textarea at bounding box center [581, 210] width 1006 height 51
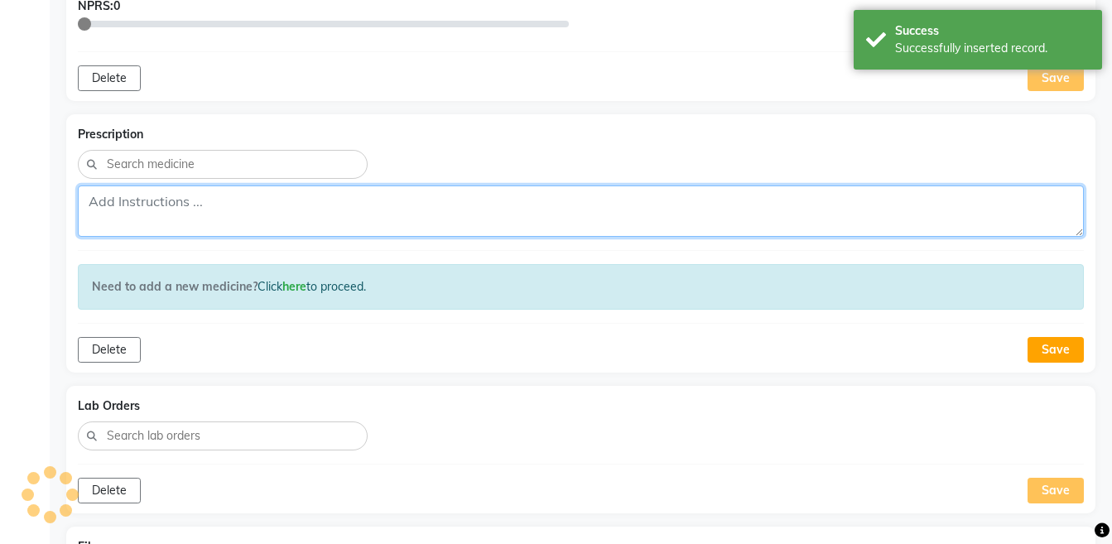
paste textarea "Rx:- SL.200 — W2Q4M6 – BERB C (Med) – 900/-"
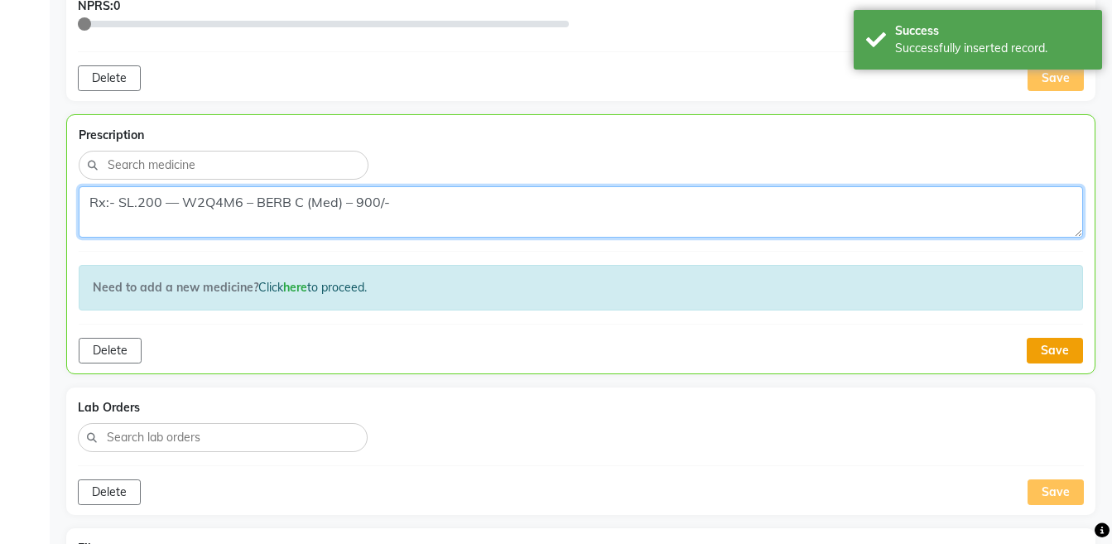
type textarea "Rx:- SL.200 — W2Q4M6 – BERB C (Med) – 900/-"
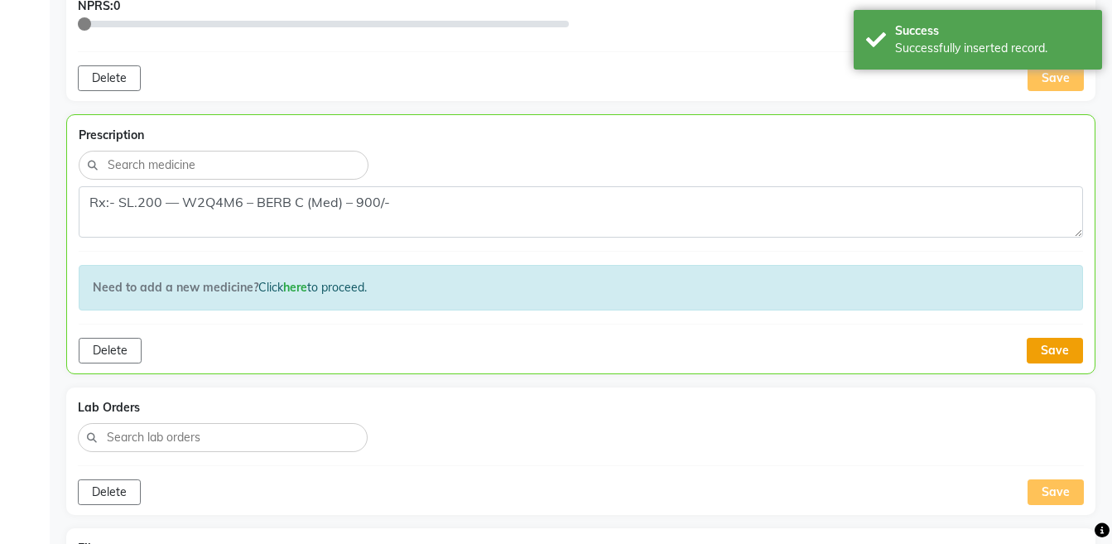
click at [1048, 351] on button "Save" at bounding box center [1054, 351] width 56 height 26
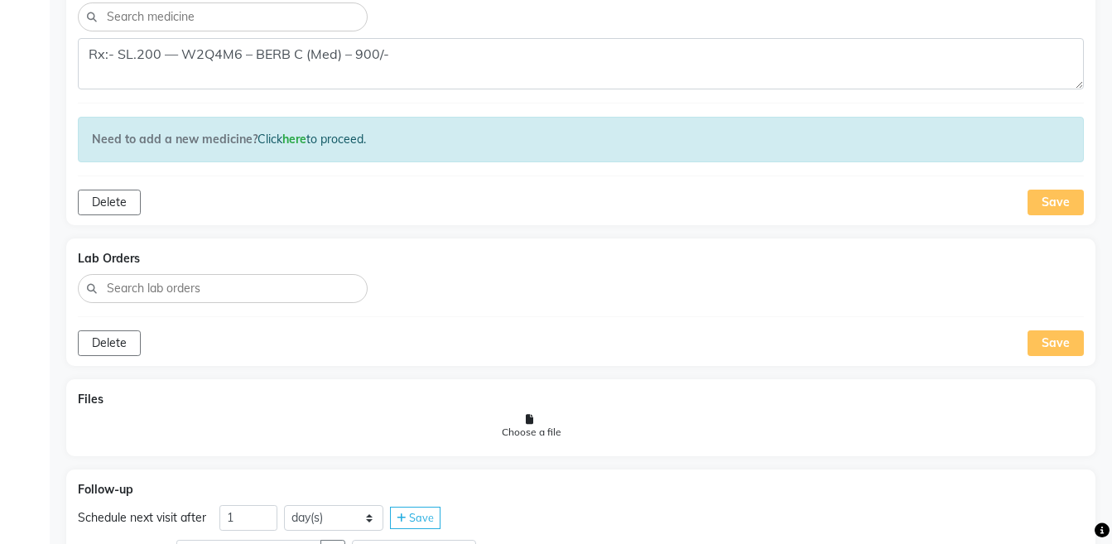
scroll to position [1119, 0]
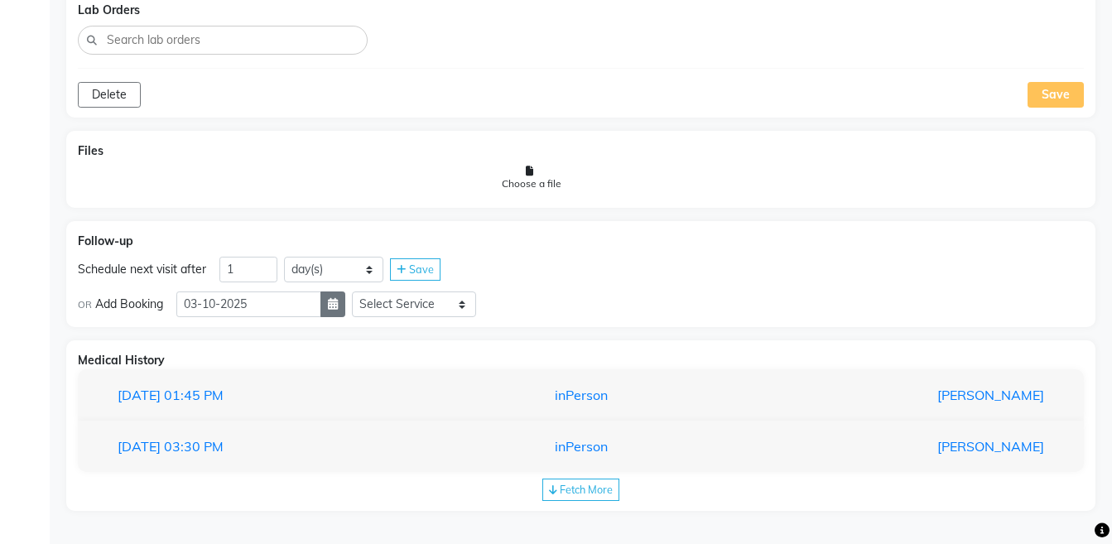
click at [343, 312] on button "button" at bounding box center [332, 304] width 25 height 26
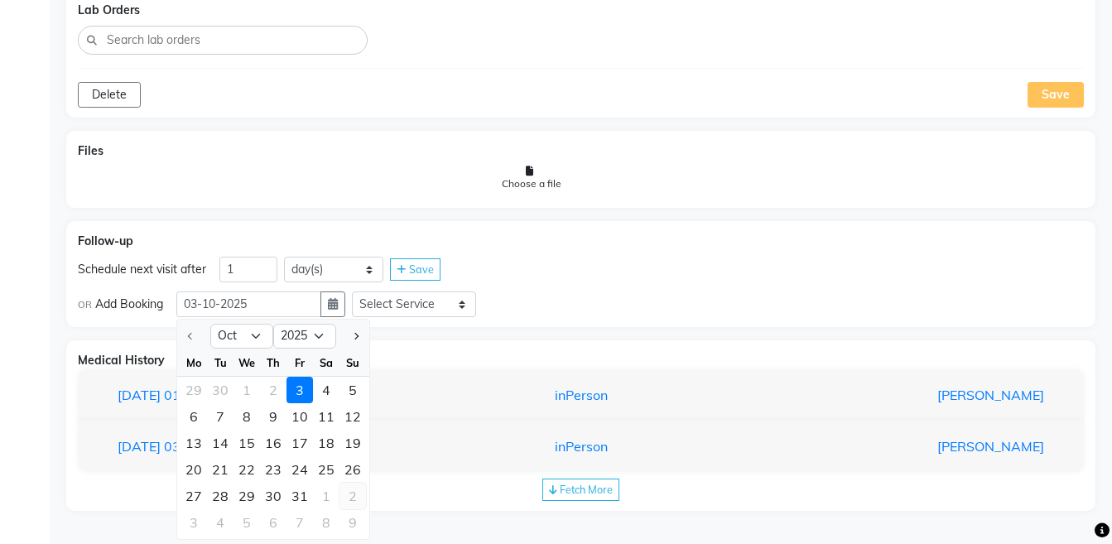
click at [343, 493] on div "2" at bounding box center [352, 496] width 26 height 26
type input "02-11-2025"
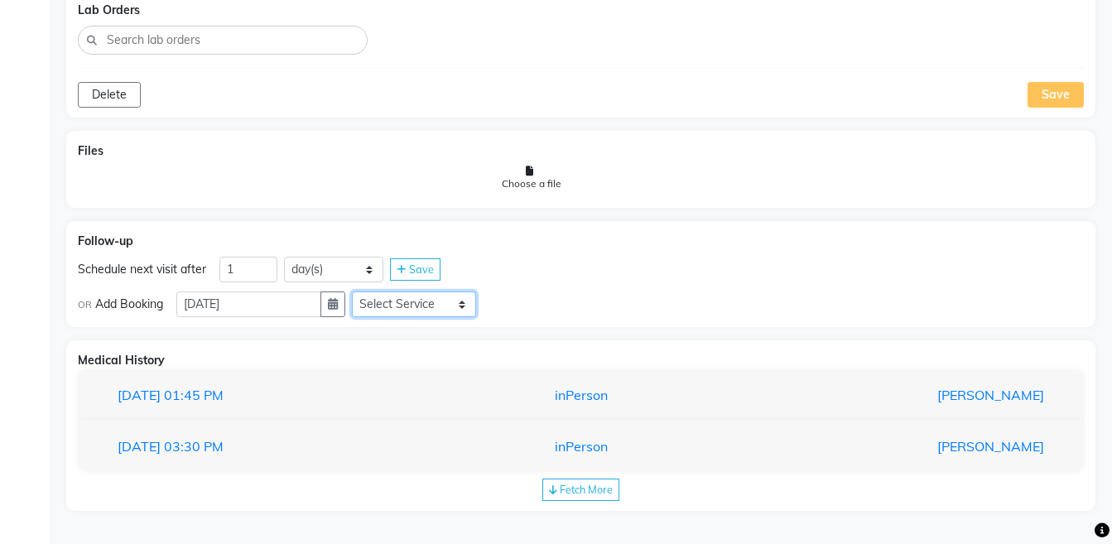
click at [411, 300] on select "Select Service Medicine Medicine 1 Hydra Facial Medi Facial Vampire Facial With…" at bounding box center [414, 304] width 124 height 26
select select "972997"
click at [365, 291] on select "Select Service Medicine Medicine 1 Hydra Facial Medi Facial Vampire Facial With…" at bounding box center [414, 304] width 124 height 26
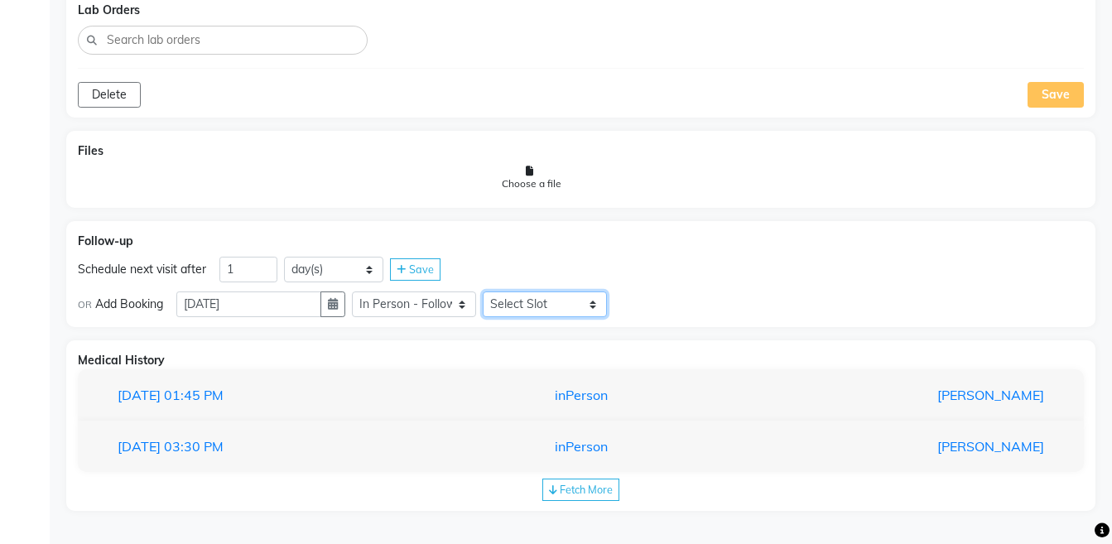
click at [540, 308] on select "Select Slot 10:15 10:30 10:45 11:00 11:15 11:30 11:45 12:00 12:15 12:30 12:45 1…" at bounding box center [545, 304] width 124 height 26
select select "1260"
click at [496, 291] on select "Select Slot 10:15 10:30 10:45 11:00 11:15 11:30 11:45 12:00 12:15 12:30 12:45 1…" at bounding box center [545, 304] width 124 height 26
click at [646, 297] on span "Save" at bounding box center [644, 303] width 25 height 13
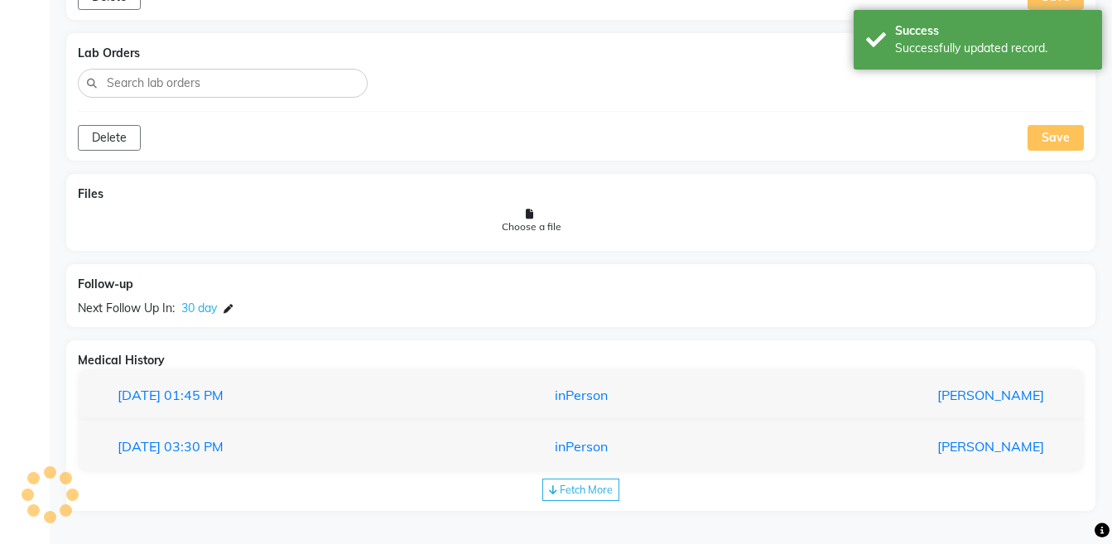
scroll to position [1076, 0]
click at [646, 297] on div "Follow-up Next Follow Up In: 30 day" at bounding box center [580, 295] width 1029 height 63
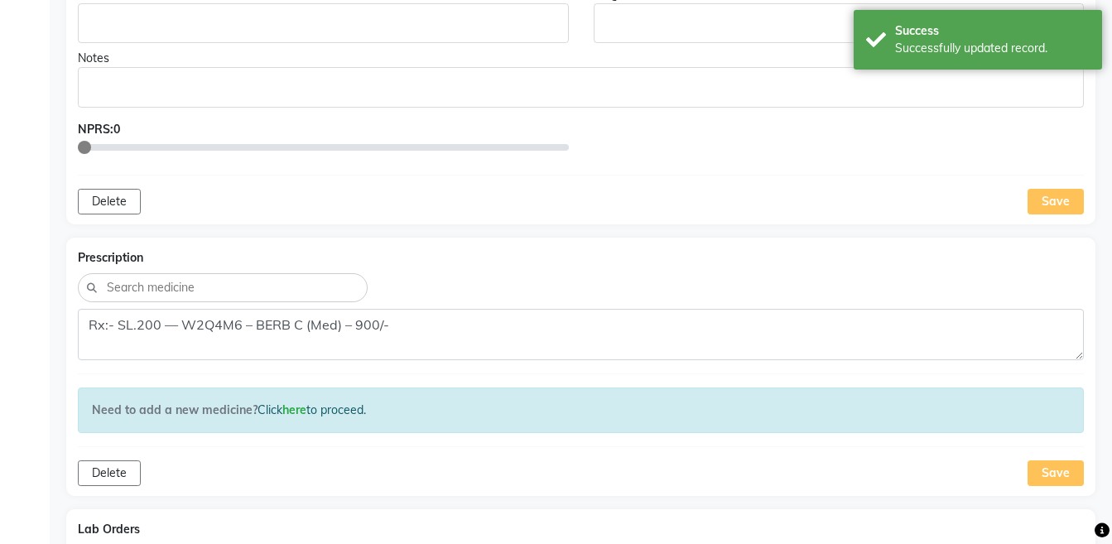
scroll to position [0, 0]
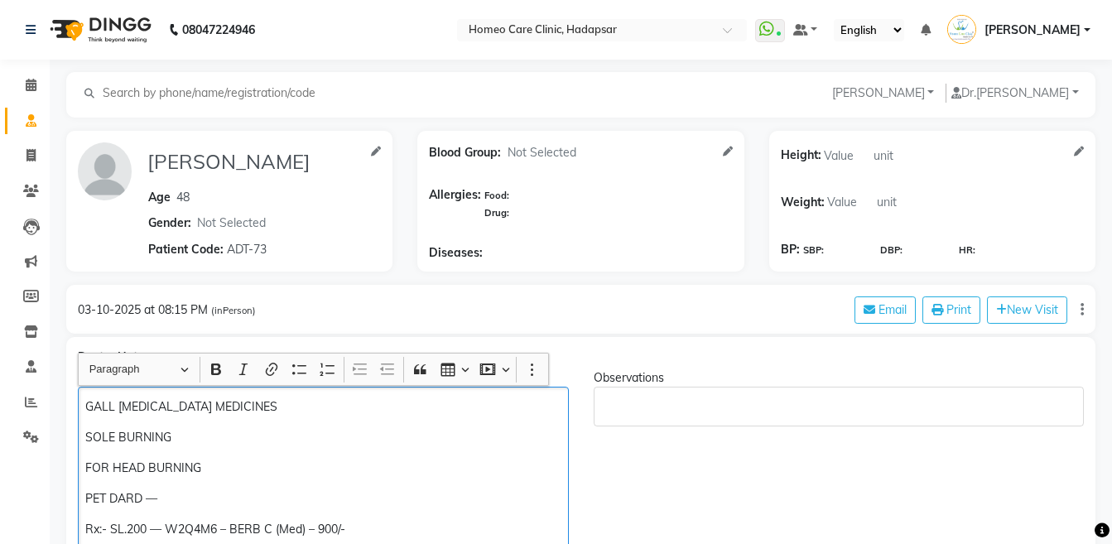
click at [84, 492] on div "GALL BLADDER STONE MEDICINES SOLE BURNING FOR HEAD BURNING PET DARD — Rx:- SL.2…" at bounding box center [323, 483] width 491 height 193
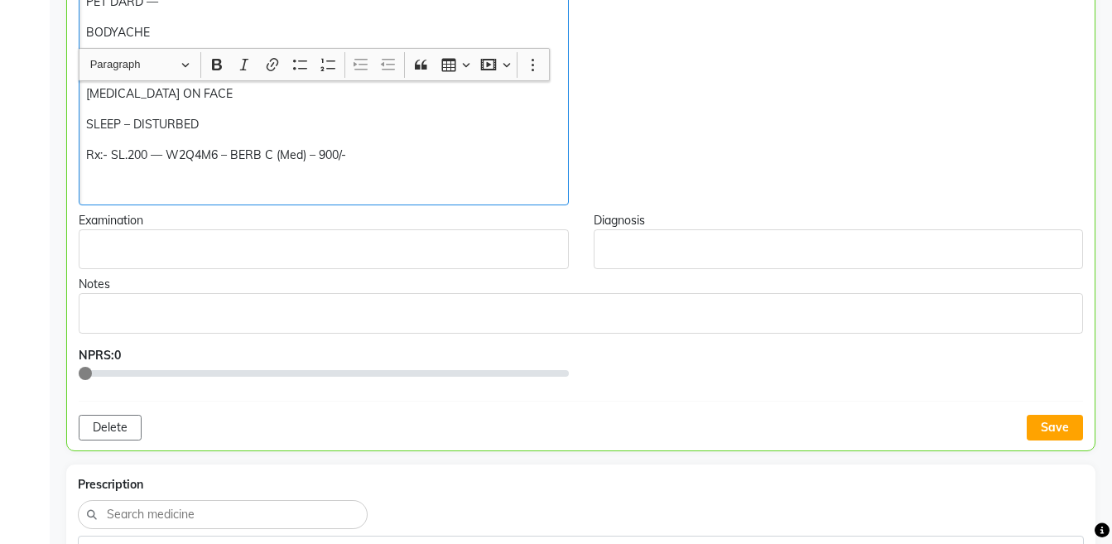
scroll to position [582, 0]
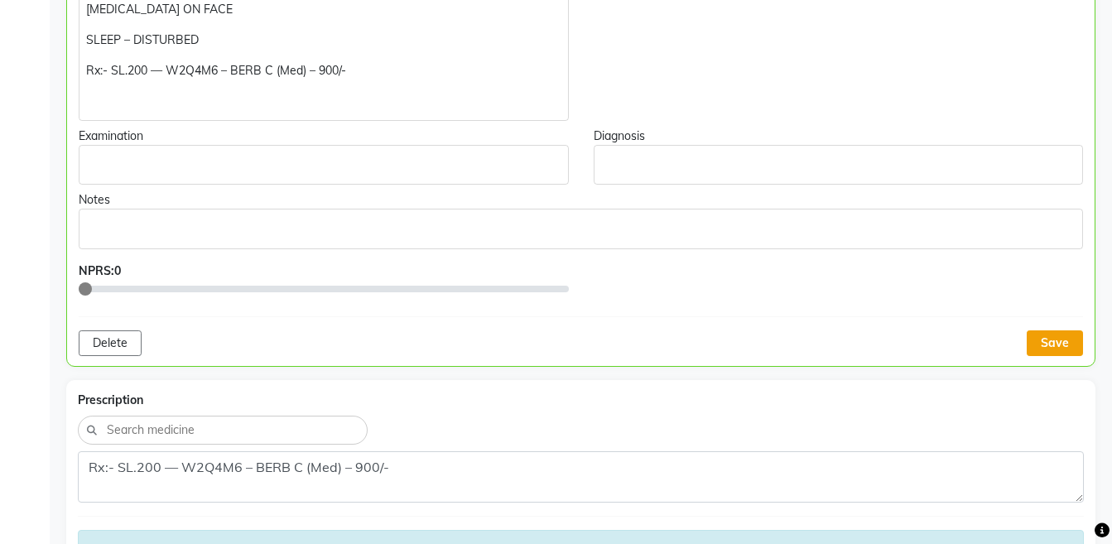
click at [1053, 344] on button "Save" at bounding box center [1054, 343] width 56 height 26
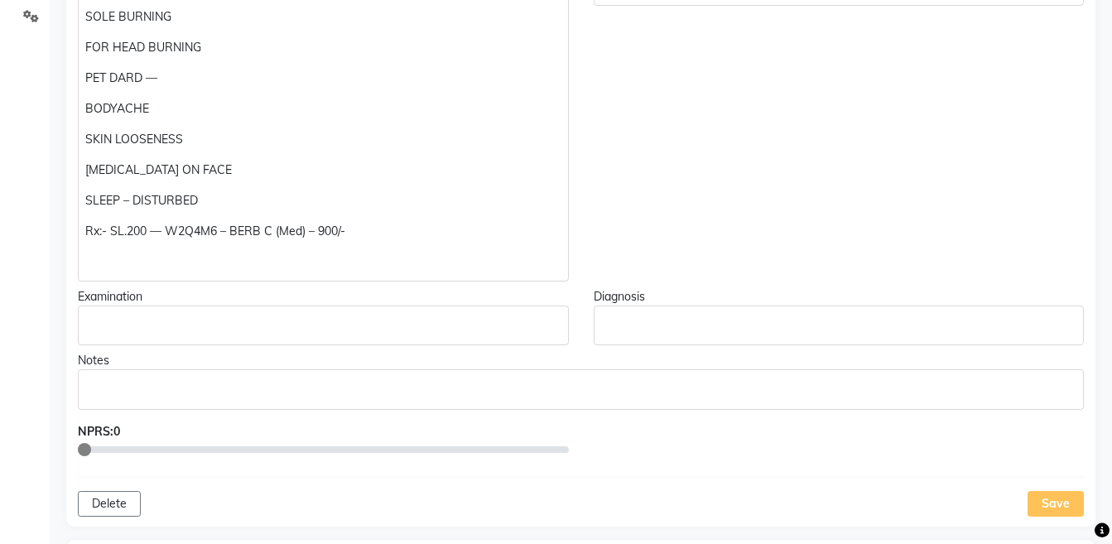
scroll to position [446, 0]
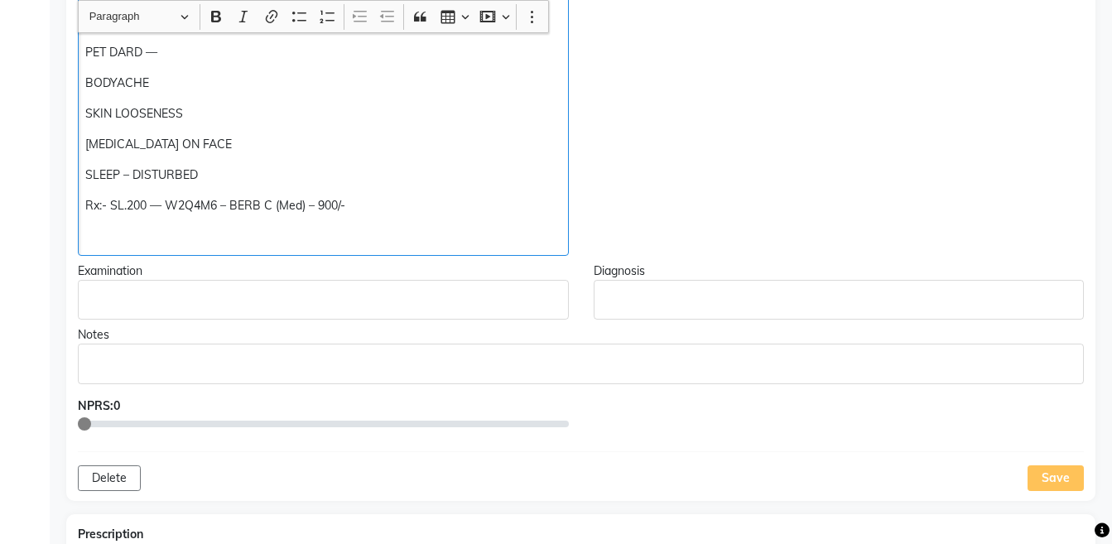
click at [373, 208] on p "Rx:- SL.200 — W2Q4M6 – BERB C (Med) – 900/-" at bounding box center [322, 205] width 475 height 17
copy div "SLEEP – DISTURBED Rx:- SL.200 — W2Q4M6 – BERB C (Med) – 900/-"
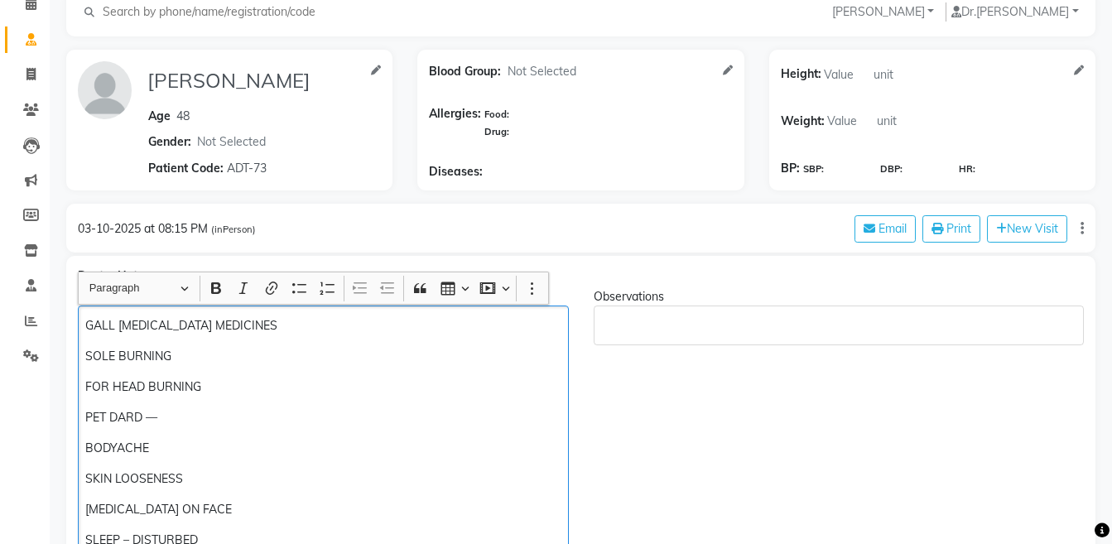
scroll to position [0, 0]
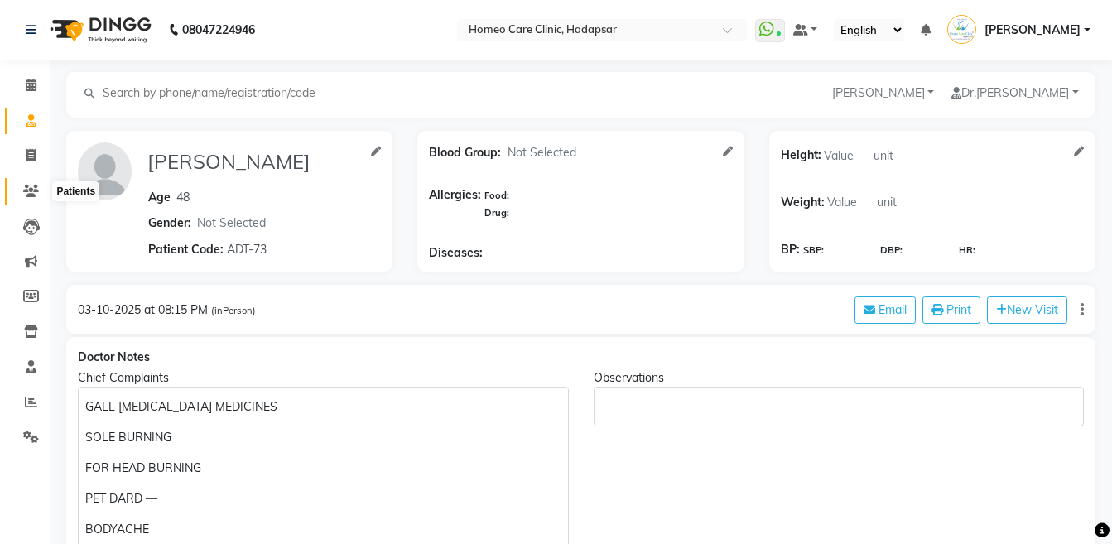
click at [32, 194] on icon at bounding box center [31, 191] width 16 height 12
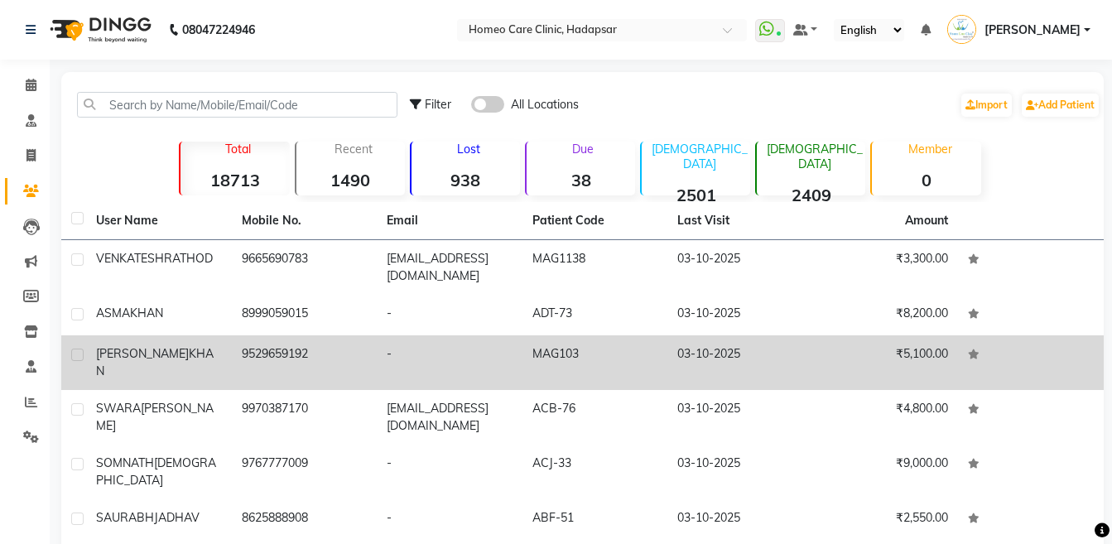
click at [127, 370] on td "[PERSON_NAME]" at bounding box center [159, 362] width 146 height 55
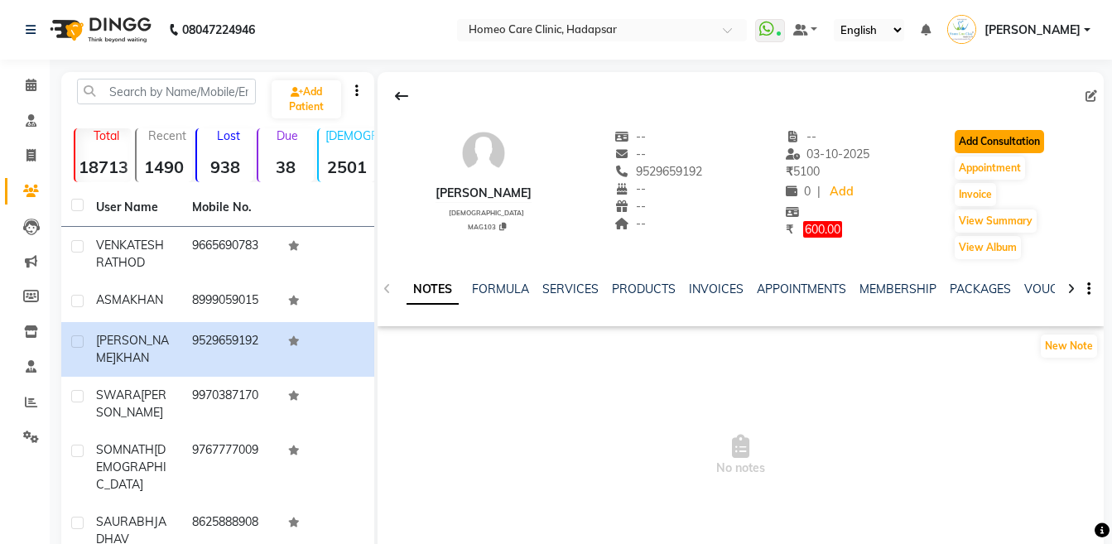
click at [957, 142] on button "Add Consultation" at bounding box center [998, 141] width 89 height 23
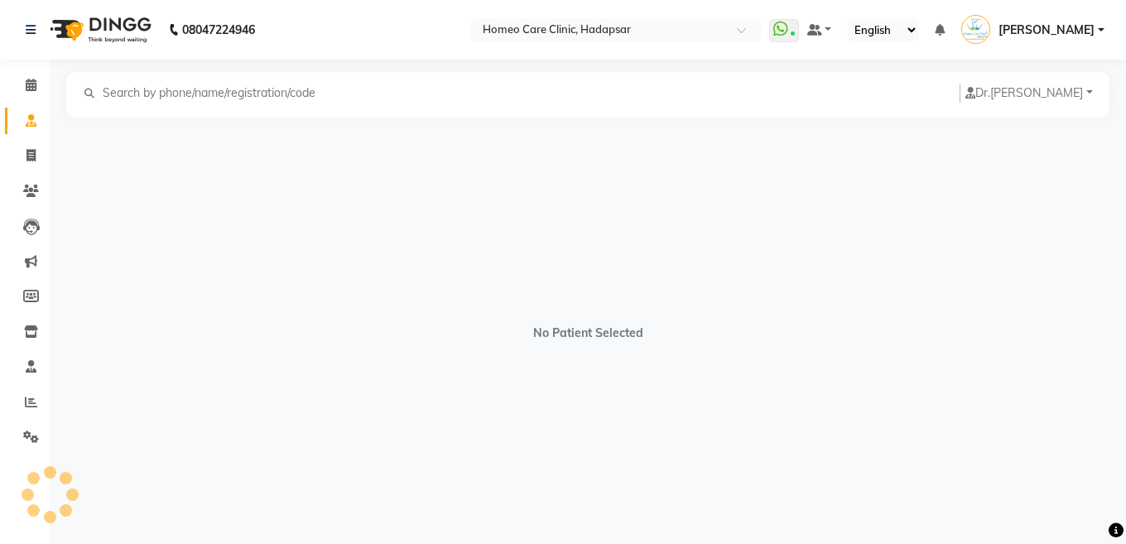
select select "[DEMOGRAPHIC_DATA]"
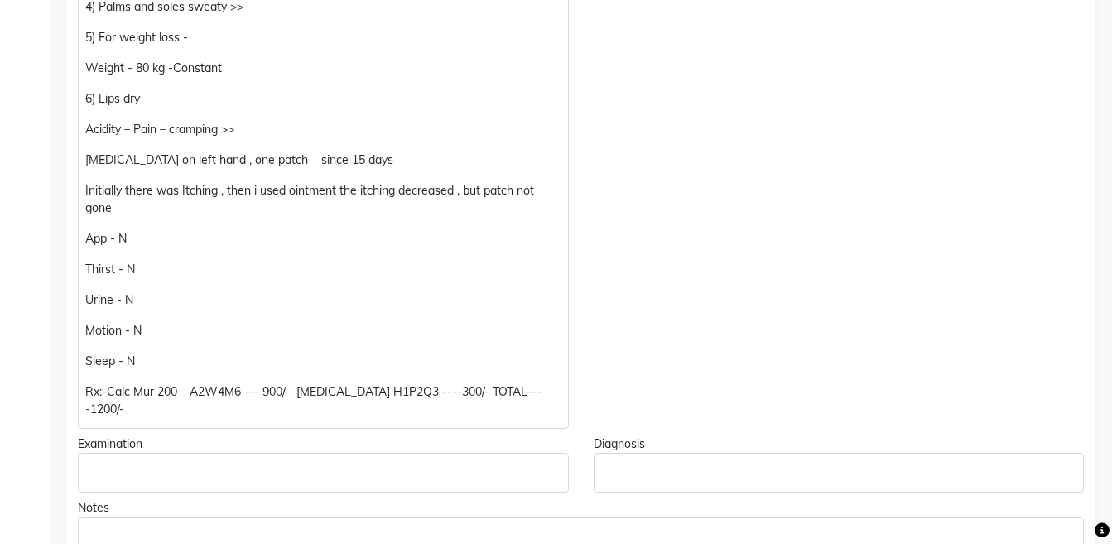
scroll to position [573, 0]
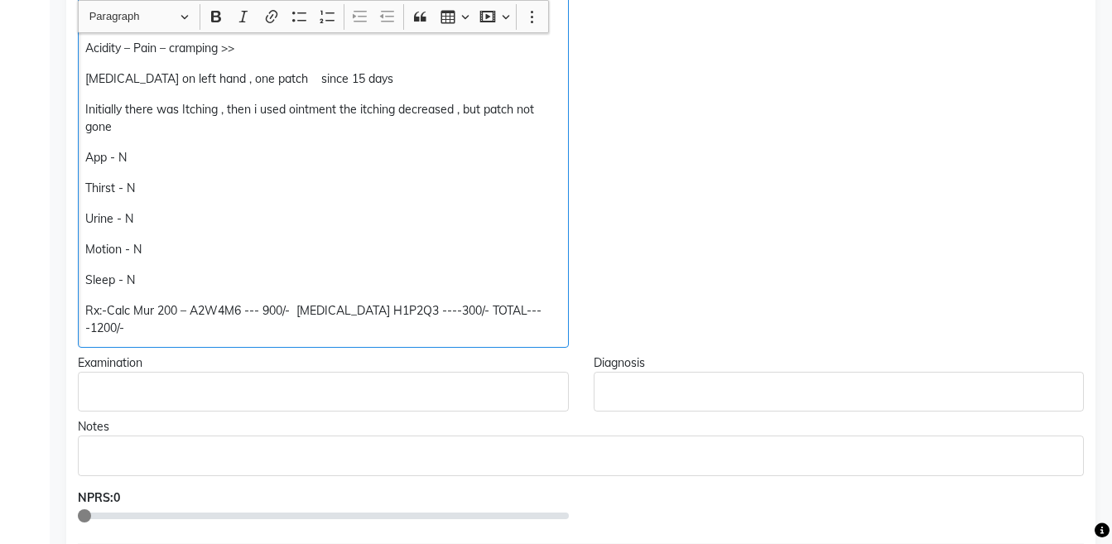
click at [296, 304] on p "Rx:-Calc Mur 200 – A2W4M6 --- 900/- FUNGAL INFECTION H1P2Q3 ----300/- TOTAL----…" at bounding box center [322, 319] width 475 height 35
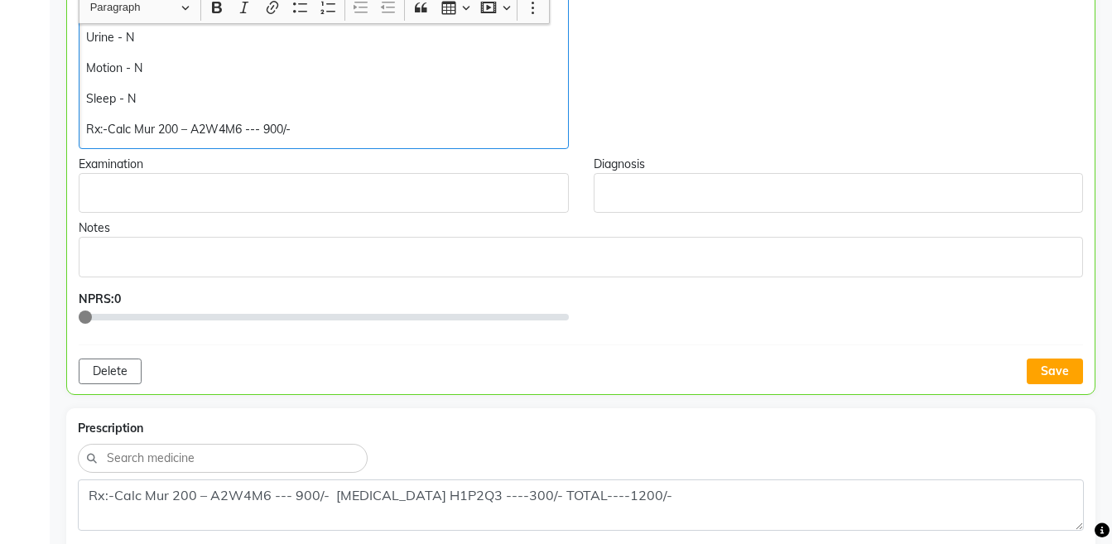
scroll to position [761, 0]
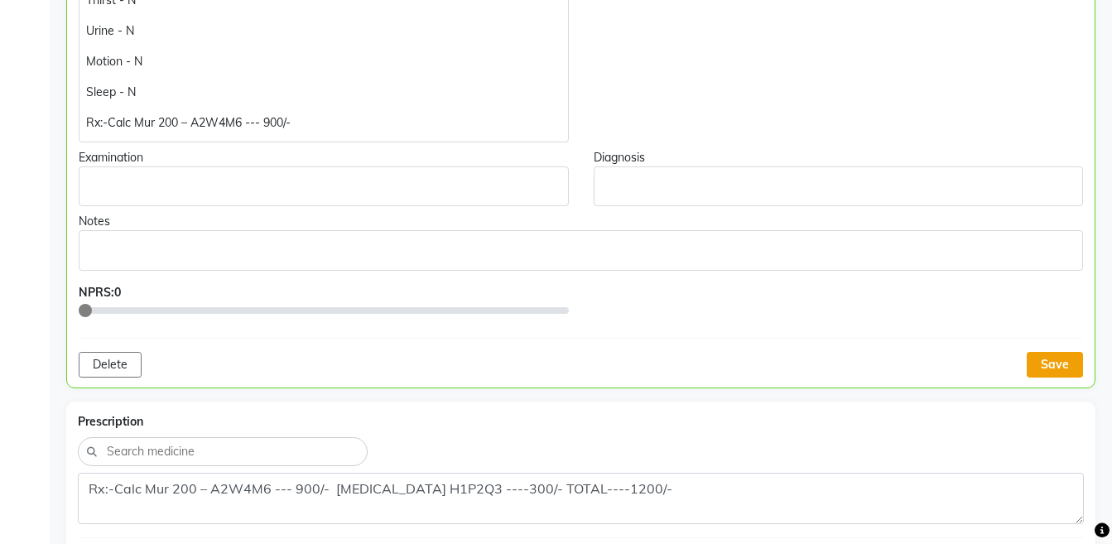
click at [1050, 363] on button "Save" at bounding box center [1054, 365] width 56 height 26
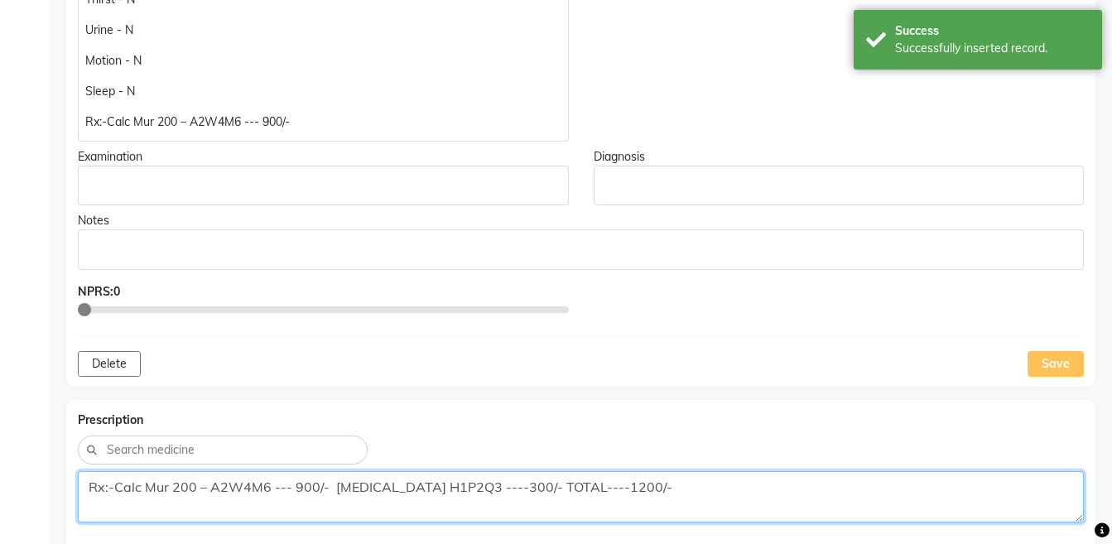
click at [946, 486] on textarea "Rx:-Calc Mur 200 – A2W4M6 --- 900/- FUNGAL INFECTION H1P2Q3 ----300/- TOTAL----…" at bounding box center [581, 496] width 1006 height 51
paste textarea
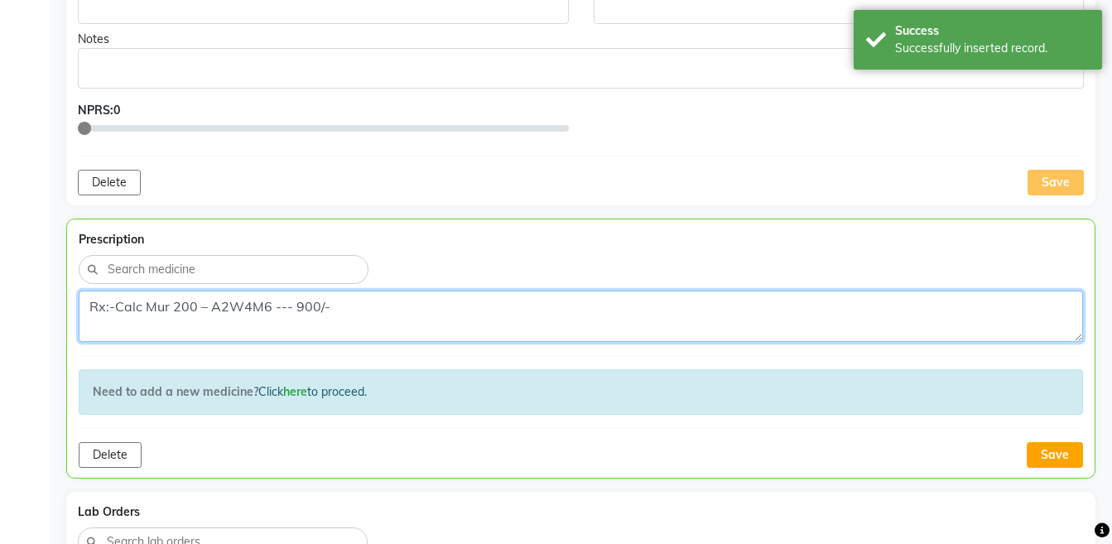
scroll to position [978, 0]
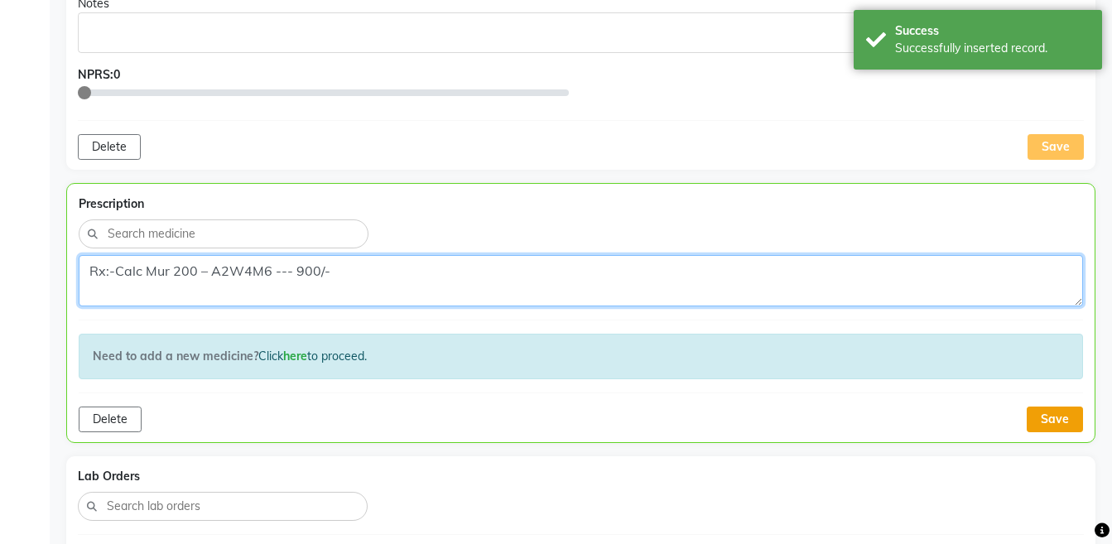
type textarea "Rx:-Calc Mur 200 – A2W4M6 --- 900/-"
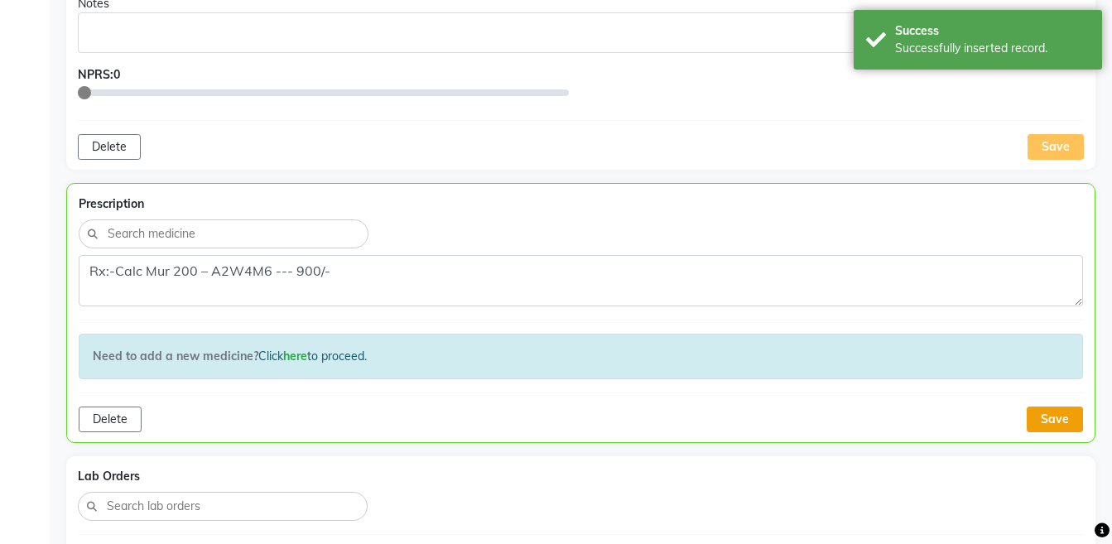
click at [1056, 422] on button "Save" at bounding box center [1054, 419] width 56 height 26
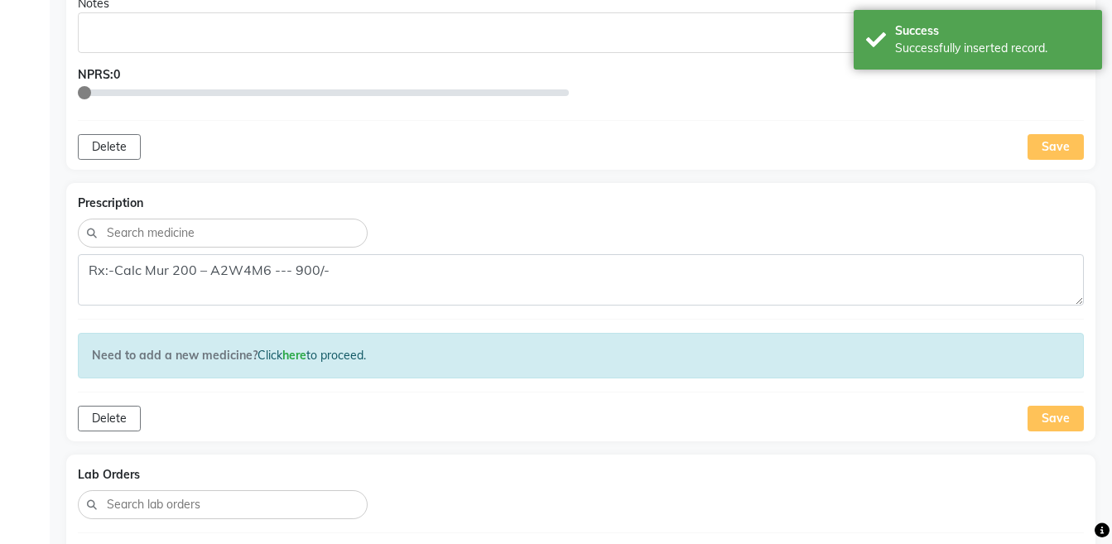
scroll to position [0, 0]
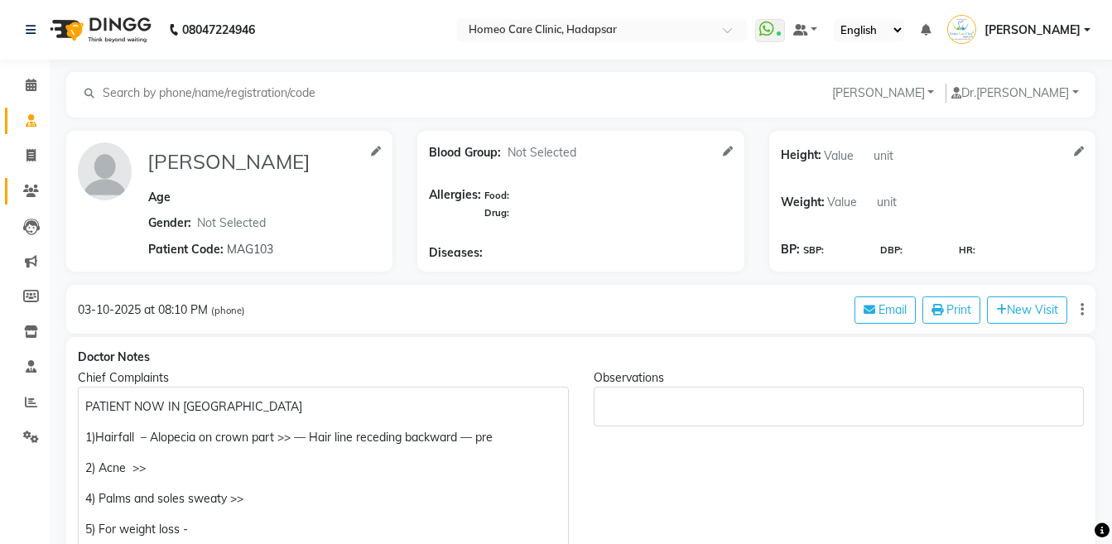
click at [31, 203] on link "Patients" at bounding box center [25, 191] width 40 height 27
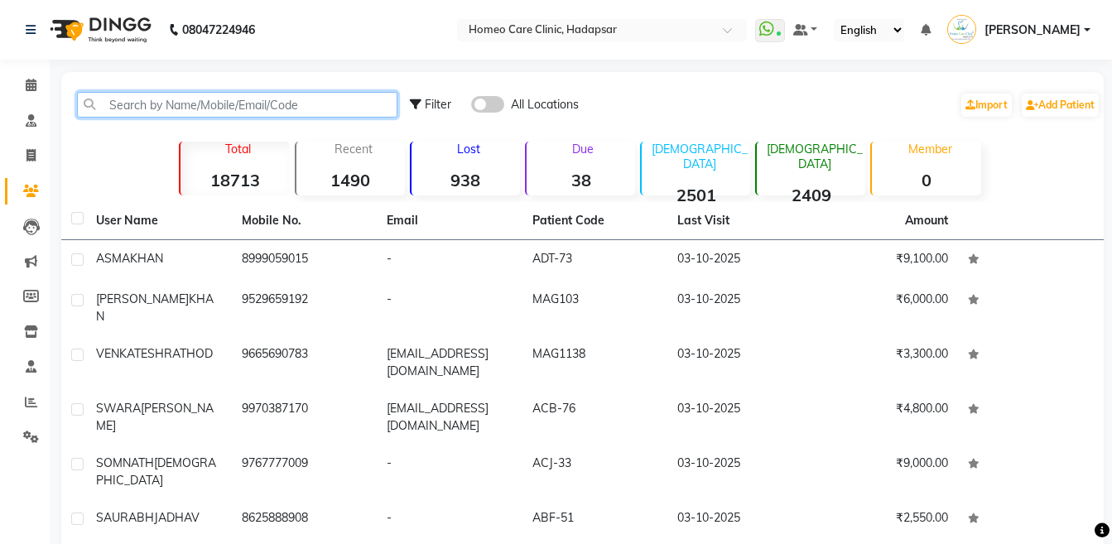
click at [209, 113] on input "text" at bounding box center [237, 105] width 320 height 26
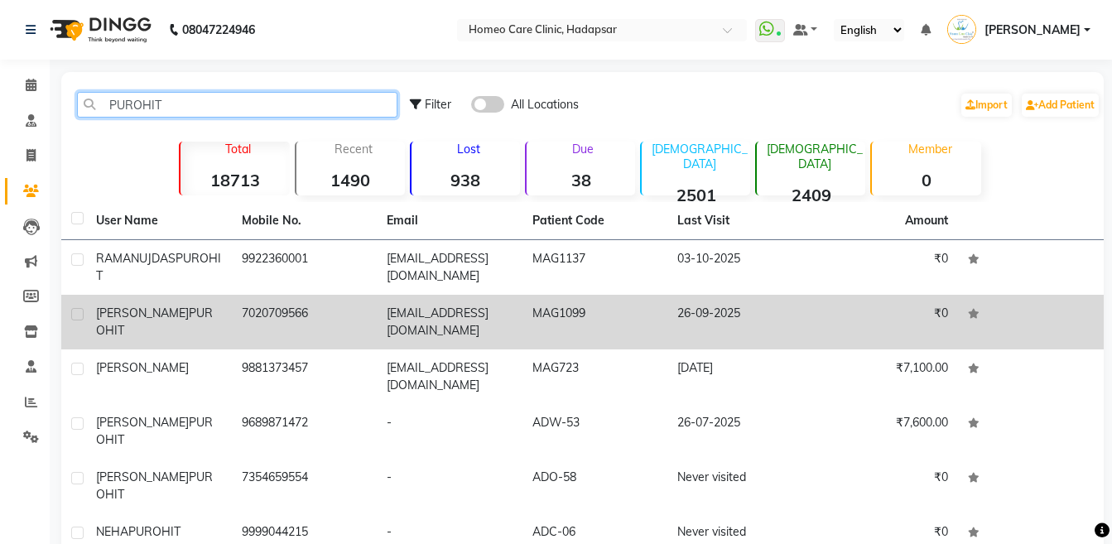
type input "PUROHIT"
click at [189, 311] on span "[PERSON_NAME]" at bounding box center [142, 312] width 93 height 15
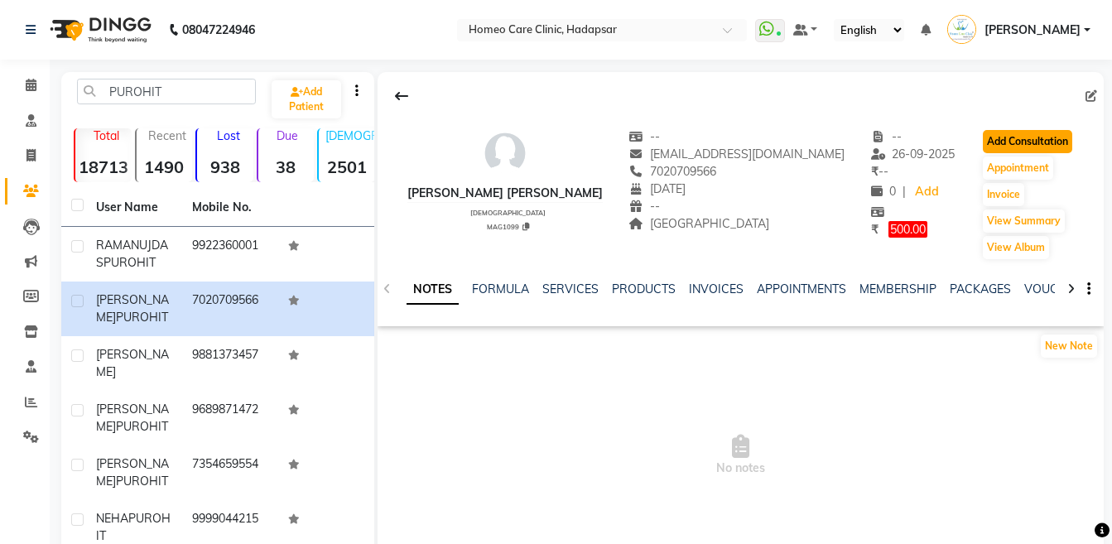
click at [996, 142] on button "Add Consultation" at bounding box center [1026, 141] width 89 height 23
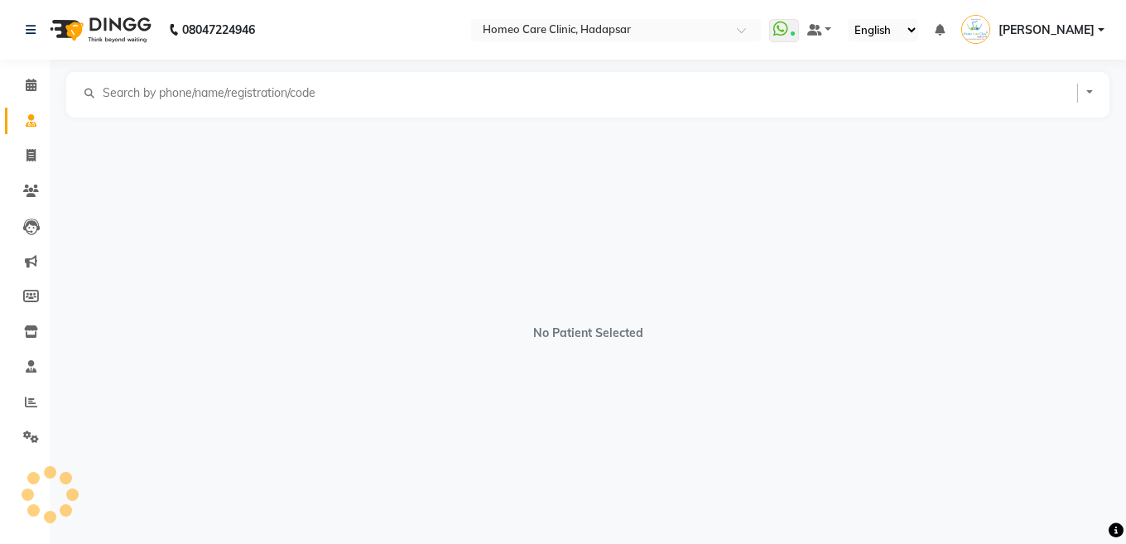
select select "[DEMOGRAPHIC_DATA]"
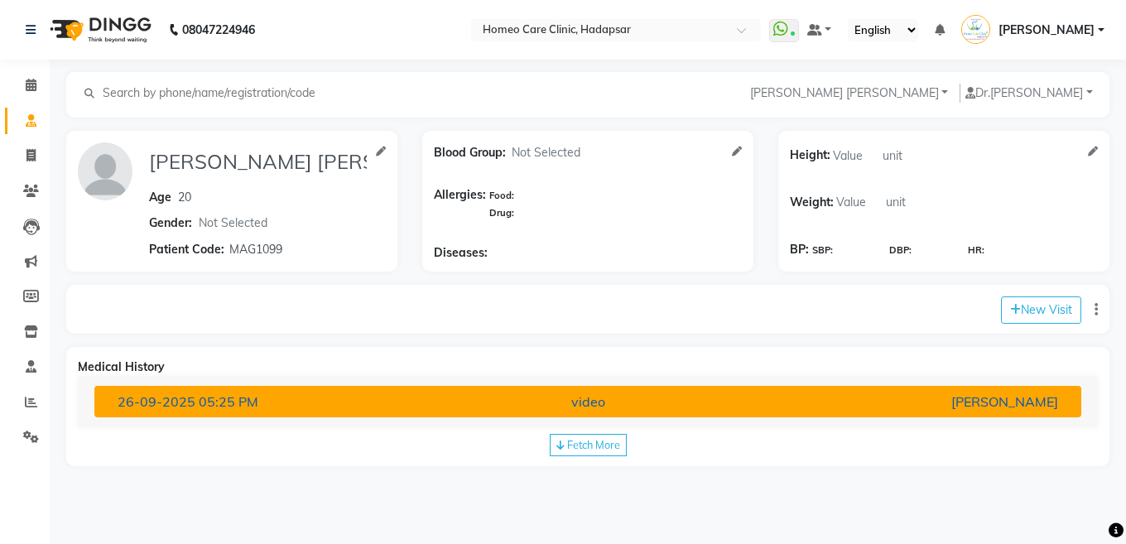
click at [699, 408] on div "video" at bounding box center [588, 401] width 322 height 20
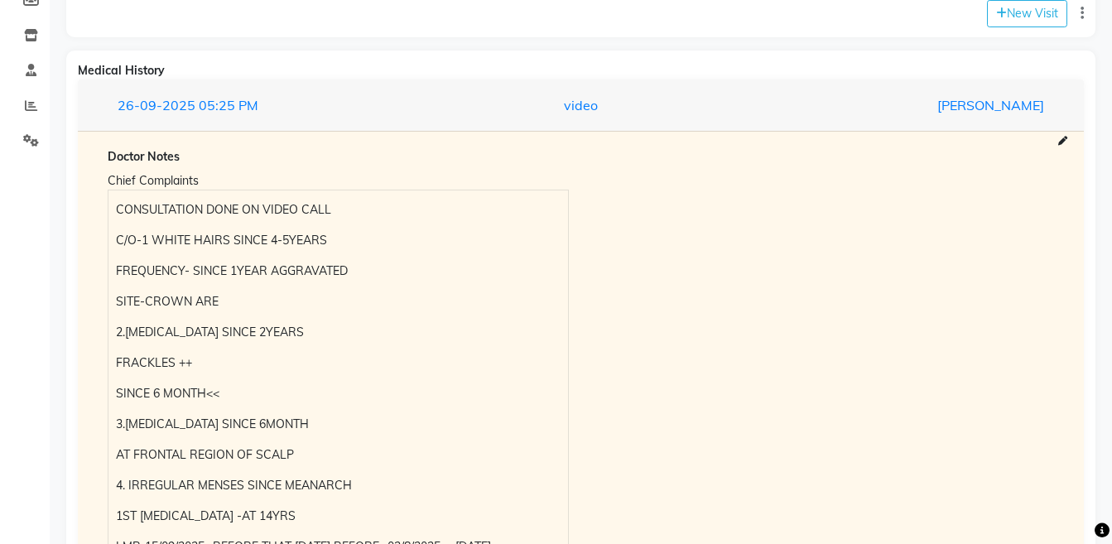
scroll to position [291, 0]
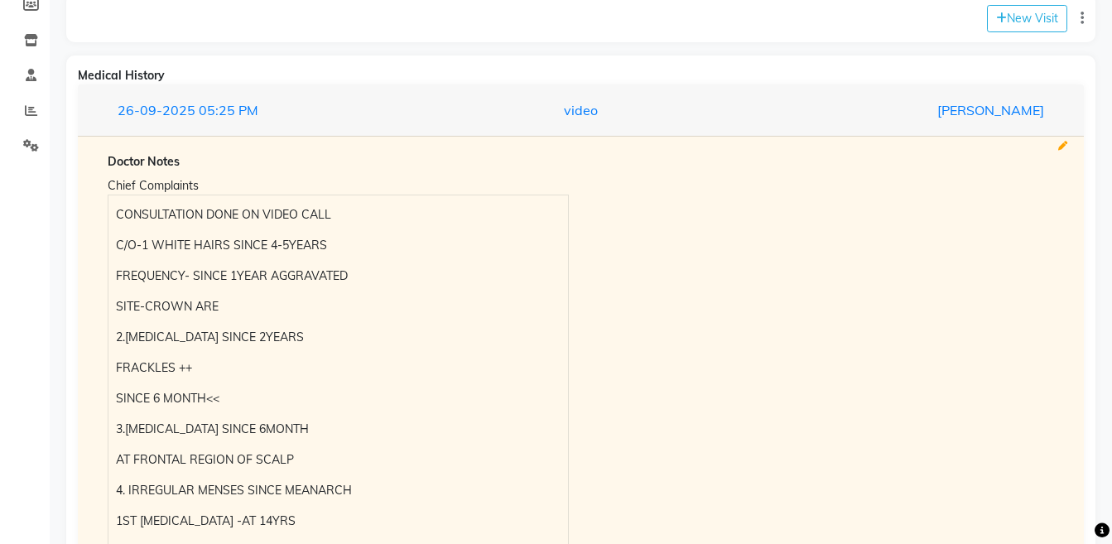
click at [1060, 146] on icon at bounding box center [1062, 146] width 9 height 9
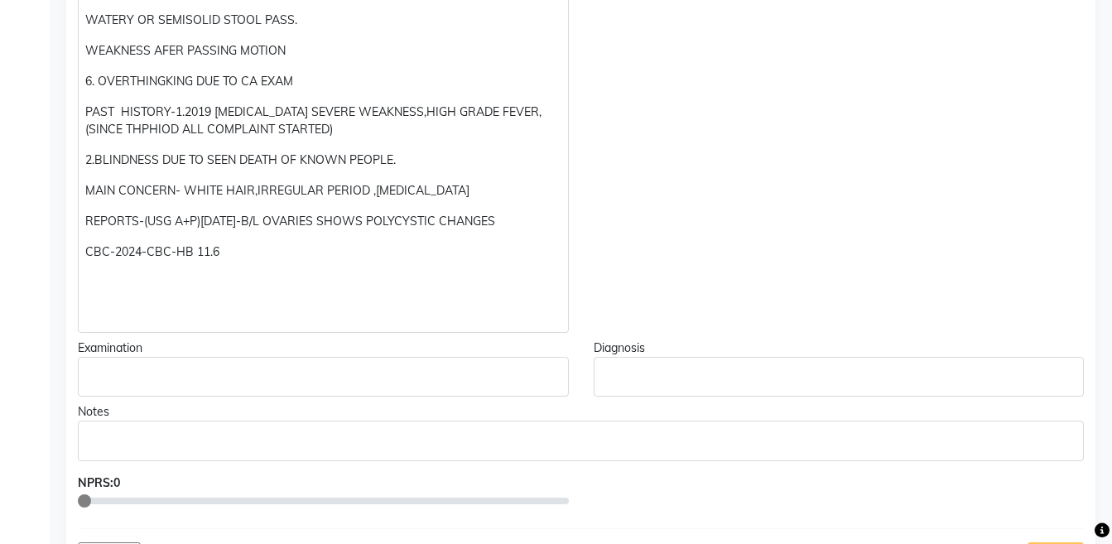
scroll to position [893, 0]
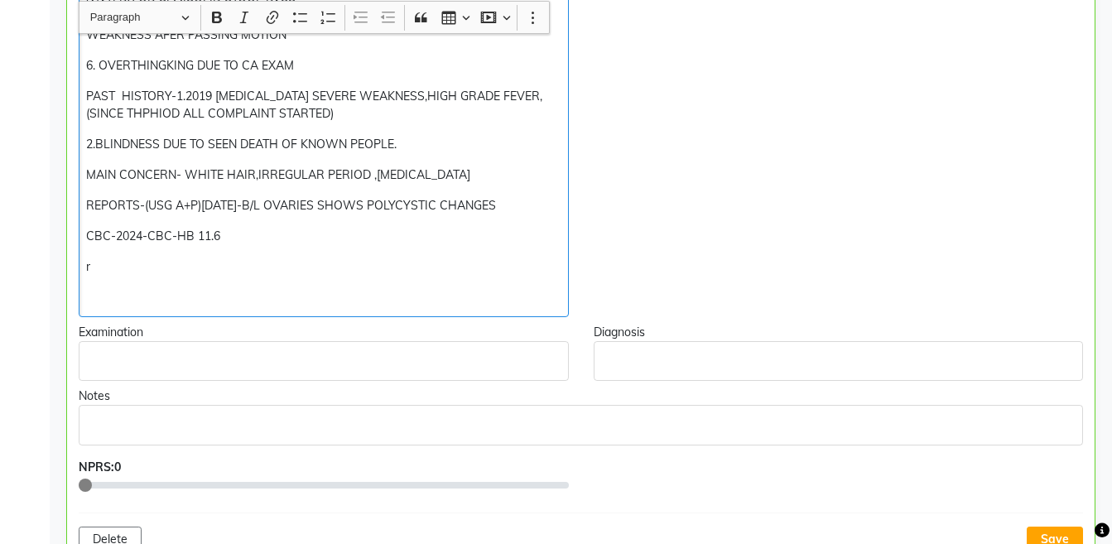
scroll to position [894, 0]
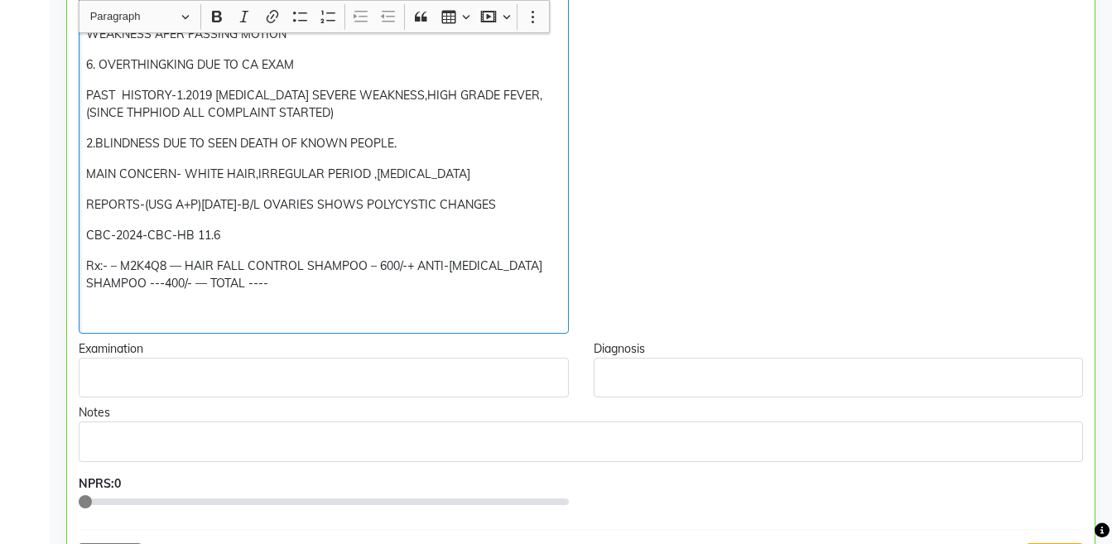
click at [185, 264] on p "Rx:- – M2K4Q8 — HAIR FALL CONTROL SHAMPOO – 600/-+ ANTI-DANDRUFF SHAMPOO ---400…" at bounding box center [323, 274] width 474 height 35
click at [312, 290] on p "Rx:- – M2K4Q8 — 1800/----HAIR FALL CONTROL SHAMPOO – 600/-+ ANTI-DANDRUFF SHAMP…" at bounding box center [323, 274] width 474 height 35
click at [86, 262] on p "Rx:- – M2K4Q8 — 1800/----HAIR FALL CONTROL SHAMPOO – 600/-+ ANTI-DANDRUFF SHAMP…" at bounding box center [323, 274] width 474 height 35
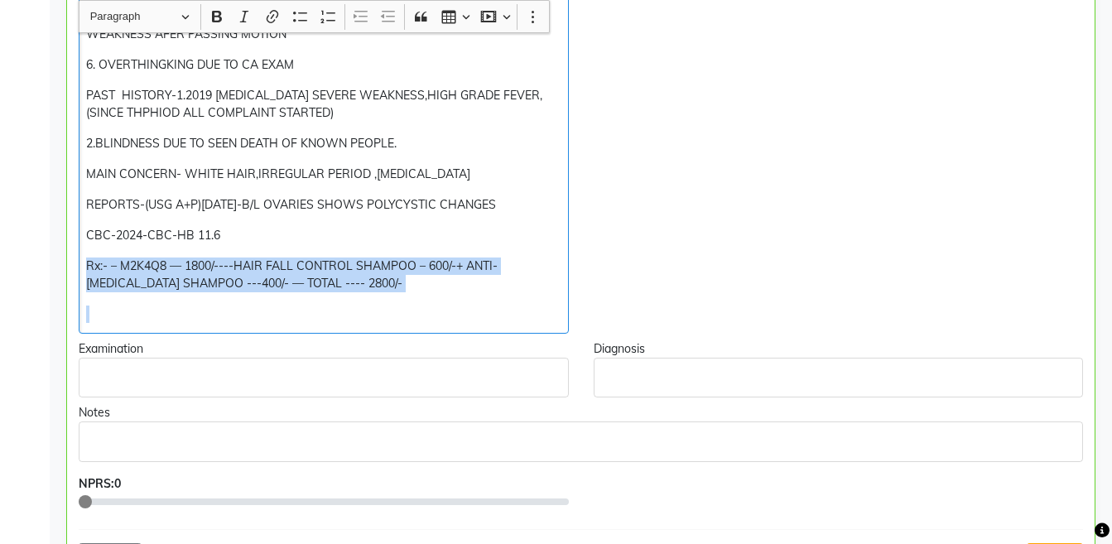
copy p "Rx:- – M2K4Q8 — 1800/----HAIR FALL CONTROL SHAMPOO – 600/-+ ANTI-DANDRUFF SHAMP…"
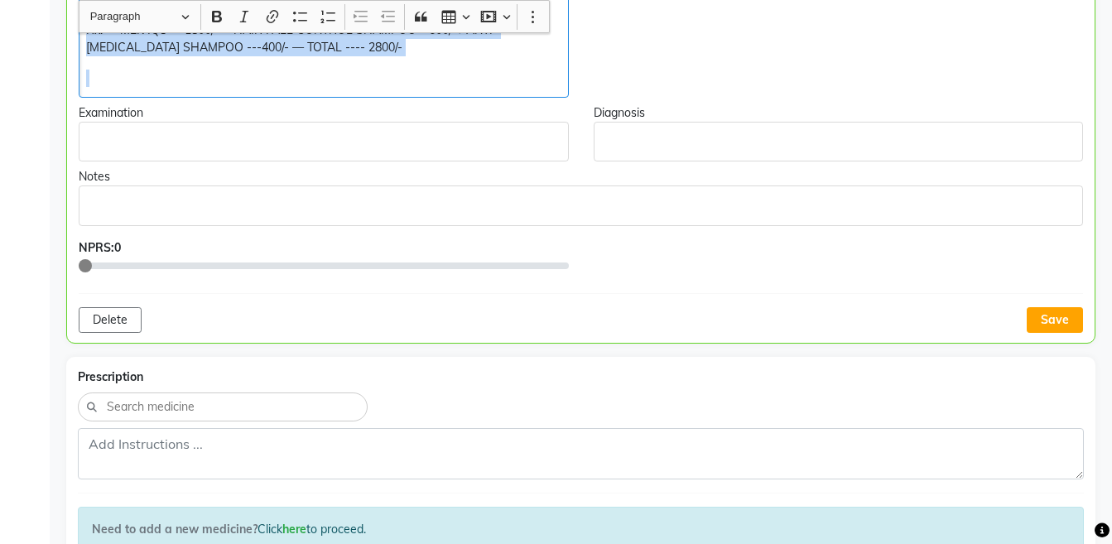
scroll to position [1136, 0]
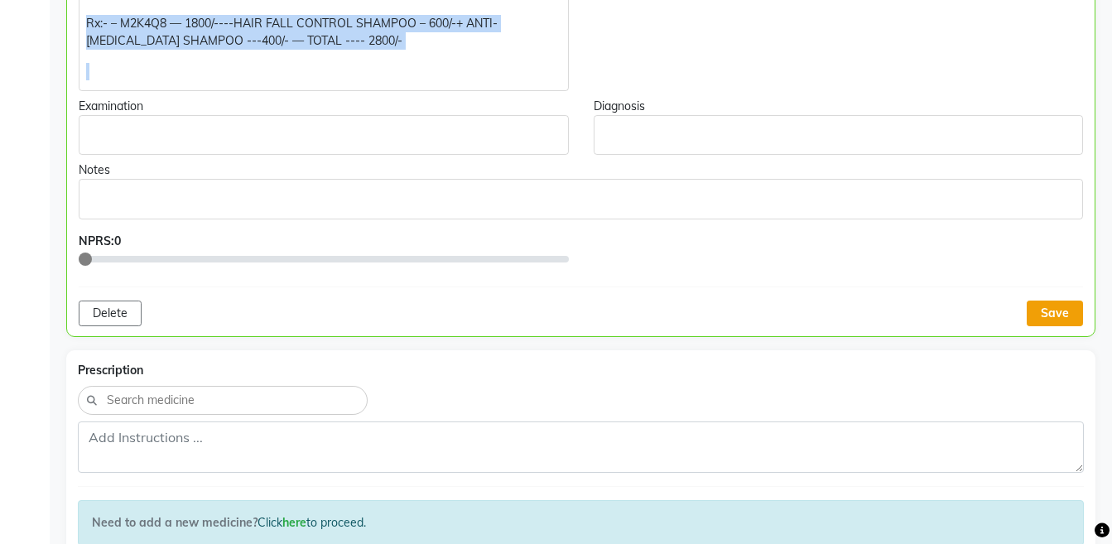
click at [1070, 315] on button "Save" at bounding box center [1054, 313] width 56 height 26
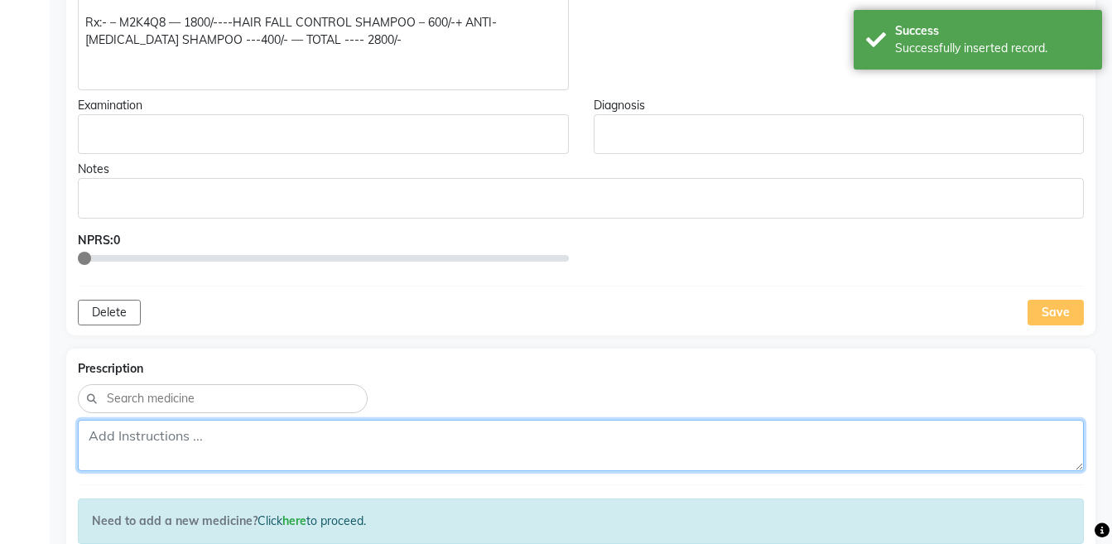
click at [696, 448] on textarea at bounding box center [581, 445] width 1006 height 51
paste textarea "Rx:- – M2K4Q8 — 1800/----HAIR FALL CONTROL SHAMPOO – 600/-+ ANTI-DANDRUFF SHAMP…"
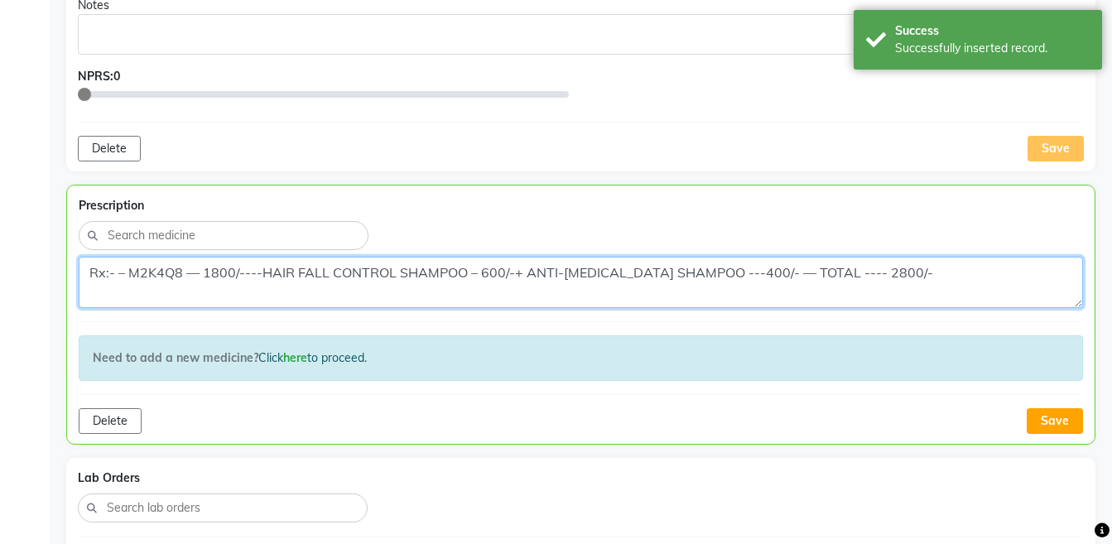
scroll to position [1345, 0]
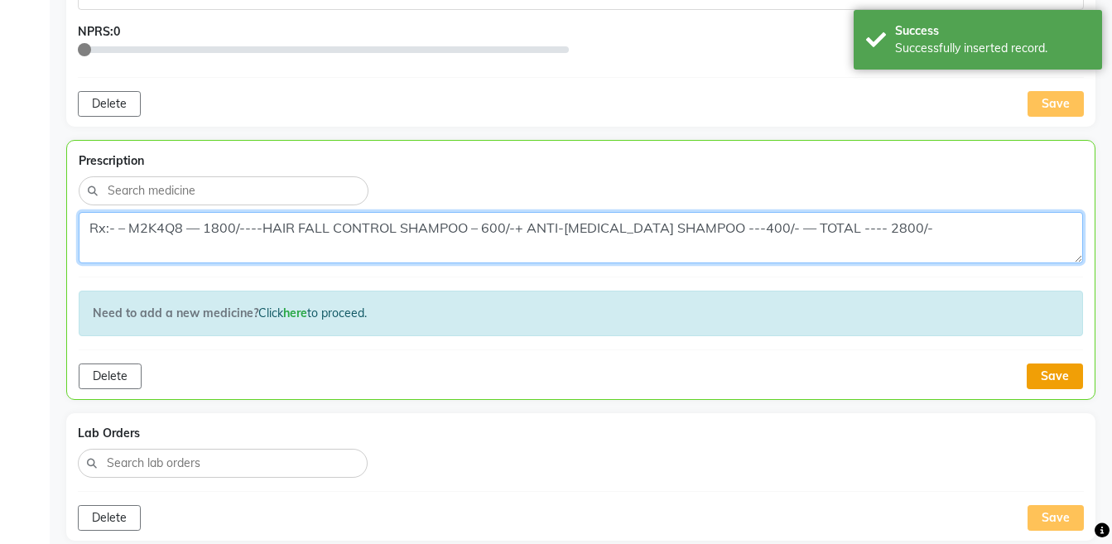
type textarea "Rx:- – M2K4Q8 — 1800/----HAIR FALL CONTROL SHAMPOO – 600/-+ ANTI-DANDRUFF SHAMP…"
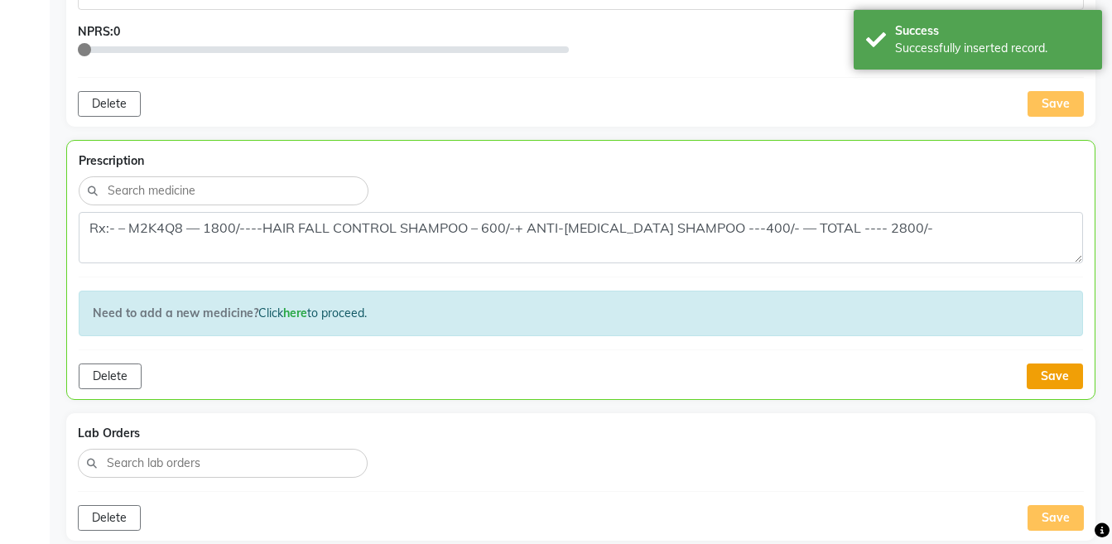
click at [1066, 367] on button "Save" at bounding box center [1054, 376] width 56 height 26
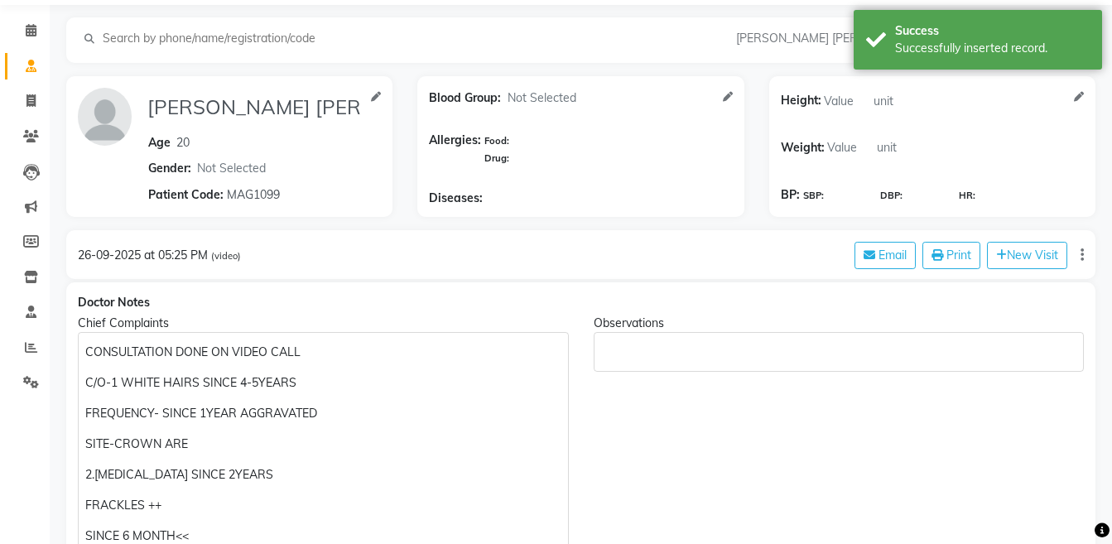
scroll to position [0, 0]
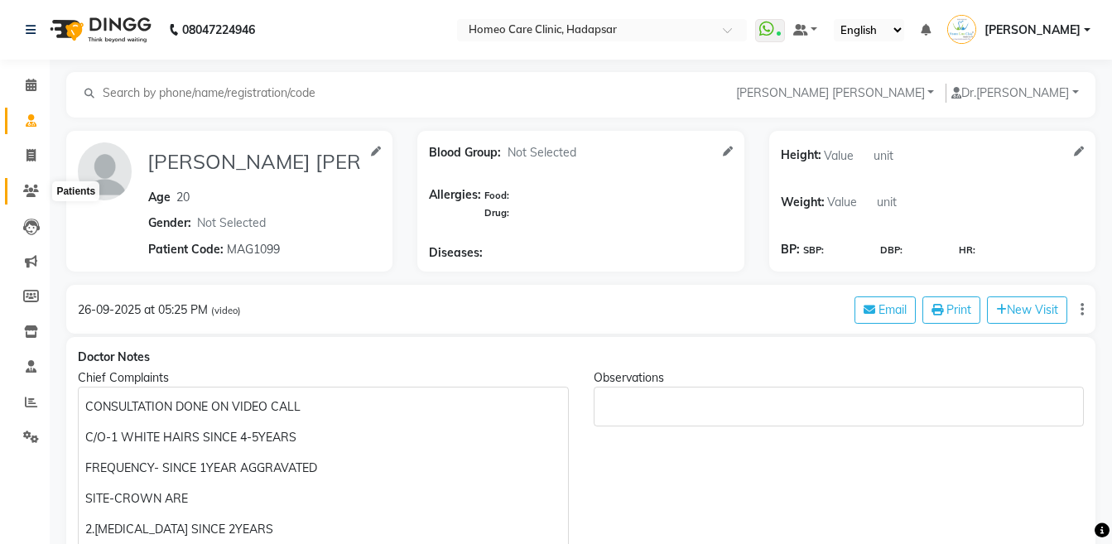
click at [22, 197] on span at bounding box center [31, 191] width 29 height 19
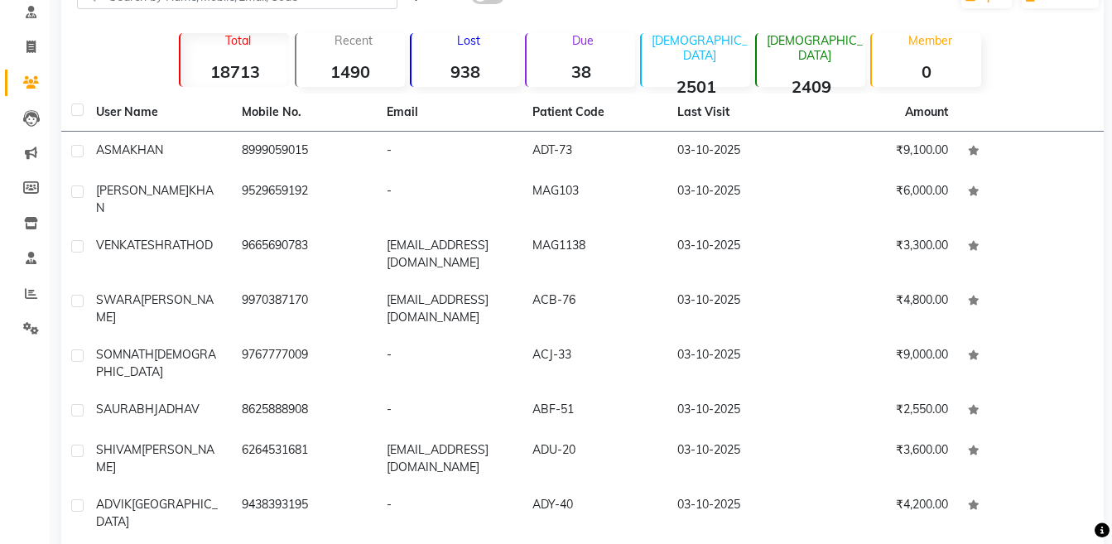
scroll to position [31, 0]
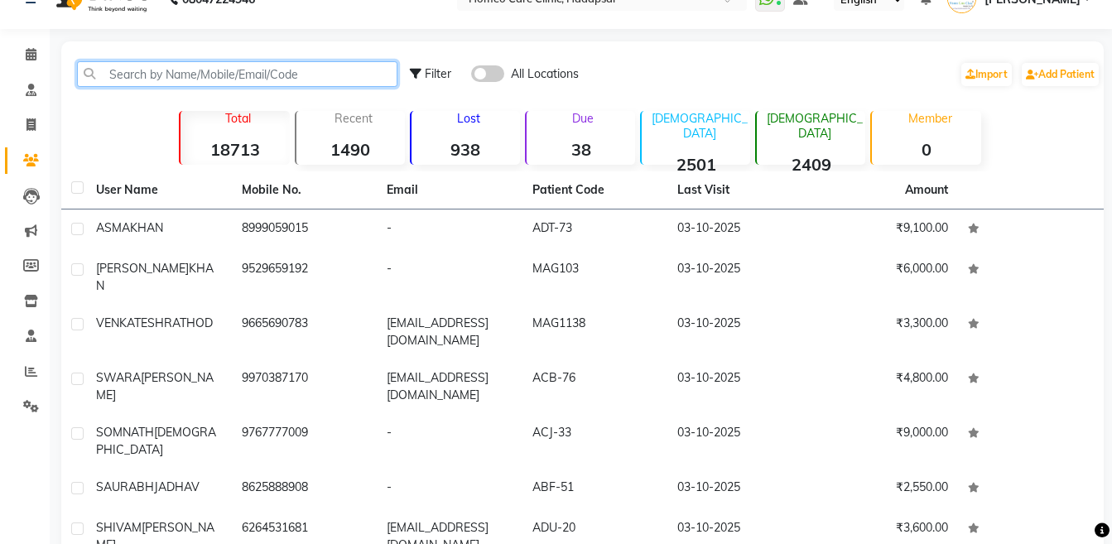
click at [319, 69] on input "text" at bounding box center [237, 74] width 320 height 26
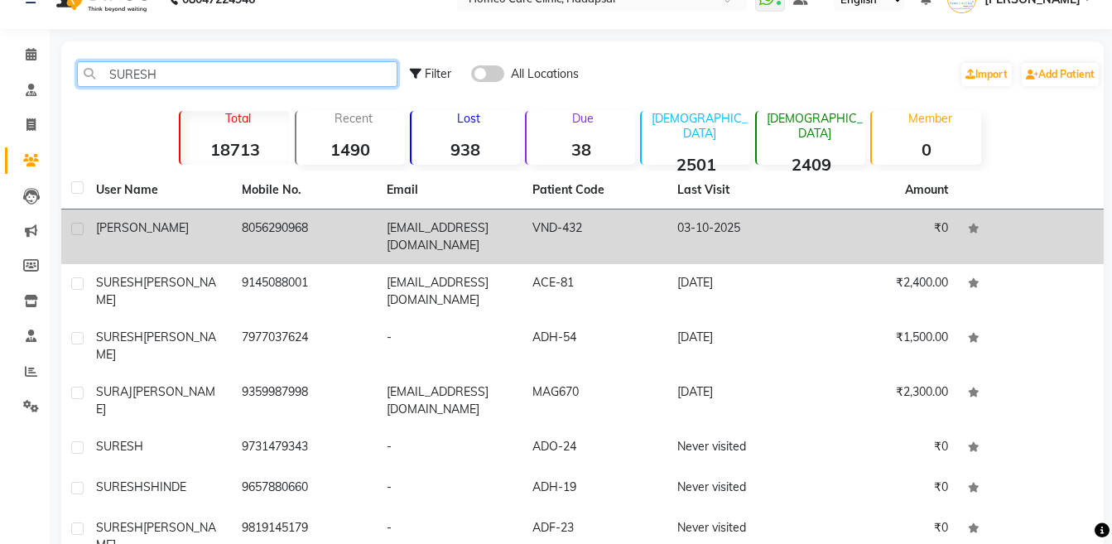
type input "SURESH"
click at [281, 210] on td "8056290968" at bounding box center [305, 236] width 146 height 55
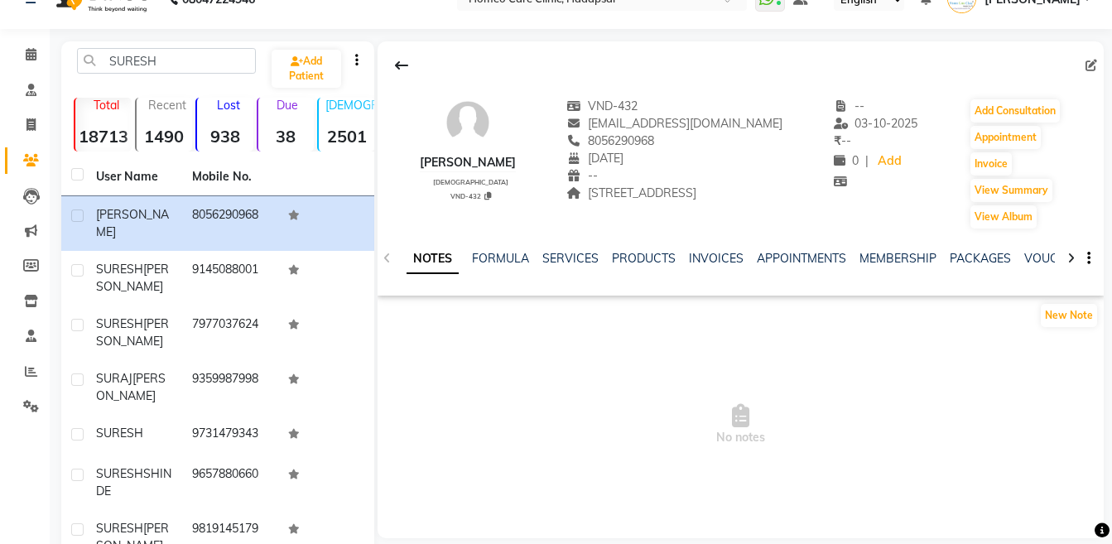
click at [1073, 259] on icon at bounding box center [1070, 258] width 7 height 12
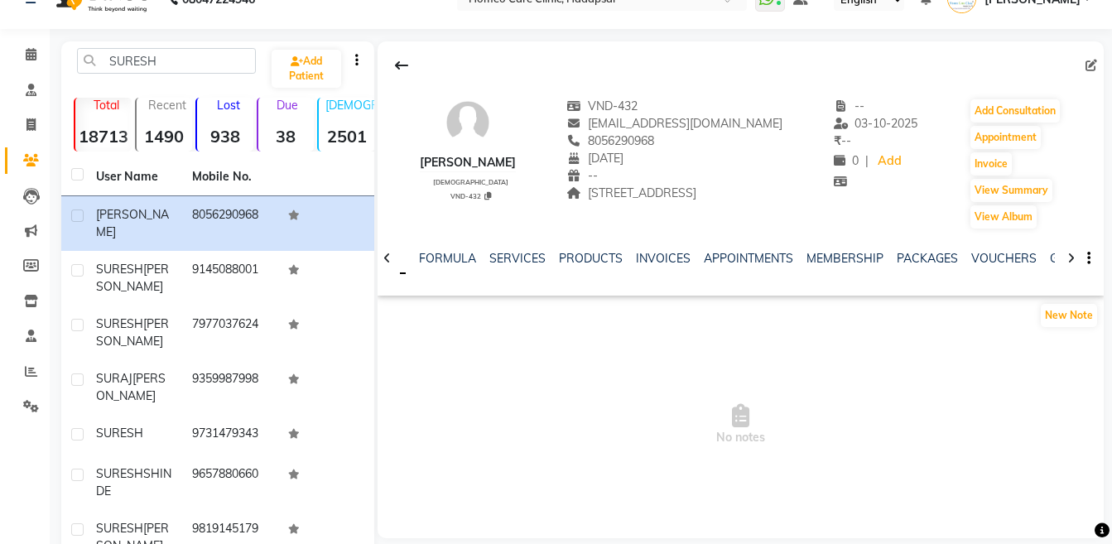
click at [1073, 259] on icon at bounding box center [1070, 258] width 7 height 12
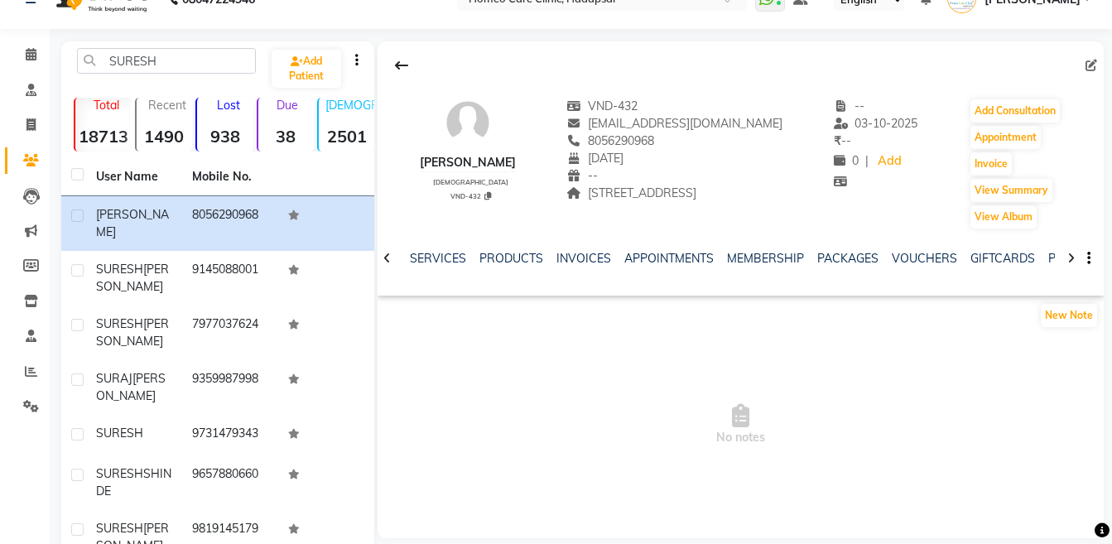
click at [1073, 259] on icon at bounding box center [1070, 258] width 7 height 12
click at [1073, 259] on div "NOTES FORMULA SERVICES PRODUCTS INVOICES APPOINTMENTS MEMBERSHIP PACKAGES VOUCH…" at bounding box center [740, 258] width 726 height 57
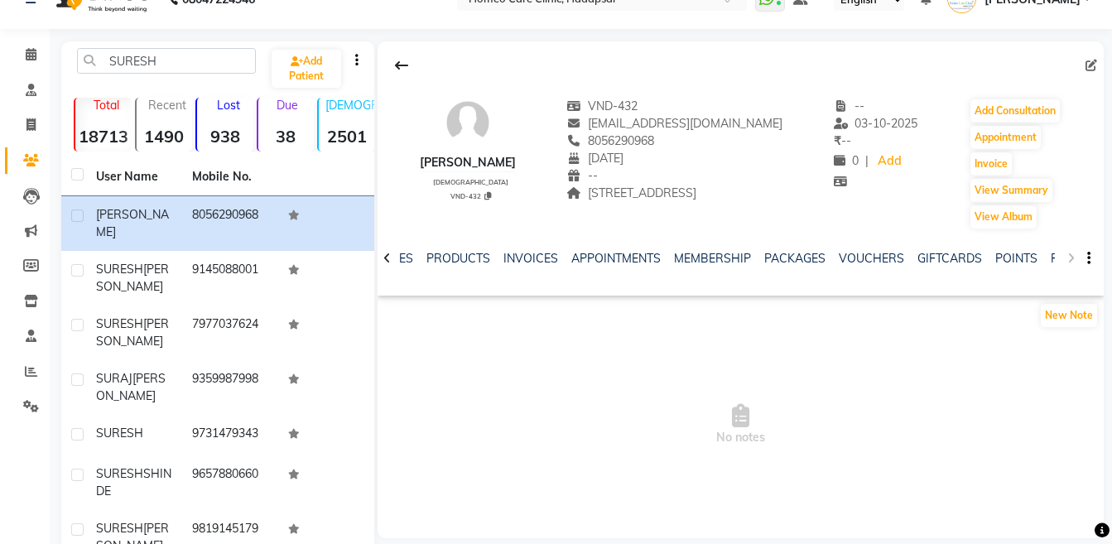
click at [1073, 259] on div "NOTES FORMULA SERVICES PRODUCTS INVOICES APPOINTMENTS MEMBERSHIP PACKAGES VOUCH…" at bounding box center [740, 258] width 726 height 57
click at [1052, 257] on link "FORMS" at bounding box center [1070, 258] width 41 height 15
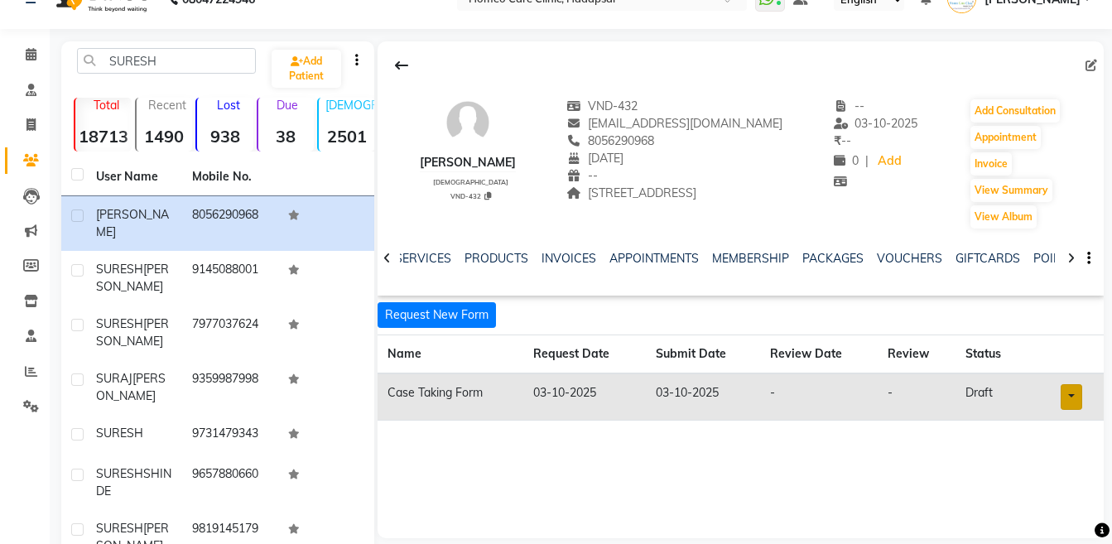
click at [1072, 400] on link at bounding box center [1071, 397] width 22 height 26
click at [1035, 464] on link "Open in staff mode" at bounding box center [1028, 458] width 156 height 26
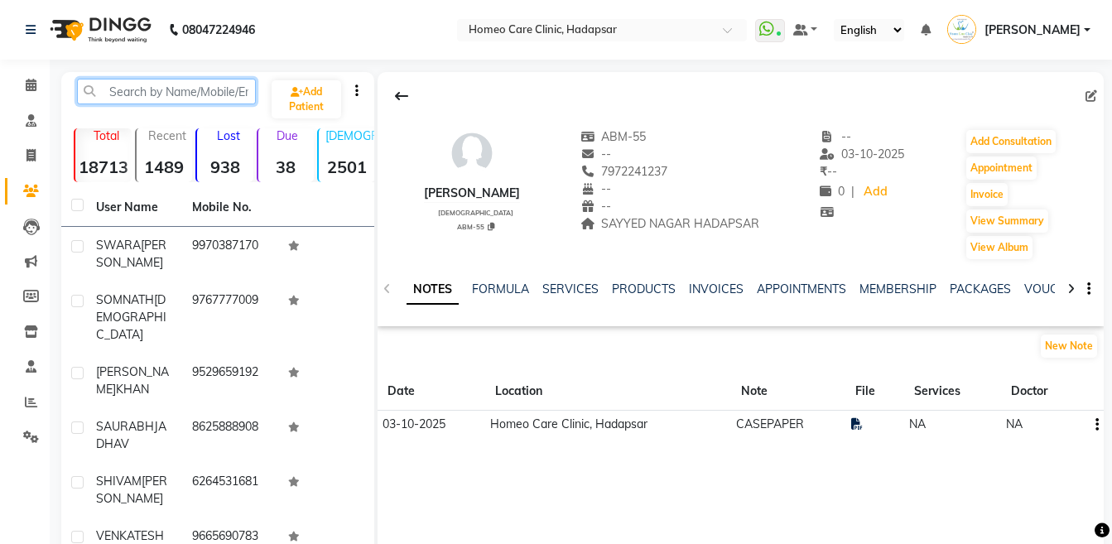
click at [222, 92] on input "text" at bounding box center [166, 92] width 179 height 26
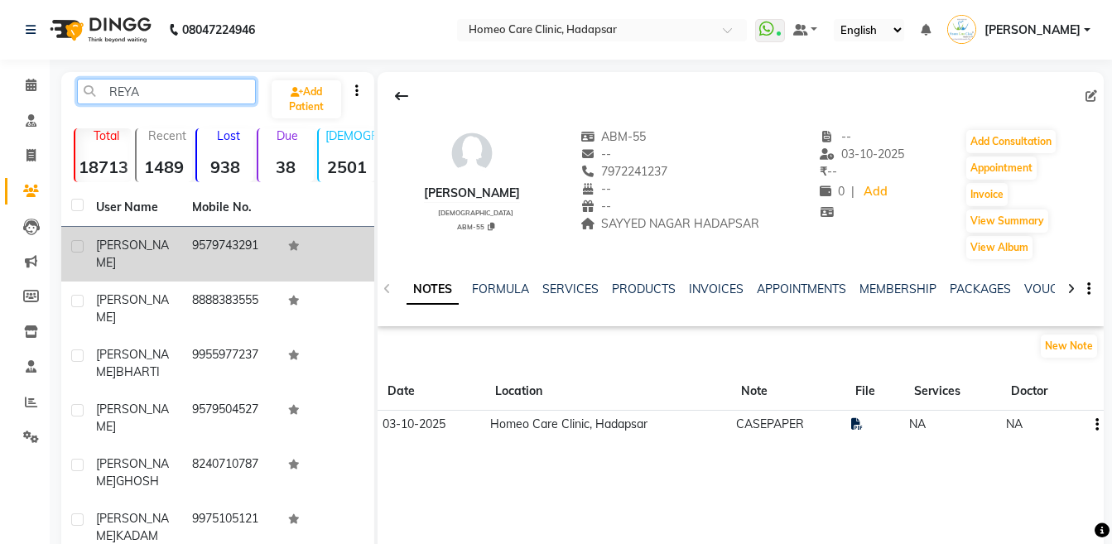
type input "REYA"
click at [209, 253] on td "9579743291" at bounding box center [230, 254] width 96 height 55
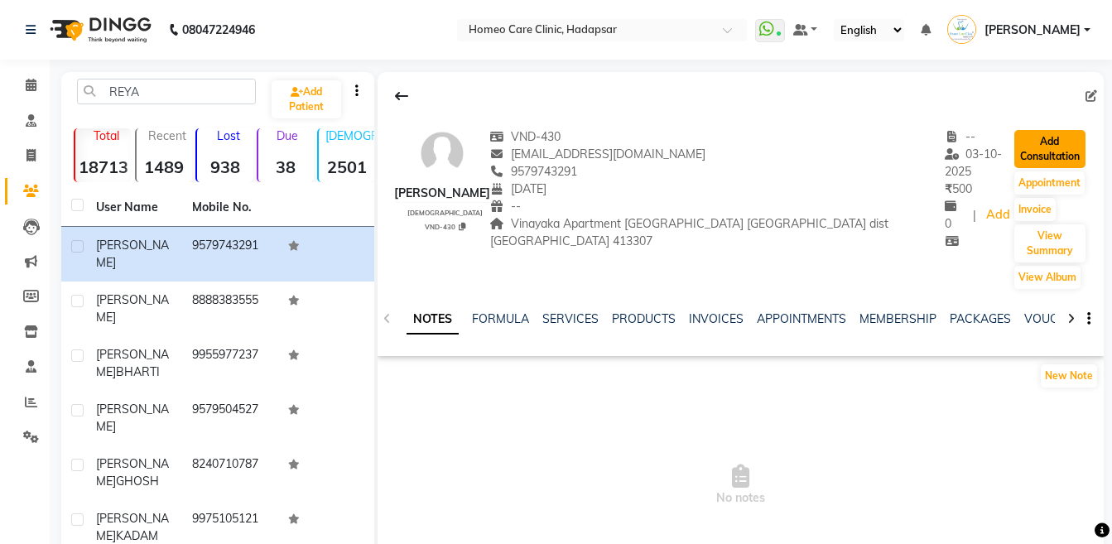
click at [1032, 146] on button "Add Consultation" at bounding box center [1049, 149] width 71 height 38
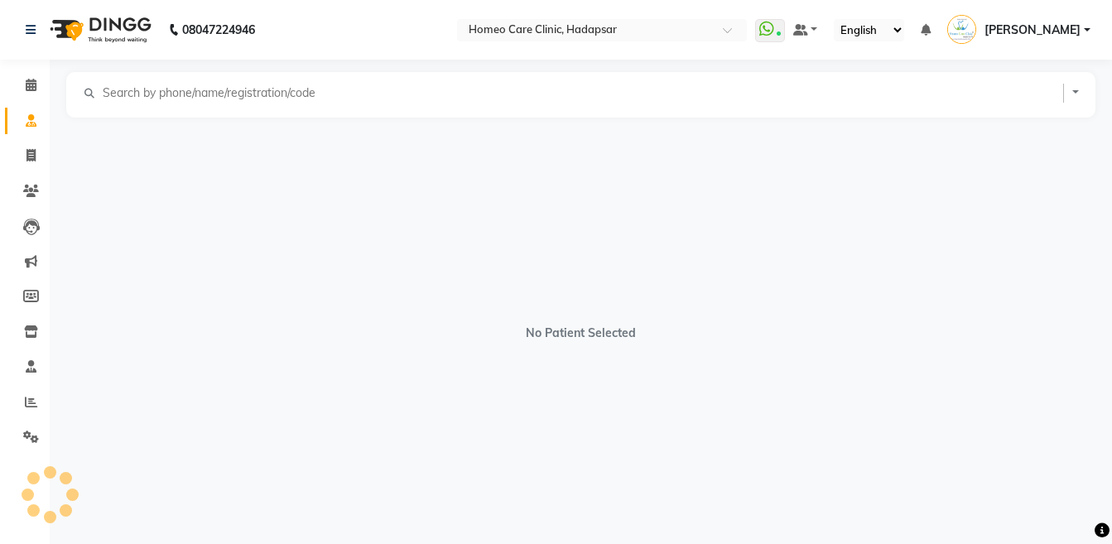
select select "[DEMOGRAPHIC_DATA]"
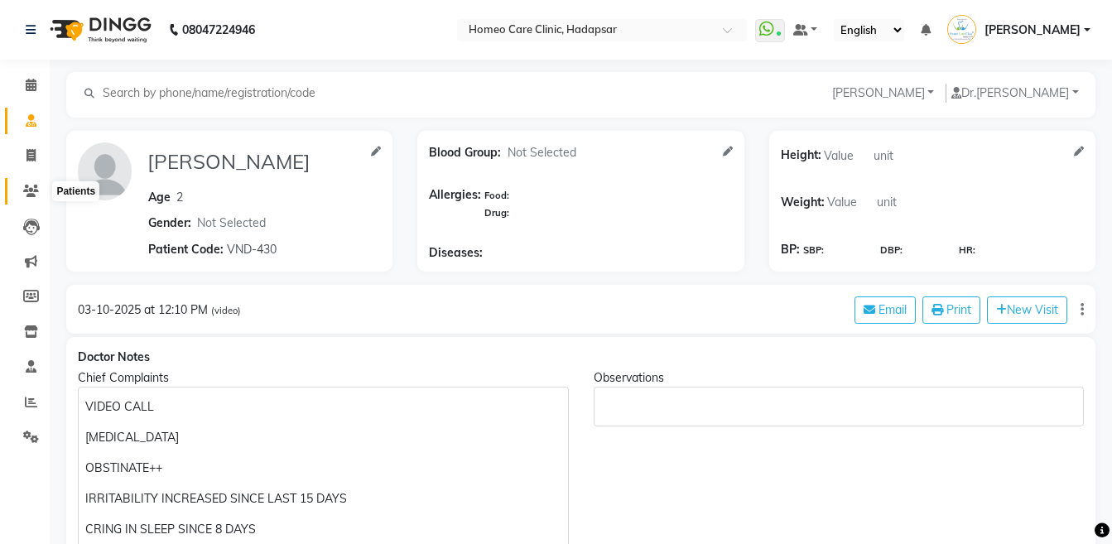
click at [34, 185] on icon at bounding box center [31, 191] width 16 height 12
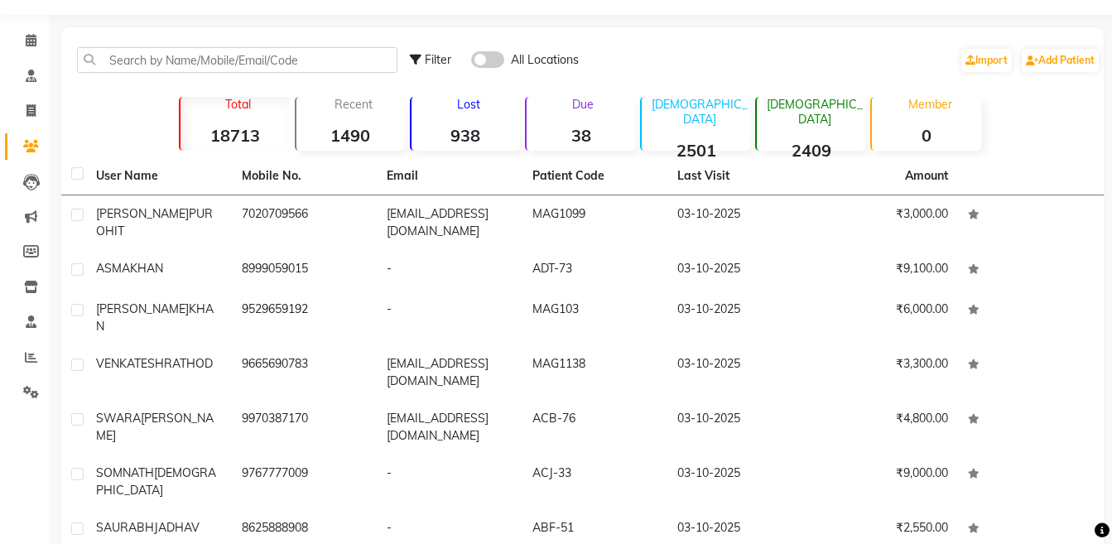
scroll to position [47, 0]
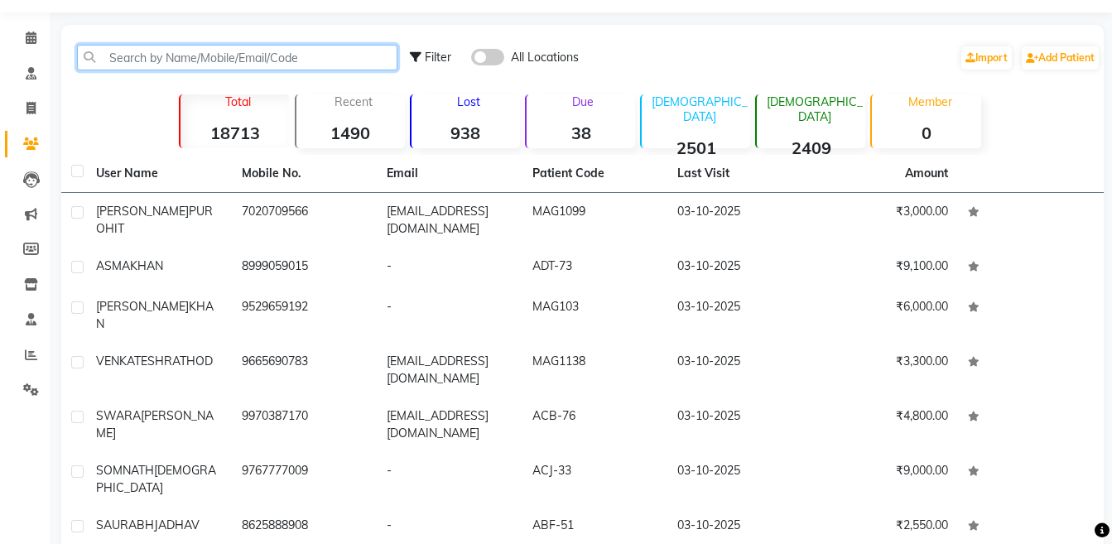
click at [302, 56] on input "text" at bounding box center [237, 58] width 320 height 26
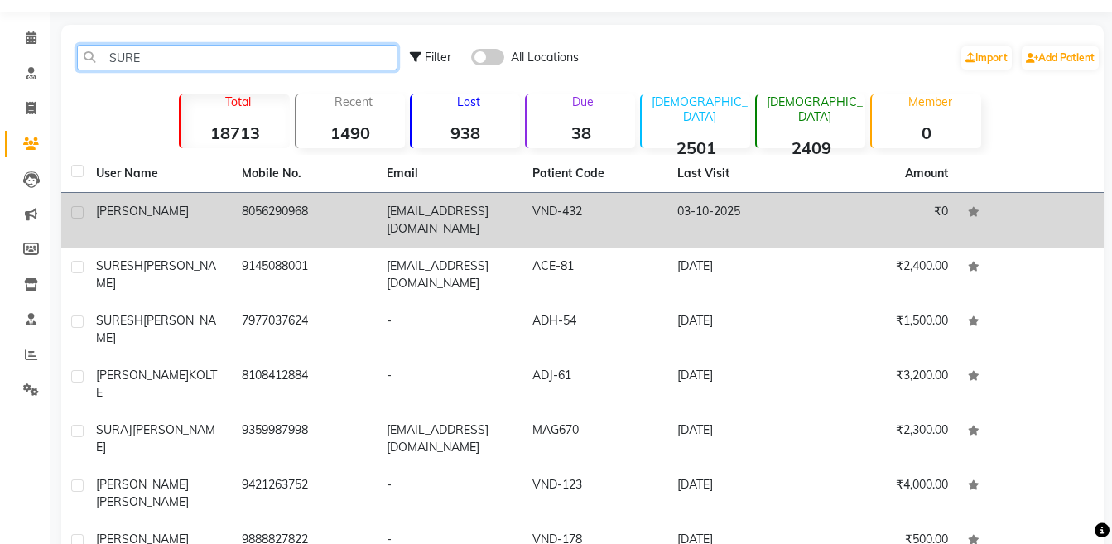
type input "SURE"
click at [266, 205] on td "8056290968" at bounding box center [305, 220] width 146 height 55
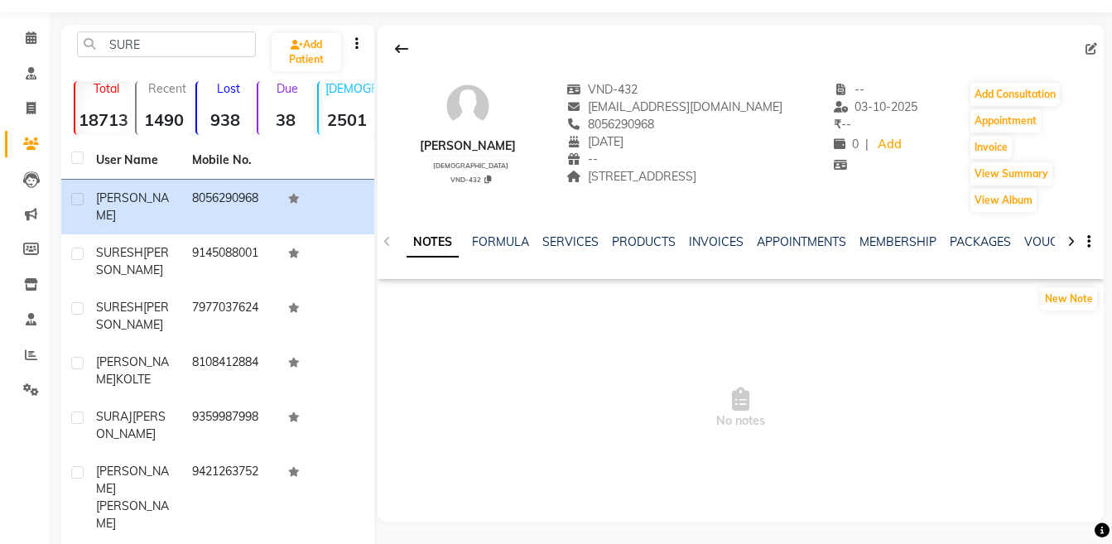
click at [1073, 246] on icon at bounding box center [1070, 242] width 7 height 12
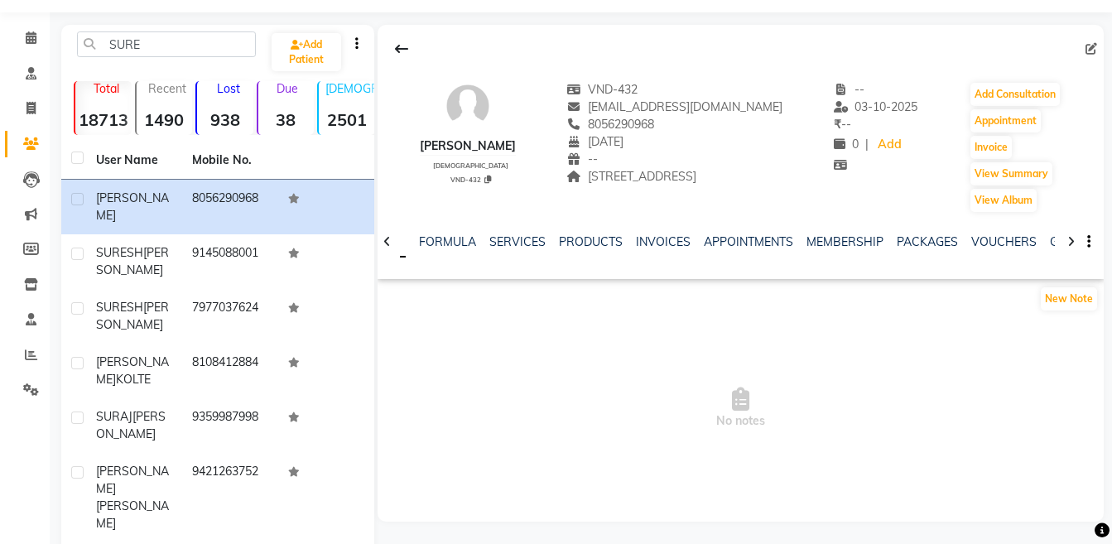
click at [1073, 246] on icon at bounding box center [1070, 242] width 7 height 12
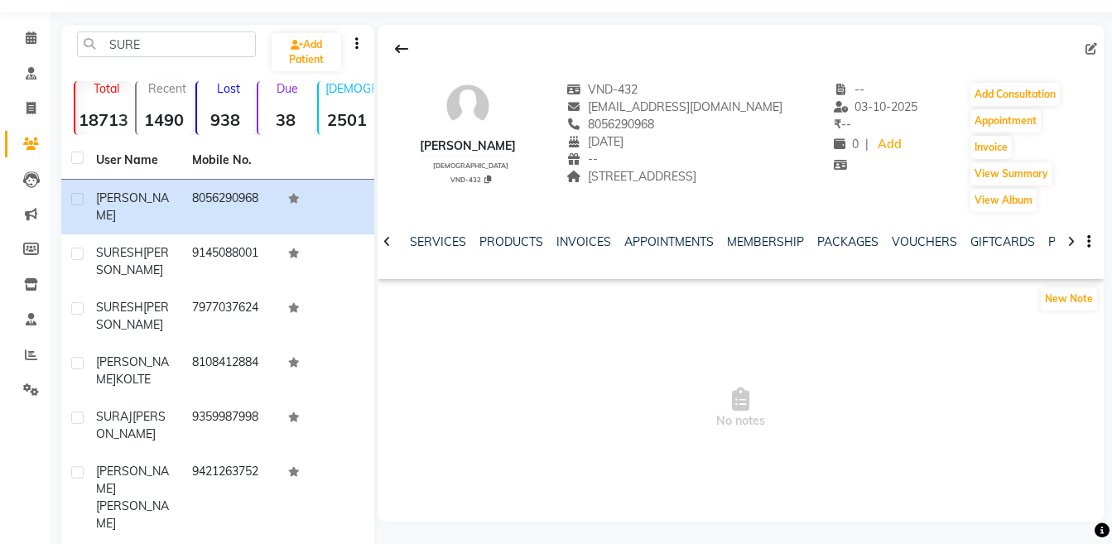
click at [1073, 246] on icon at bounding box center [1070, 242] width 7 height 12
click at [1073, 246] on div "NOTES FORMULA SERVICES PRODUCTS INVOICES APPOINTMENTS MEMBERSHIP PACKAGES VOUCH…" at bounding box center [740, 242] width 726 height 57
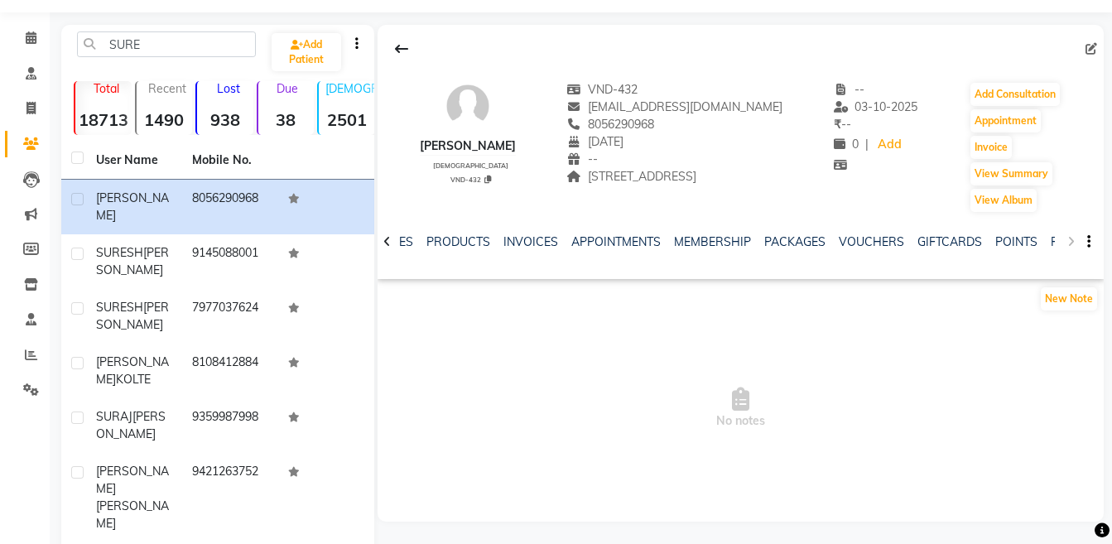
click at [1073, 246] on div "NOTES FORMULA SERVICES PRODUCTS INVOICES APPOINTMENTS MEMBERSHIP PACKAGES VOUCH…" at bounding box center [740, 242] width 726 height 57
click at [1054, 245] on link "FORMS" at bounding box center [1070, 241] width 41 height 15
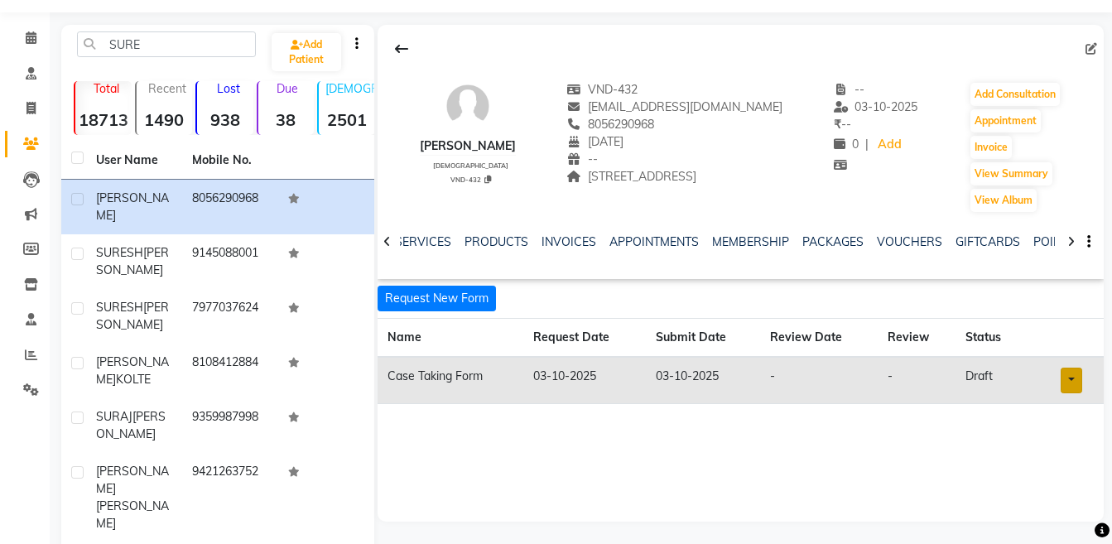
click at [1067, 385] on link at bounding box center [1071, 380] width 22 height 26
click at [1059, 447] on link "Open in staff mode" at bounding box center [1028, 442] width 156 height 26
click at [1030, 94] on button "Add Consultation" at bounding box center [1014, 94] width 89 height 23
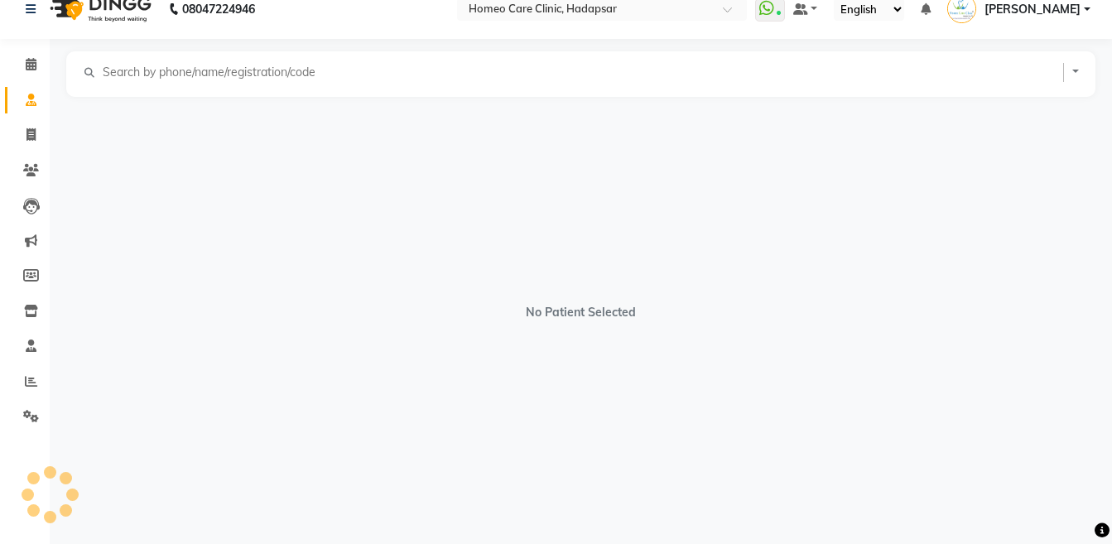
scroll to position [21, 0]
select select "[DEMOGRAPHIC_DATA]"
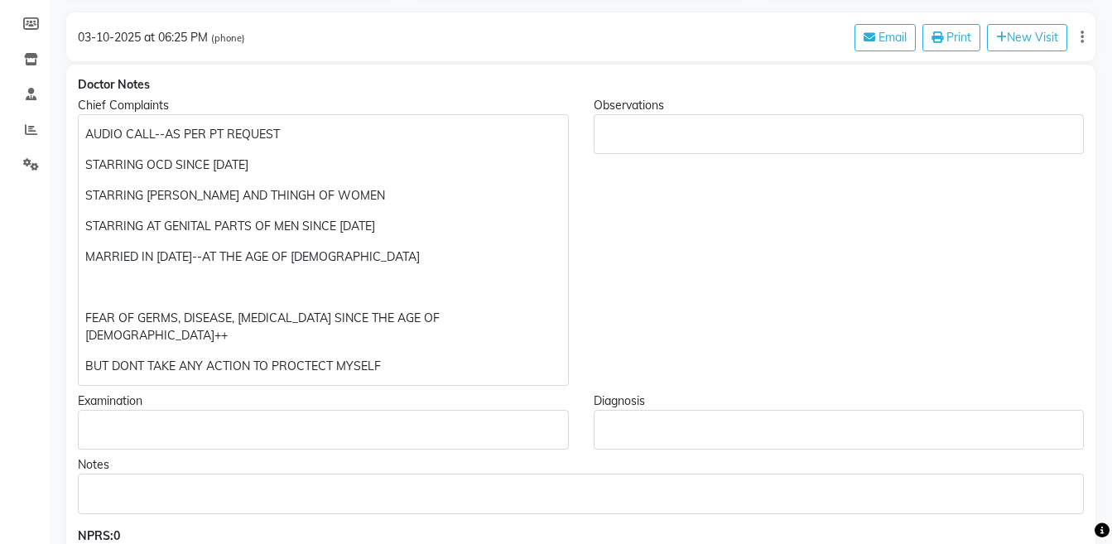
scroll to position [329, 0]
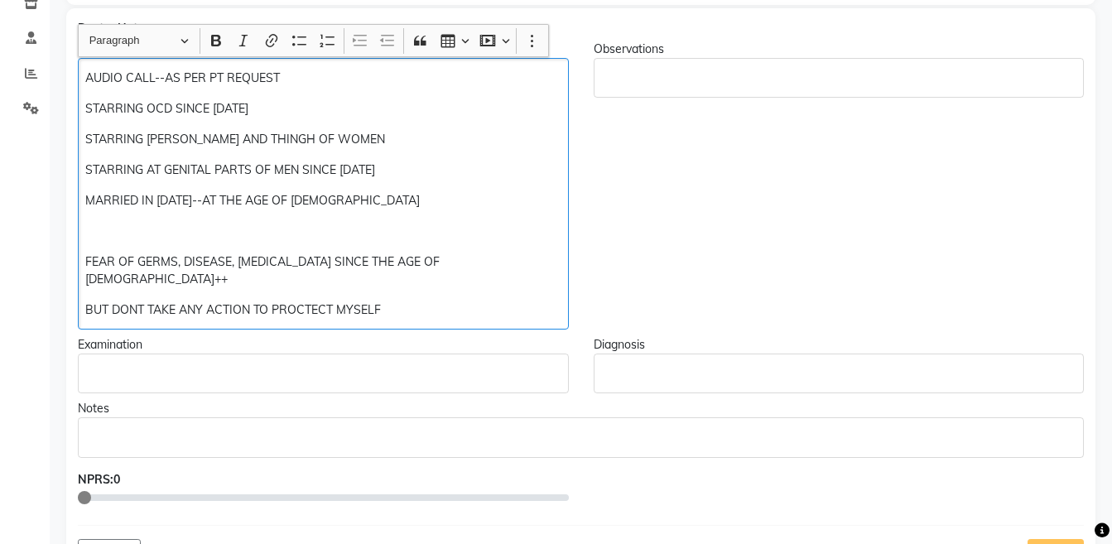
click at [406, 301] on p "BUT DONT TAKE ANY ACTION TO PROCTECT MYSELF" at bounding box center [322, 309] width 475 height 17
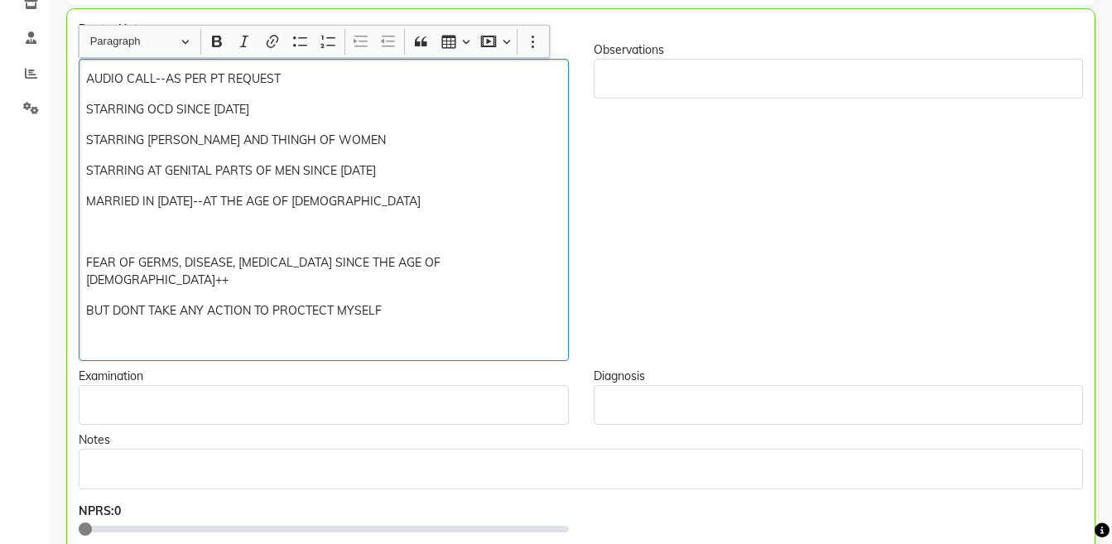
scroll to position [329, 0]
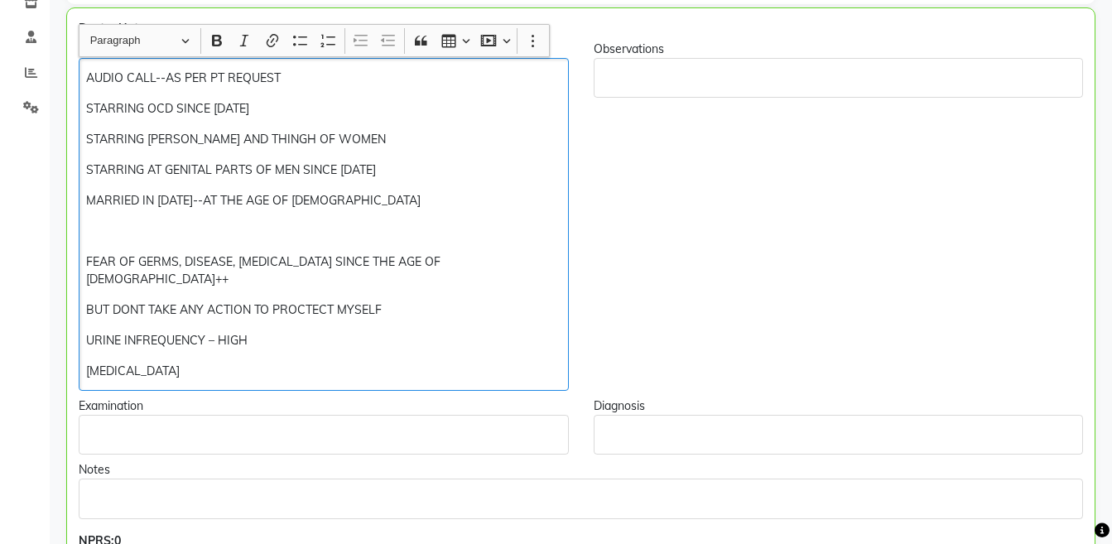
click at [82, 103] on div "AUDIO CALL--AS PER PT REQUEST STARRING OCD SINCE 2016 STARRING BREAST AND THING…" at bounding box center [324, 224] width 490 height 333
click at [94, 264] on p "FEAR OF GERMS, DISEASE, CANCER SINCE THE AGE OF 20++" at bounding box center [323, 270] width 474 height 35
click at [82, 319] on div "AUDIO CALL--AS PER PT REQUEST STARRING OCD SINCE 2016 STARRING BREAST AND THING…" at bounding box center [324, 224] width 490 height 333
click at [87, 363] on p "SLEEP DISORDER" at bounding box center [323, 371] width 474 height 17
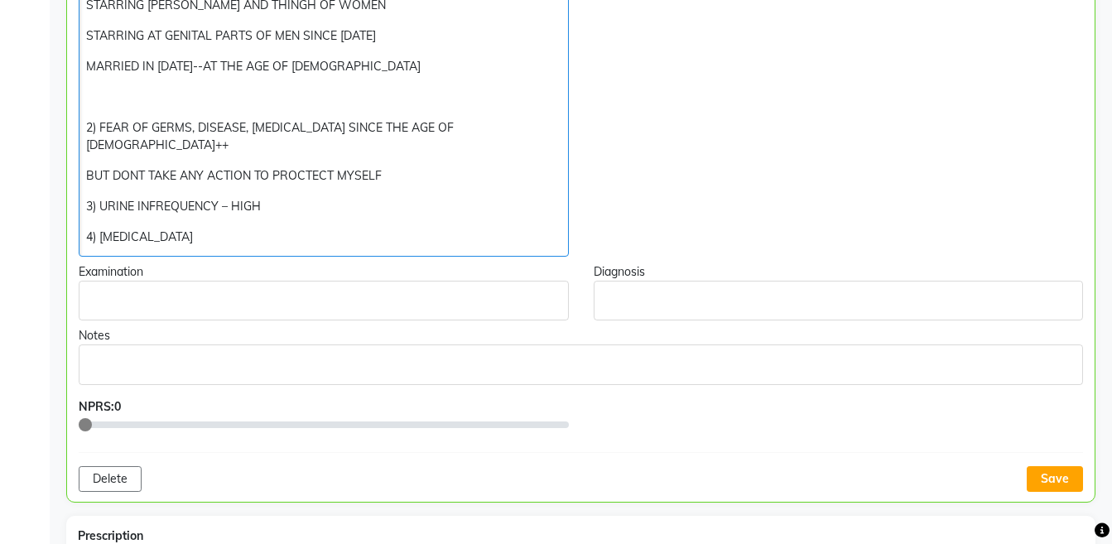
scroll to position [587, 0]
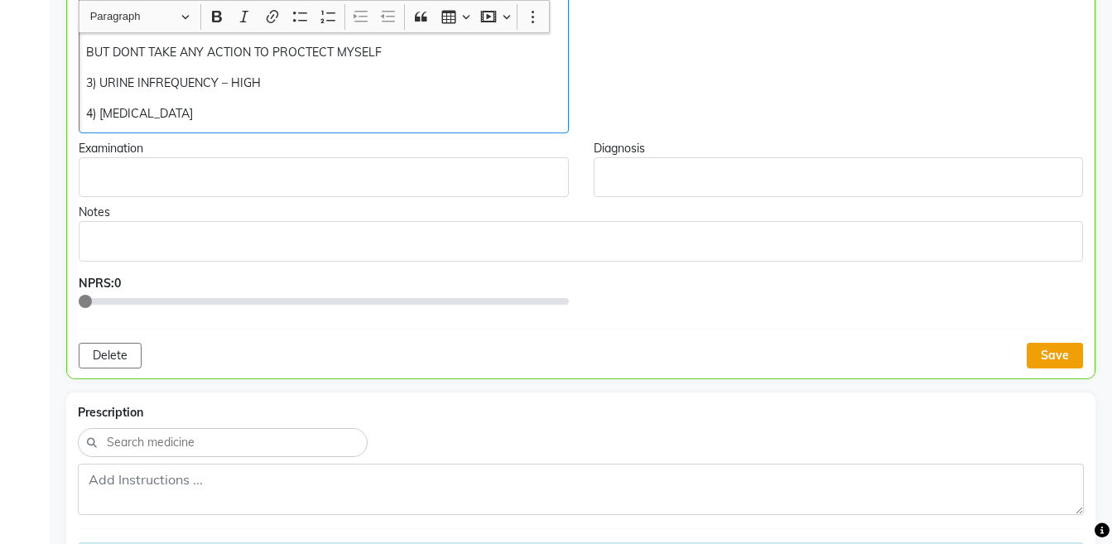
click at [1064, 343] on button "Save" at bounding box center [1054, 356] width 56 height 26
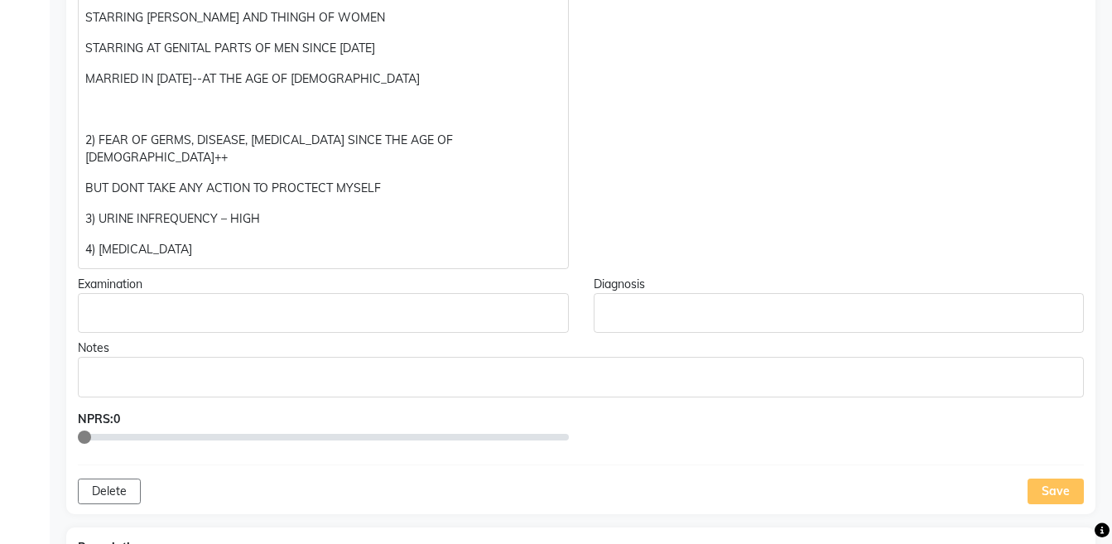
scroll to position [489, 0]
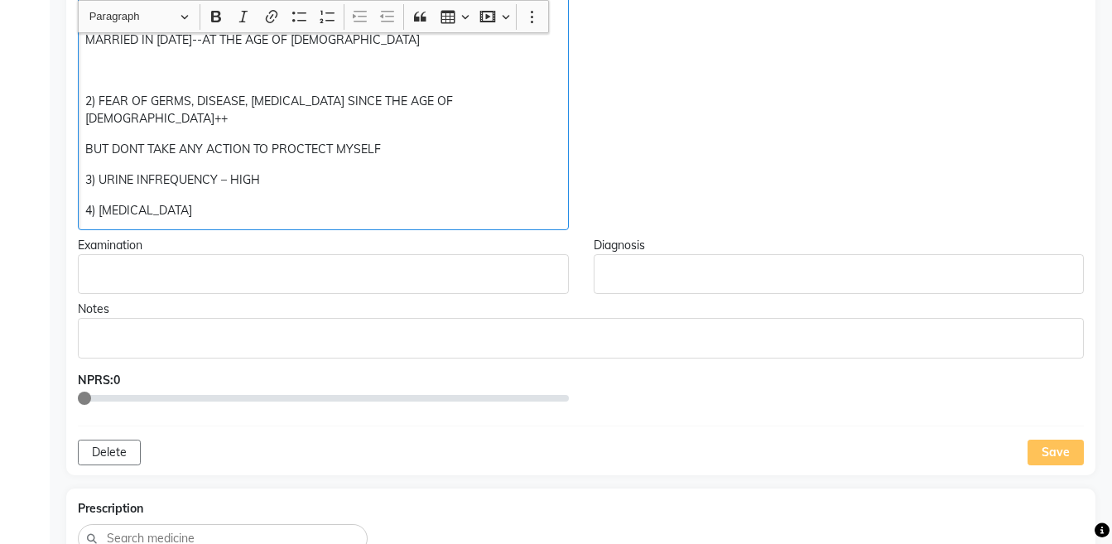
click at [340, 202] on p "4) [MEDICAL_DATA]" at bounding box center [322, 210] width 475 height 17
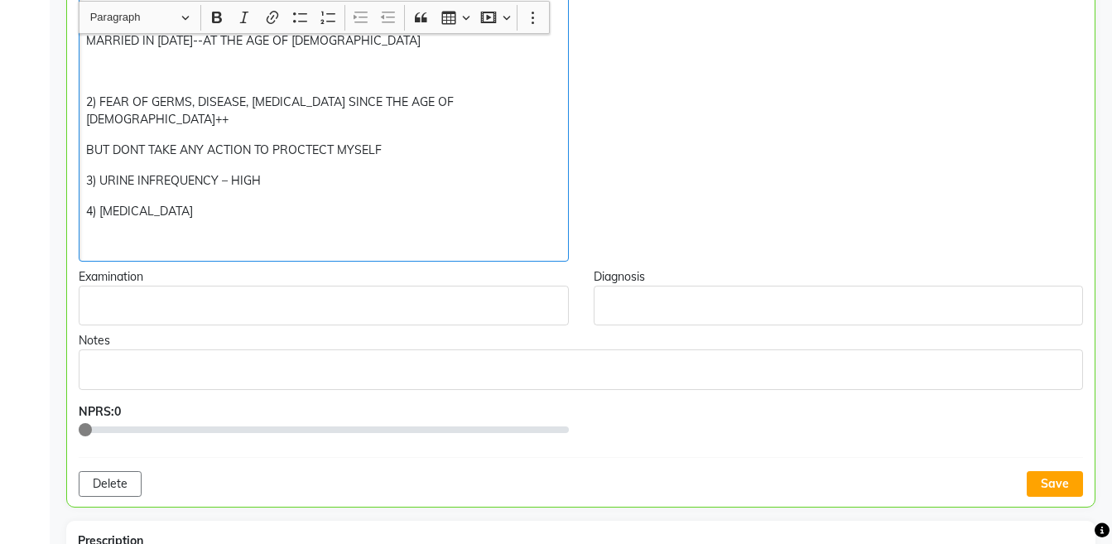
scroll to position [490, 0]
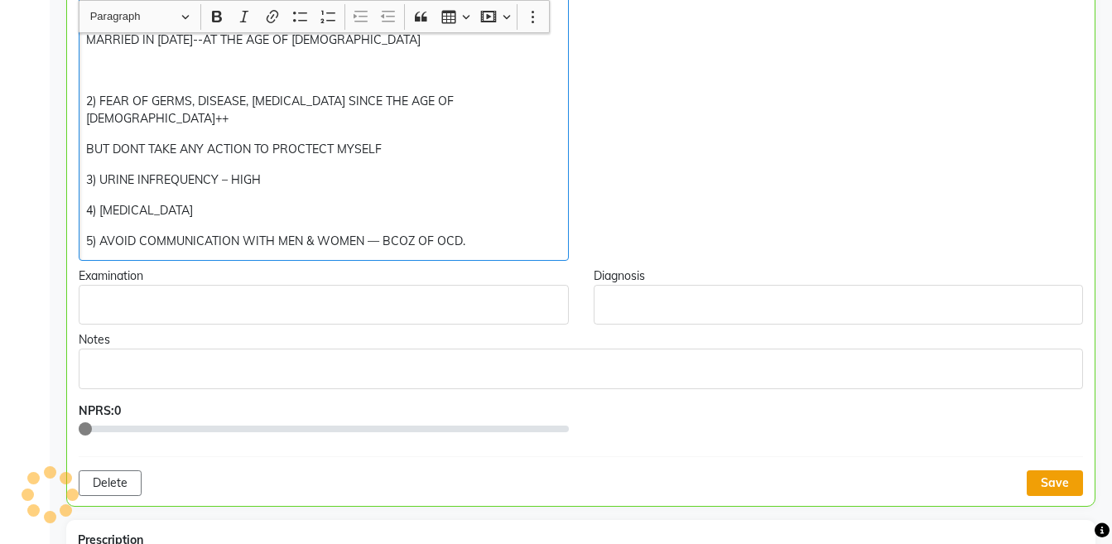
click at [1050, 470] on button "Save" at bounding box center [1054, 483] width 56 height 26
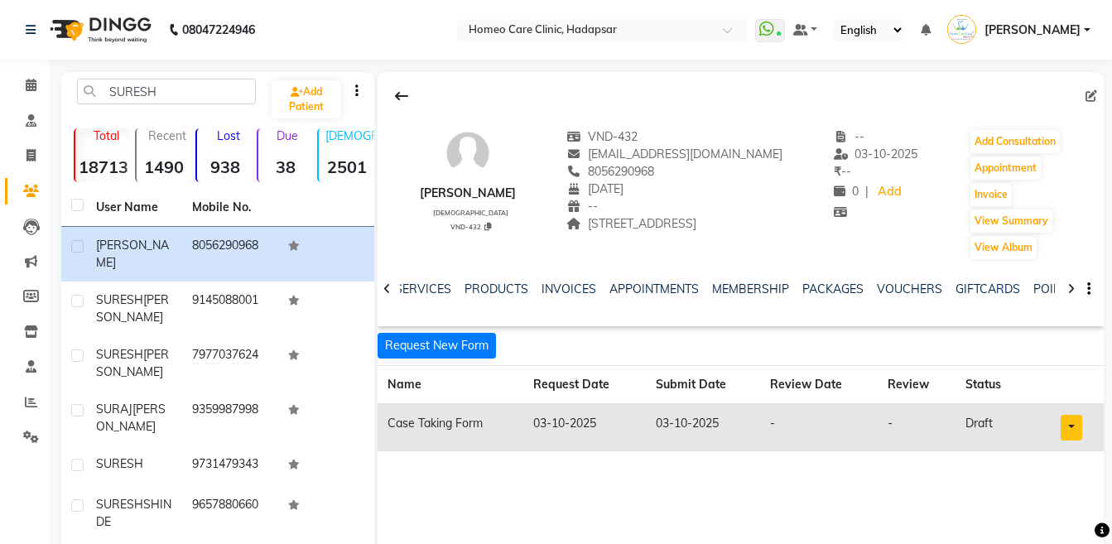
click at [15, 202] on link "Patients" at bounding box center [25, 191] width 40 height 27
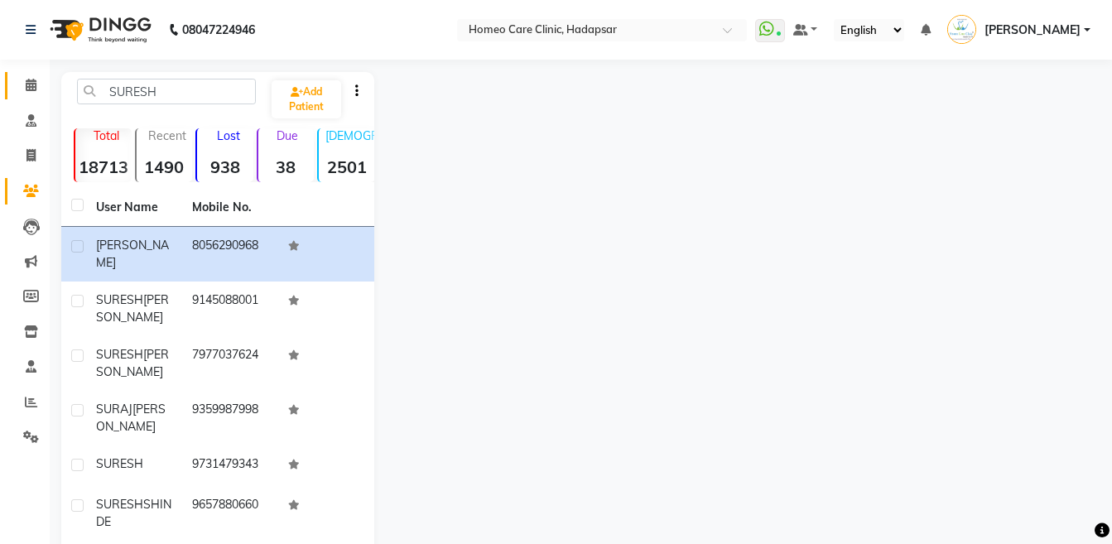
click at [35, 98] on link "Calendar" at bounding box center [25, 85] width 40 height 27
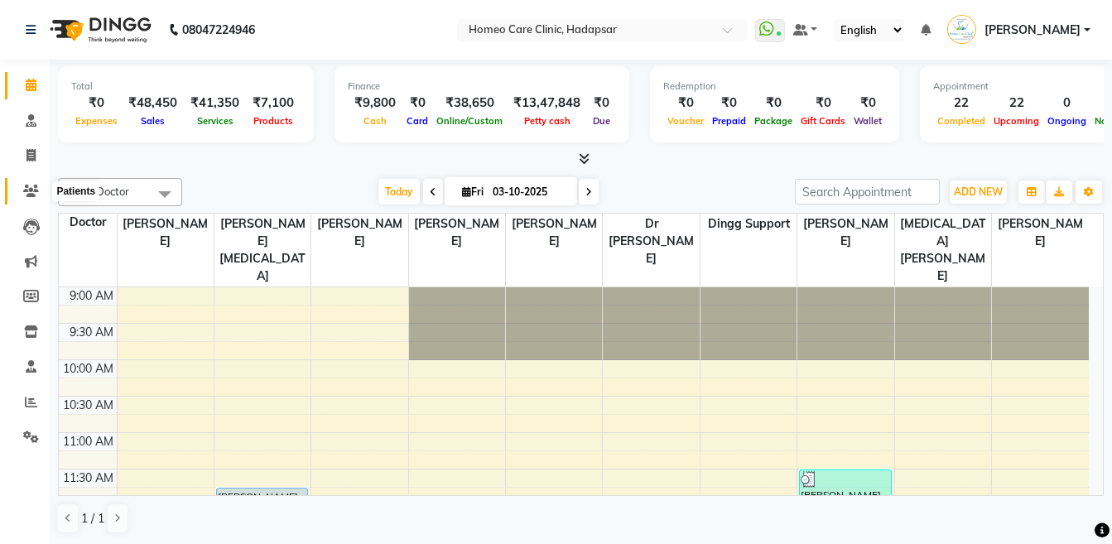
click at [31, 198] on span at bounding box center [31, 191] width 29 height 19
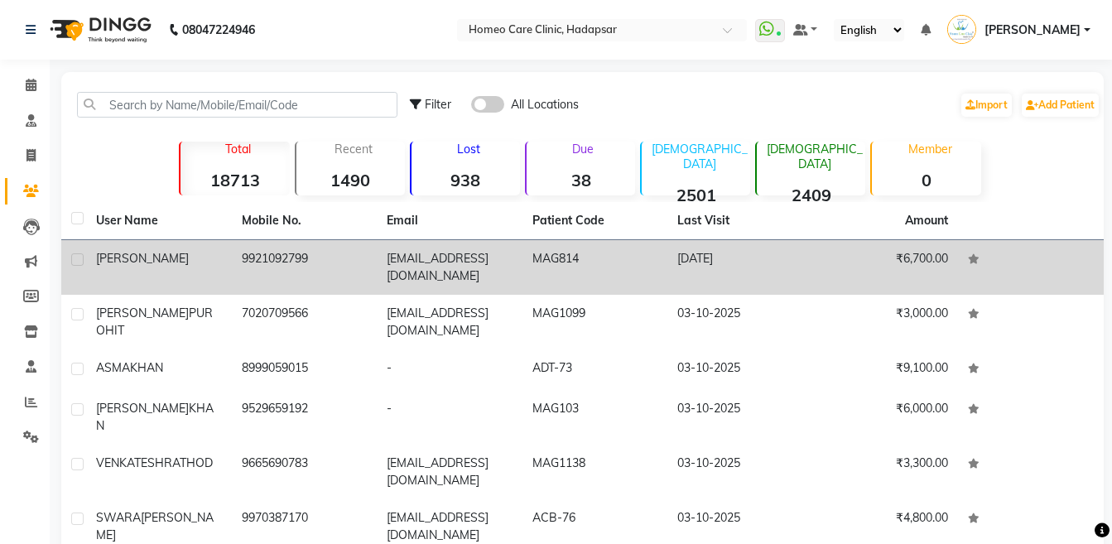
click at [334, 281] on td "9921092799" at bounding box center [305, 267] width 146 height 55
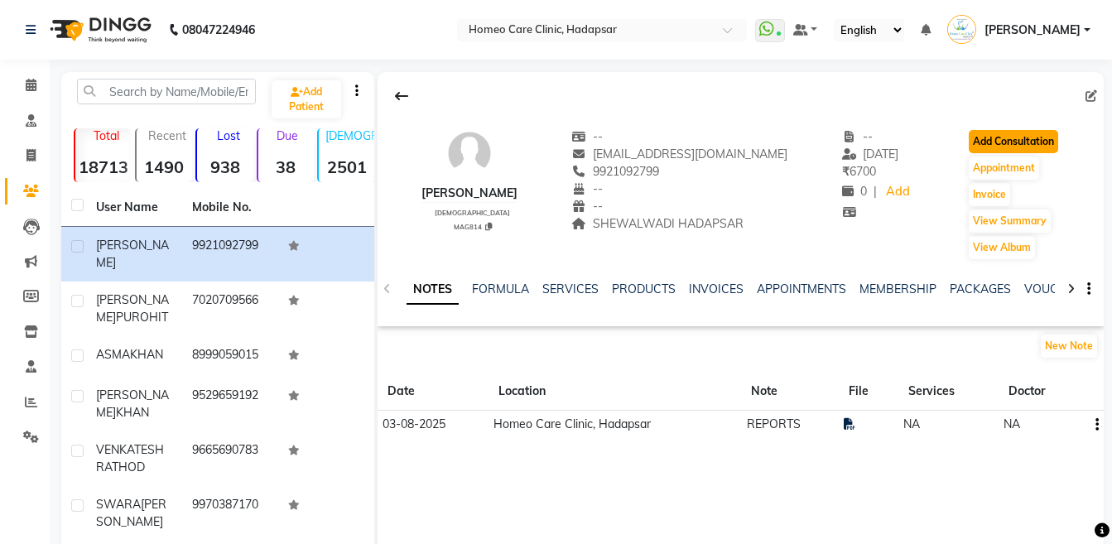
click at [997, 135] on button "Add Consultation" at bounding box center [1012, 141] width 89 height 23
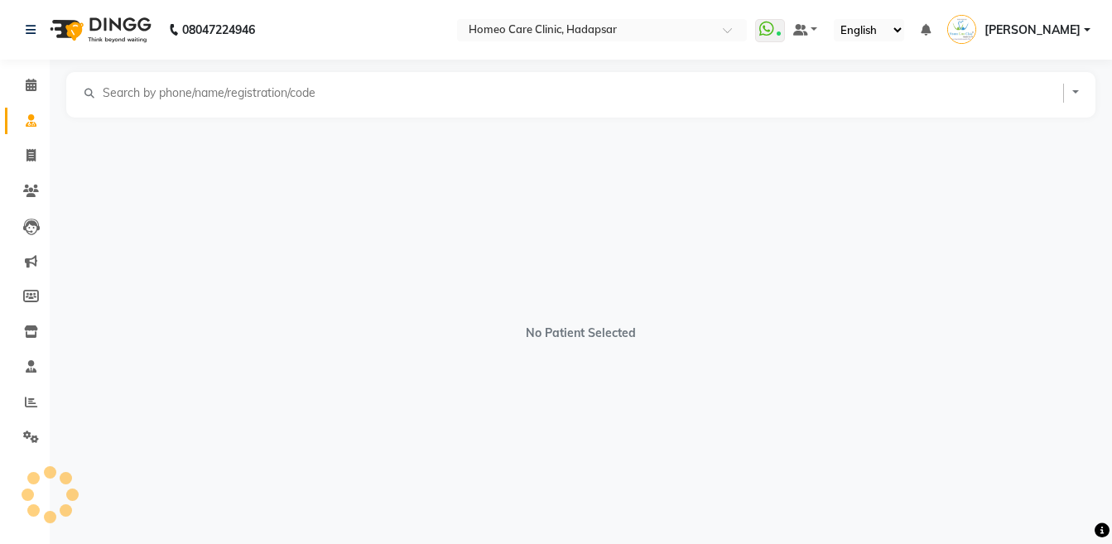
select select "[DEMOGRAPHIC_DATA]"
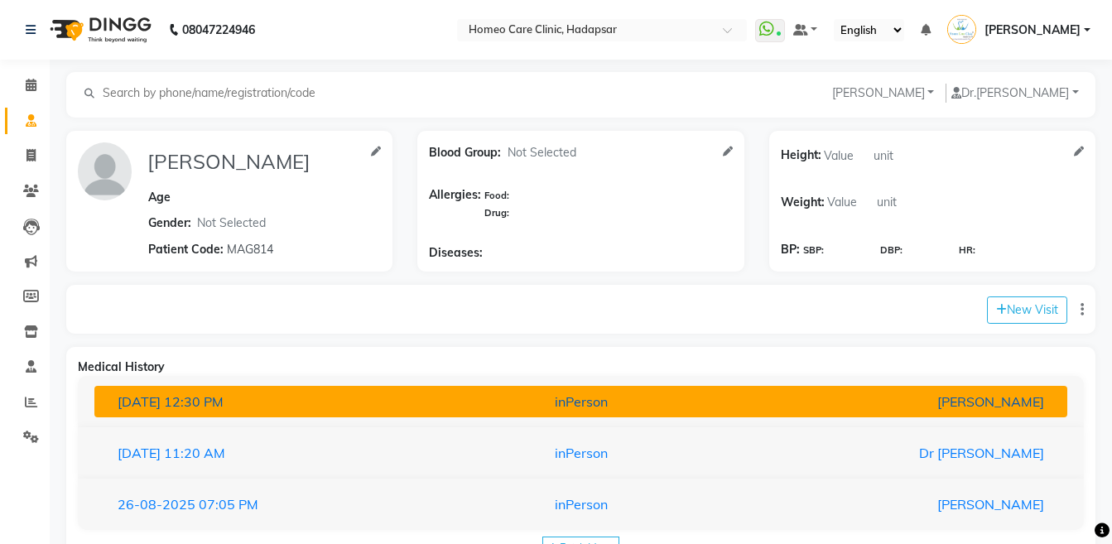
click at [651, 389] on button "[DATE] 12:30 PM inPerson [PERSON_NAME]" at bounding box center [580, 401] width 972 height 31
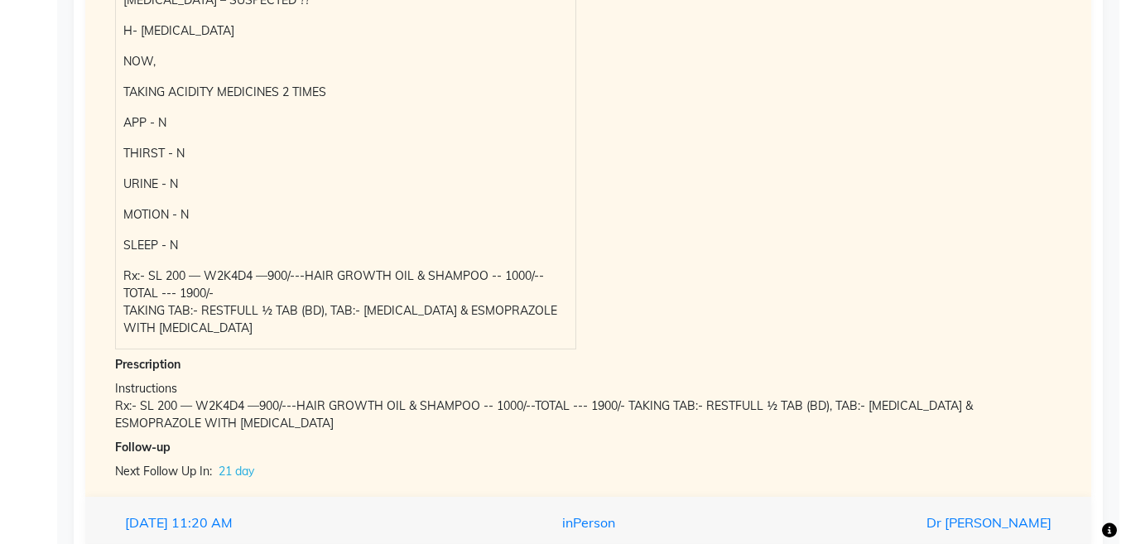
scroll to position [152, 0]
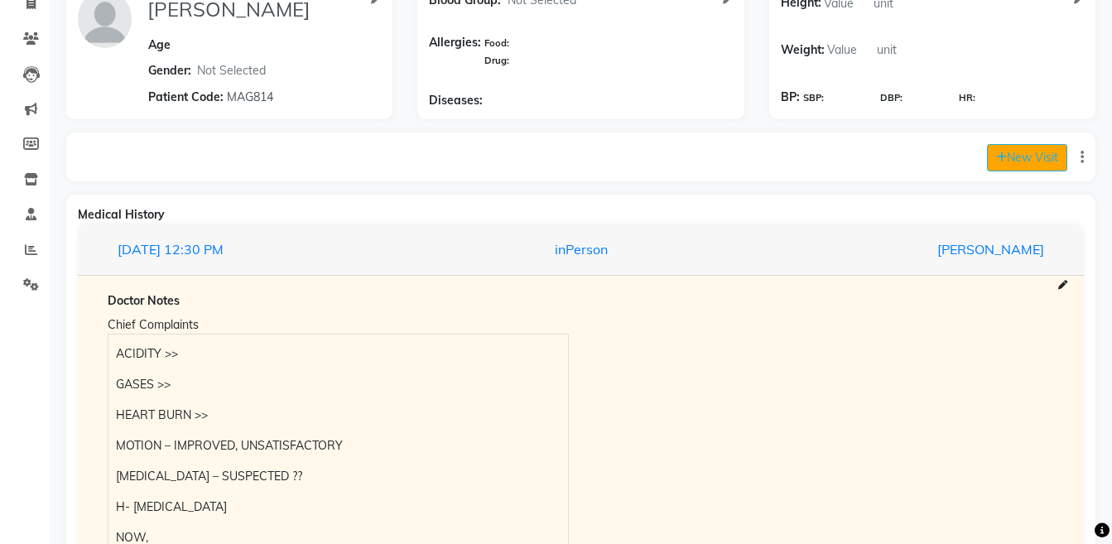
click at [1025, 161] on button "New Visit" at bounding box center [1027, 157] width 80 height 27
select select "1295"
select select "inPerson"
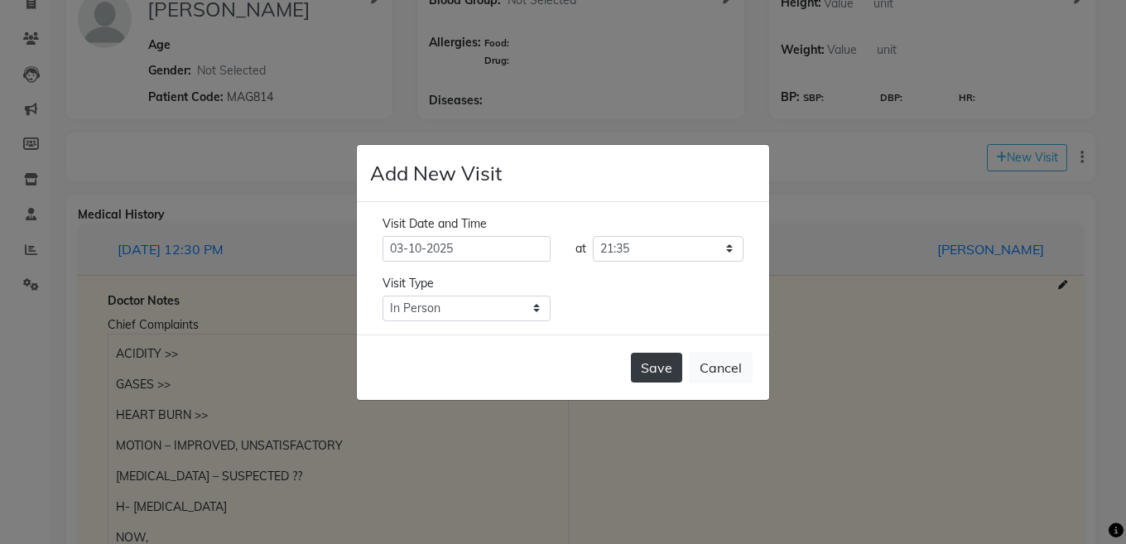
click at [637, 366] on button "Save" at bounding box center [656, 368] width 51 height 30
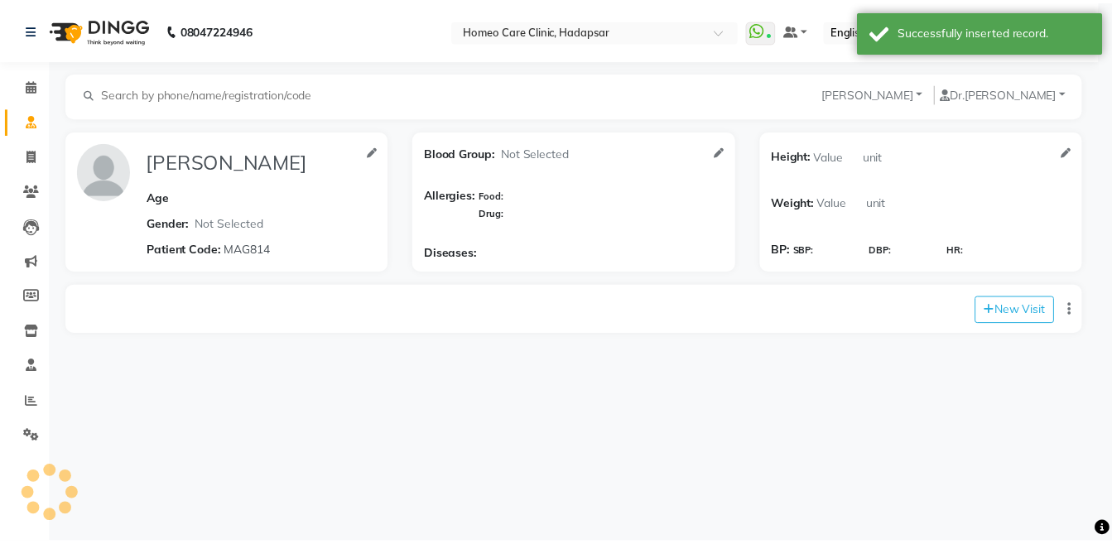
scroll to position [0, 0]
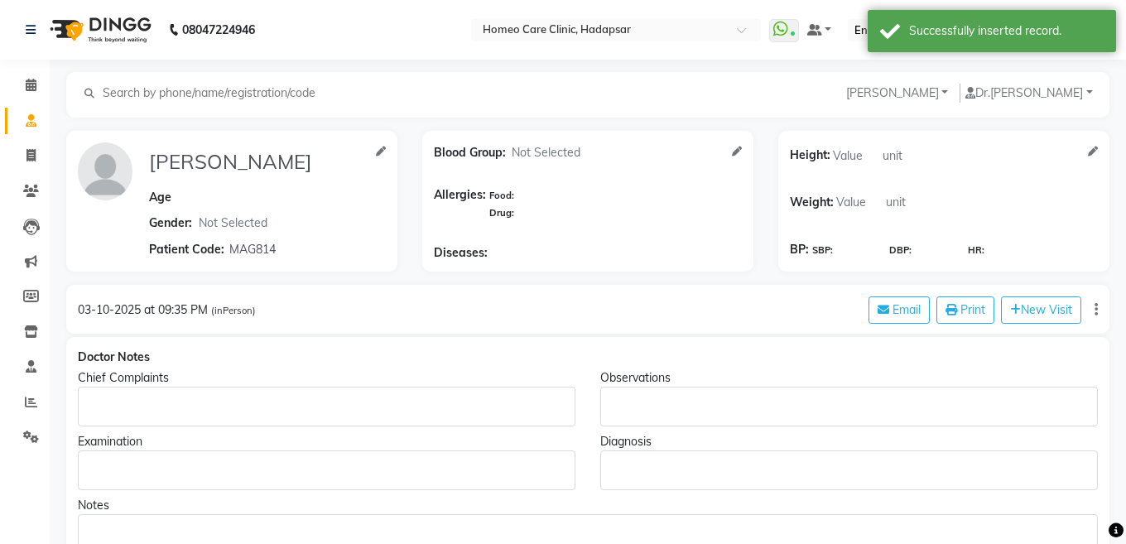
type input "[PERSON_NAME]"
select select "[DEMOGRAPHIC_DATA]"
type input "MAG814"
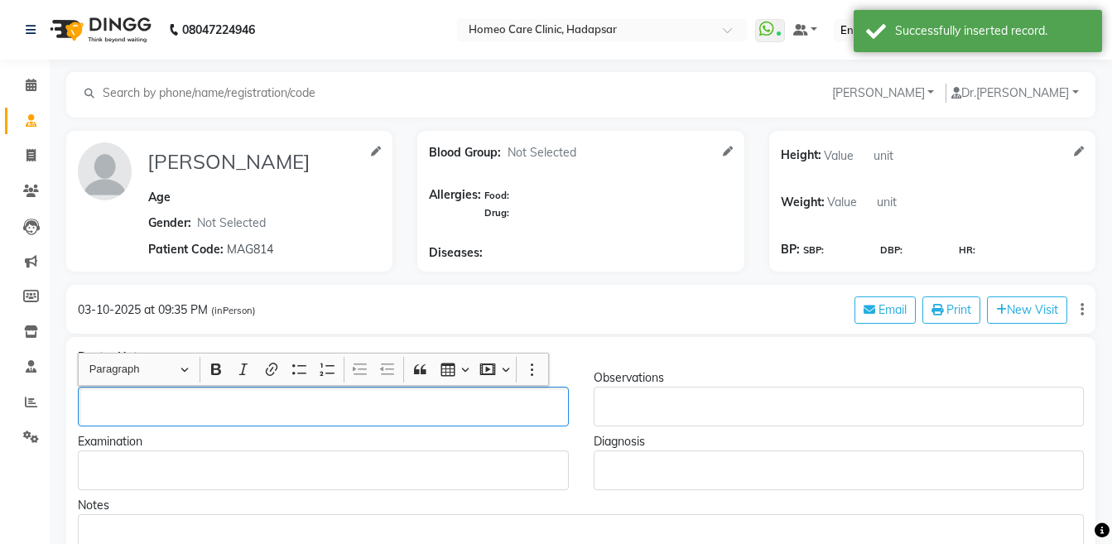
click at [144, 401] on p "Rich Text Editor, main" at bounding box center [322, 406] width 475 height 17
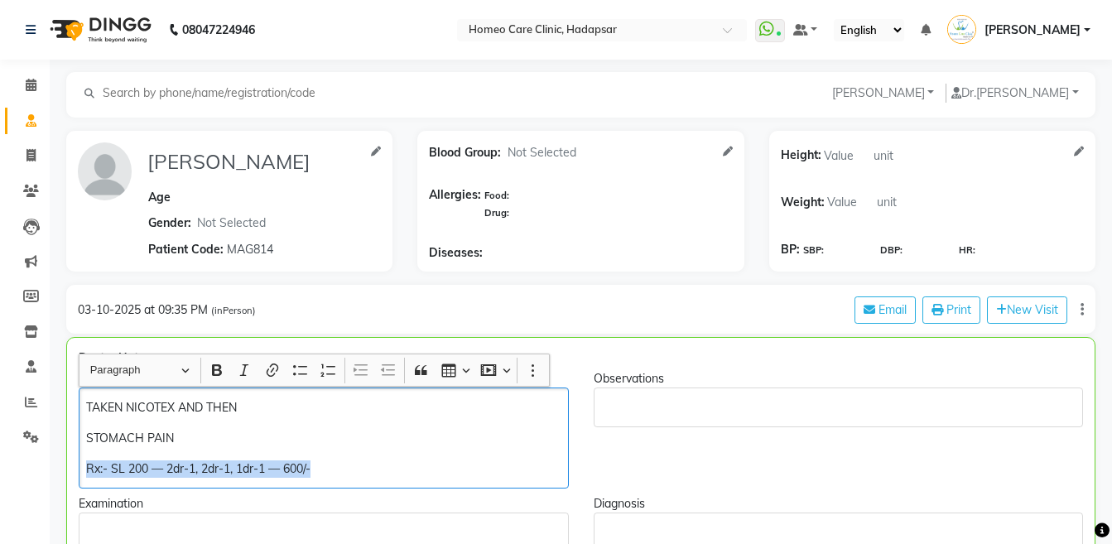
copy div "Rx:- SL 200 — 2dr-1, 2dr-1, 1dr-1 — 600/-"
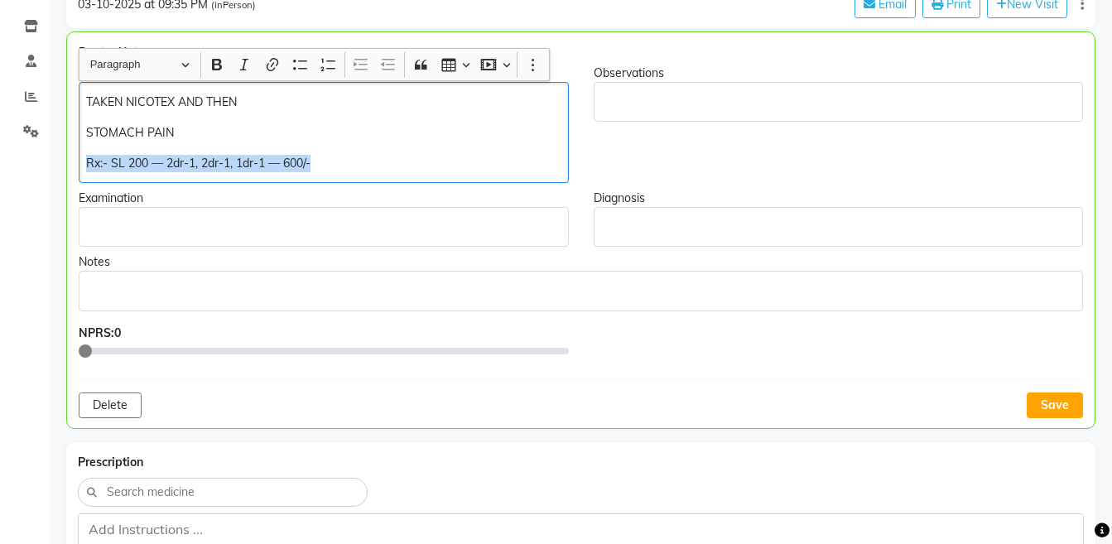
scroll to position [318, 0]
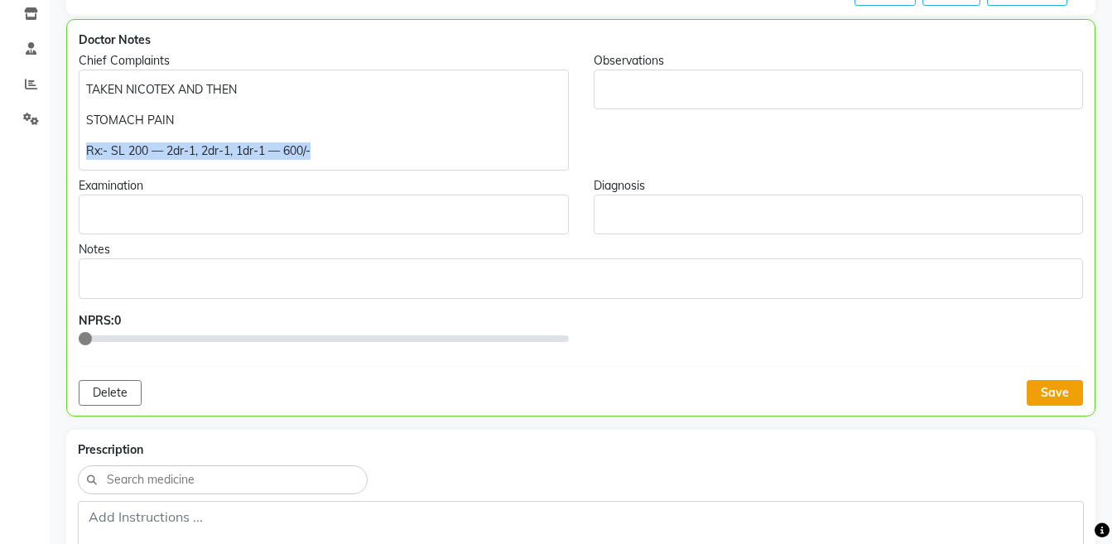
click at [1050, 393] on button "Save" at bounding box center [1054, 393] width 56 height 26
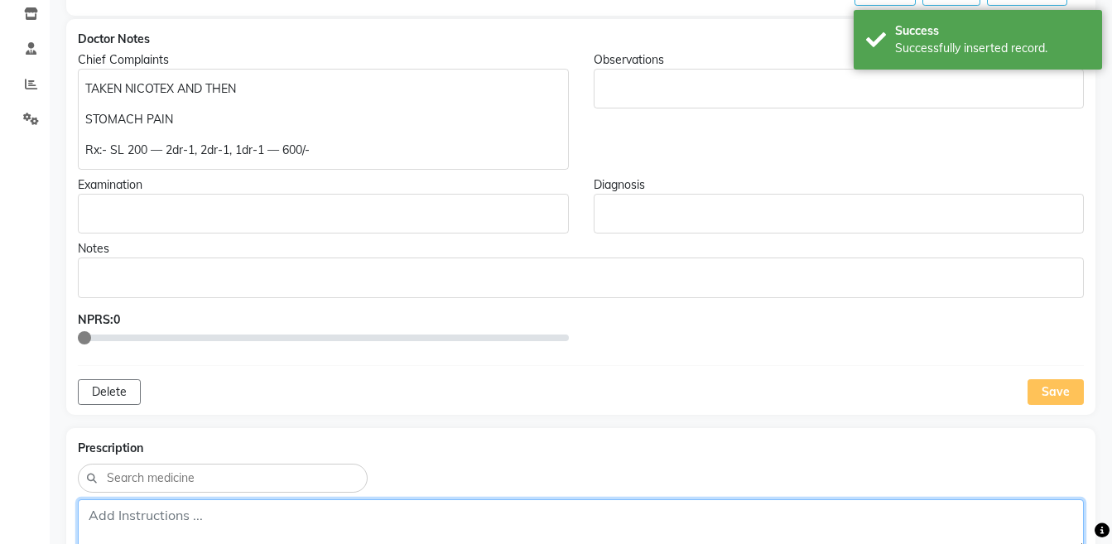
click at [600, 514] on textarea at bounding box center [581, 524] width 1006 height 51
paste textarea "Rx:- SL 200 — 2dr-1, 2dr-1, 1dr-1 — 600/-"
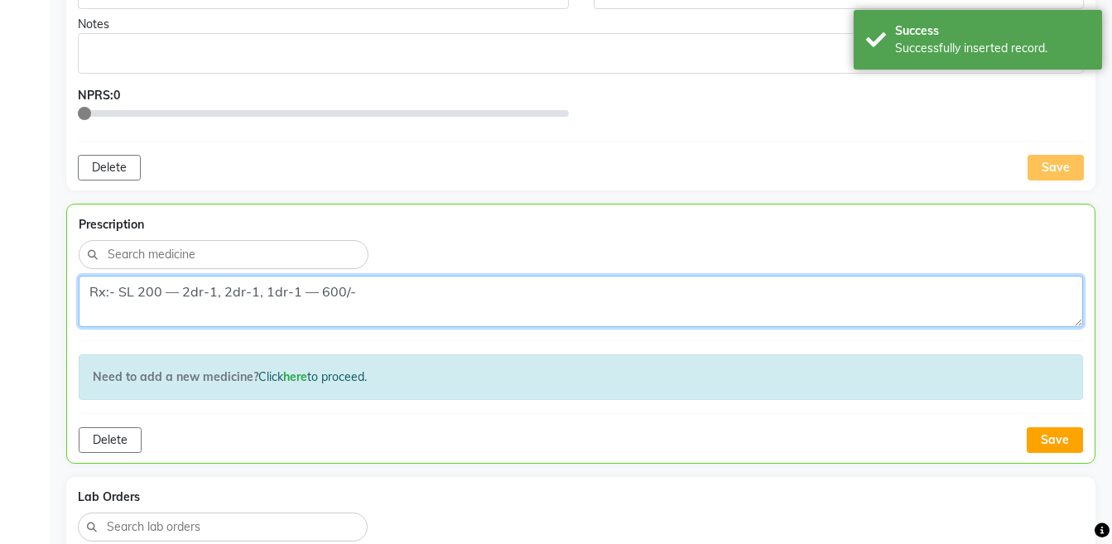
scroll to position [545, 0]
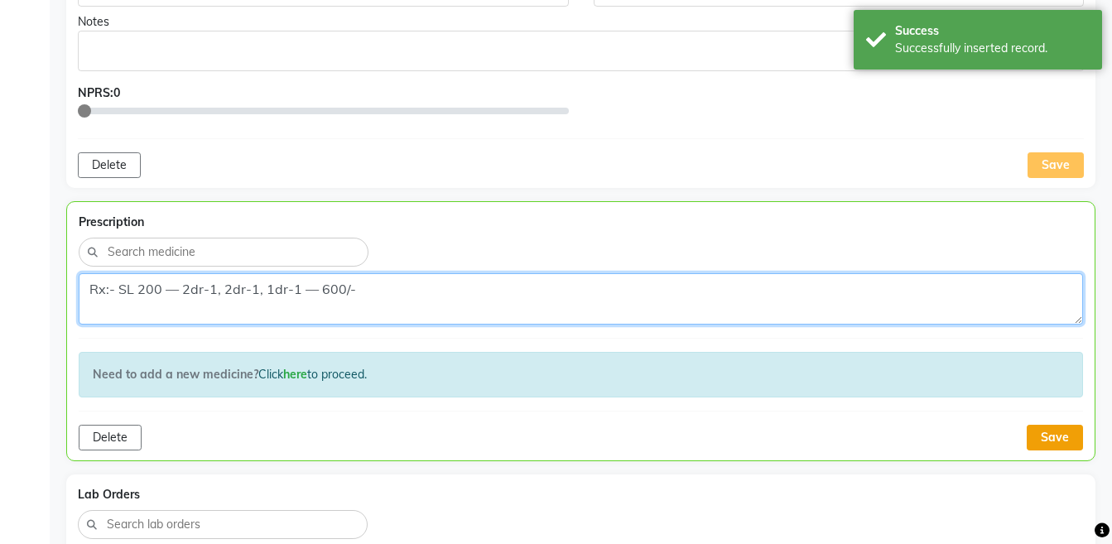
type textarea "Rx:- SL 200 — 2dr-1, 2dr-1, 1dr-1 — 600/-"
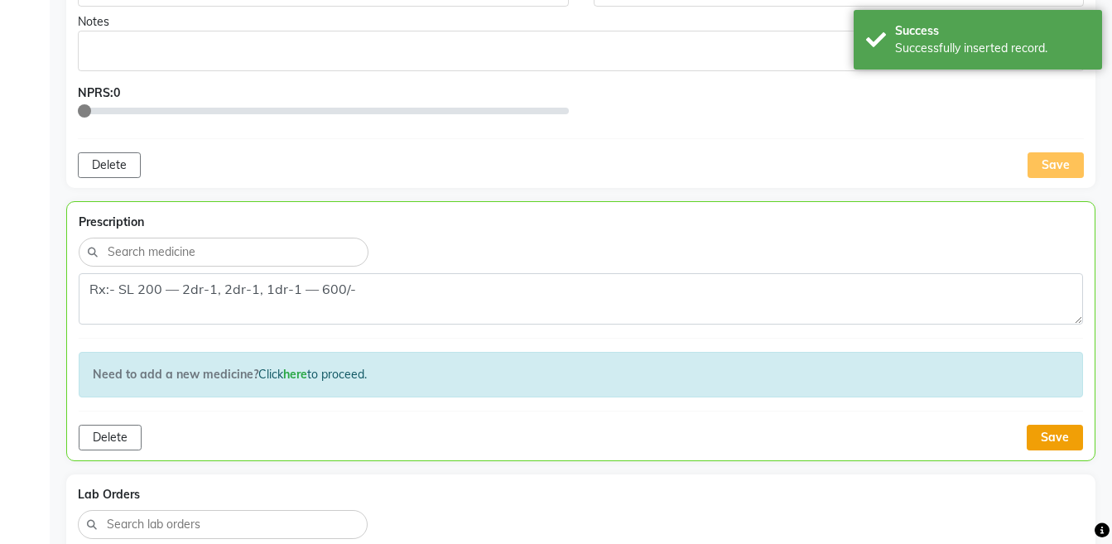
click at [1040, 429] on button "Save" at bounding box center [1054, 438] width 56 height 26
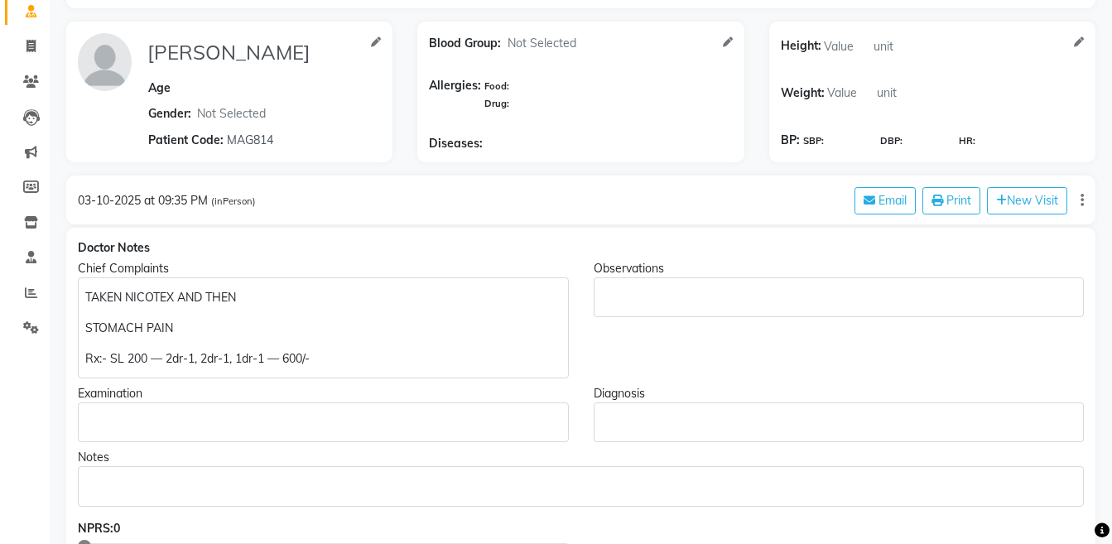
scroll to position [0, 0]
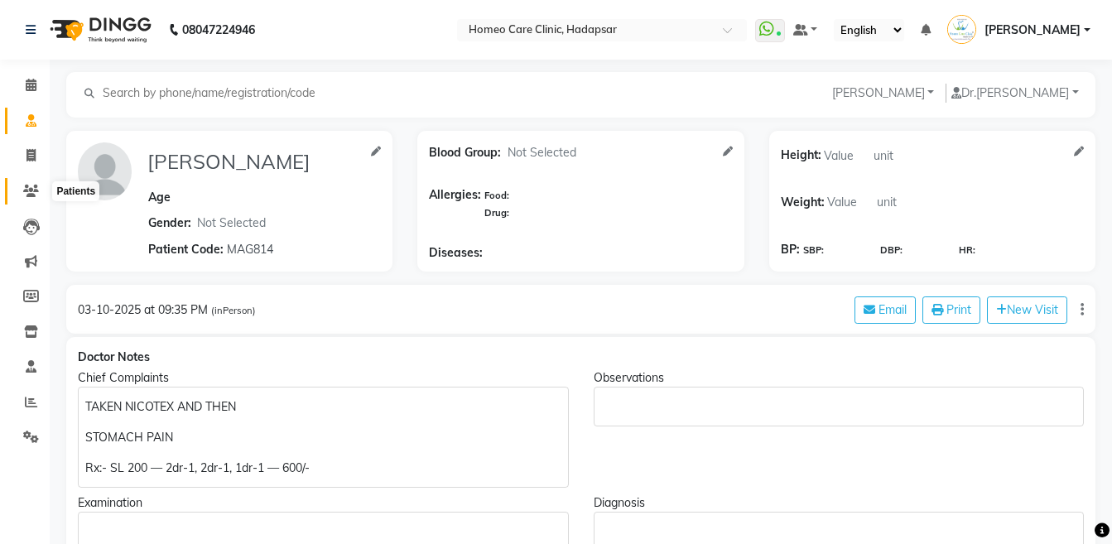
click at [29, 196] on icon at bounding box center [31, 191] width 16 height 12
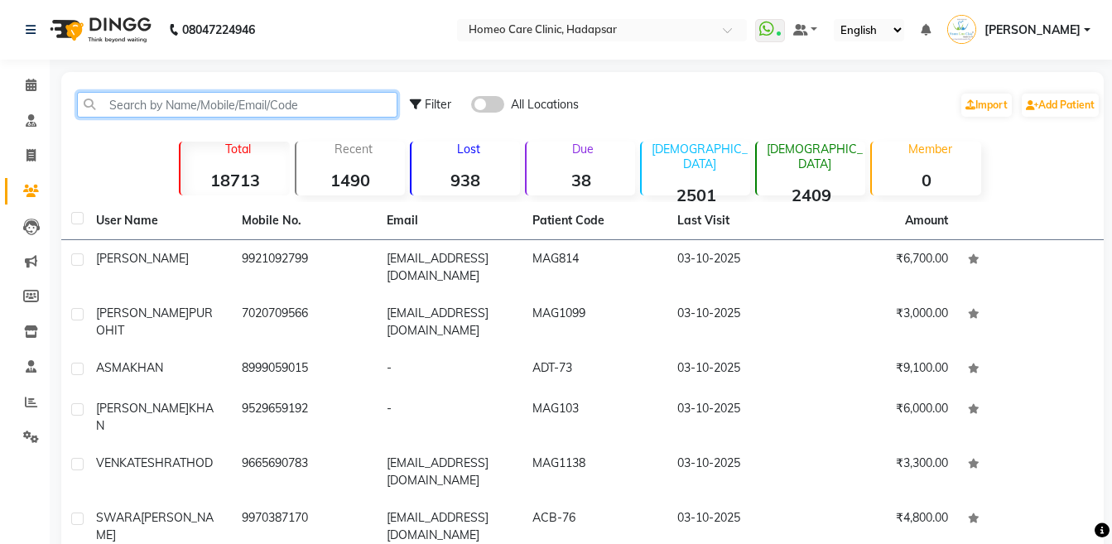
click at [205, 115] on input "text" at bounding box center [237, 105] width 320 height 26
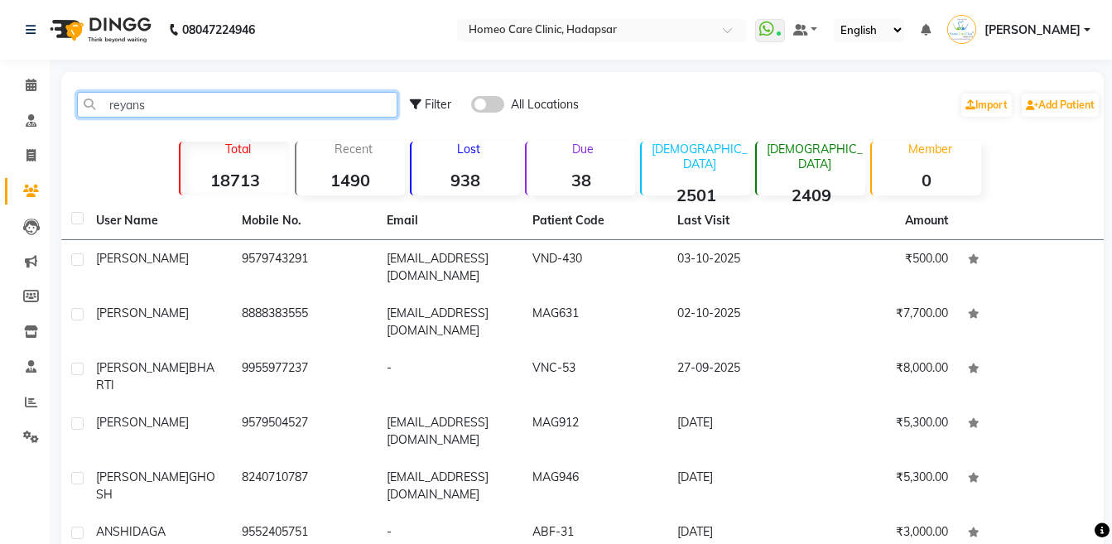
type input "reyans"
click at [211, 250] on div "[PERSON_NAME]" at bounding box center [159, 258] width 126 height 17
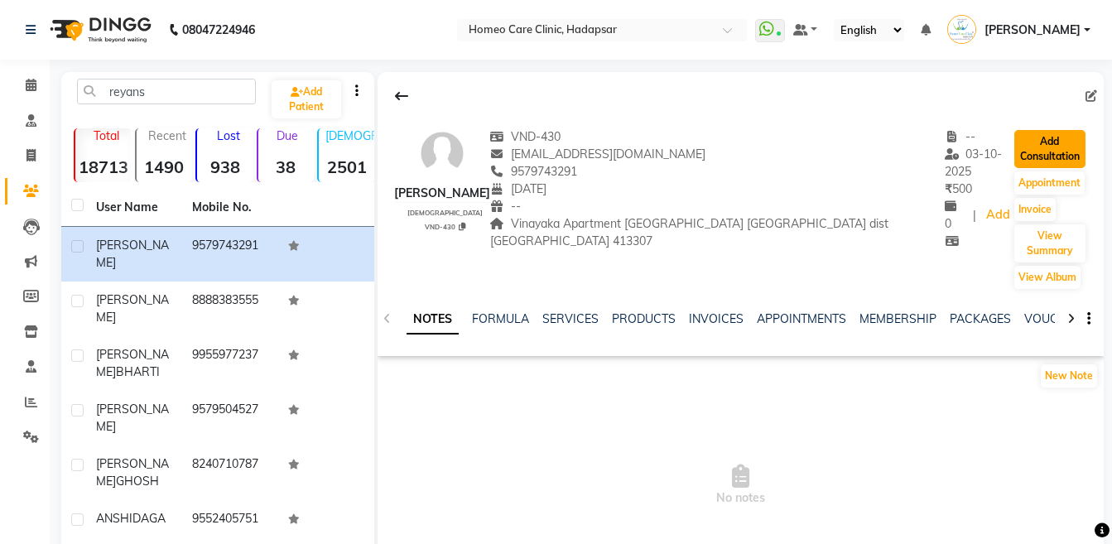
click at [1032, 144] on button "Add Consultation" at bounding box center [1049, 149] width 71 height 38
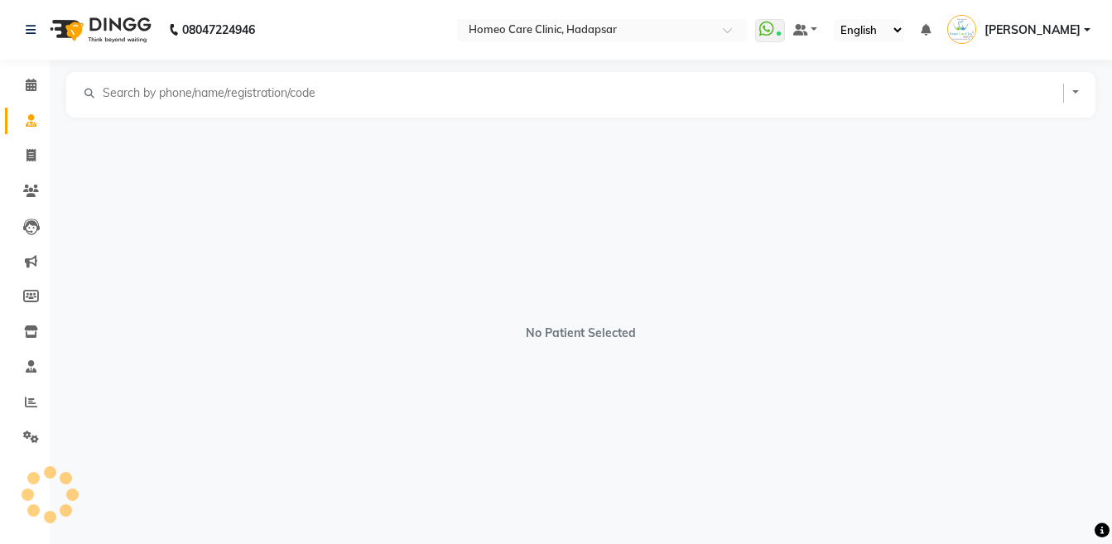
select select "[DEMOGRAPHIC_DATA]"
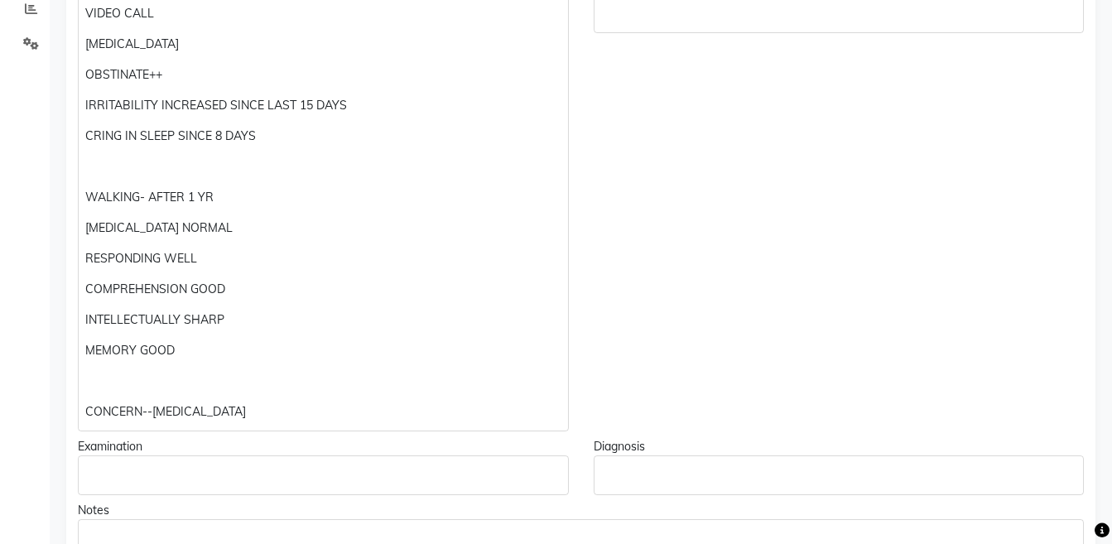
scroll to position [444, 0]
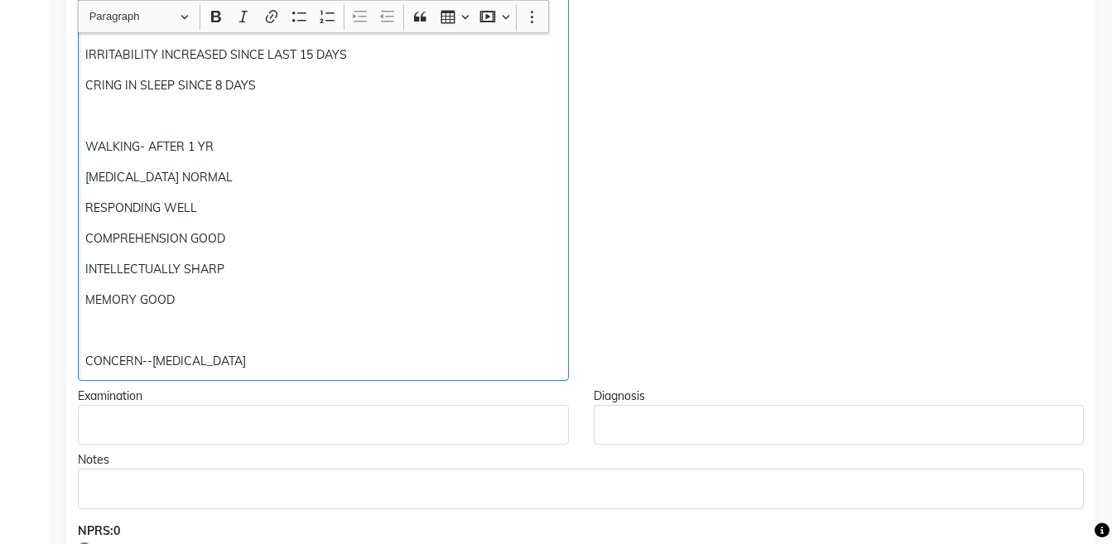
click at [328, 360] on p "CONCERN--[MEDICAL_DATA]" at bounding box center [322, 361] width 475 height 17
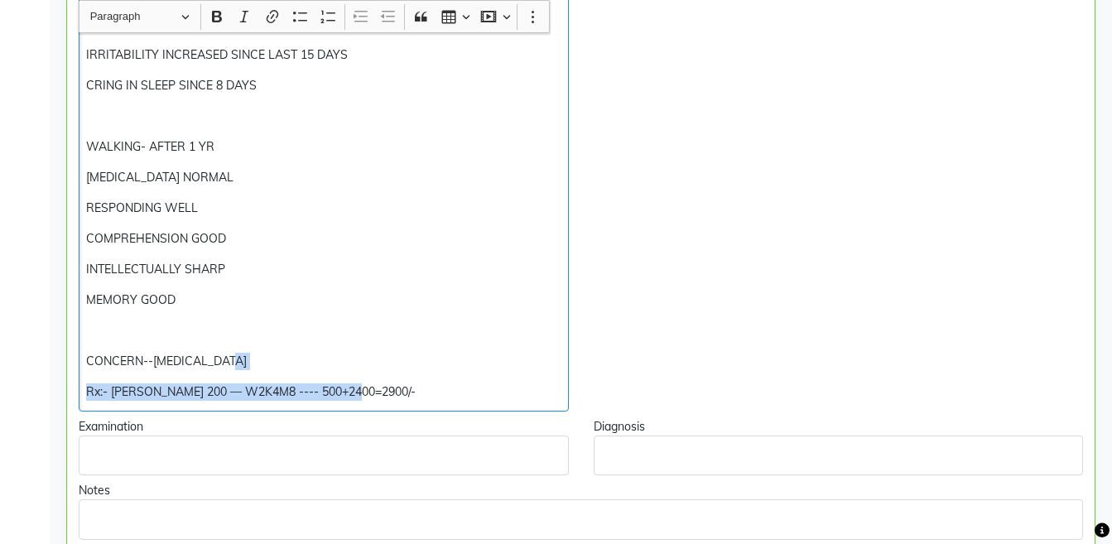
copy div "Rx:- [PERSON_NAME] 200 — W2K4M8 ---- 500+2400=2900/-"
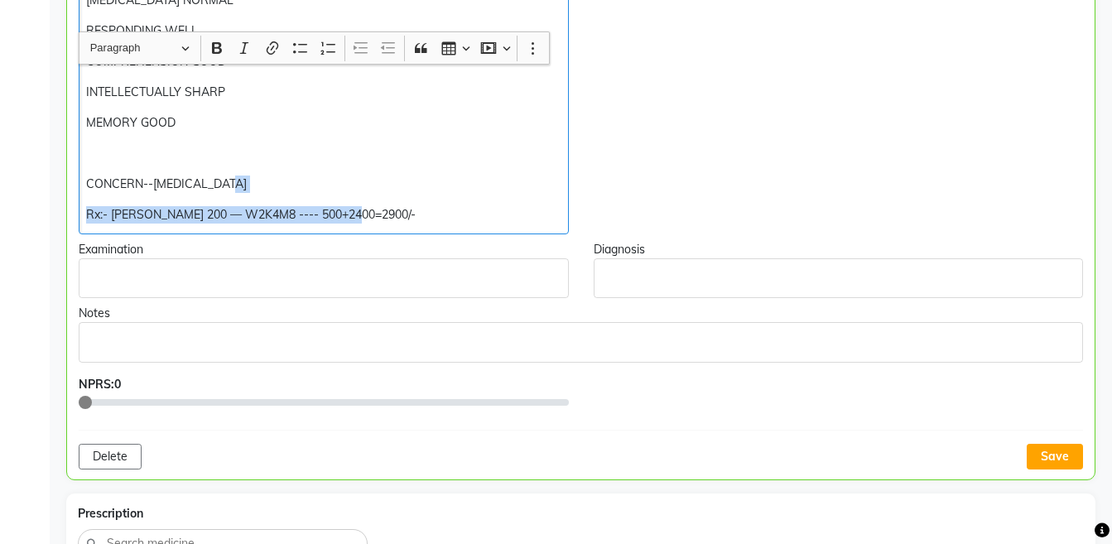
scroll to position [653, 0]
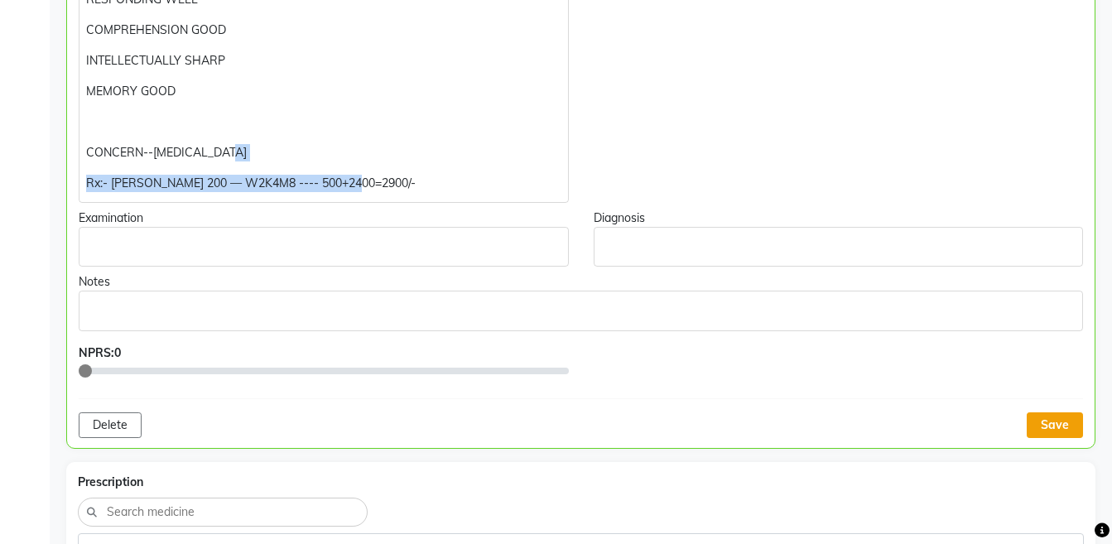
click at [1057, 422] on button "Save" at bounding box center [1054, 425] width 56 height 26
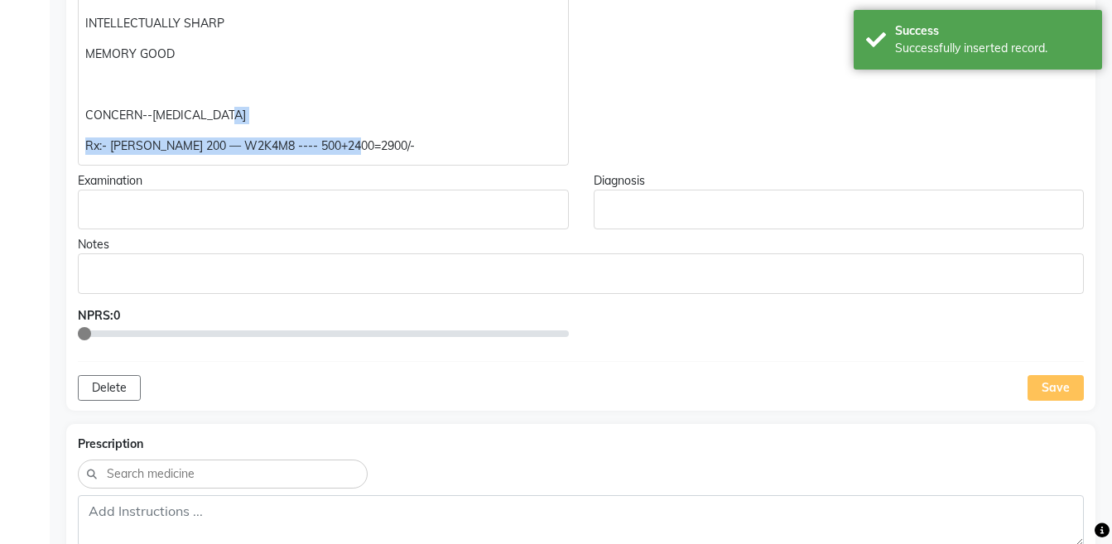
scroll to position [870, 0]
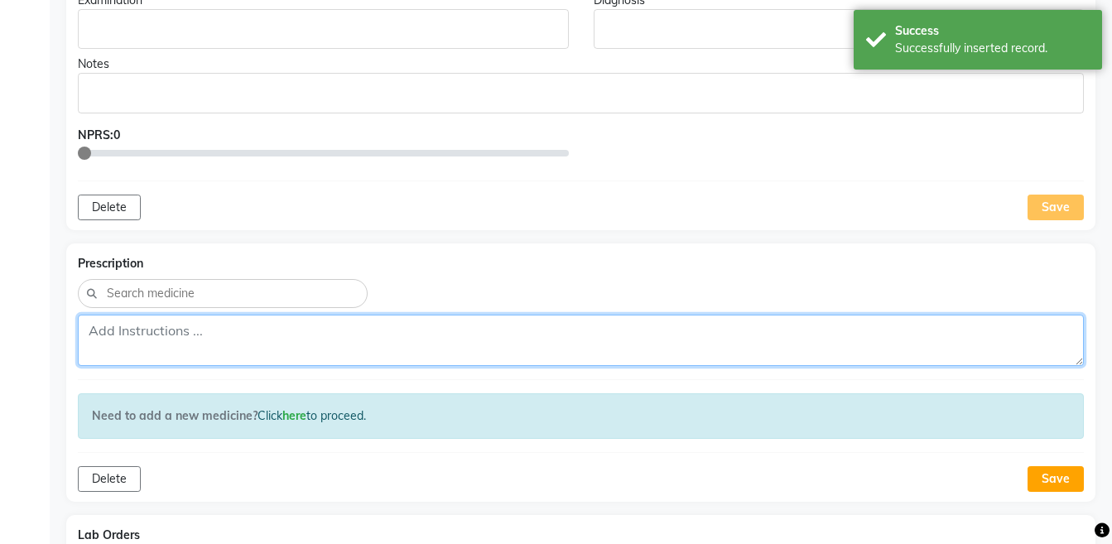
click at [723, 348] on textarea at bounding box center [581, 340] width 1006 height 51
paste textarea "Rx:- [PERSON_NAME] 200 — W2K4M8 ---- 500+2400=2900/-"
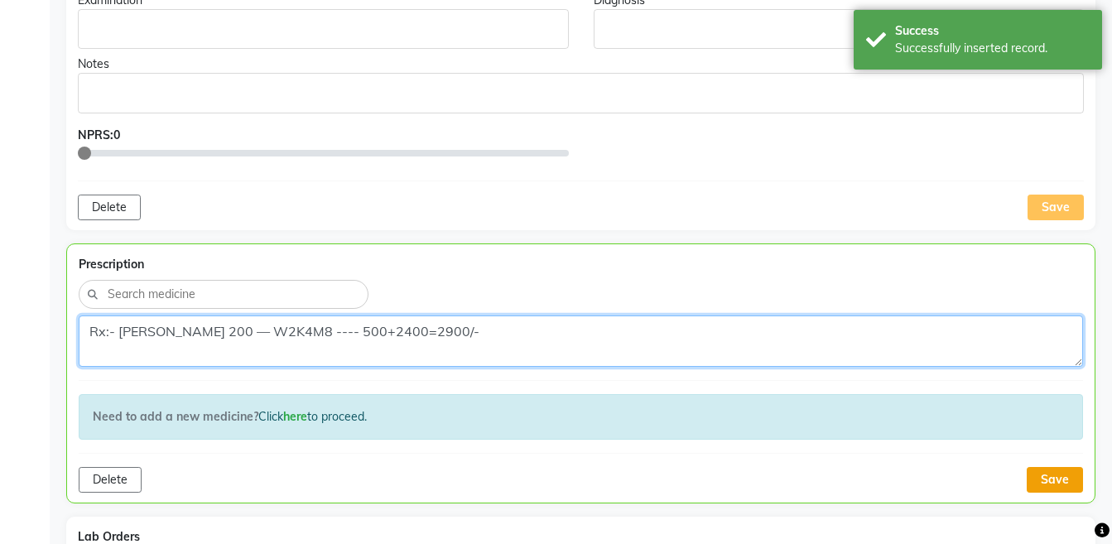
type textarea "Rx:- [PERSON_NAME] 200 — W2K4M8 ---- 500+2400=2900/-"
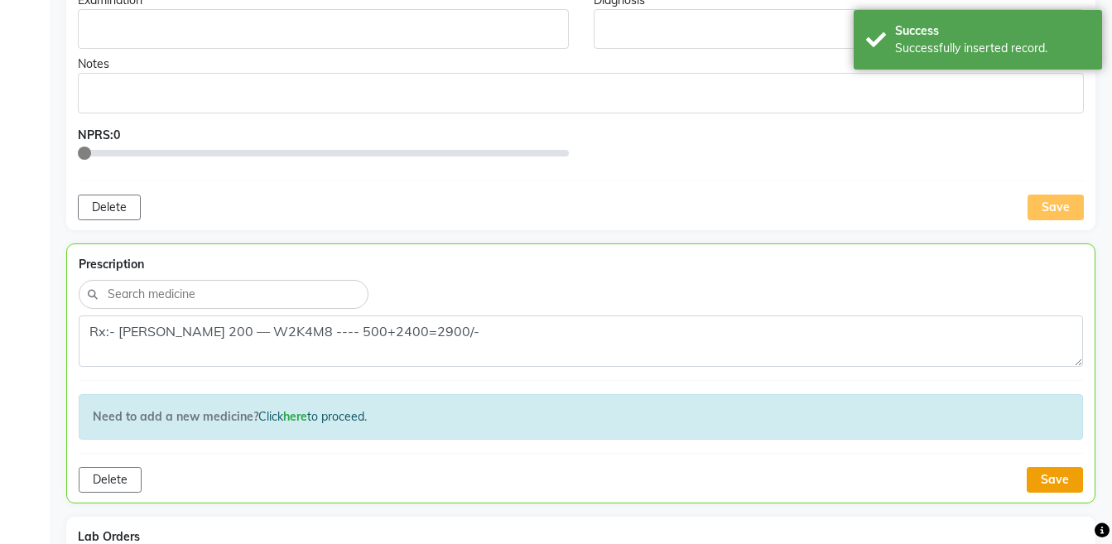
click at [1035, 479] on button "Save" at bounding box center [1054, 480] width 56 height 26
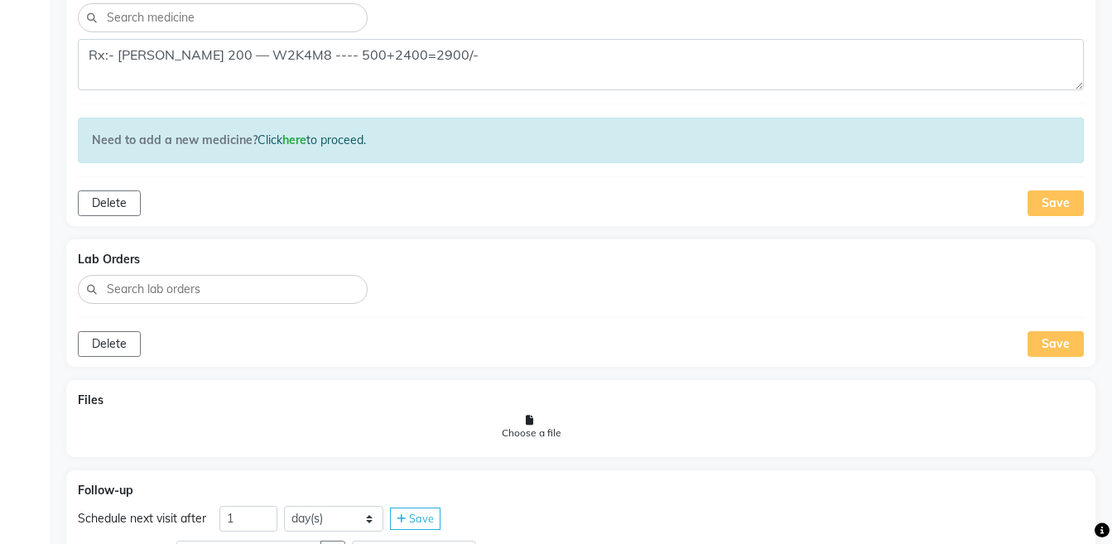
scroll to position [1211, 0]
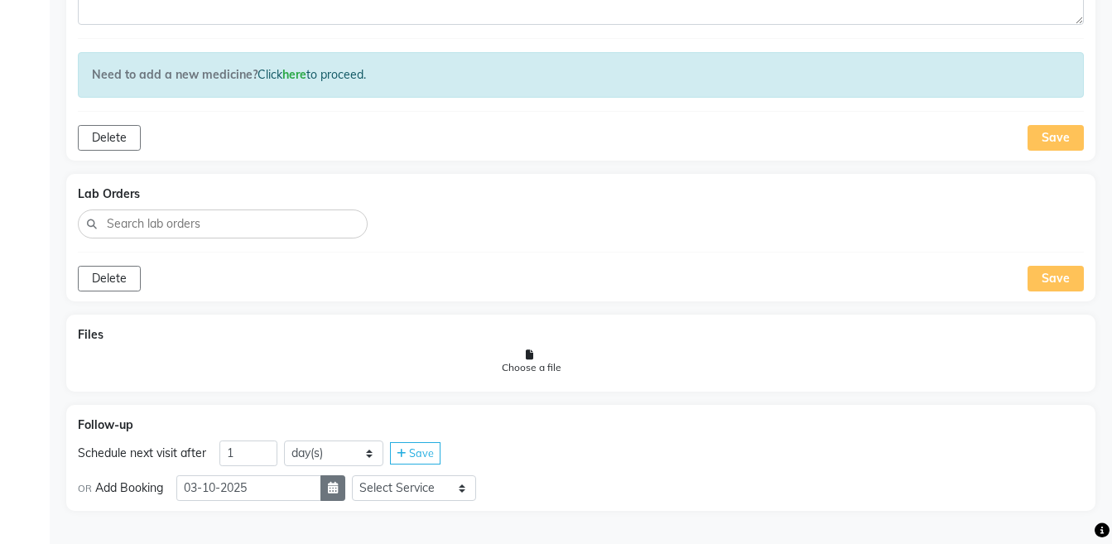
click at [338, 487] on icon "button" at bounding box center [333, 488] width 10 height 12
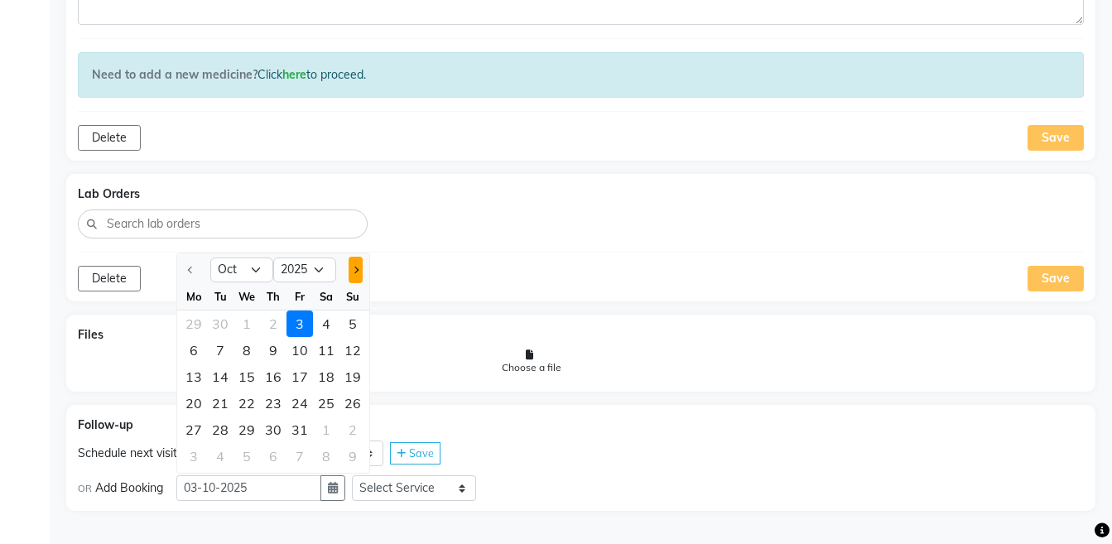
click at [354, 274] on button "Next month" at bounding box center [355, 270] width 14 height 26
select select "11"
click at [238, 375] on div "12" at bounding box center [246, 376] width 26 height 26
type input "[DATE]"
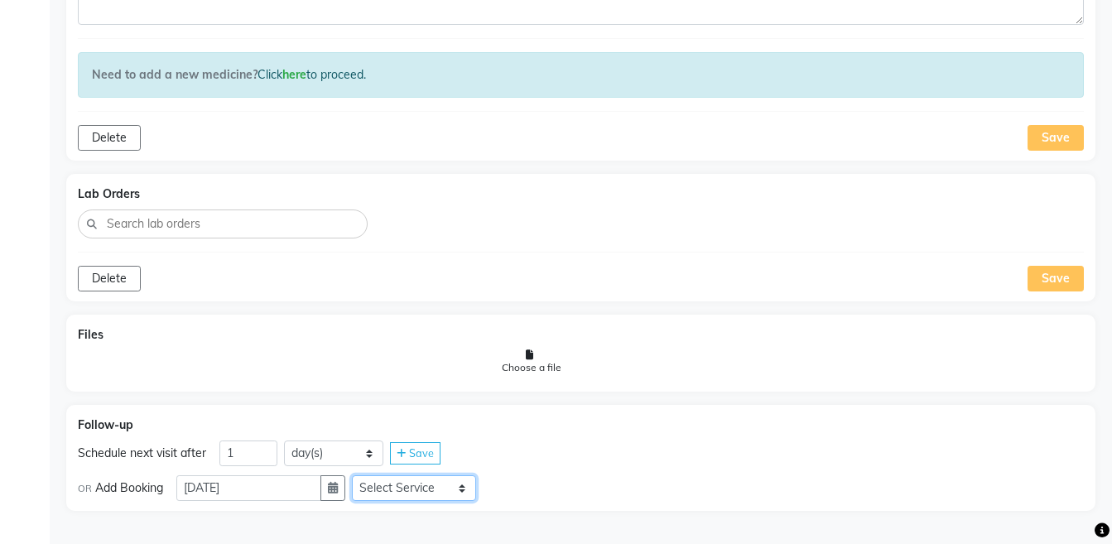
click at [391, 488] on select "Select Service Medicine Medicine 1 Hydra Facial Medi Facial Vampire Facial With…" at bounding box center [414, 488] width 124 height 26
select select "981031"
click at [365, 475] on select "Select Service Medicine Medicine 1 Hydra Facial Medi Facial Vampire Facial With…" at bounding box center [414, 488] width 124 height 26
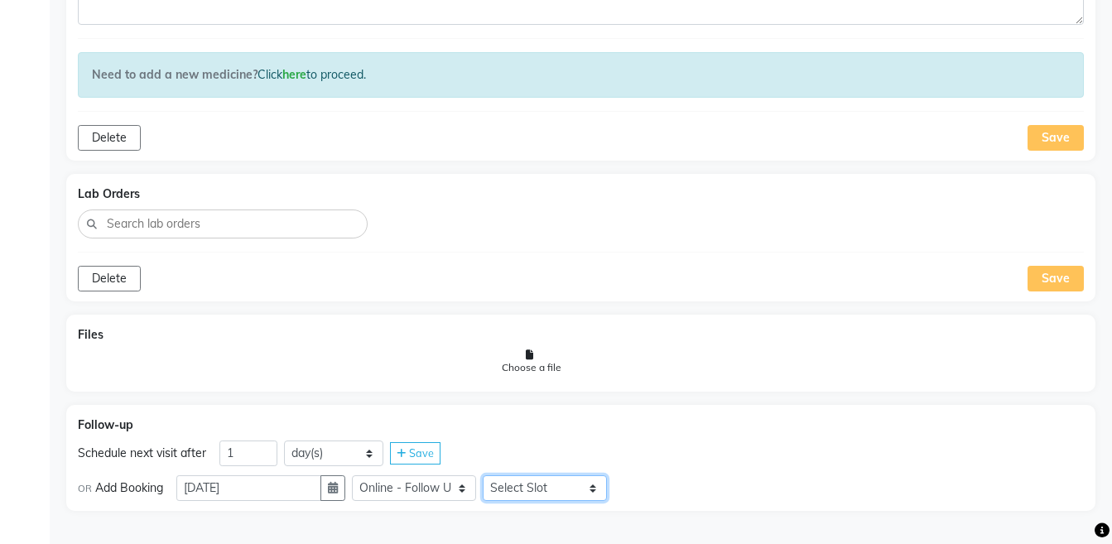
click at [534, 494] on select "Select Slot 10:15 10:30 10:45 11:00 11:15 11:30 11:45 12:00 12:15 12:30 12:45 1…" at bounding box center [545, 488] width 124 height 26
select select "885"
click at [496, 475] on select "Select Slot 10:15 10:30 10:45 11:00 11:15 11:30 11:45 12:00 12:15 12:30 12:45 1…" at bounding box center [545, 488] width 124 height 26
click at [653, 491] on span "Save" at bounding box center [644, 487] width 25 height 13
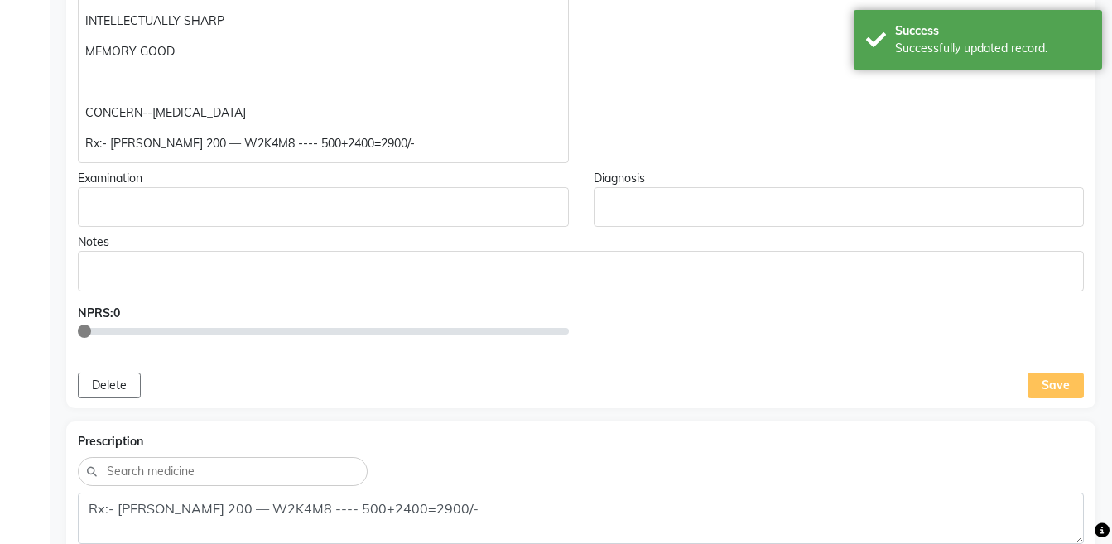
scroll to position [58, 0]
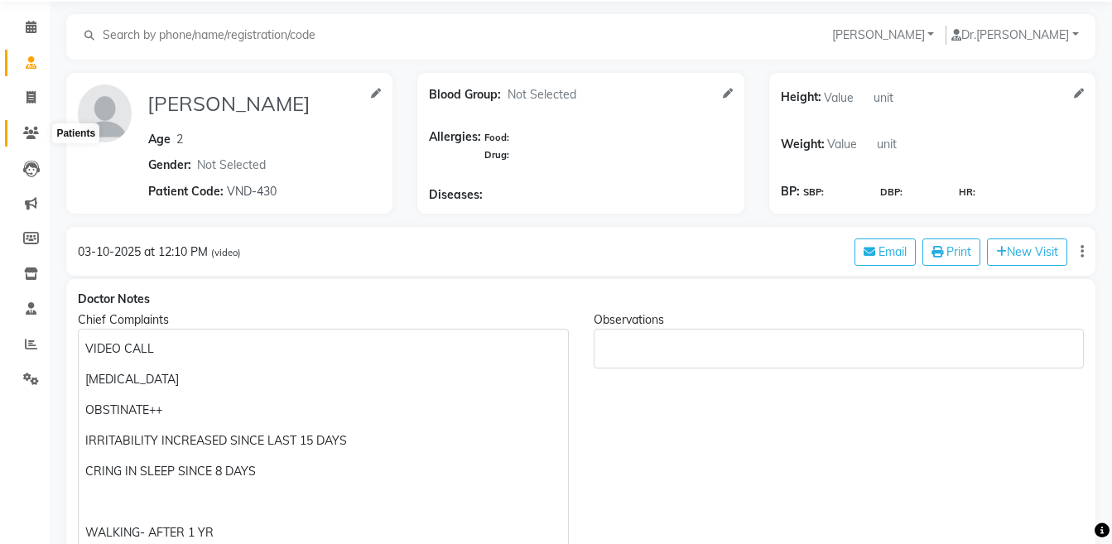
click at [23, 133] on icon at bounding box center [31, 133] width 16 height 12
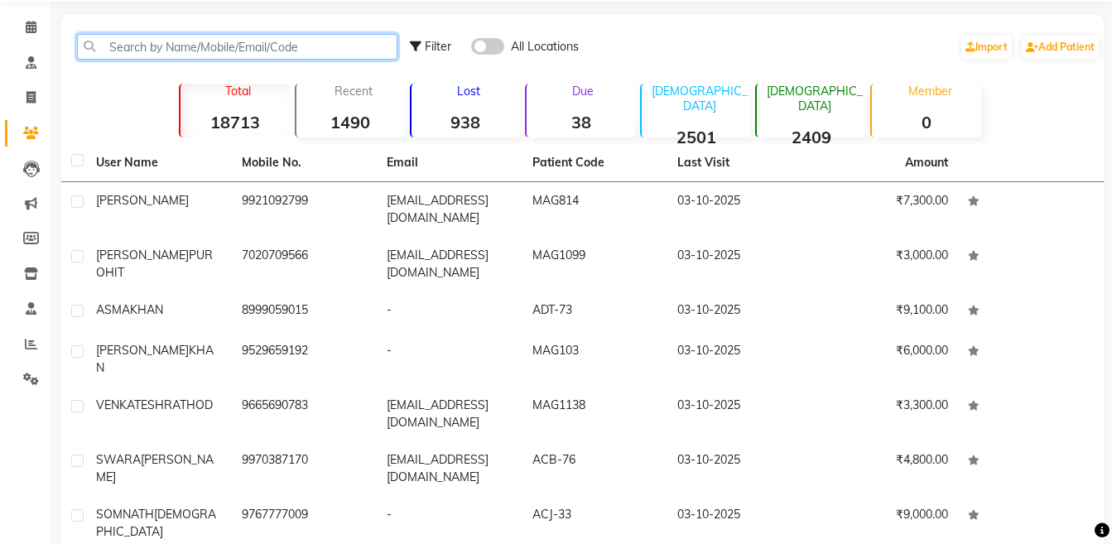
click at [239, 48] on input "text" at bounding box center [237, 47] width 320 height 26
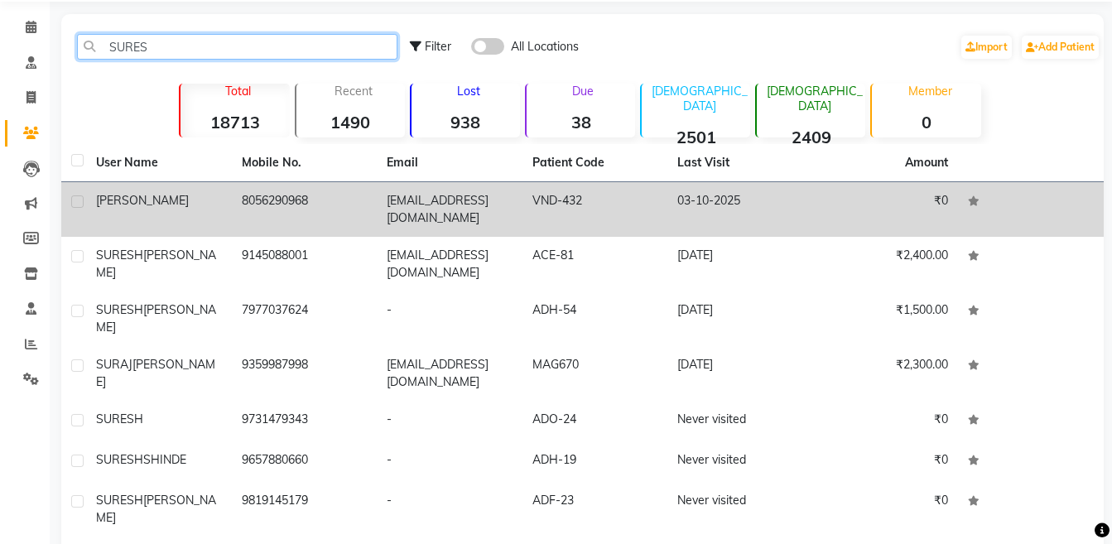
type input "SURES"
click at [194, 185] on td "[PERSON_NAME]" at bounding box center [159, 209] width 146 height 55
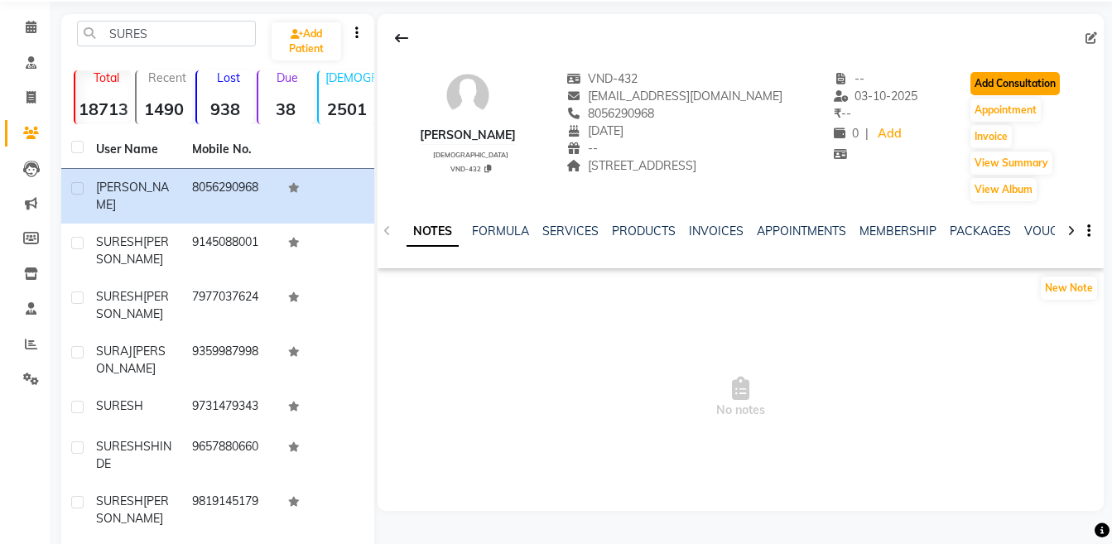
click at [1011, 77] on button "Add Consultation" at bounding box center [1014, 83] width 89 height 23
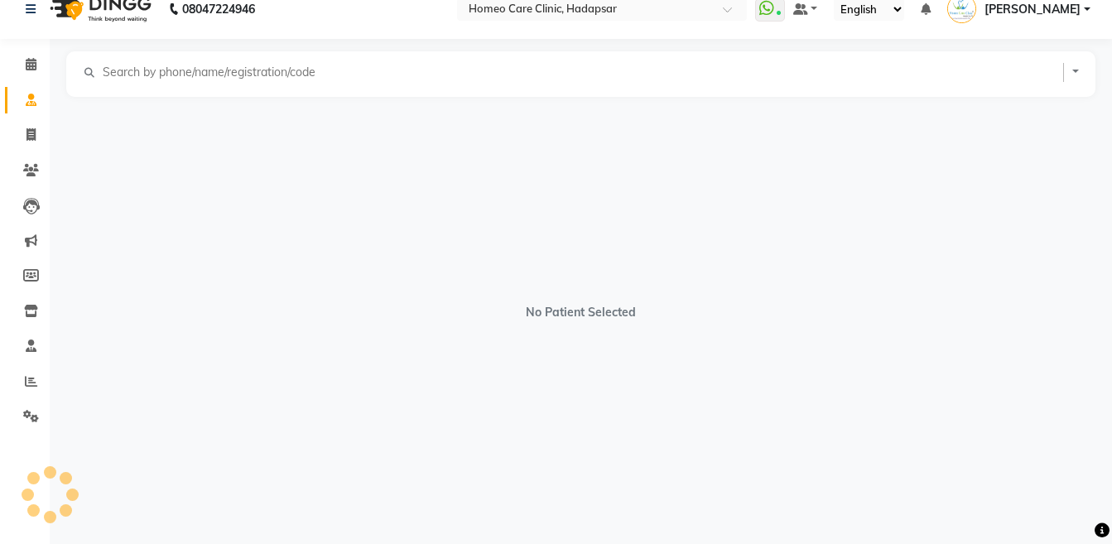
scroll to position [21, 0]
select select "[DEMOGRAPHIC_DATA]"
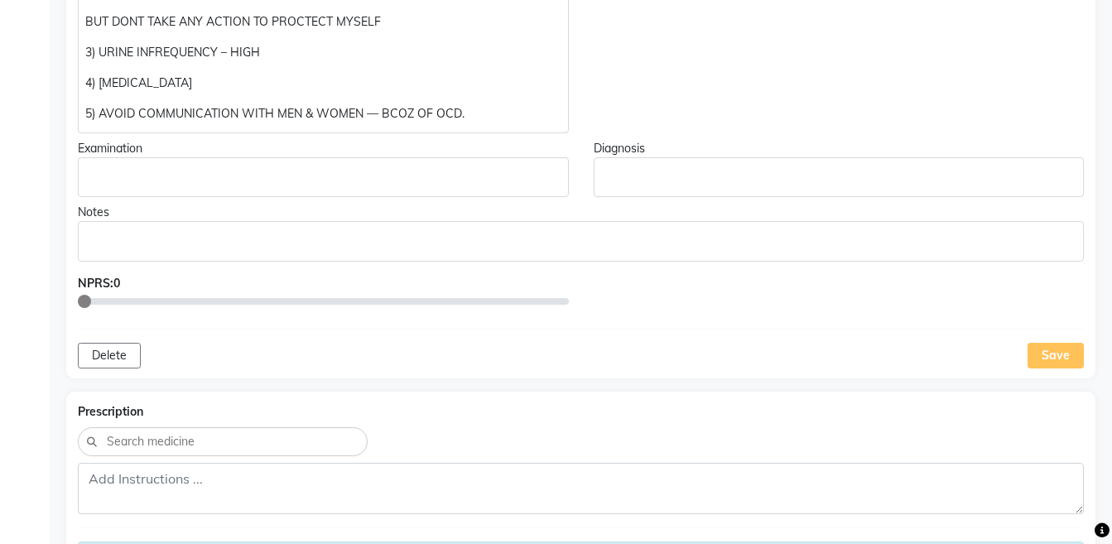
scroll to position [598, 0]
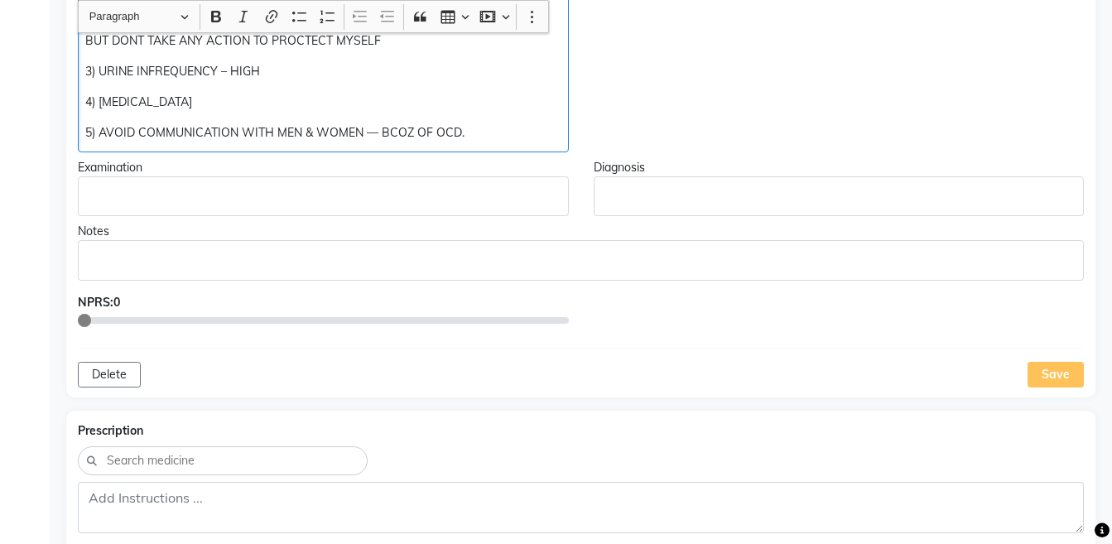
click at [540, 124] on p "5) AVOID COMMUNICATION WITH MEN & WOMEN — BCOZ OF OCD." at bounding box center [322, 132] width 475 height 17
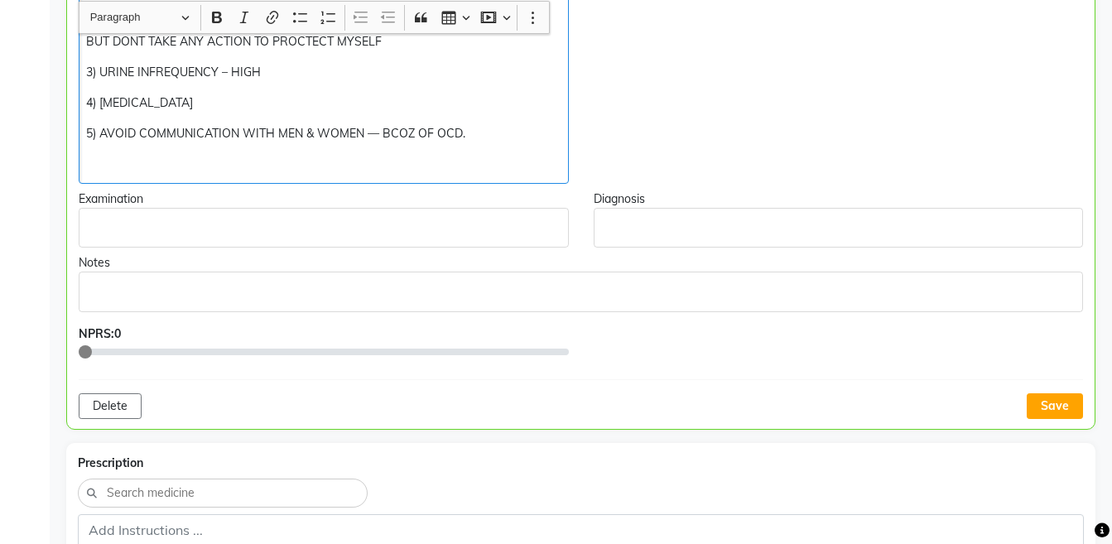
scroll to position [598, 0]
copy div "5) AVOID COMMUNICATION WITH MEN & WOMEN — BCOZ OF OCD. Rx:- BUFO 200 — E2K4M8 —…"
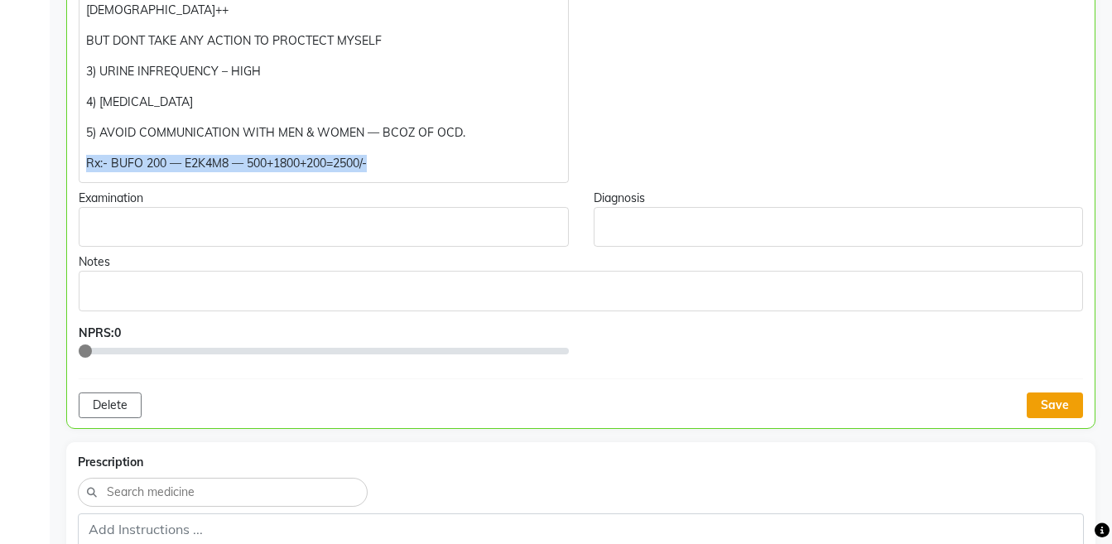
click at [1045, 392] on button "Save" at bounding box center [1054, 405] width 56 height 26
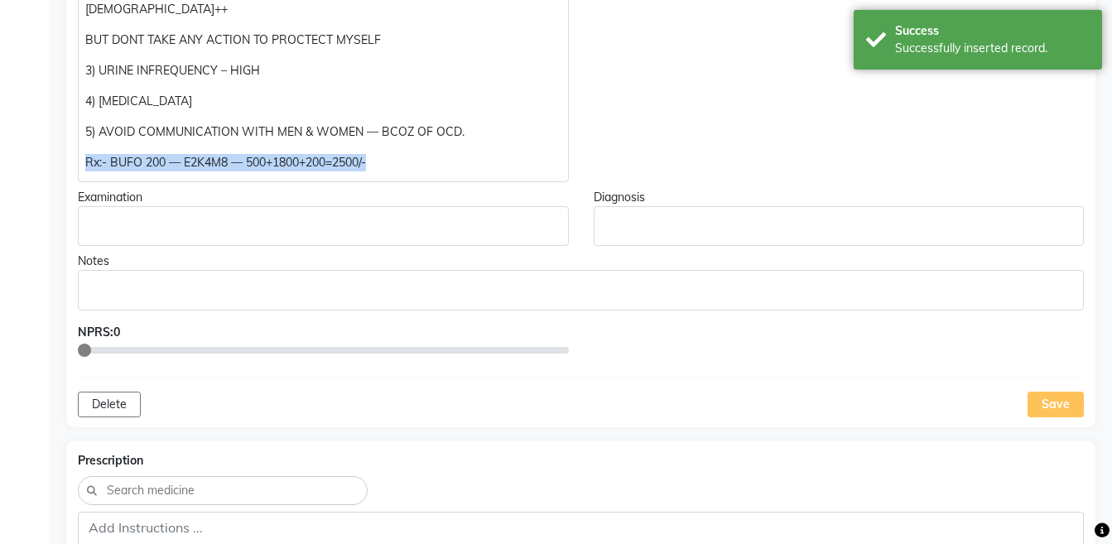
scroll to position [809, 0]
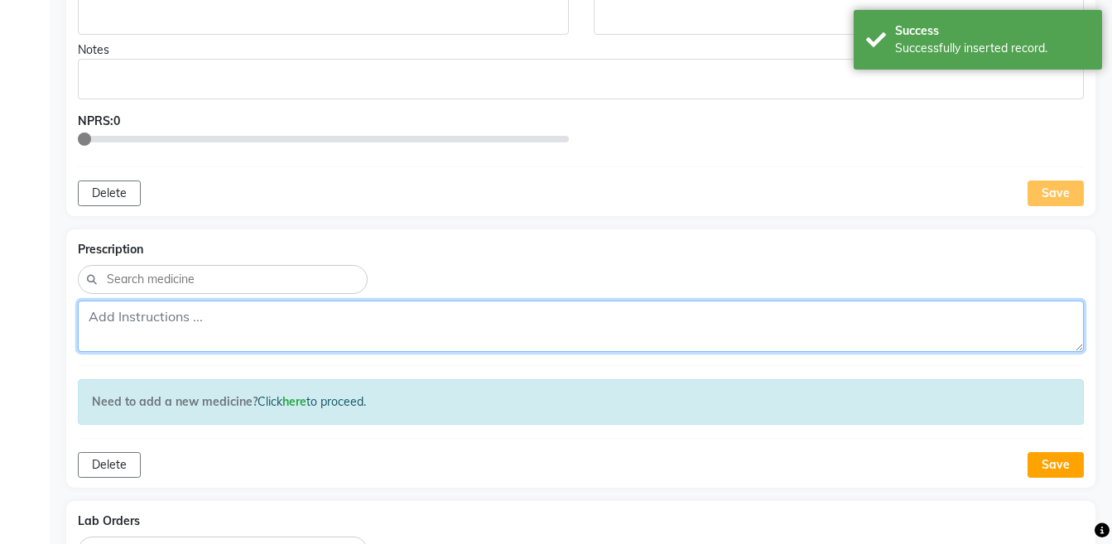
click at [651, 300] on textarea at bounding box center [581, 325] width 1006 height 51
paste textarea "Rx:- BUFO 200 — E2K4M8 — 500+1800+200=2500/-"
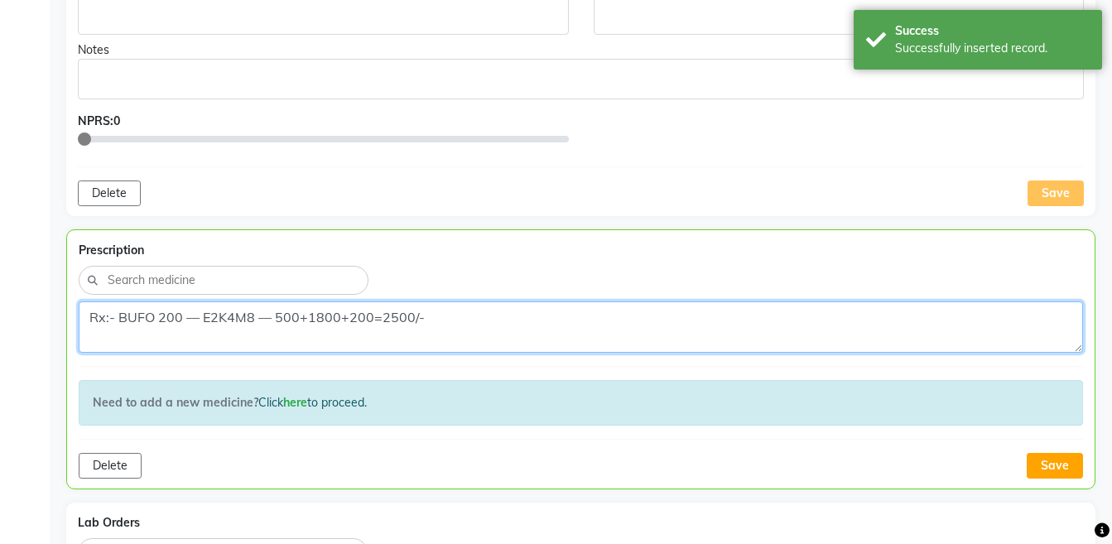
type textarea "Rx:- BUFO 200 — E2K4M8 — 500+1800+200=2500/-"
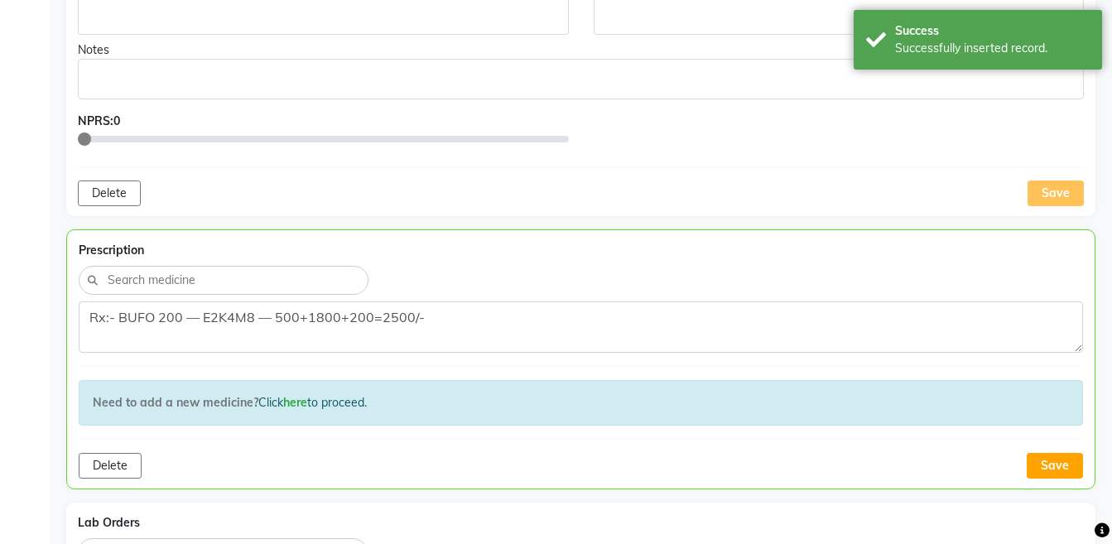
click at [1083, 455] on div "Prescription Rx:- BUFO 200 — E2K4M8 — 500+1800+200=2500/- Need to add a new med…" at bounding box center [580, 359] width 1029 height 260
click at [1046, 453] on button "Save" at bounding box center [1054, 466] width 56 height 26
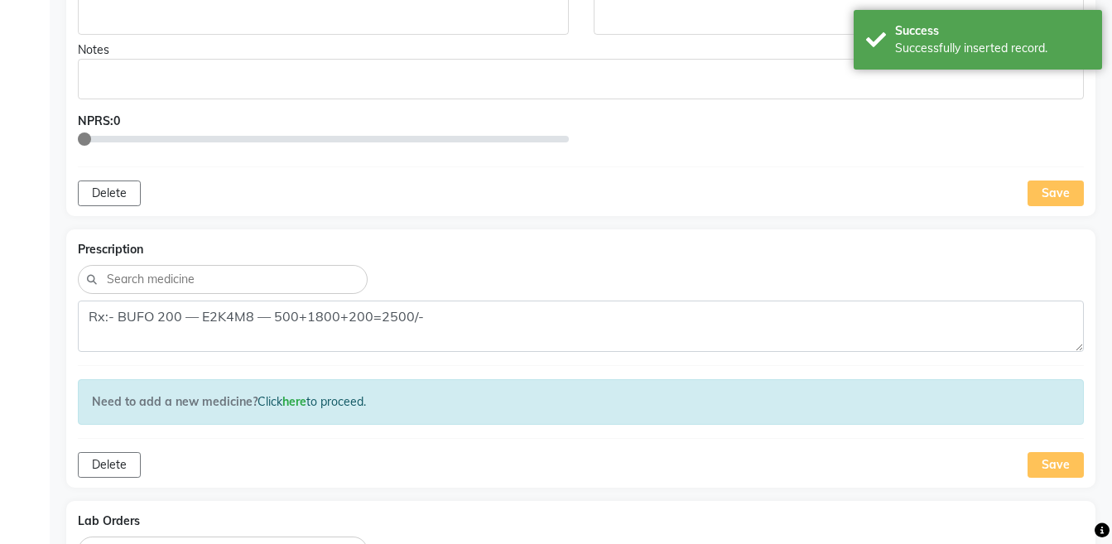
scroll to position [1119, 0]
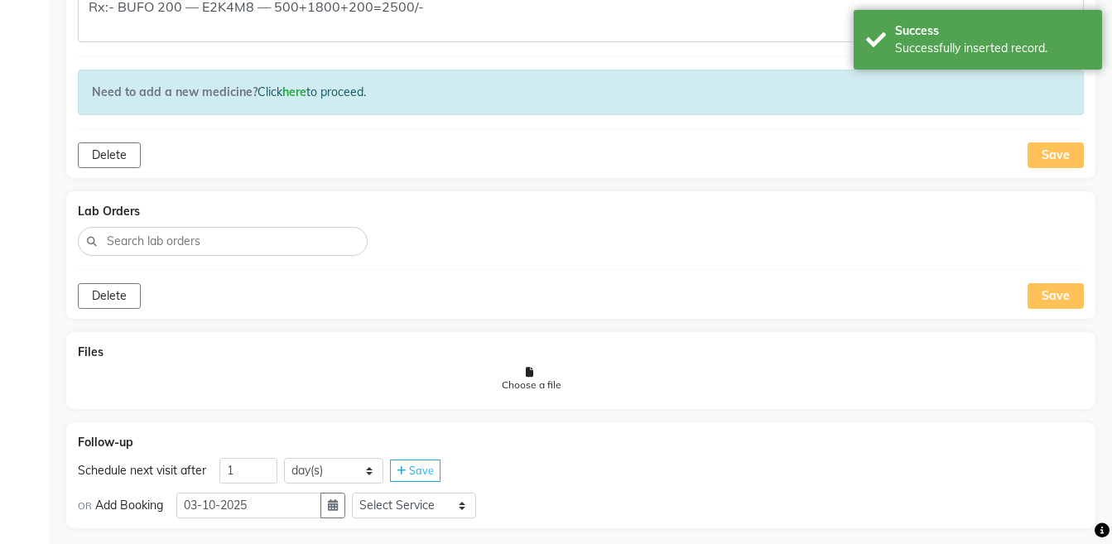
click at [360, 490] on div "OR Add Booking [DATE] Select Service Medicine Medicine 1 Hydra Facial Medi Faci…" at bounding box center [581, 504] width 1006 height 28
click at [338, 499] on icon "button" at bounding box center [333, 505] width 10 height 12
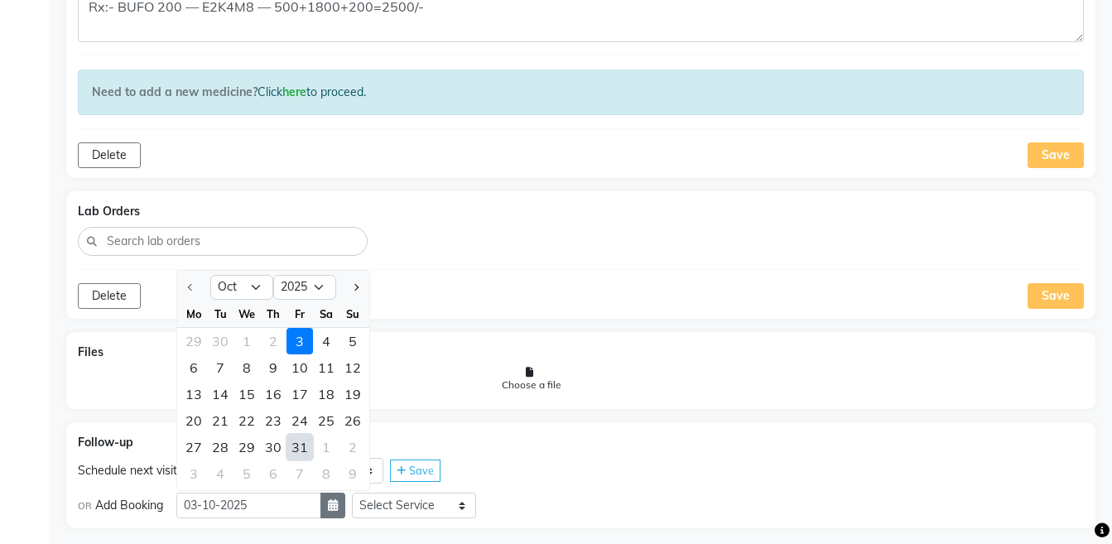
select select "11"
click at [217, 381] on div "11" at bounding box center [220, 394] width 26 height 26
type input "[DATE]"
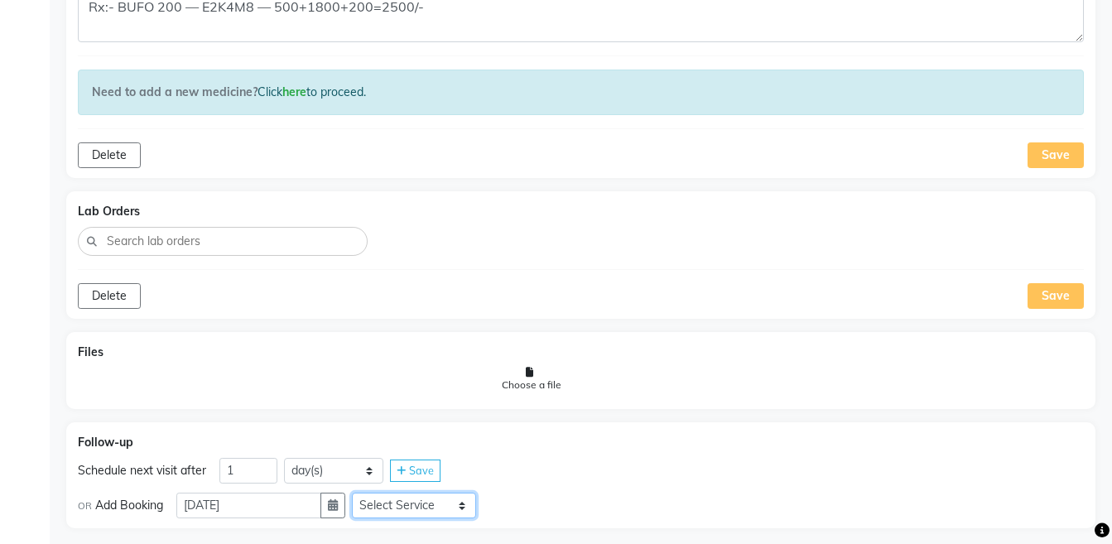
click at [391, 492] on select "Select Service Medicine Medicine 1 Hydra Facial Medi Facial Vampire Facial With…" at bounding box center [414, 505] width 124 height 26
select select "972997"
click at [365, 492] on select "Select Service Medicine Medicine 1 Hydra Facial Medi Facial Vampire Facial With…" at bounding box center [414, 505] width 124 height 26
click at [533, 492] on select "Select Slot 10:15 10:30 10:45 11:00 11:15 11:30 11:45 12:00 12:15 12:30 12:45 1…" at bounding box center [545, 505] width 124 height 26
select select "915"
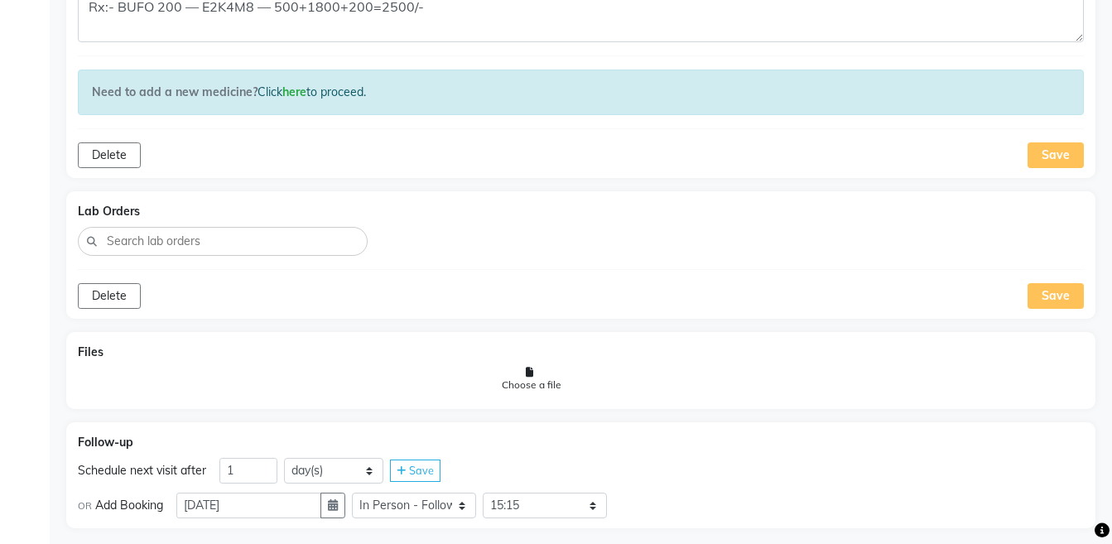
click at [496, 492] on select "Select Slot 10:15 10:30 10:45 11:00 11:15 11:30 11:45 12:00 12:15 12:30 12:45 1…" at bounding box center [545, 505] width 124 height 26
click at [645, 496] on div "Save" at bounding box center [638, 505] width 50 height 22
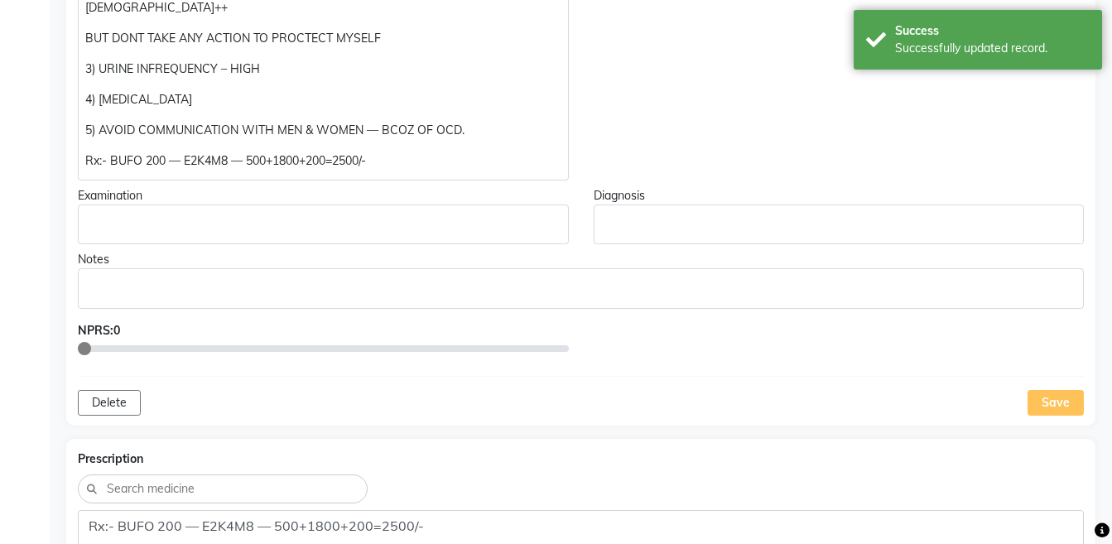
scroll to position [0, 0]
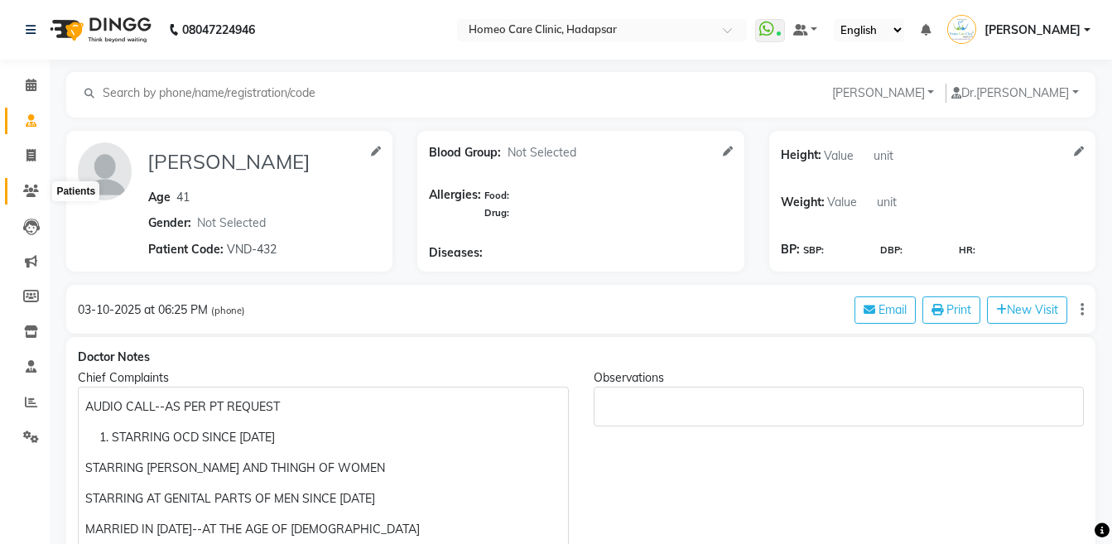
click at [34, 185] on icon at bounding box center [31, 191] width 16 height 12
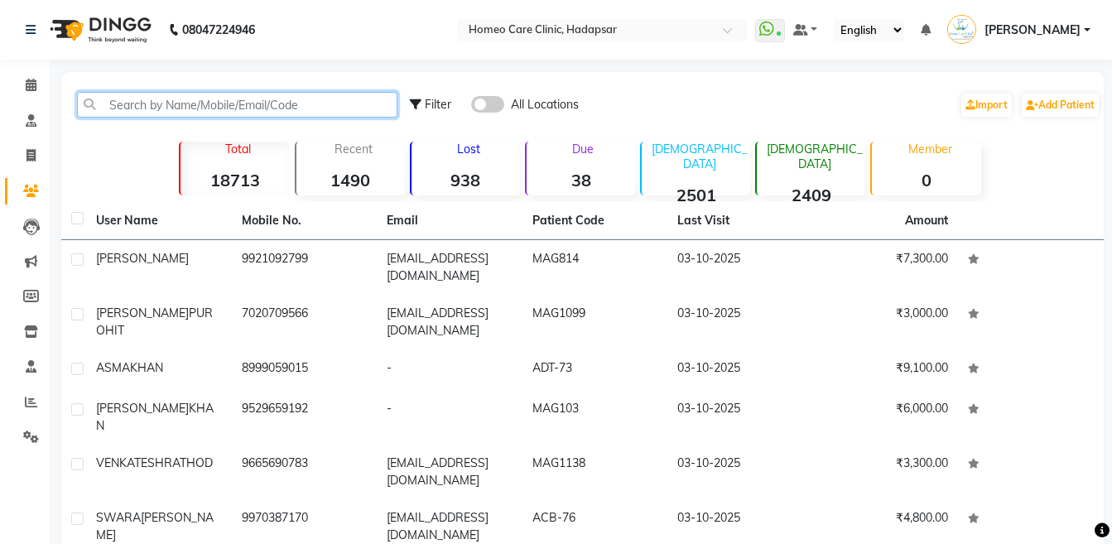
click at [320, 114] on input "text" at bounding box center [237, 105] width 320 height 26
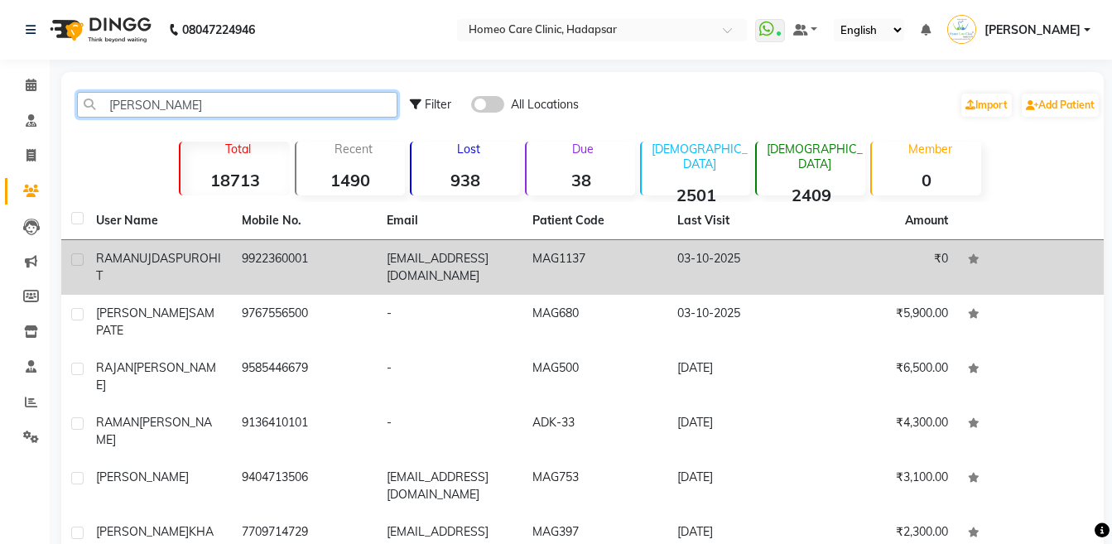
type input "[PERSON_NAME]"
click at [236, 269] on td "9922360001" at bounding box center [305, 267] width 146 height 55
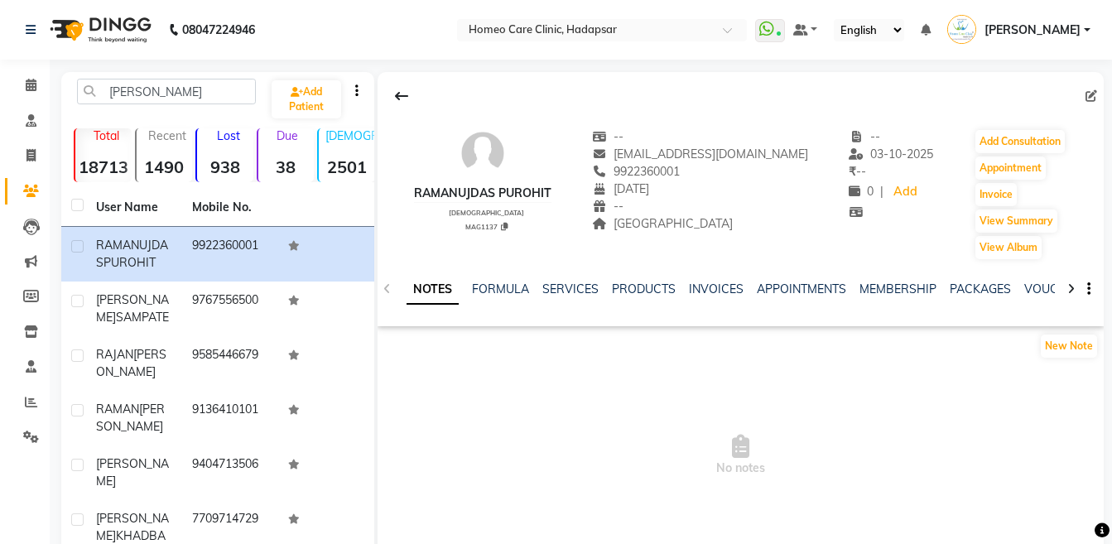
click at [1068, 287] on icon at bounding box center [1070, 289] width 7 height 12
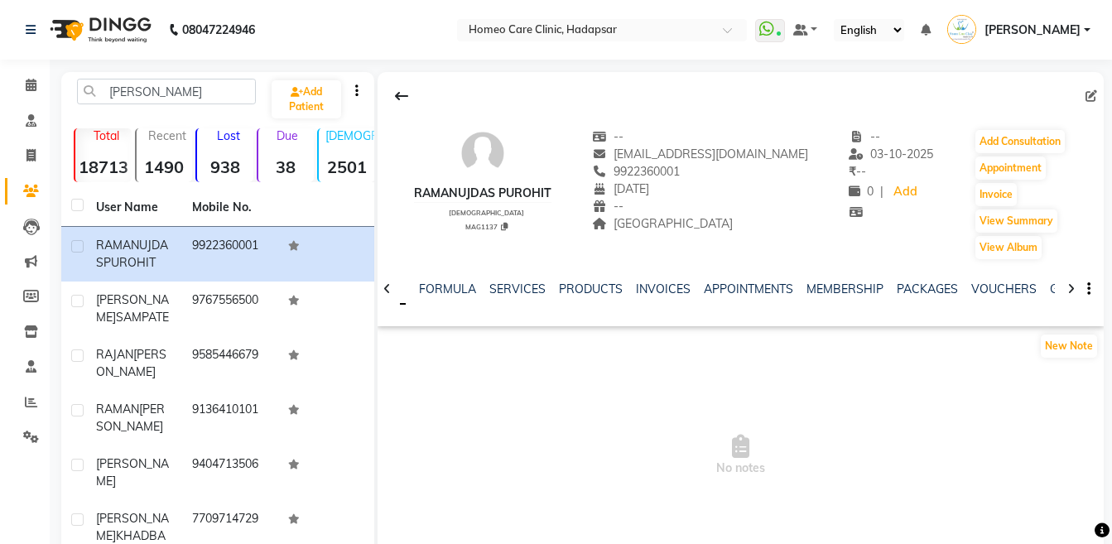
click at [1068, 287] on icon at bounding box center [1070, 289] width 7 height 12
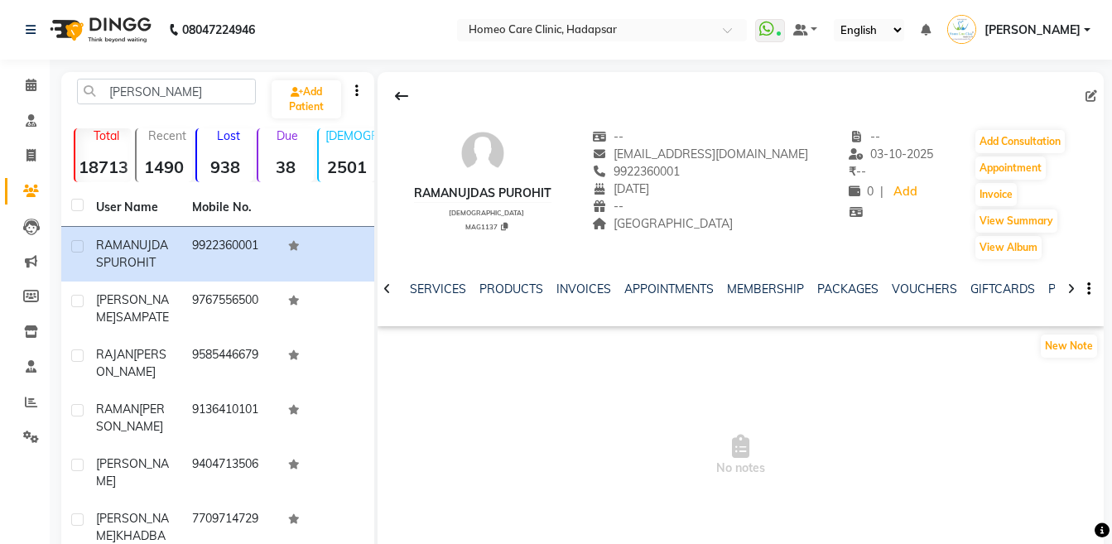
click at [1068, 287] on icon at bounding box center [1070, 289] width 7 height 12
click at [1073, 291] on icon at bounding box center [1070, 289] width 7 height 12
click at [1073, 291] on div "NOTES FORMULA SERVICES PRODUCTS INVOICES APPOINTMENTS MEMBERSHIP PACKAGES VOUCH…" at bounding box center [740, 289] width 726 height 57
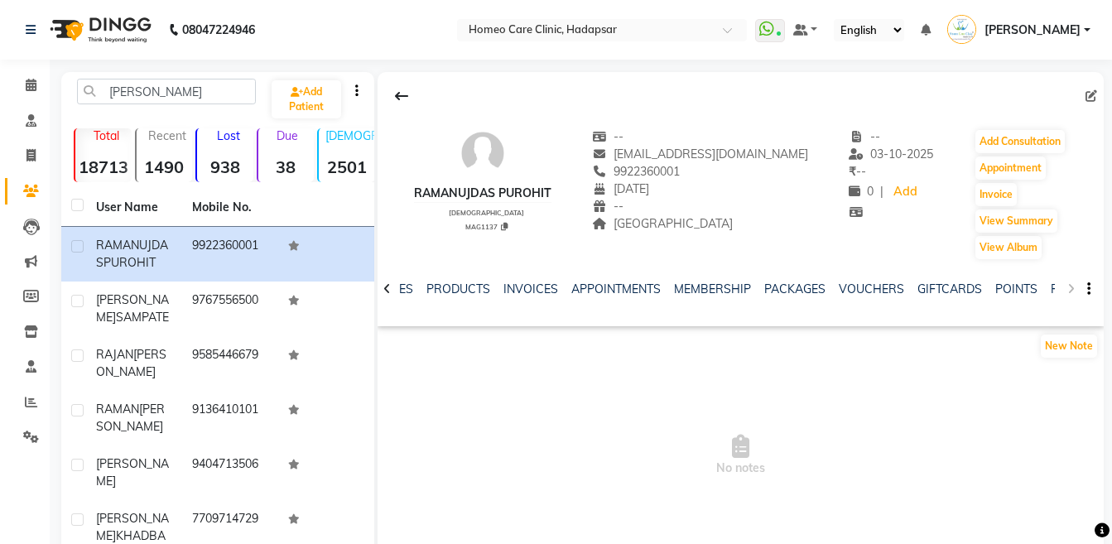
click at [1073, 291] on div "NOTES FORMULA SERVICES PRODUCTS INVOICES APPOINTMENTS MEMBERSHIP PACKAGES VOUCH…" at bounding box center [740, 289] width 726 height 57
click at [1055, 288] on div "NOTES FORMULA SERVICES PRODUCTS INVOICES APPOINTMENTS MEMBERSHIP PACKAGES VOUCH…" at bounding box center [740, 289] width 726 height 57
click at [1053, 288] on link "FORMS" at bounding box center [1070, 288] width 41 height 15
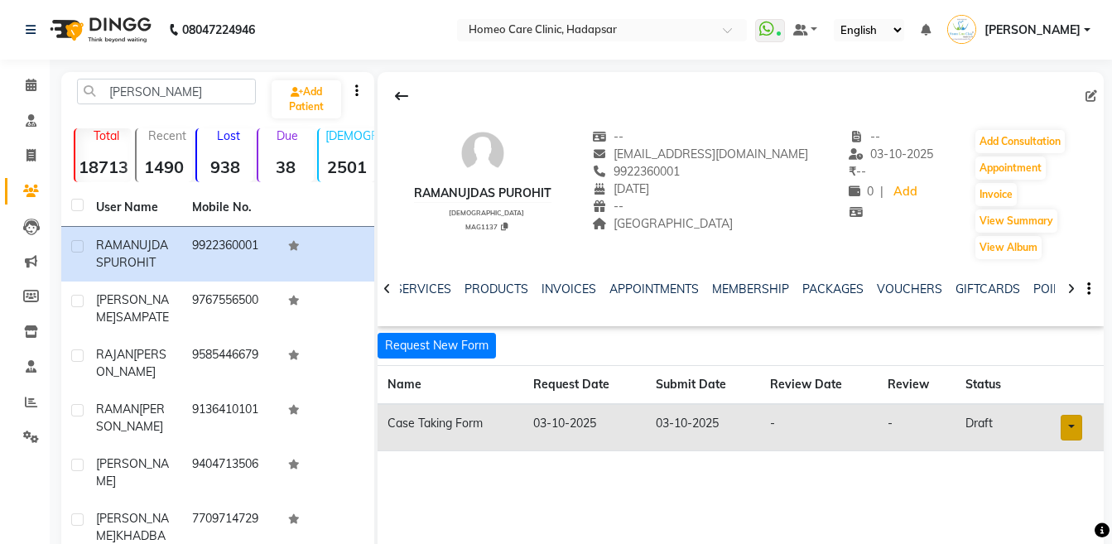
click at [1064, 422] on link at bounding box center [1071, 428] width 22 height 26
click at [1060, 493] on link "Open in staff mode" at bounding box center [1028, 489] width 156 height 26
click at [1038, 136] on button "Add Consultation" at bounding box center [1019, 141] width 89 height 23
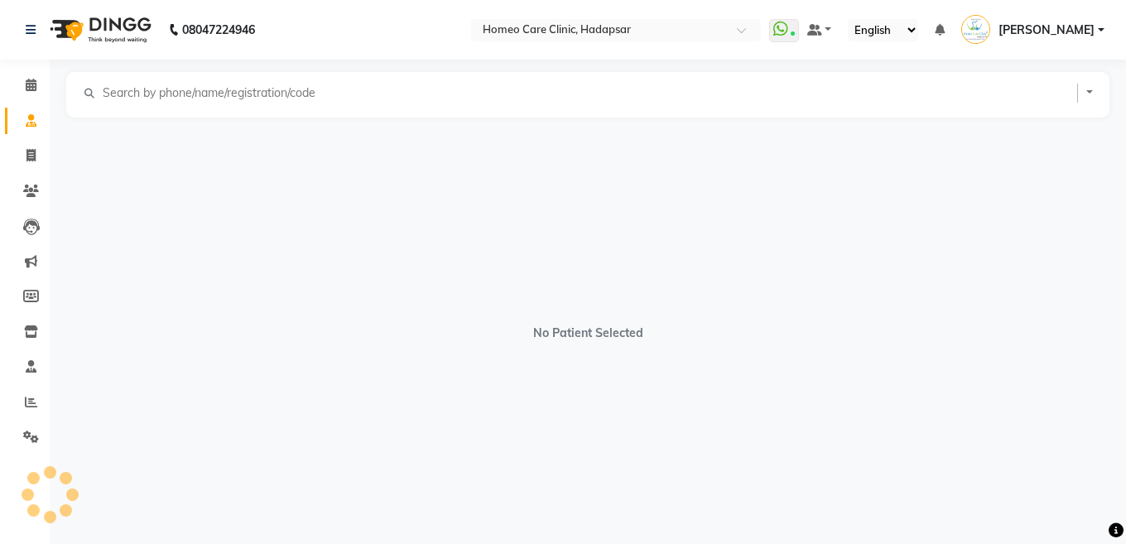
select select "[DEMOGRAPHIC_DATA]"
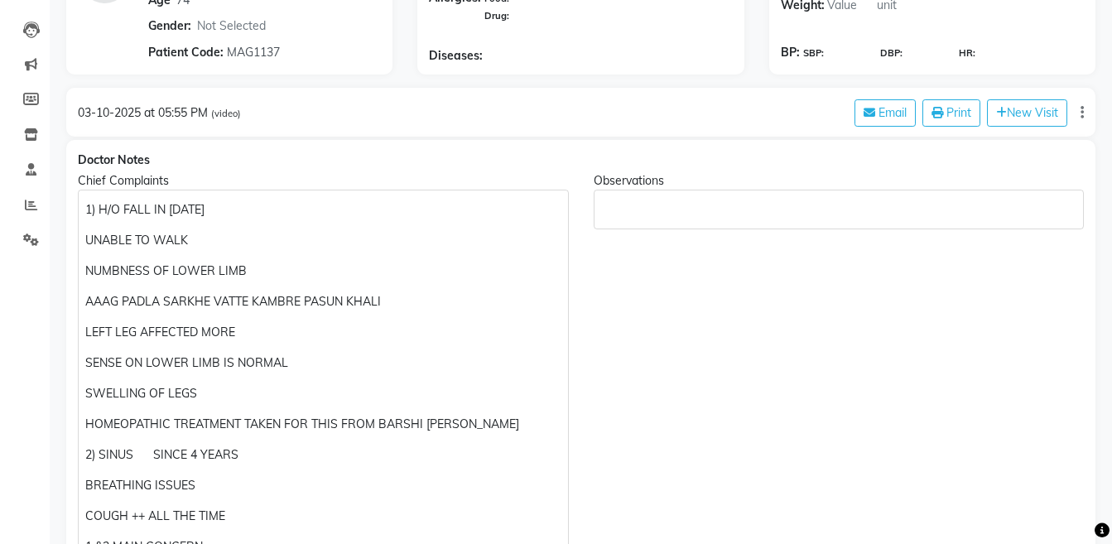
scroll to position [203, 0]
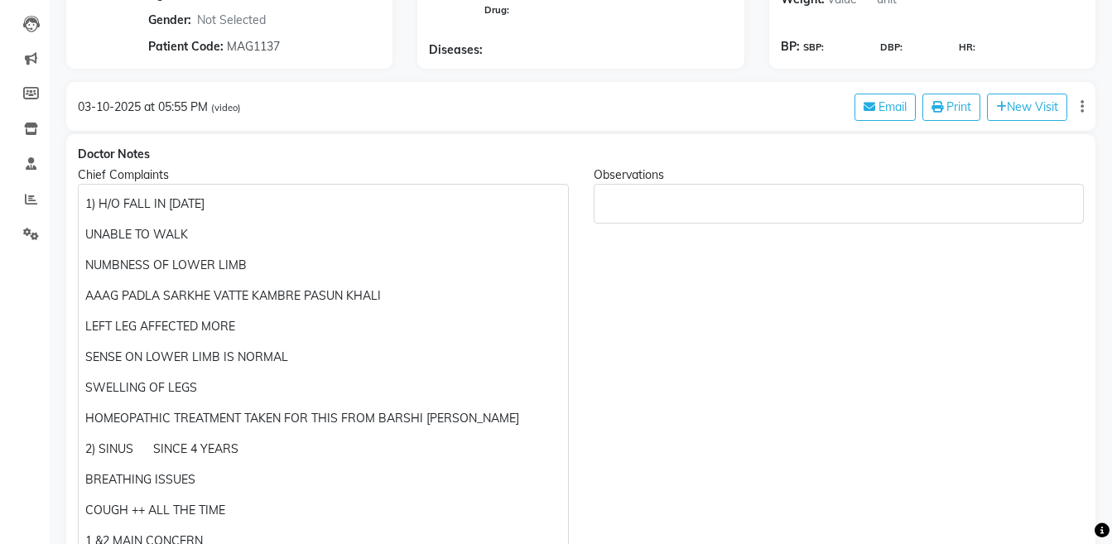
click at [291, 204] on p "1) H/O FALL IN [DATE]" at bounding box center [322, 203] width 475 height 17
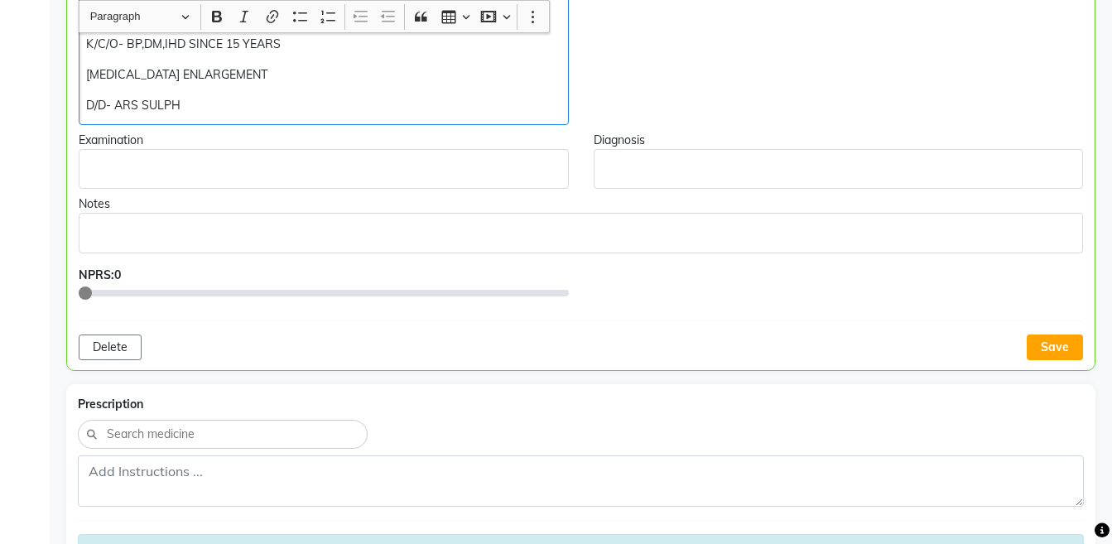
scroll to position [748, 0]
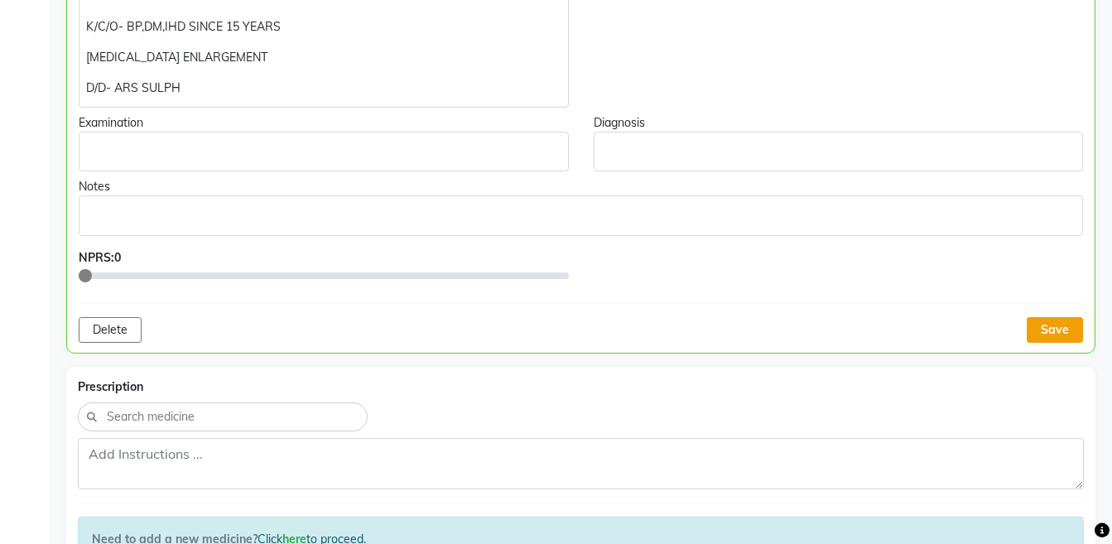
click at [1053, 331] on button "Save" at bounding box center [1054, 330] width 56 height 26
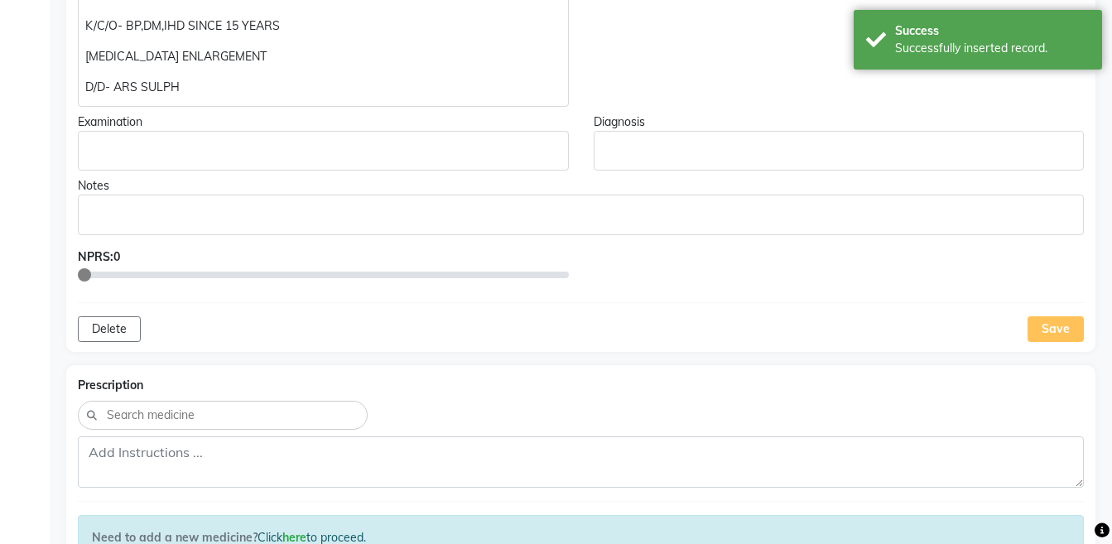
scroll to position [137, 0]
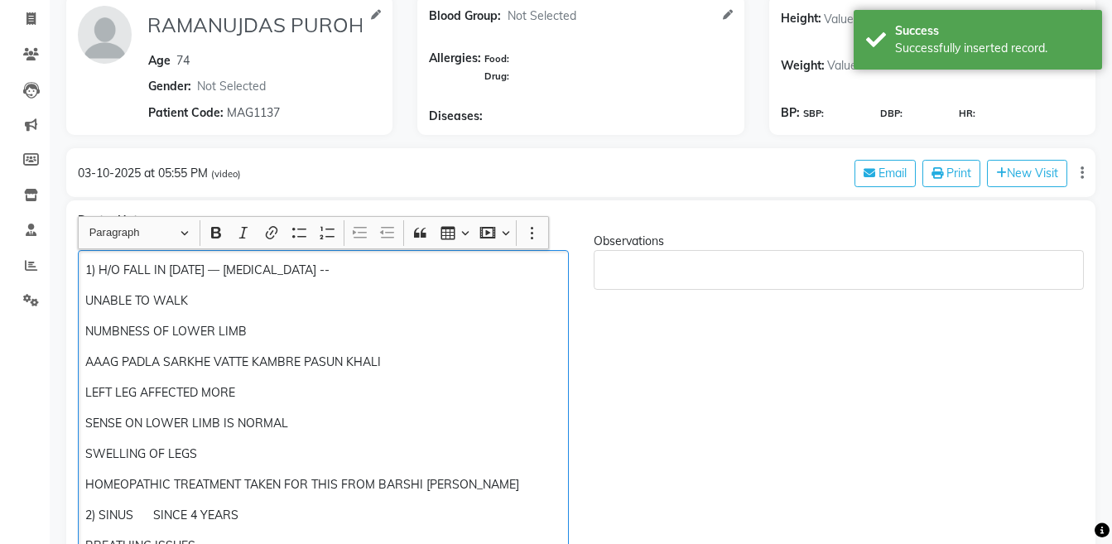
click at [251, 274] on p "1) H/O FALL IN [DATE] — [MEDICAL_DATA] --" at bounding box center [322, 270] width 475 height 17
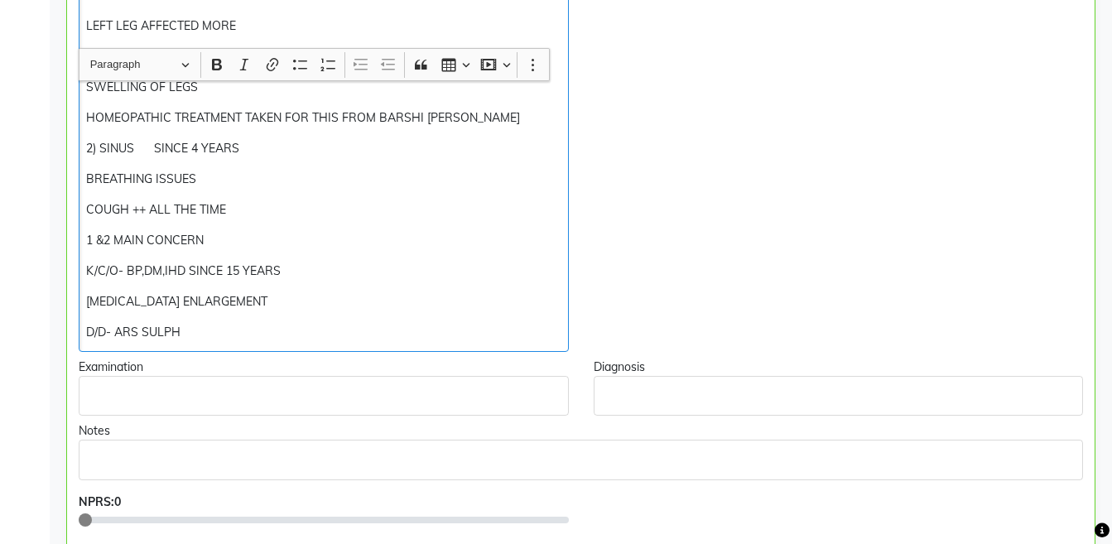
scroll to position [797, 0]
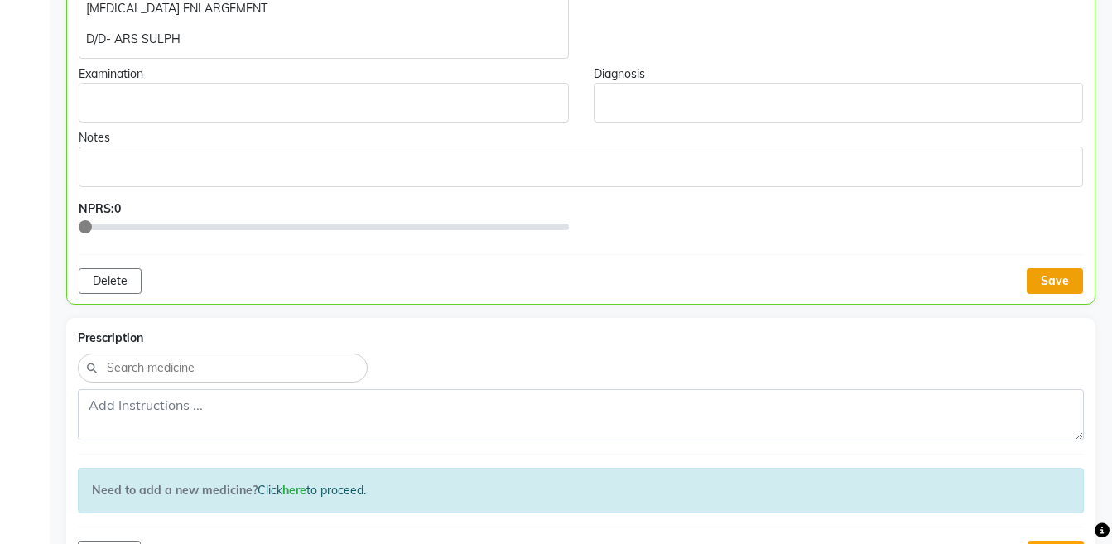
click at [1061, 282] on button "Save" at bounding box center [1054, 281] width 56 height 26
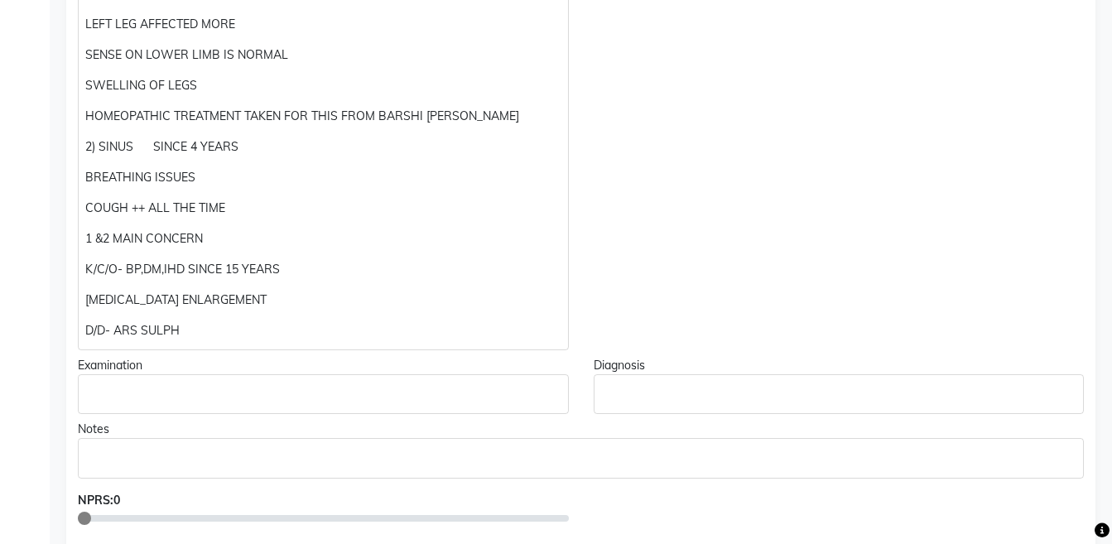
scroll to position [558, 0]
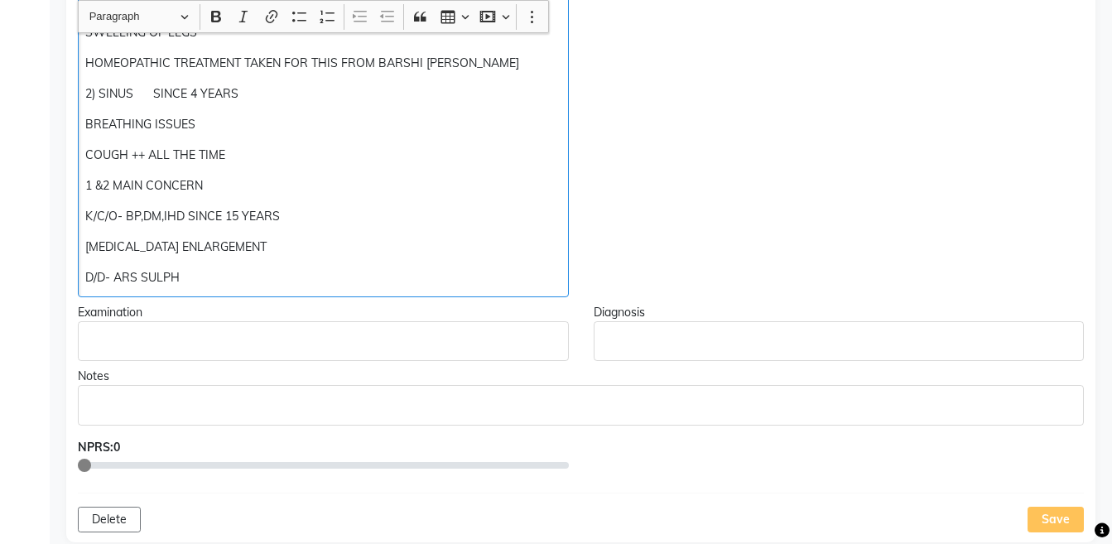
click at [294, 290] on div "1) H/O FALL IN [DATE] — LEFT SIDED [MEDICAL_DATA] -- UNABLE TO WALK NUMBNESS OF…" at bounding box center [323, 63] width 491 height 468
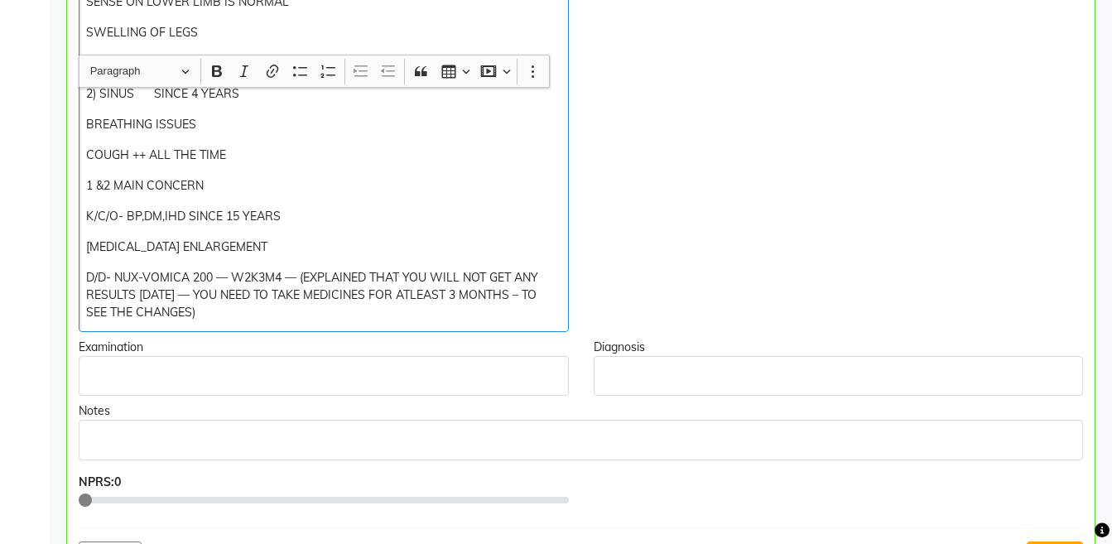
scroll to position [714, 0]
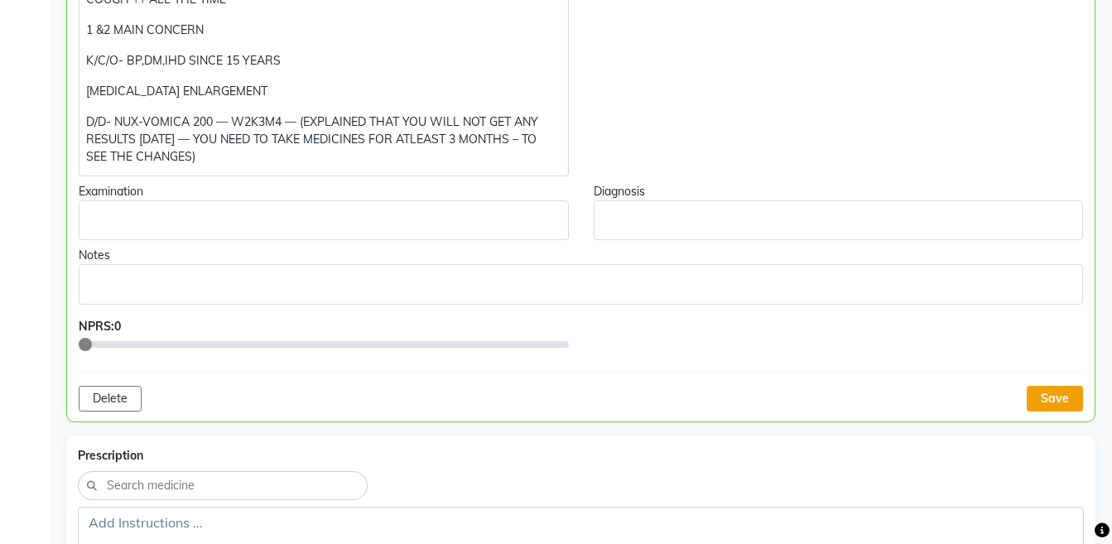
click at [1064, 399] on button "Save" at bounding box center [1054, 399] width 56 height 26
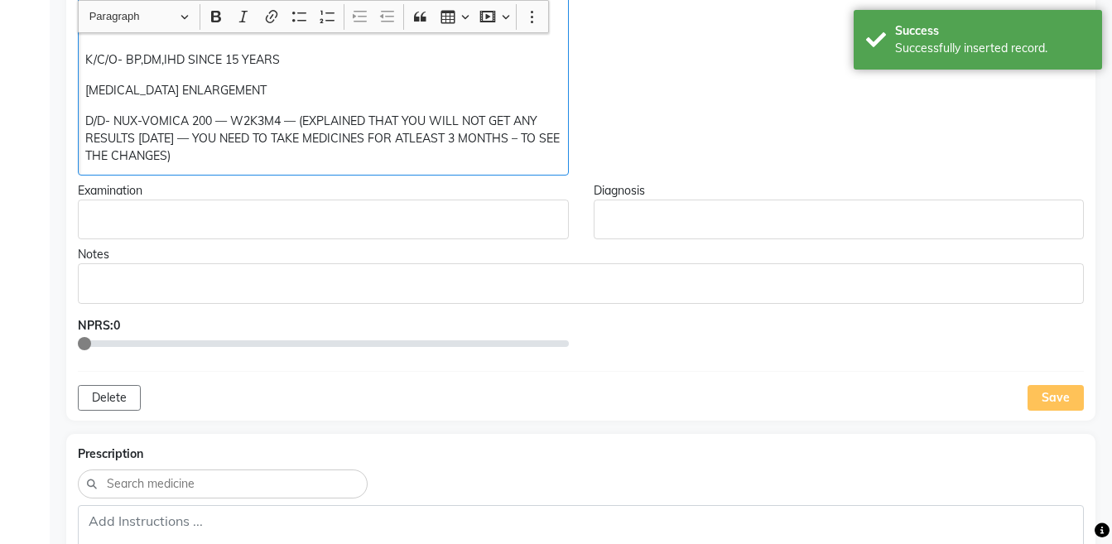
click at [299, 120] on p "D/D- NUX-VOMICA 200 — W2K3M4 — (EXPLAINED THAT YOU WILL NOT GET ANY RESULTS [DA…" at bounding box center [322, 139] width 475 height 52
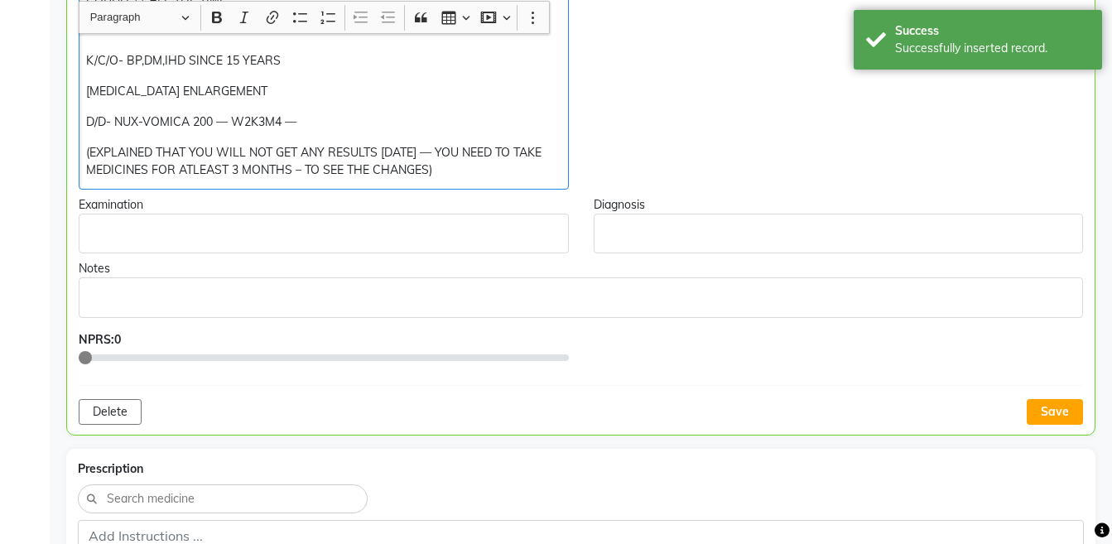
scroll to position [715, 0]
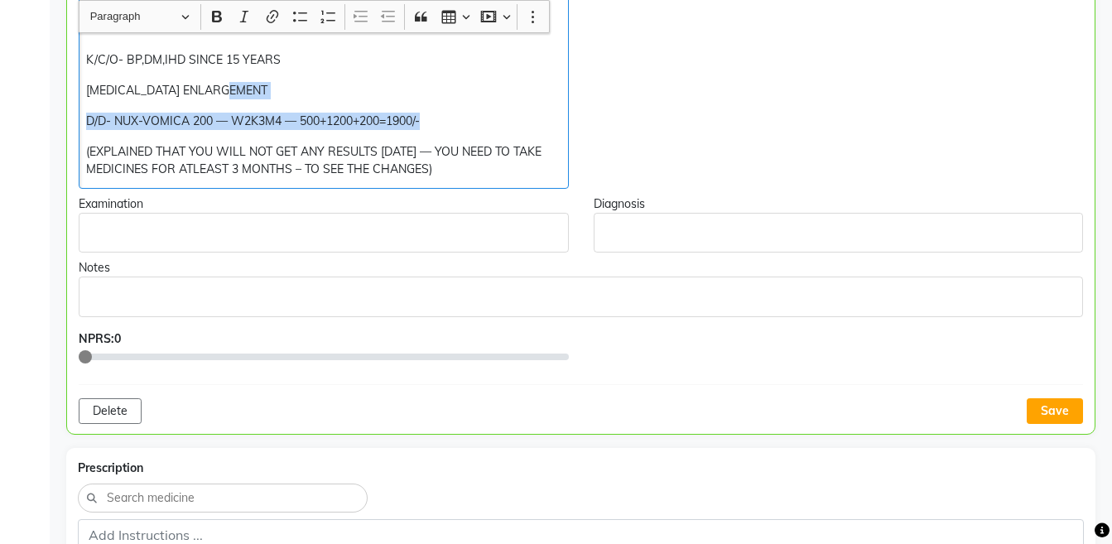
copy div "[MEDICAL_DATA] ENLARGEMENT D/D- NUX-VOMICA 200 — W2K3M4 — 500+1200+200=1900/-"
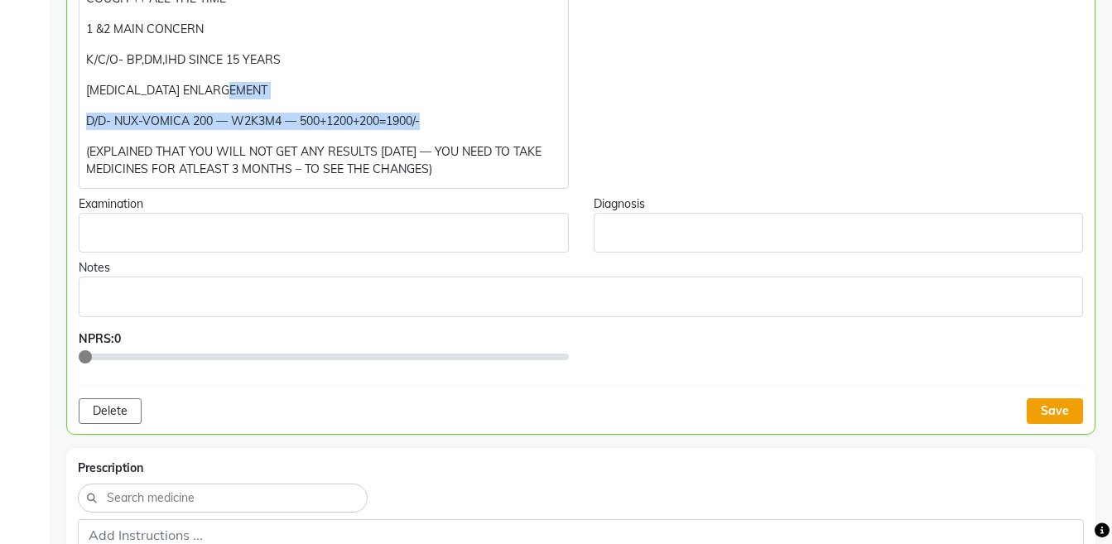
click at [1043, 402] on button "Save" at bounding box center [1054, 411] width 56 height 26
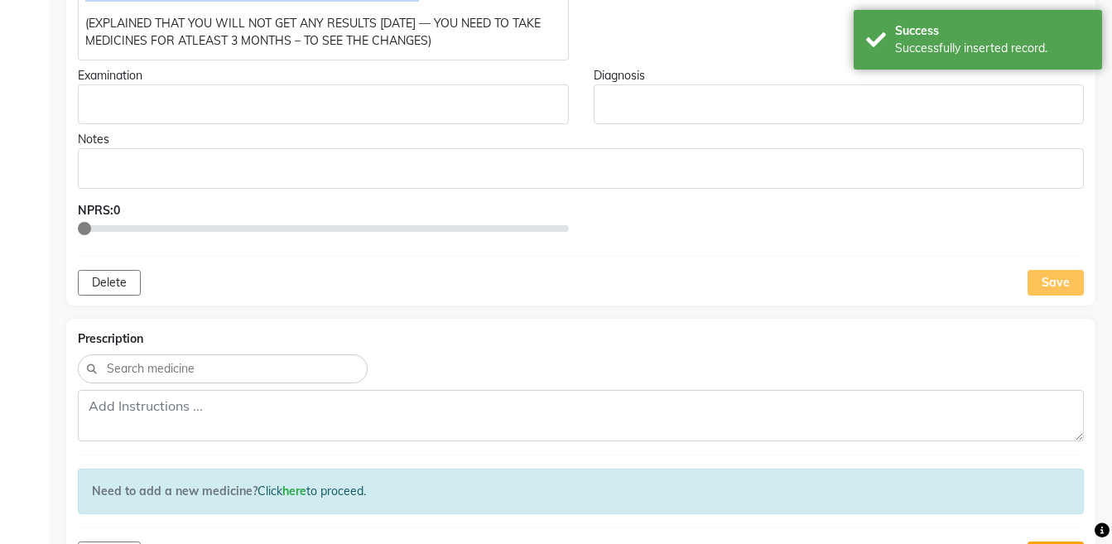
scroll to position [872, 0]
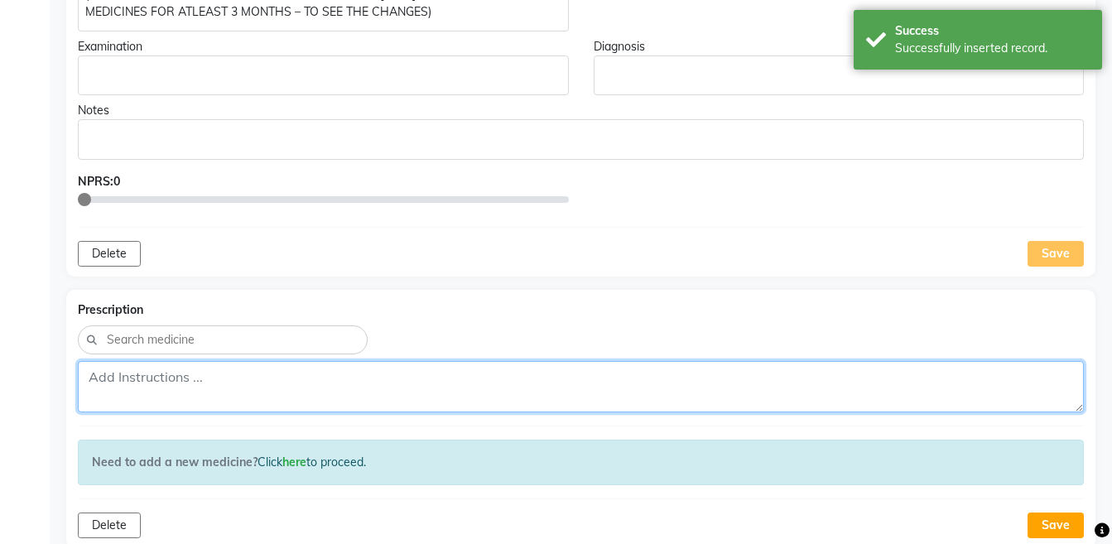
click at [713, 380] on textarea at bounding box center [581, 386] width 1006 height 51
paste textarea "D/D- NUX-VOMICA 200 — W2K3M4 — 500+1200+200=1900/-"
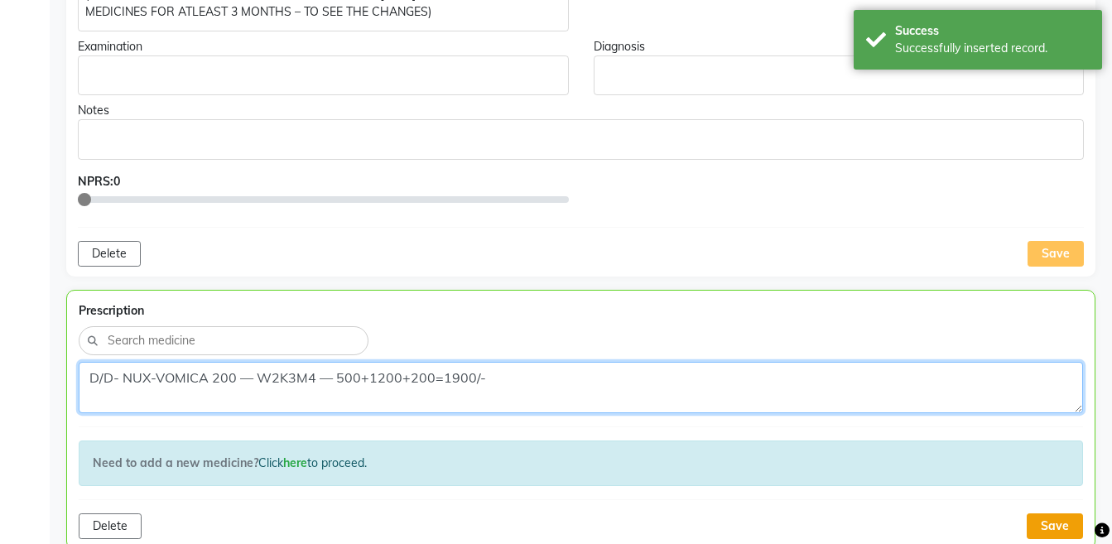
type textarea "D/D- NUX-VOMICA 200 — W2K3M4 — 500+1200+200=1900/-"
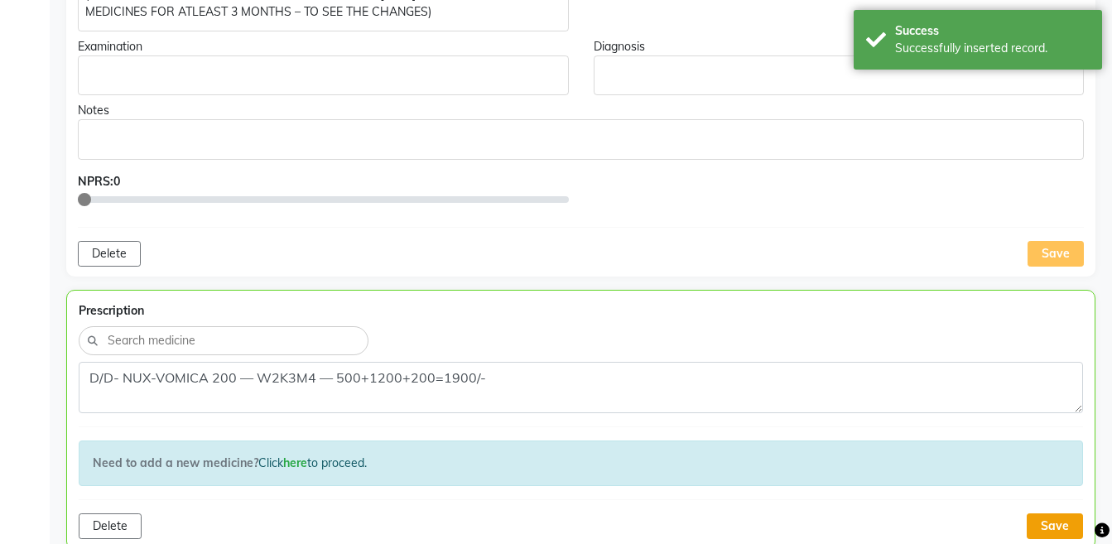
click at [1043, 527] on button "Save" at bounding box center [1054, 526] width 56 height 26
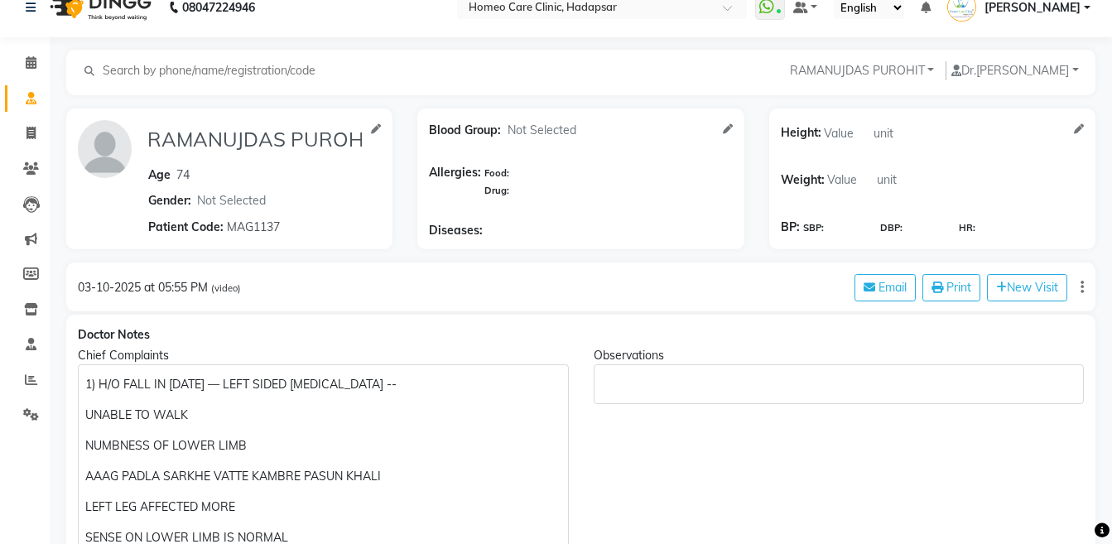
scroll to position [0, 0]
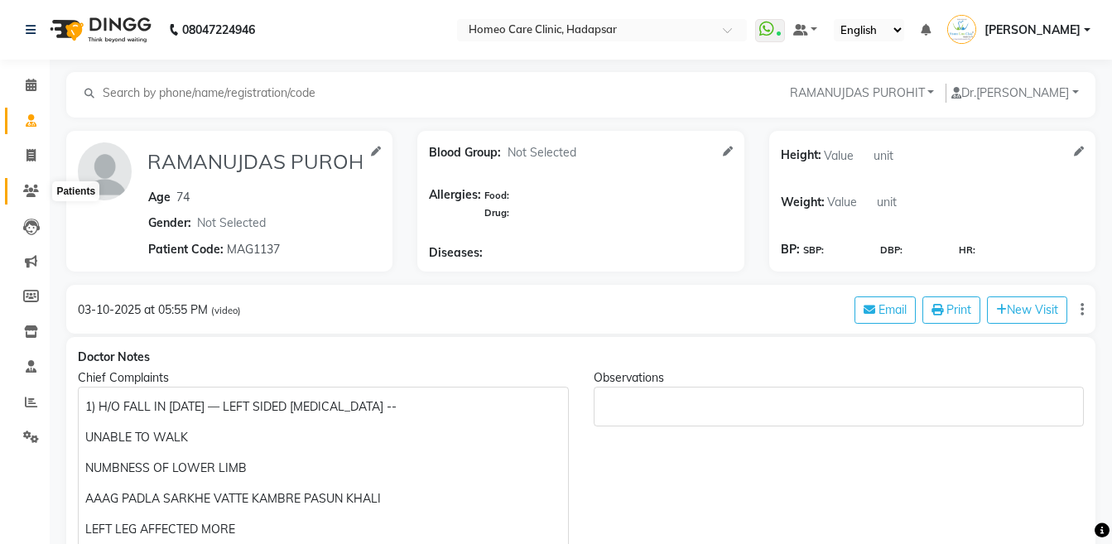
click at [24, 185] on icon at bounding box center [31, 191] width 16 height 12
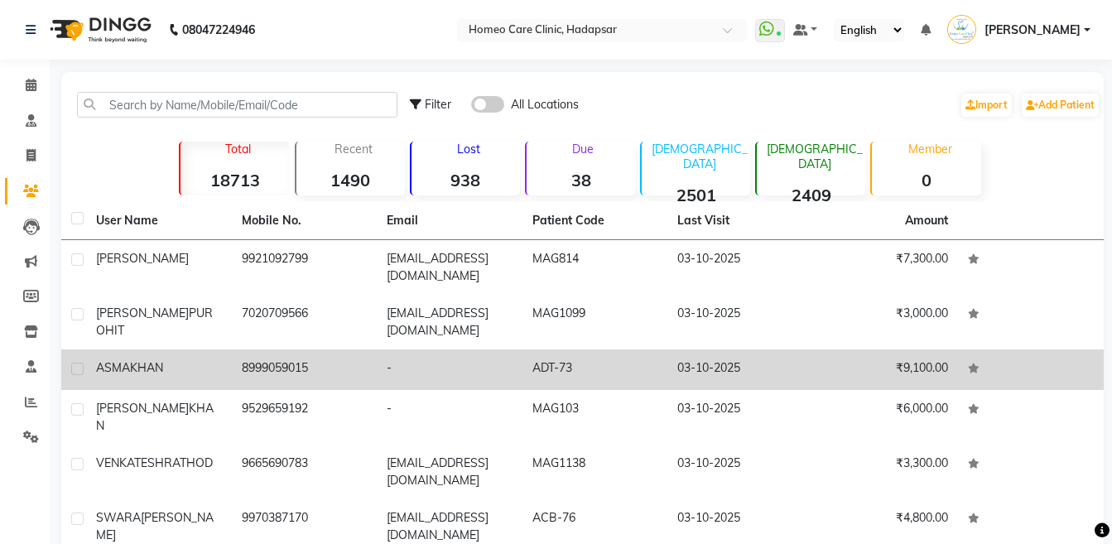
click at [161, 385] on td "[PERSON_NAME]" at bounding box center [159, 369] width 146 height 41
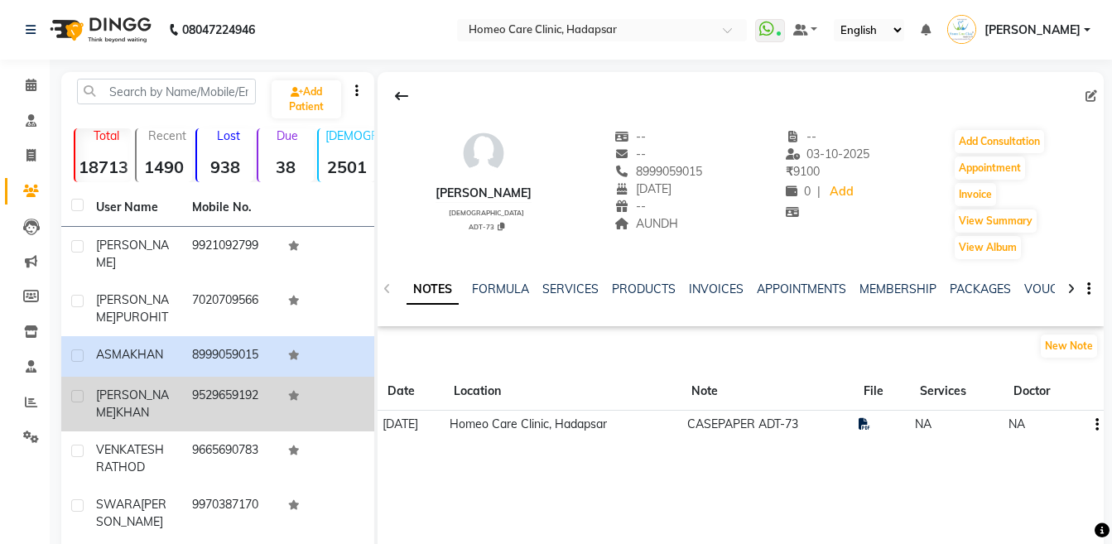
click at [157, 419] on div "[PERSON_NAME]" at bounding box center [134, 404] width 76 height 35
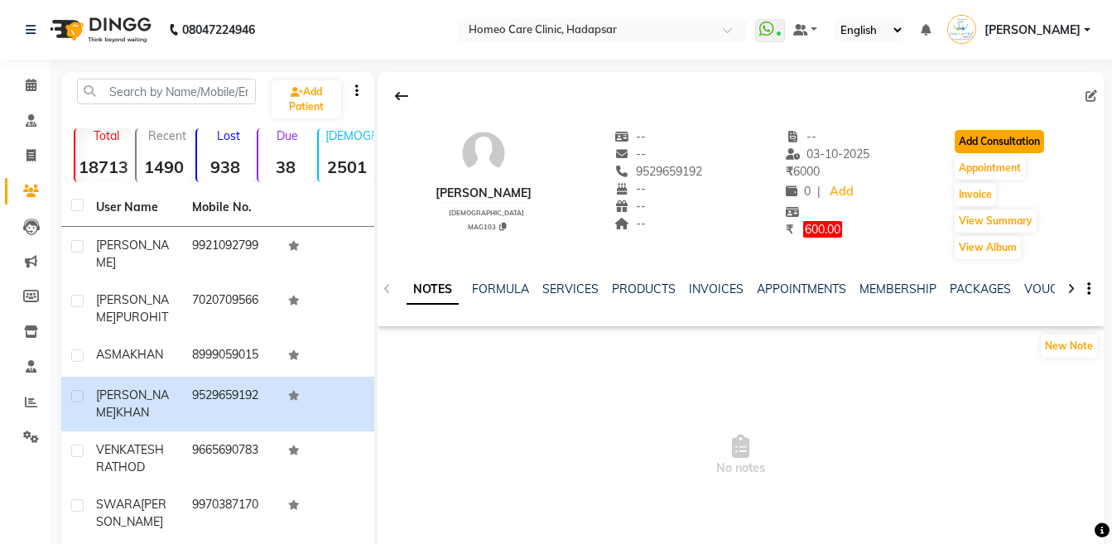
click at [974, 137] on button "Add Consultation" at bounding box center [998, 141] width 89 height 23
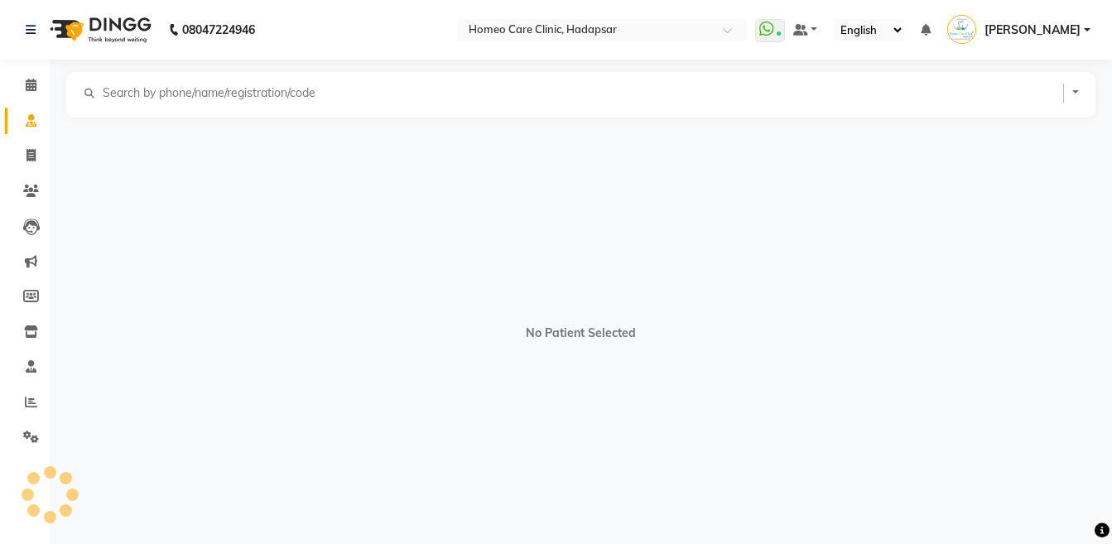
select select "[DEMOGRAPHIC_DATA]"
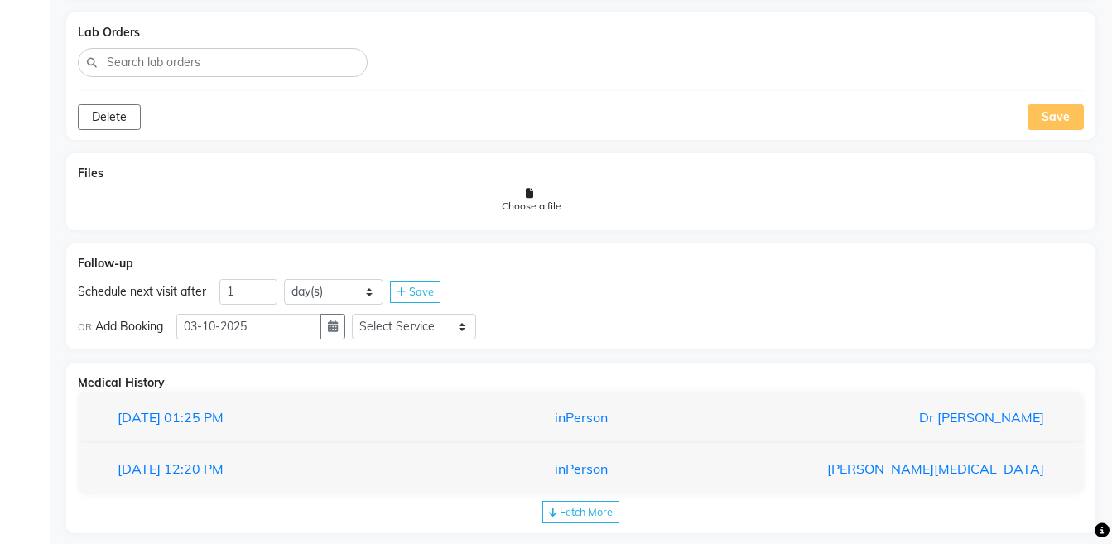
scroll to position [1443, 0]
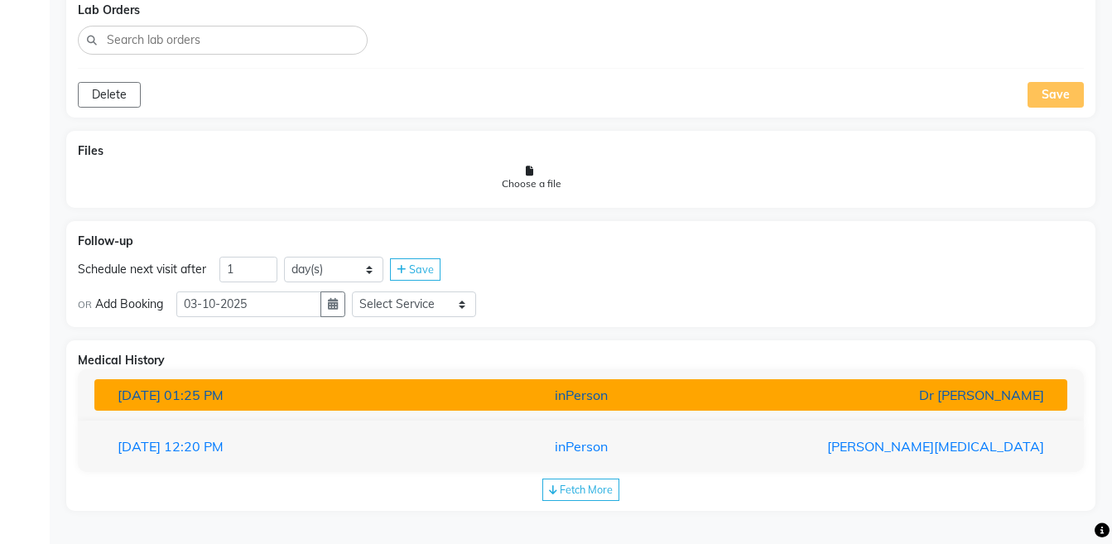
click at [857, 403] on div "Dr [PERSON_NAME]" at bounding box center [897, 395] width 317 height 20
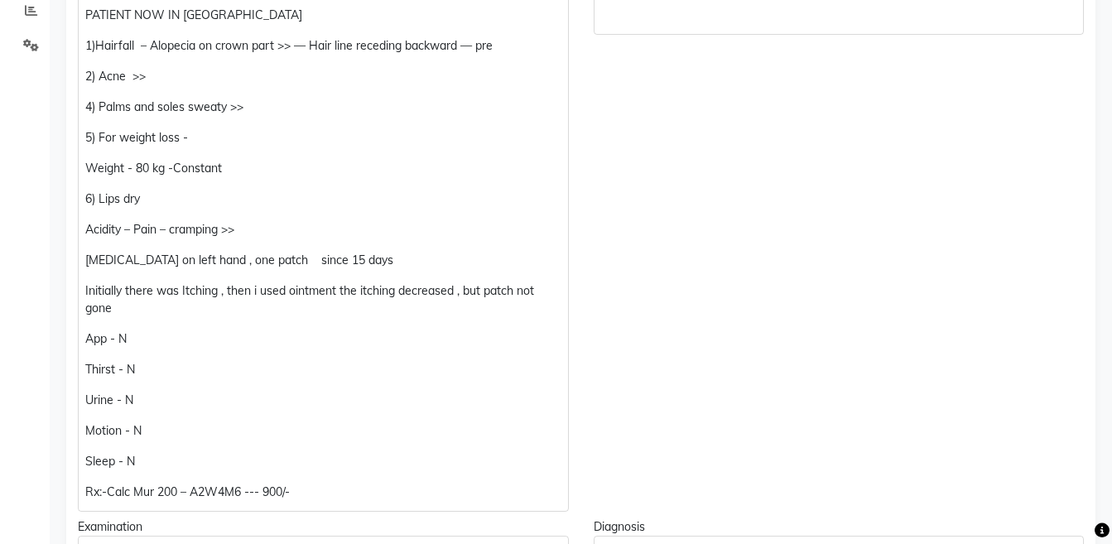
scroll to position [39, 0]
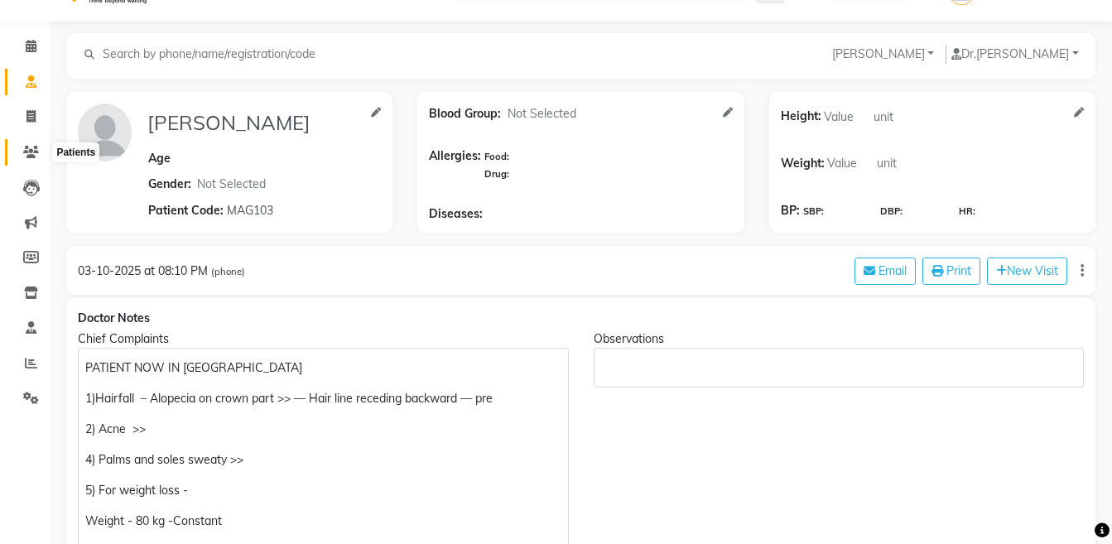
click at [31, 143] on span at bounding box center [31, 152] width 29 height 19
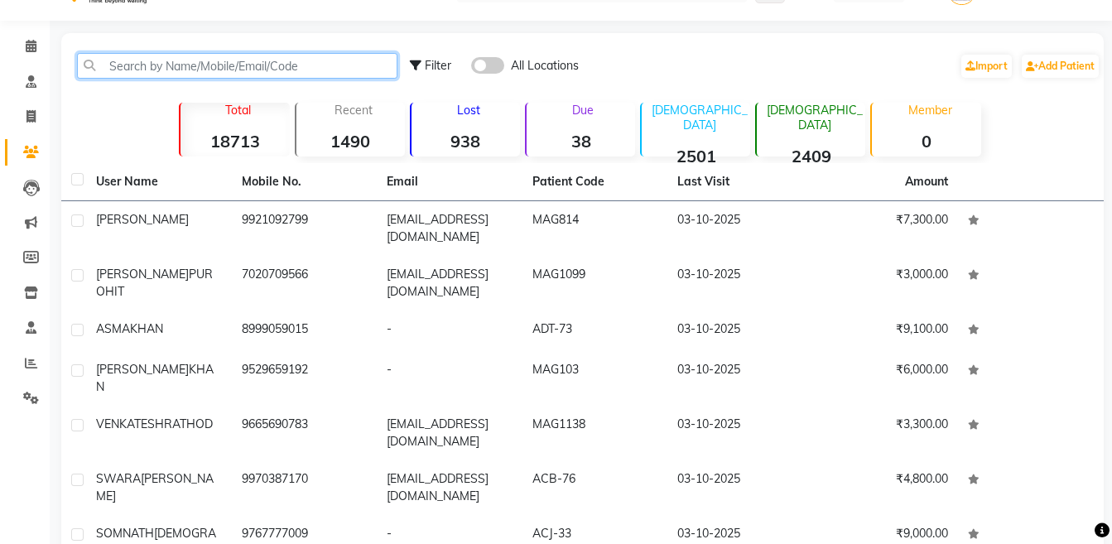
click at [166, 70] on input "text" at bounding box center [237, 66] width 320 height 26
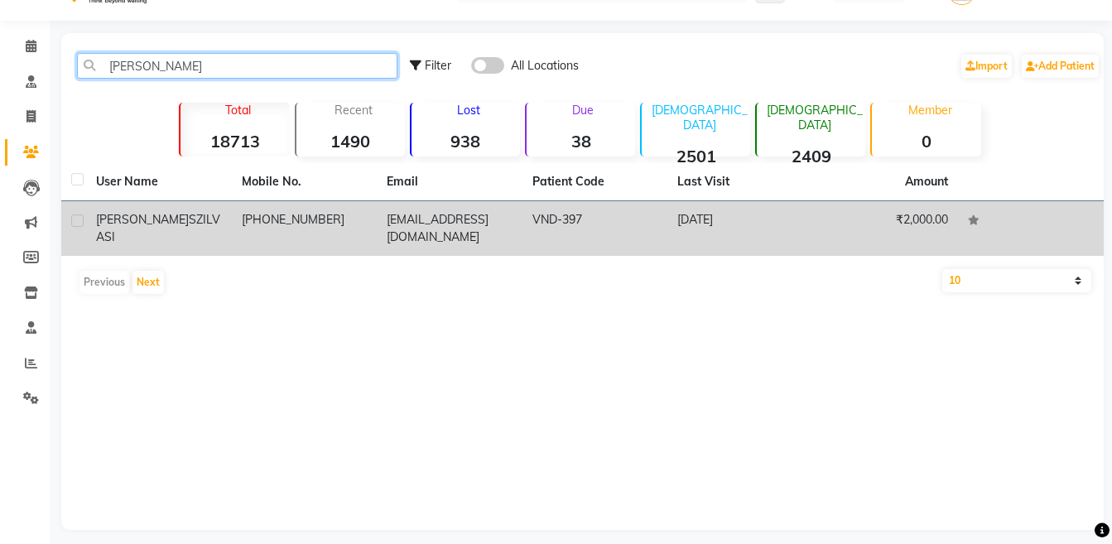
type input "[PERSON_NAME]"
click at [141, 215] on span "SZILVASI" at bounding box center [158, 228] width 124 height 32
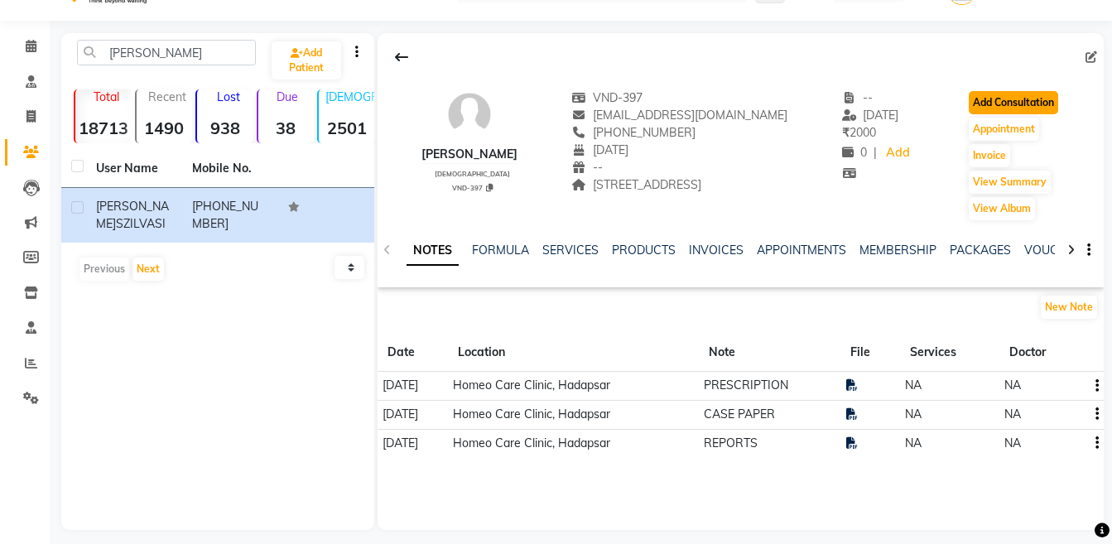
click at [994, 106] on button "Add Consultation" at bounding box center [1012, 102] width 89 height 23
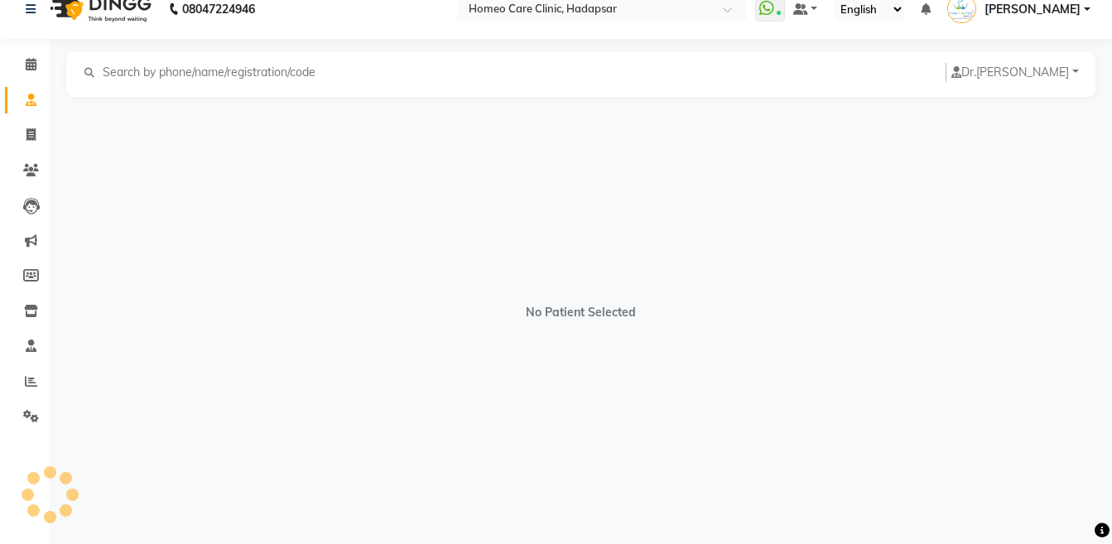
scroll to position [21, 0]
select select "[DEMOGRAPHIC_DATA]"
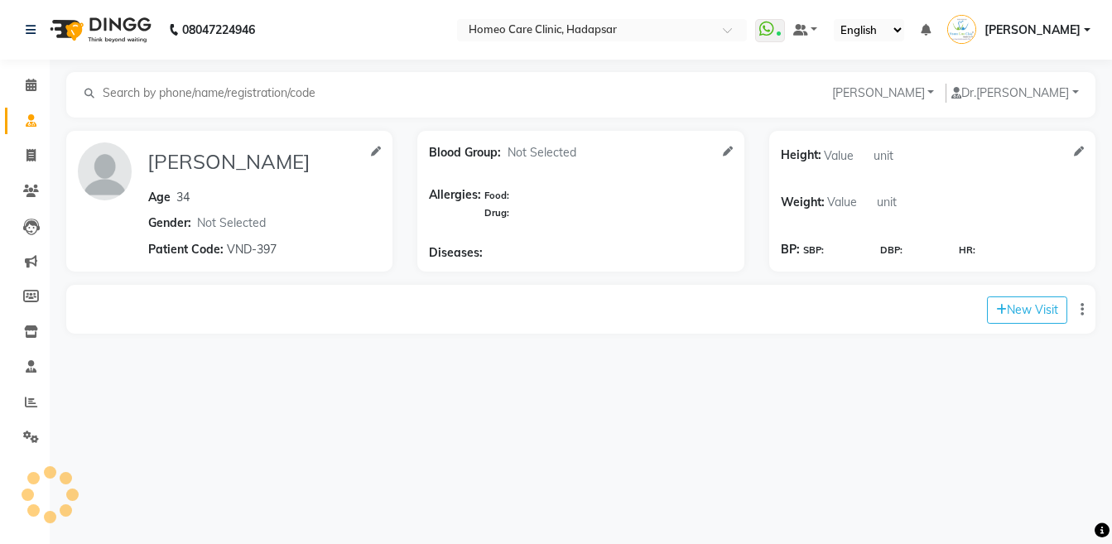
scroll to position [0, 0]
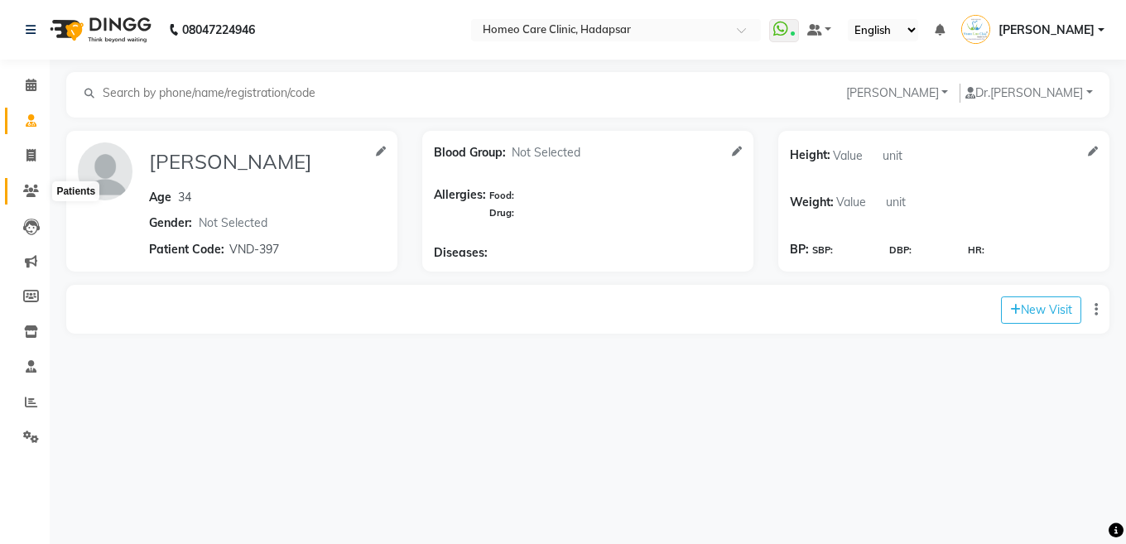
click at [32, 189] on icon at bounding box center [31, 191] width 16 height 12
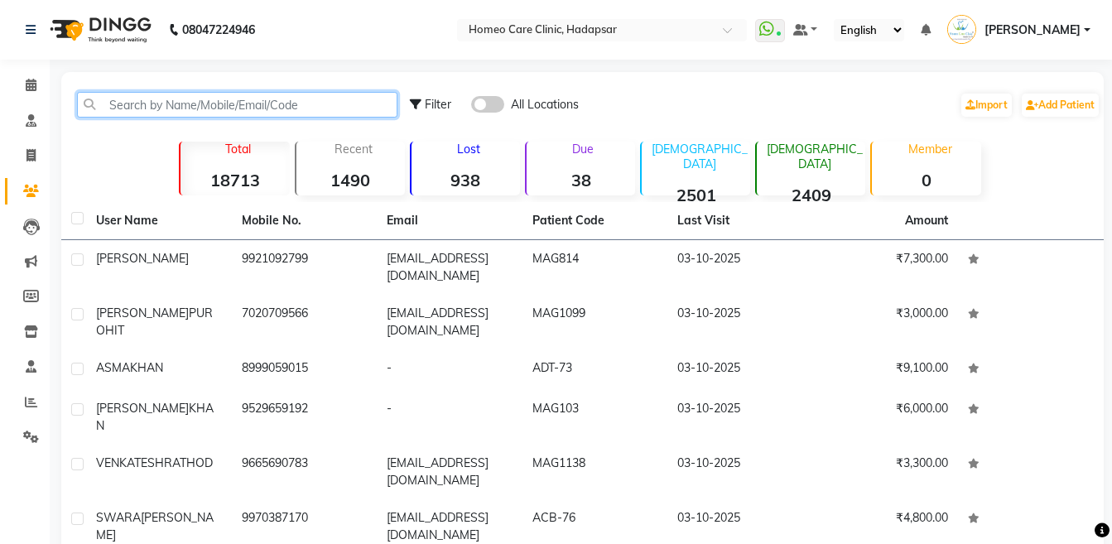
click at [166, 102] on input "text" at bounding box center [237, 105] width 320 height 26
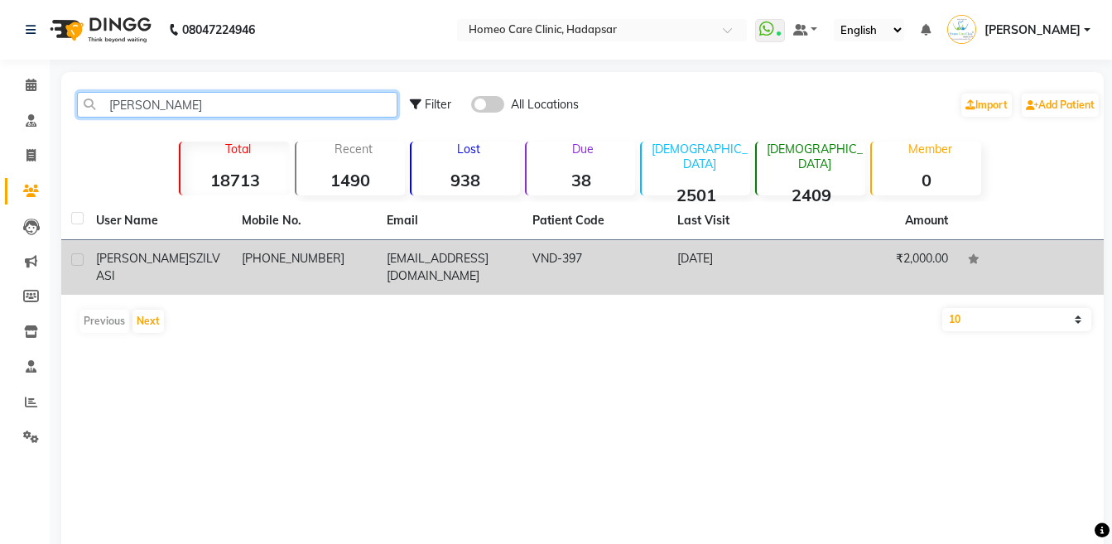
type input "[PERSON_NAME]"
click at [179, 256] on span "SZILVASI" at bounding box center [158, 267] width 124 height 32
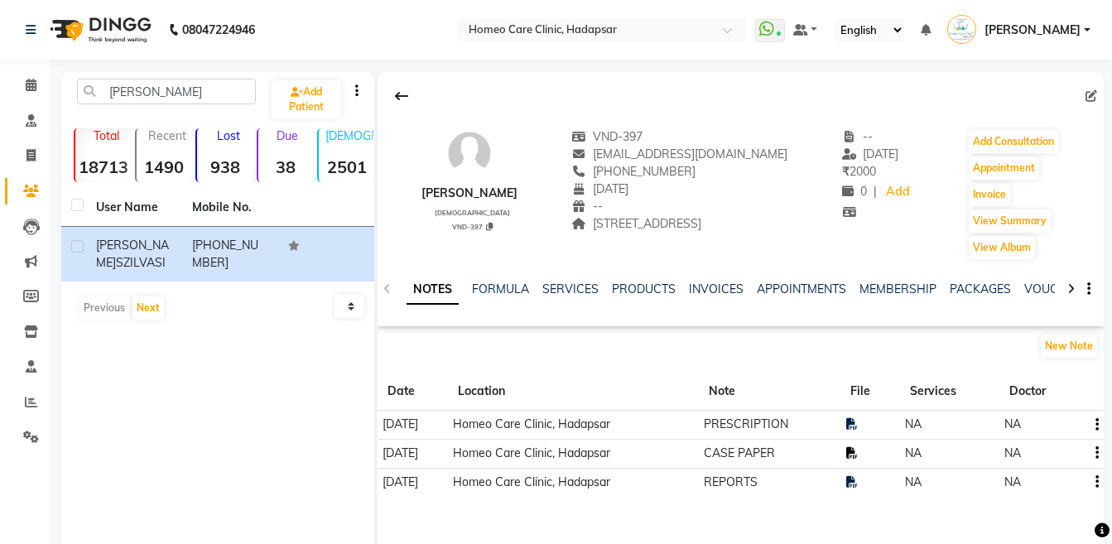
click at [857, 451] on icon at bounding box center [852, 453] width 12 height 12
